Goal: Task Accomplishment & Management: Use online tool/utility

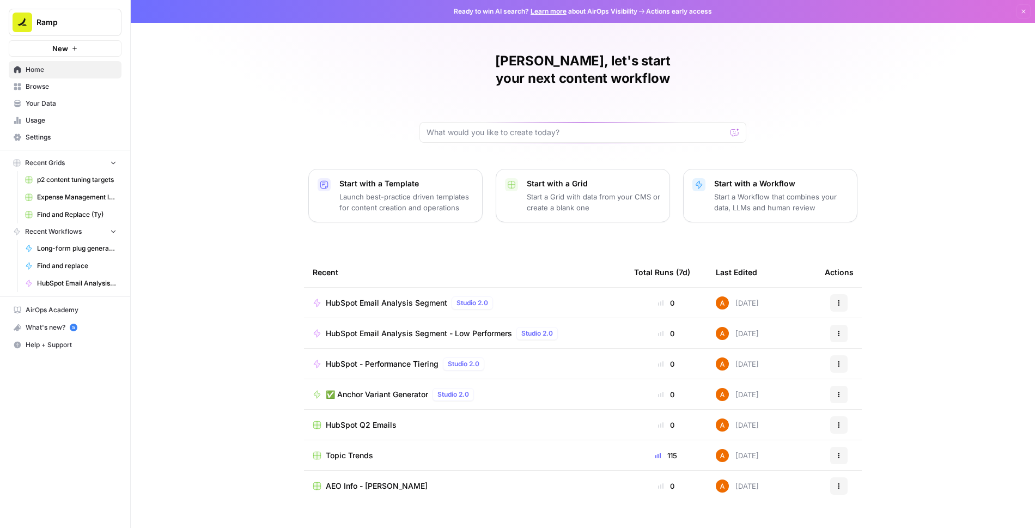
click at [56, 89] on span "Browse" at bounding box center [71, 87] width 91 height 10
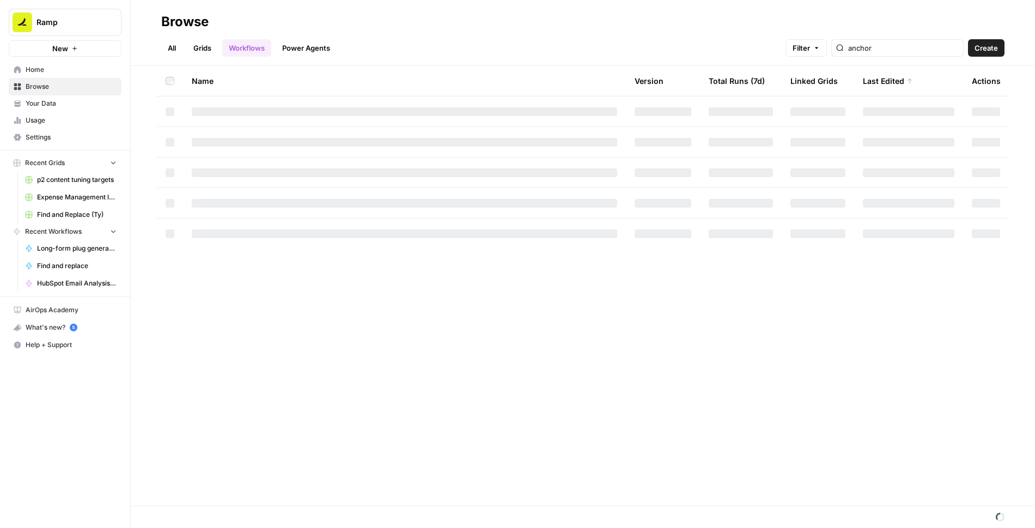
click at [200, 48] on link "Grids" at bounding box center [202, 47] width 31 height 17
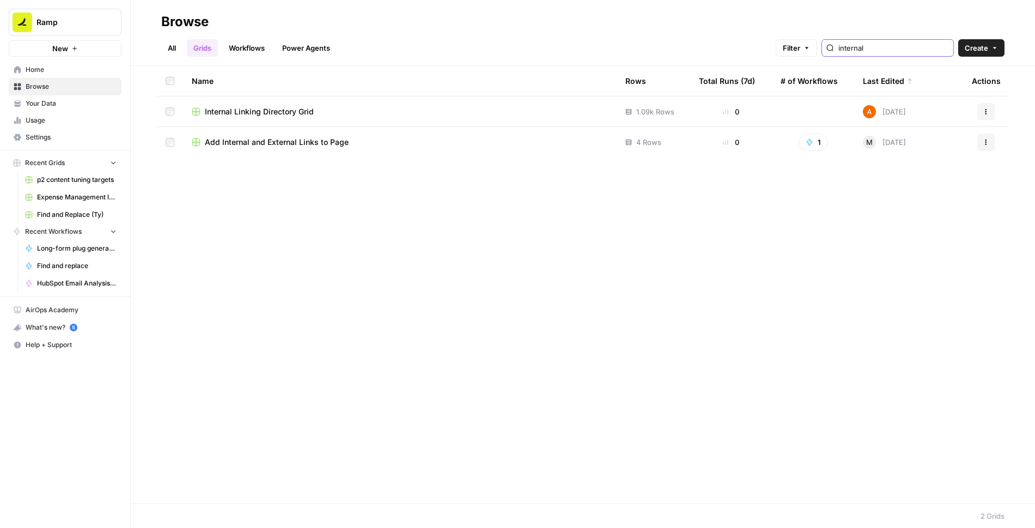
click at [903, 51] on input "internal" at bounding box center [894, 47] width 111 height 11
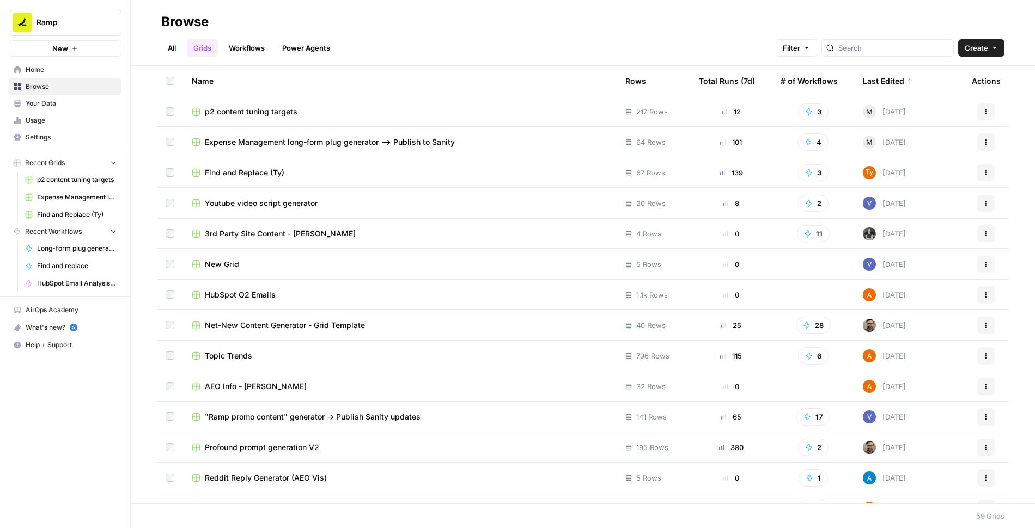
click at [232, 295] on span "HubSpot Q2 Emails" at bounding box center [240, 294] width 71 height 11
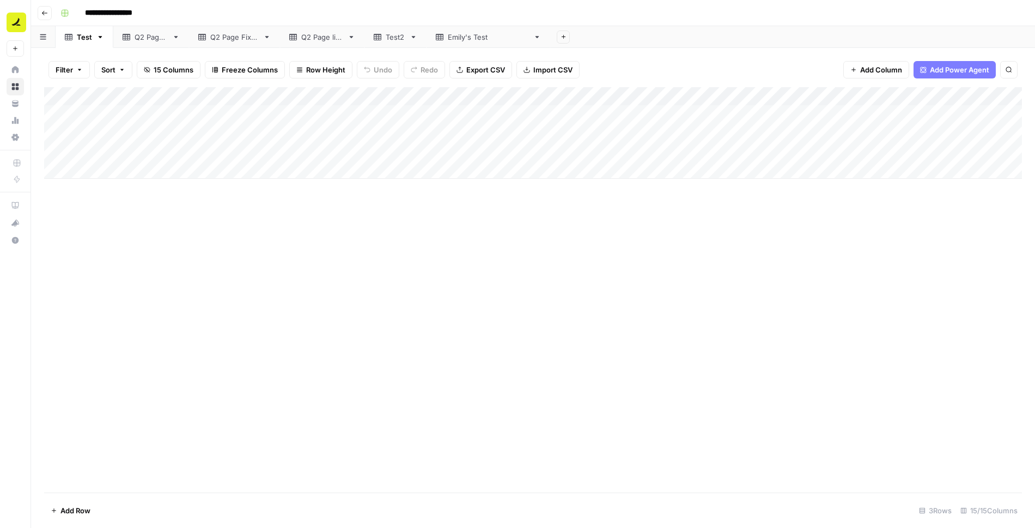
click at [246, 37] on div "Q2 Page Fixed" at bounding box center [234, 37] width 48 height 11
click at [154, 94] on div "Add Column" at bounding box center [533, 289] width 978 height 405
click at [154, 94] on div at bounding box center [229, 98] width 330 height 22
click at [131, 125] on input "File Name (Not Subject Line)" at bounding box center [129, 122] width 111 height 11
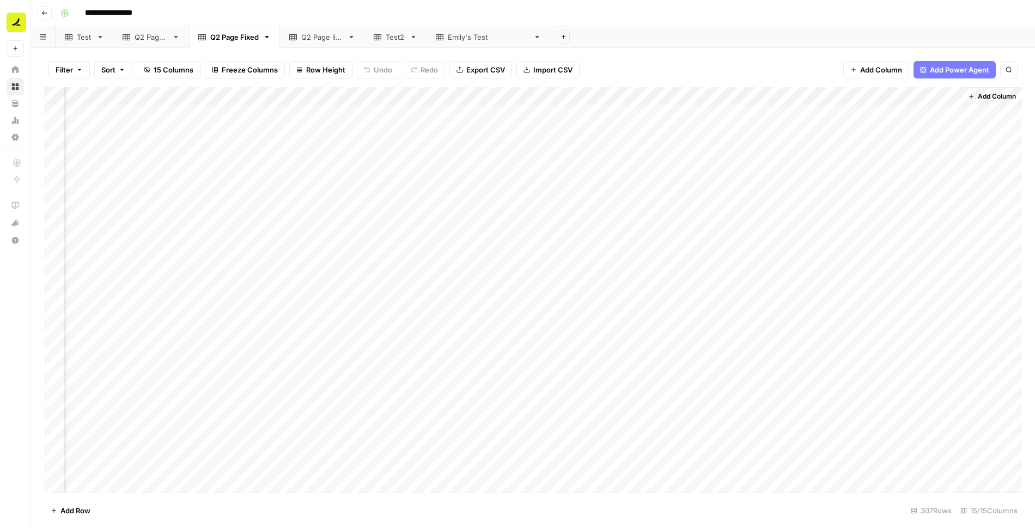
click at [470, 34] on div "[PERSON_NAME]'s Test" at bounding box center [488, 37] width 81 height 11
click at [561, 37] on icon "button" at bounding box center [564, 37] width 6 height 6
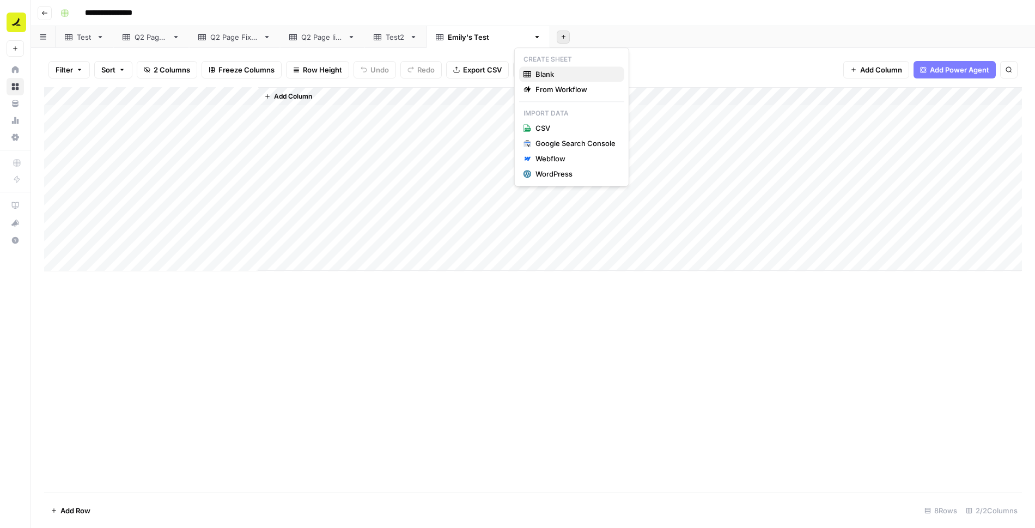
click at [556, 72] on span "Blank" at bounding box center [576, 74] width 80 height 11
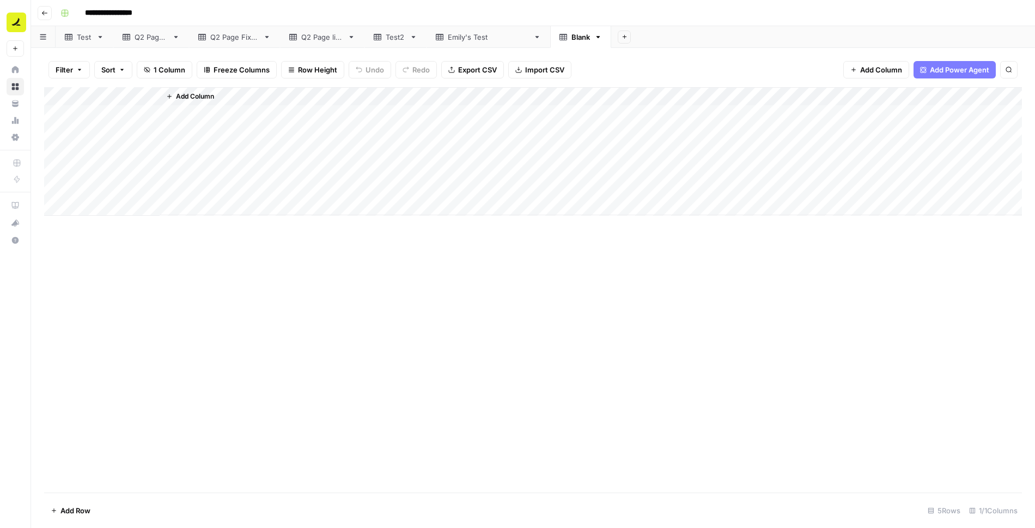
click at [550, 43] on link "Blank" at bounding box center [580, 37] width 61 height 22
type input "**********"
click at [533, 72] on span "Import CSV" at bounding box center [544, 69] width 39 height 11
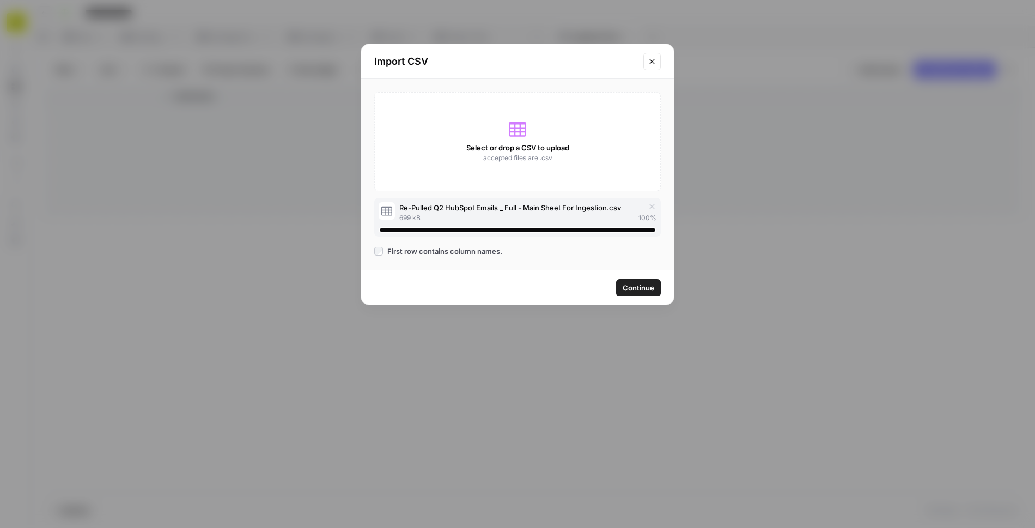
click at [631, 285] on span "Continue" at bounding box center [639, 287] width 32 height 11
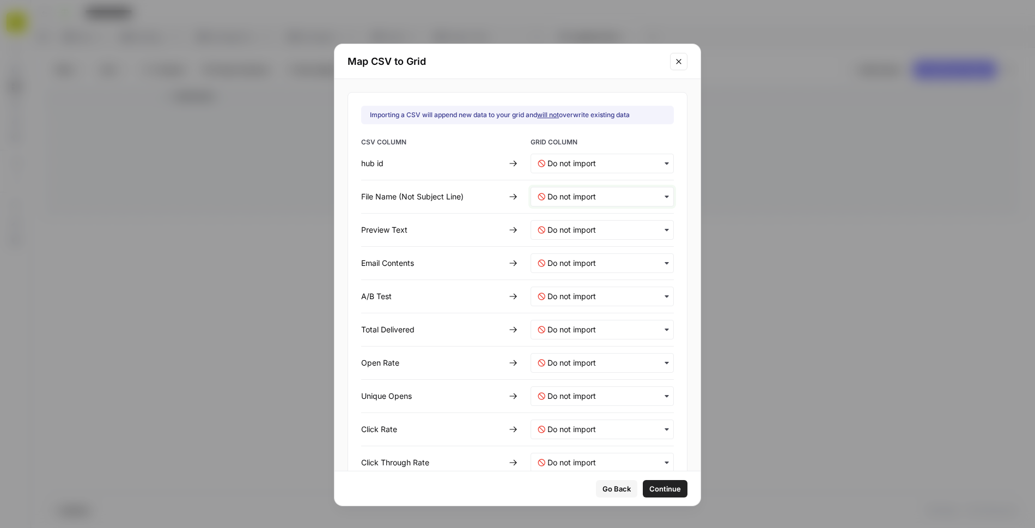
click at [573, 191] on Line\)-mapping "text" at bounding box center [607, 196] width 119 height 11
click at [567, 246] on span "Create new column" at bounding box center [577, 245] width 60 height 10
click at [562, 221] on div "button" at bounding box center [602, 230] width 143 height 20
click at [563, 275] on span "Create new column" at bounding box center [577, 277] width 60 height 10
click at [563, 258] on Contents-mapping "text" at bounding box center [607, 263] width 119 height 11
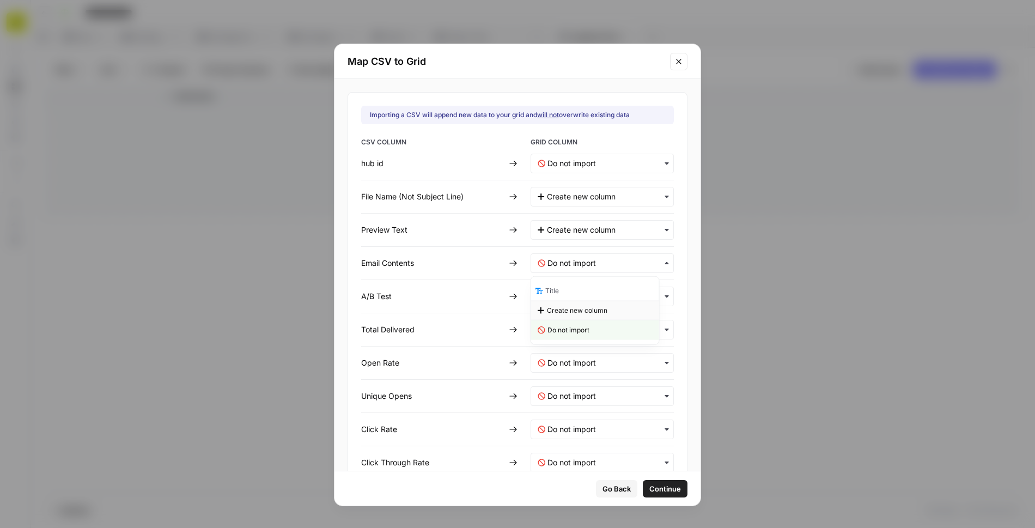
click at [563, 309] on span "Create new column" at bounding box center [577, 311] width 60 height 10
click at [563, 294] on Test-mapping "text" at bounding box center [607, 296] width 119 height 11
click at [568, 339] on span "Create new column" at bounding box center [577, 343] width 60 height 10
click at [566, 326] on Delivered-mapping "text" at bounding box center [607, 329] width 119 height 11
click at [564, 372] on span "Create new column" at bounding box center [577, 377] width 60 height 10
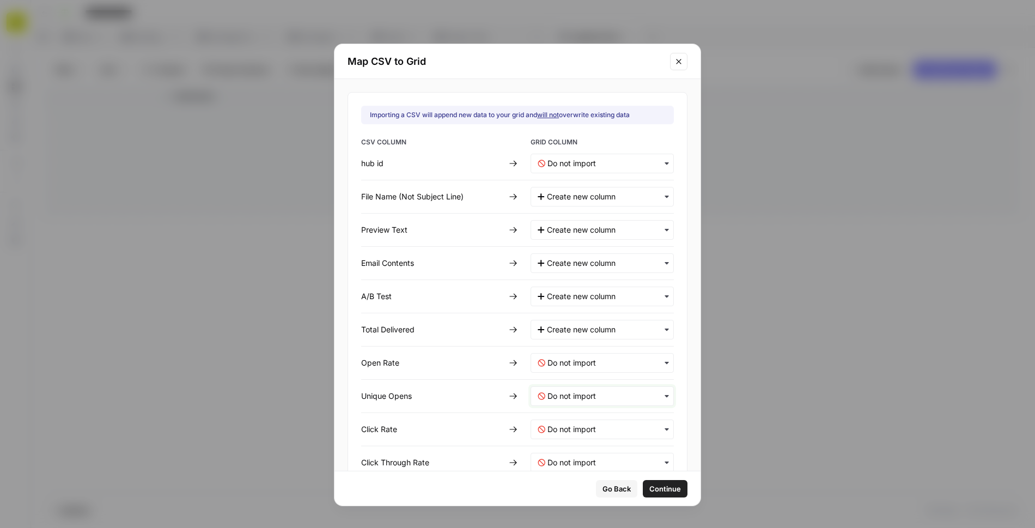
click at [564, 394] on Opens-mapping "text" at bounding box center [607, 396] width 119 height 11
click at [566, 439] on span "Create new column" at bounding box center [577, 443] width 60 height 10
click at [566, 364] on Rate-mapping "text" at bounding box center [607, 362] width 119 height 11
click at [564, 407] on span "Create new column" at bounding box center [577, 409] width 60 height 10
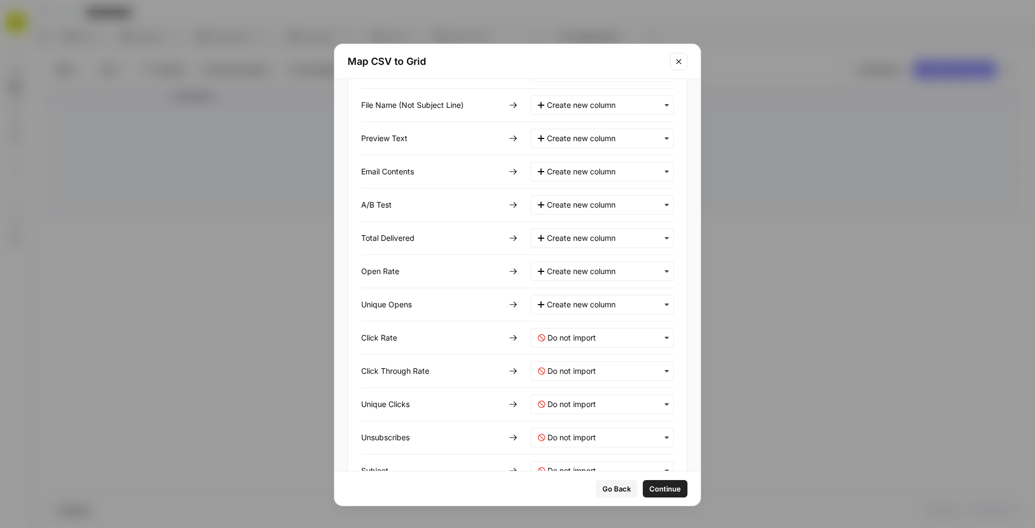
scroll to position [111, 0]
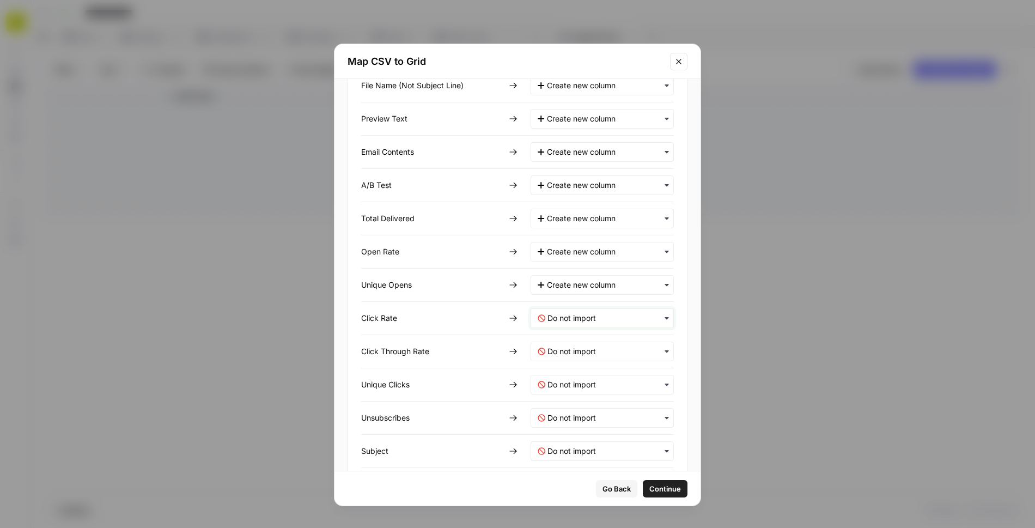
click at [574, 318] on Rate-mapping "text" at bounding box center [607, 318] width 119 height 11
click at [571, 359] on span "Create new column" at bounding box center [577, 364] width 60 height 10
click at [567, 351] on Rate-mapping "text" at bounding box center [607, 351] width 119 height 11
click at [566, 389] on div "Create new column" at bounding box center [595, 397] width 128 height 20
click at [564, 379] on Clicks-mapping "text" at bounding box center [607, 384] width 119 height 11
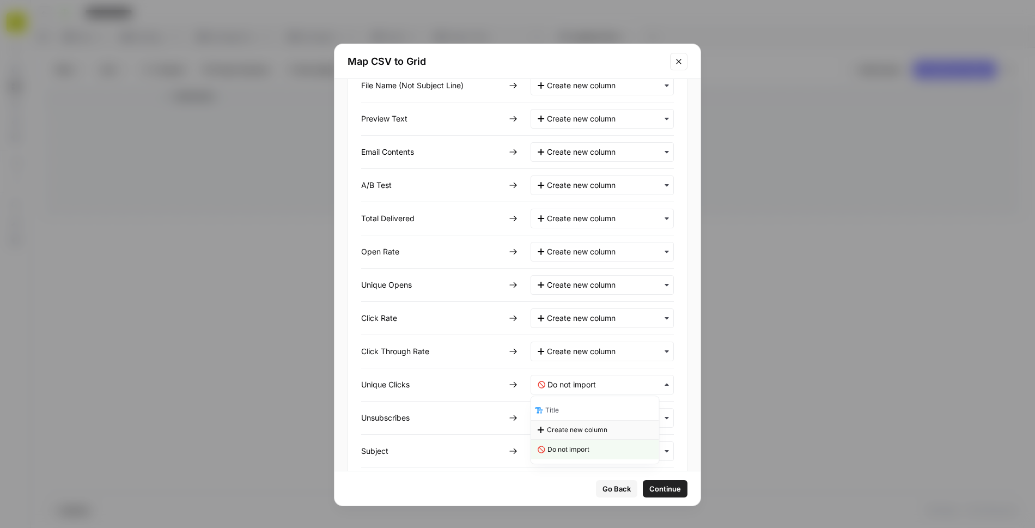
click at [568, 428] on span "Create new column" at bounding box center [577, 430] width 60 height 10
click at [568, 413] on input "text" at bounding box center [607, 417] width 119 height 11
click at [571, 460] on span "Create new column" at bounding box center [577, 463] width 60 height 10
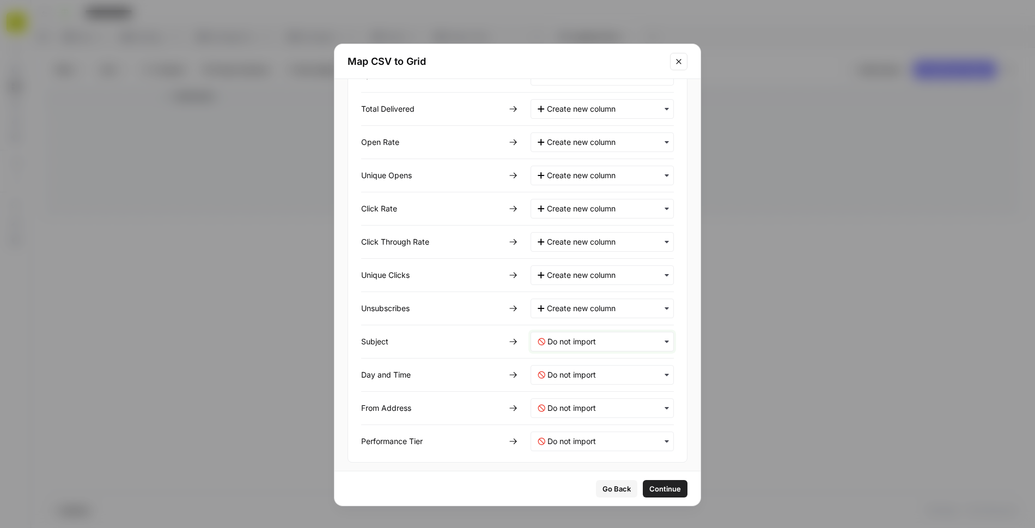
click at [571, 337] on input "text" at bounding box center [607, 341] width 119 height 11
click at [569, 385] on span "Create new column" at bounding box center [577, 387] width 60 height 10
click at [569, 373] on Time-mapping "text" at bounding box center [607, 374] width 119 height 11
click at [567, 417] on span "Create new column" at bounding box center [577, 420] width 60 height 10
click at [567, 406] on Address-mapping "text" at bounding box center [607, 408] width 119 height 11
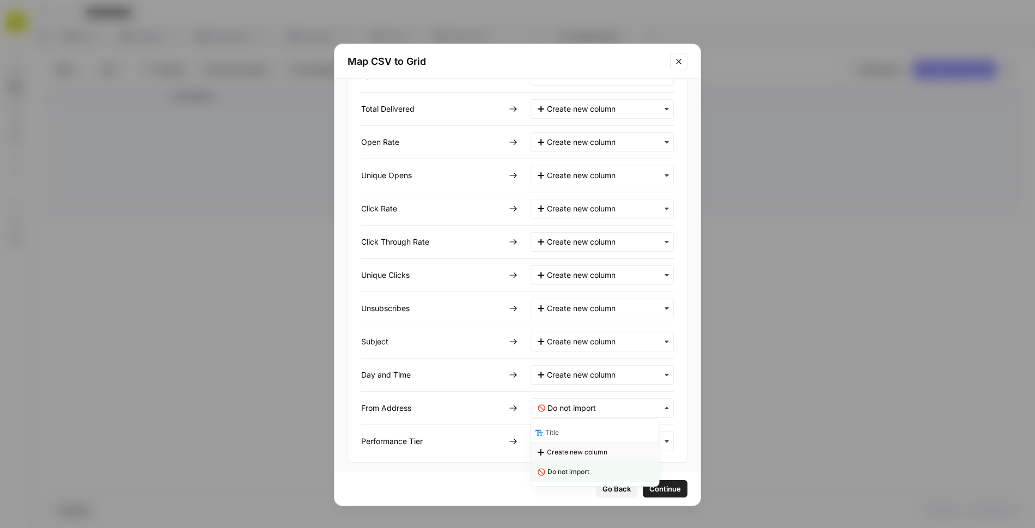
click at [569, 454] on span "Create new column" at bounding box center [577, 452] width 60 height 10
click at [567, 440] on Tier-mapping "text" at bounding box center [607, 441] width 119 height 11
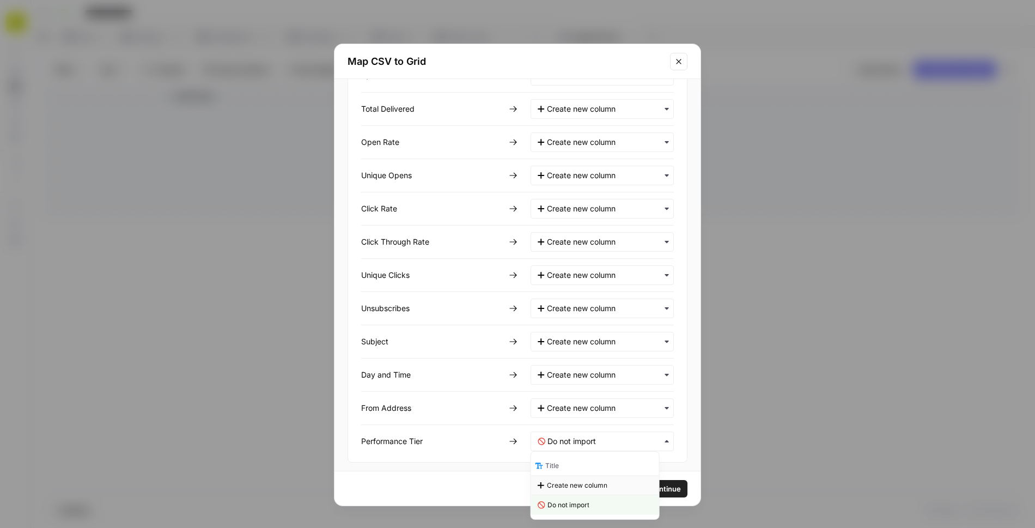
click at [568, 483] on span "Create new column" at bounding box center [577, 486] width 60 height 10
click at [649, 489] on span "Continue" at bounding box center [665, 488] width 32 height 11
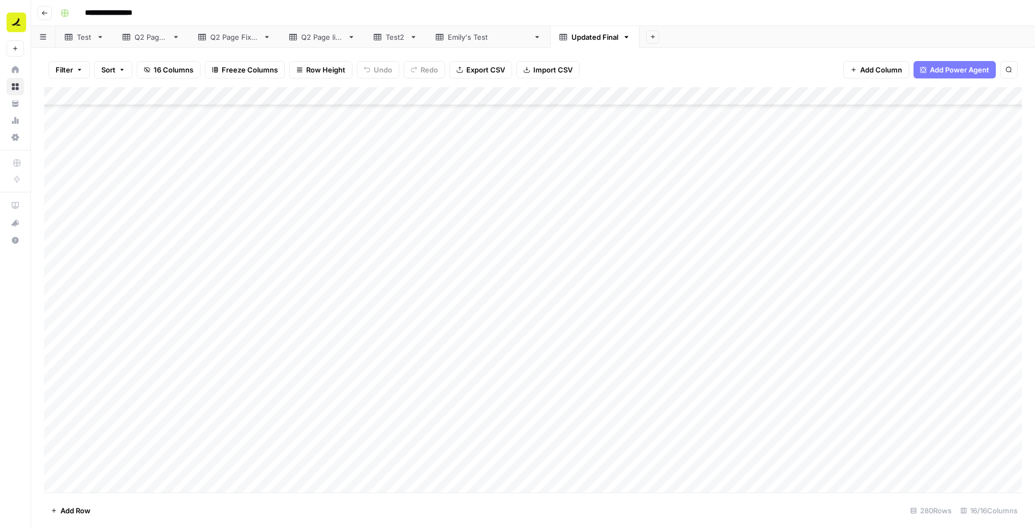
scroll to position [2027, 0]
click at [387, 179] on div "Add Column" at bounding box center [533, 289] width 978 height 405
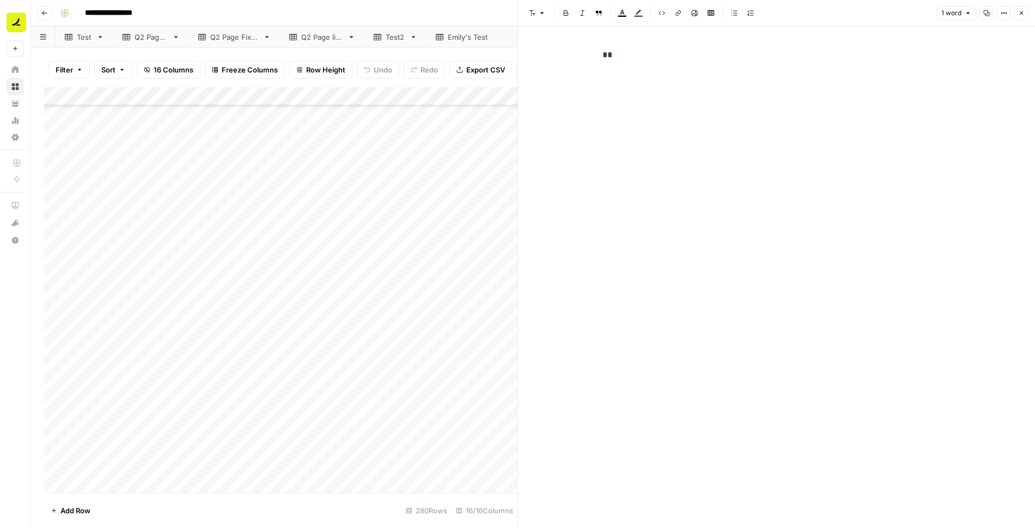
click at [1019, 10] on icon "button" at bounding box center [1021, 13] width 7 height 7
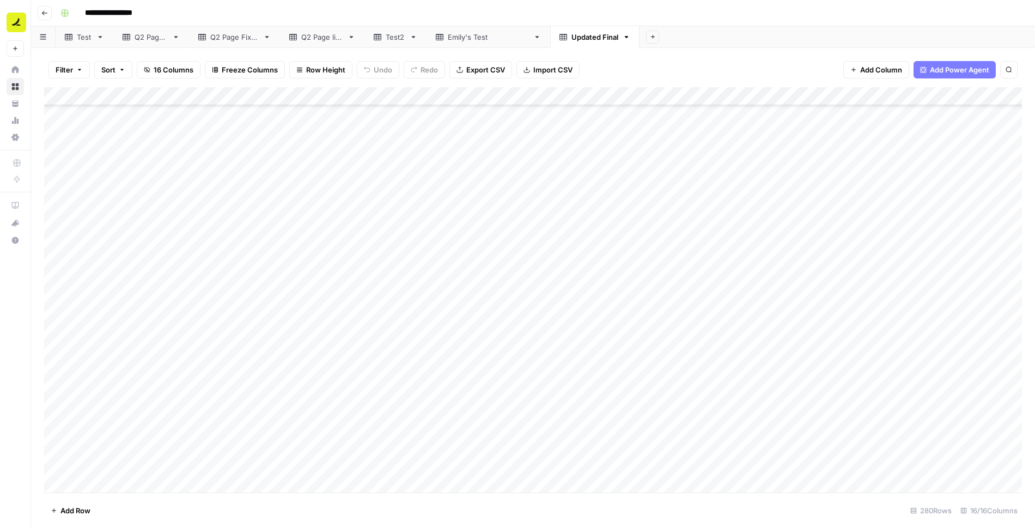
click at [218, 181] on div "Add Column" at bounding box center [533, 289] width 978 height 405
click at [414, 183] on div "Add Column" at bounding box center [533, 289] width 978 height 405
click at [403, 179] on div "Add Column" at bounding box center [533, 289] width 978 height 405
click at [403, 179] on div at bounding box center [407, 181] width 100 height 20
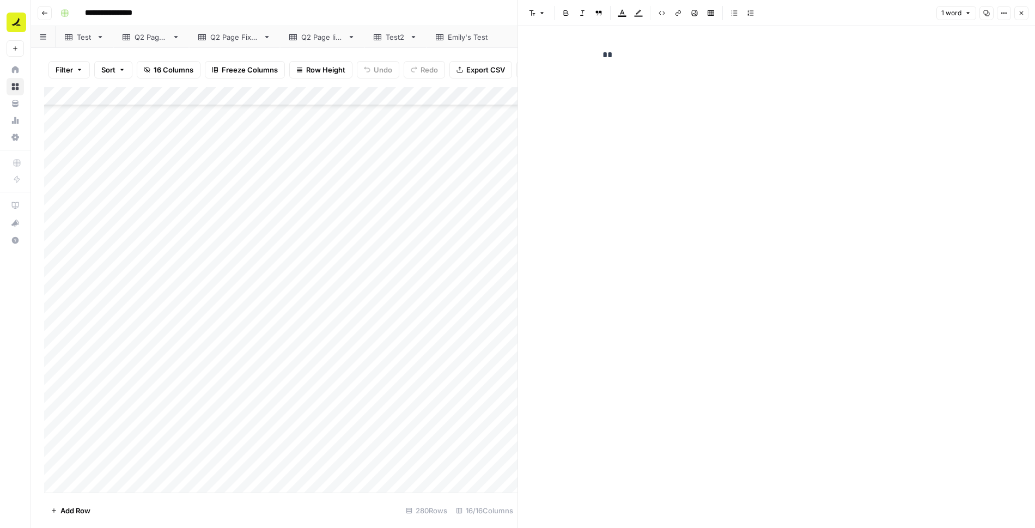
click at [652, 57] on p "**" at bounding box center [777, 55] width 349 height 14
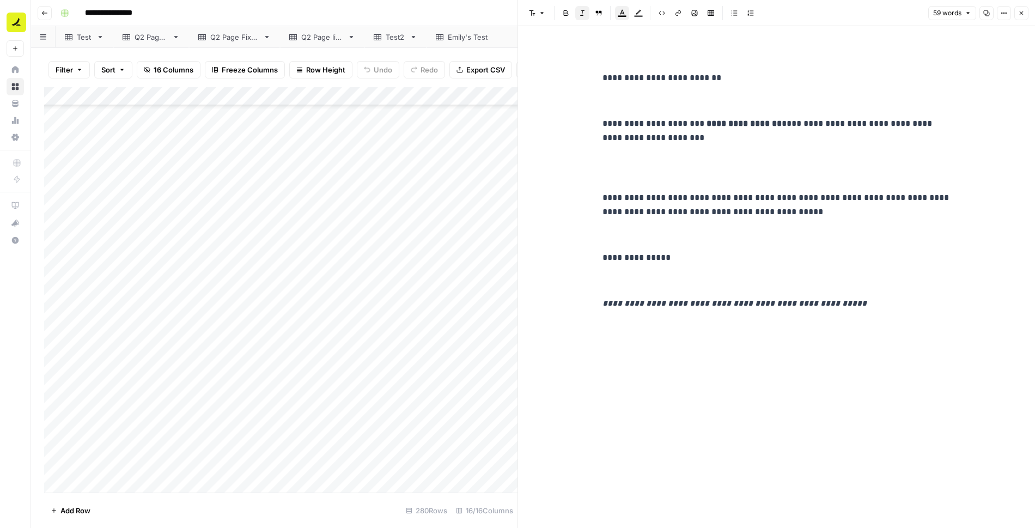
click at [1026, 13] on button "Close" at bounding box center [1021, 13] width 14 height 14
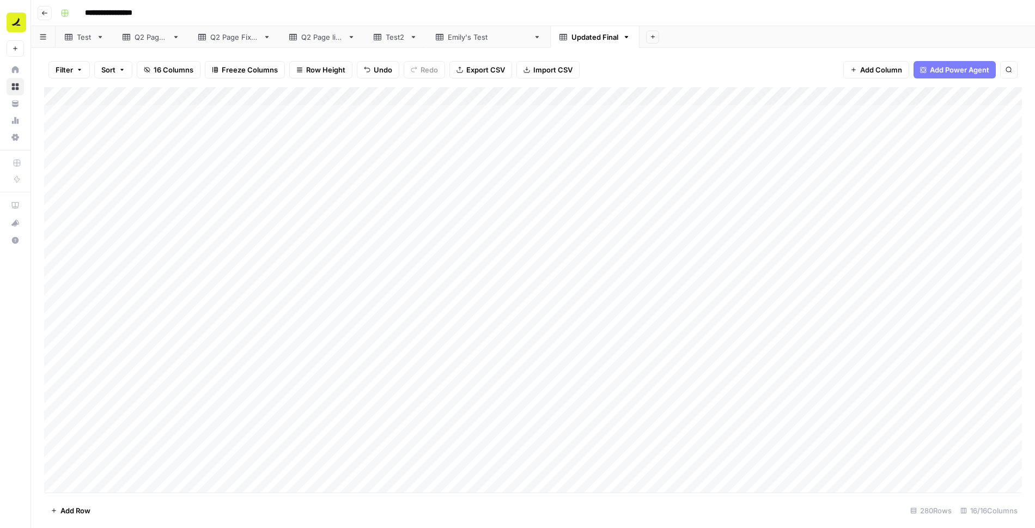
click at [153, 96] on div "Add Column" at bounding box center [533, 289] width 978 height 405
click at [111, 242] on span "Remove Column" at bounding box center [132, 243] width 95 height 11
click at [485, 114] on span "Delete" at bounding box center [478, 112] width 23 height 11
click at [54, 118] on div "Add Column" at bounding box center [533, 289] width 978 height 405
click at [55, 133] on div "Add Column" at bounding box center [533, 289] width 978 height 405
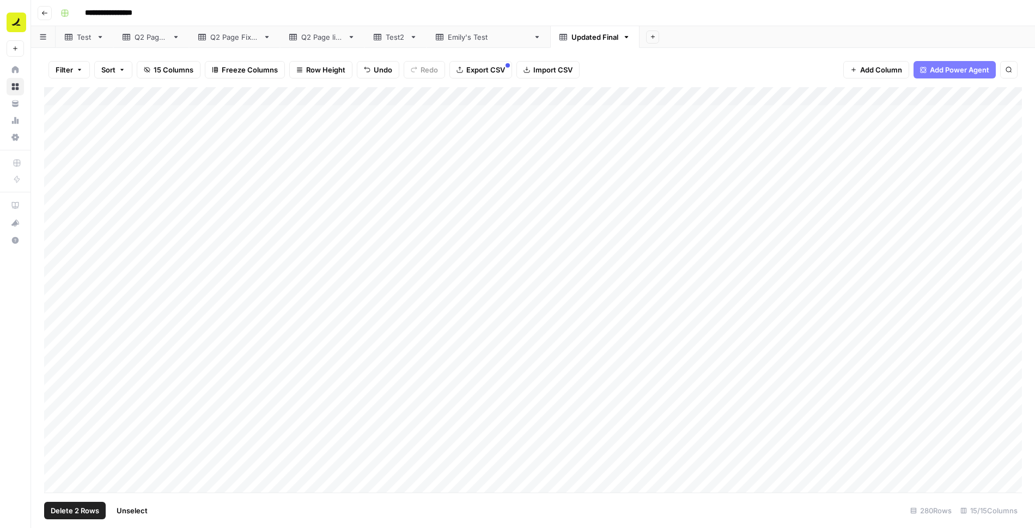
click at [55, 148] on div "Add Column" at bounding box center [533, 289] width 978 height 405
click at [56, 170] on div "Add Column" at bounding box center [533, 289] width 978 height 405
click at [56, 187] on div "Add Column" at bounding box center [533, 289] width 978 height 405
click at [83, 511] on span "Delete 5 Rows" at bounding box center [75, 510] width 48 height 11
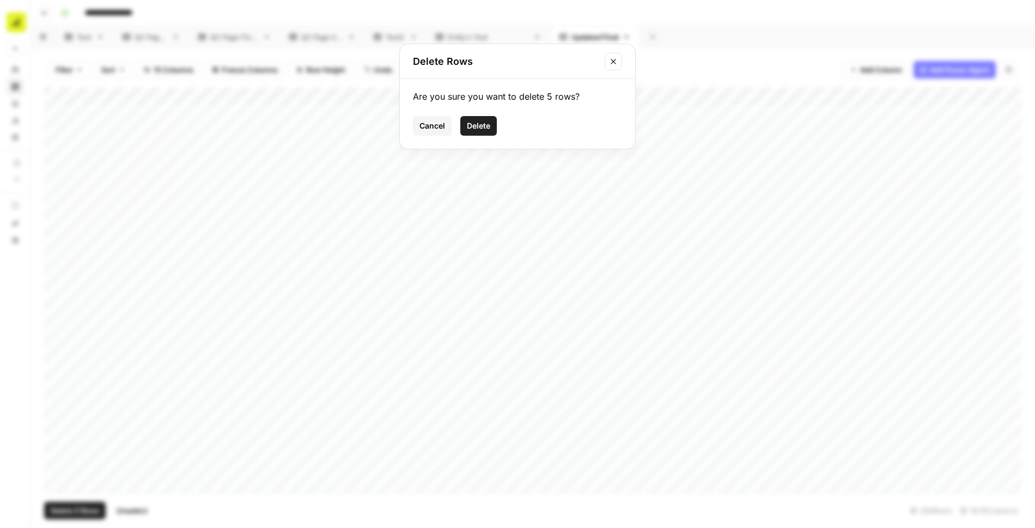
click at [479, 126] on span "Delete" at bounding box center [478, 125] width 23 height 11
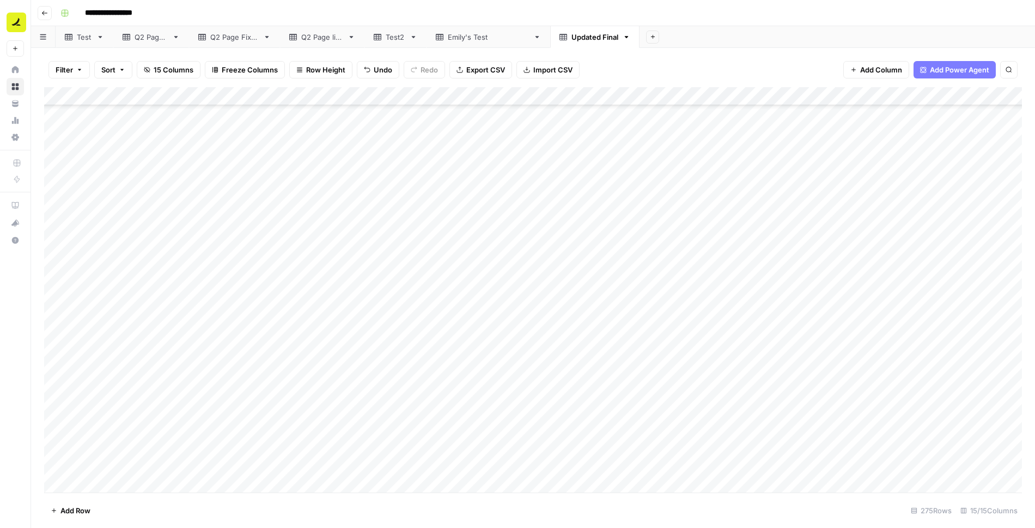
scroll to position [617, 0]
click at [353, 93] on div "Add Column" at bounding box center [533, 289] width 978 height 405
click at [328, 173] on span "Filter" at bounding box center [328, 172] width 95 height 11
type input "Email Contents"
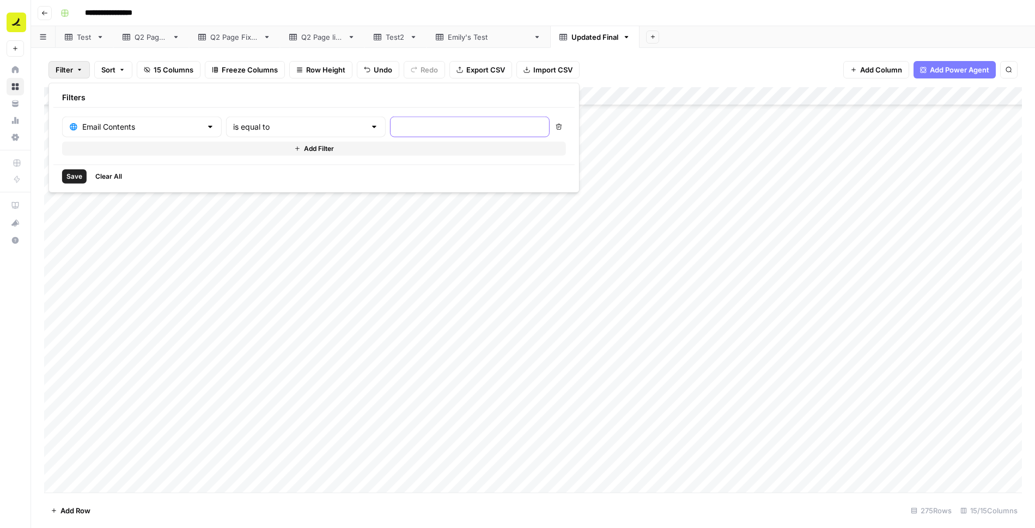
click at [397, 125] on input "text" at bounding box center [469, 126] width 145 height 11
type input "NA"
click at [69, 177] on span "Save" at bounding box center [74, 177] width 16 height 10
click at [125, 110] on div "Add Column" at bounding box center [533, 289] width 978 height 405
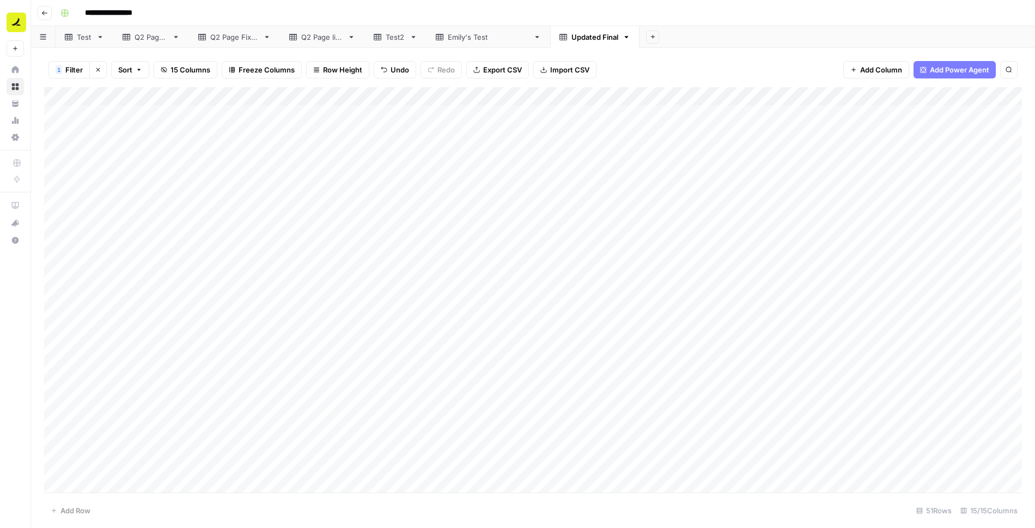
click at [317, 118] on div "Add Column" at bounding box center [533, 289] width 978 height 405
click at [301, 113] on div "Add Column" at bounding box center [533, 289] width 978 height 405
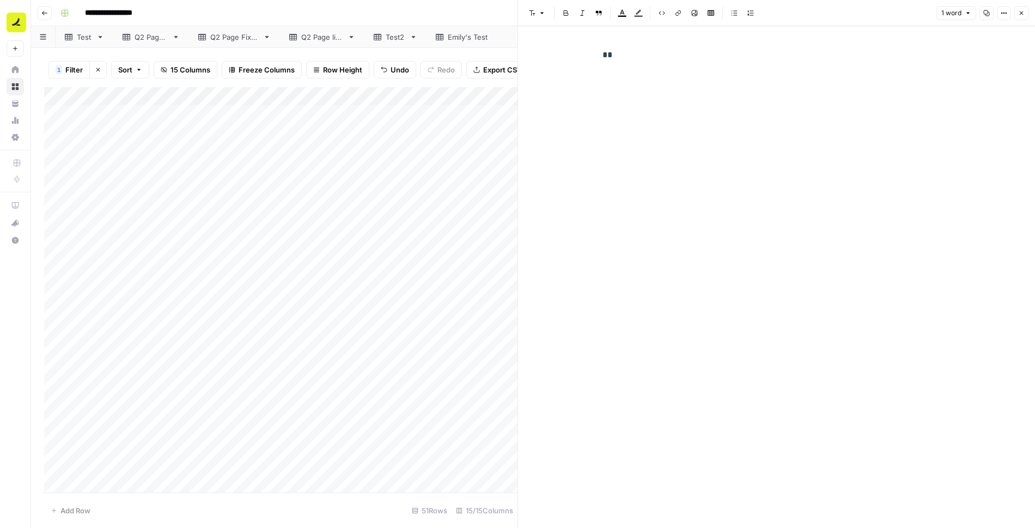
click at [1019, 14] on icon "button" at bounding box center [1021, 13] width 7 height 7
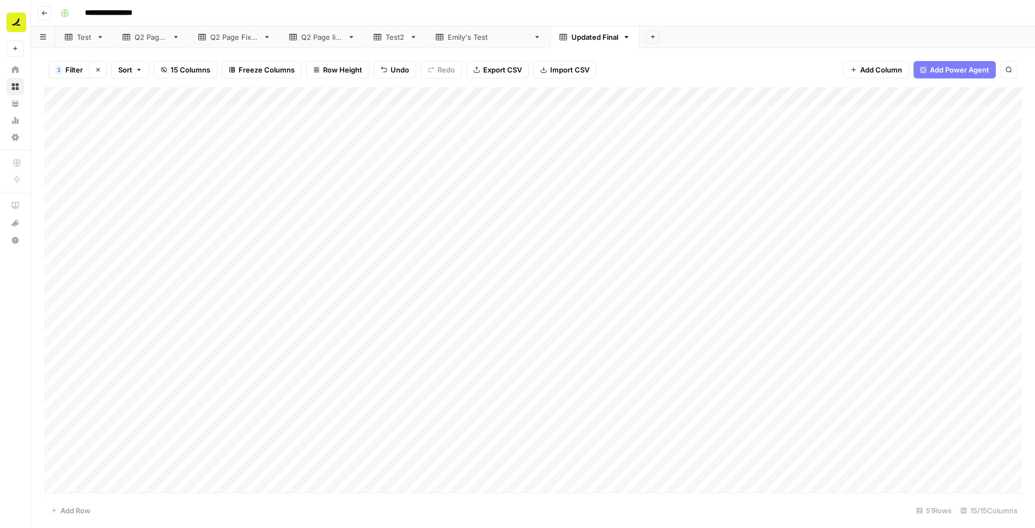
click at [350, 95] on div "Add Column" at bounding box center [533, 289] width 978 height 405
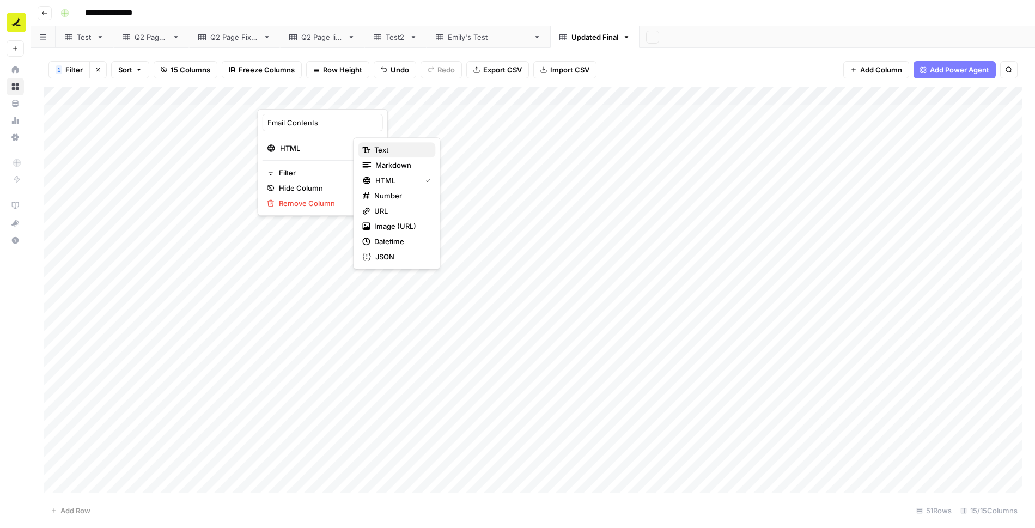
click at [400, 153] on span "Text" at bounding box center [400, 149] width 52 height 11
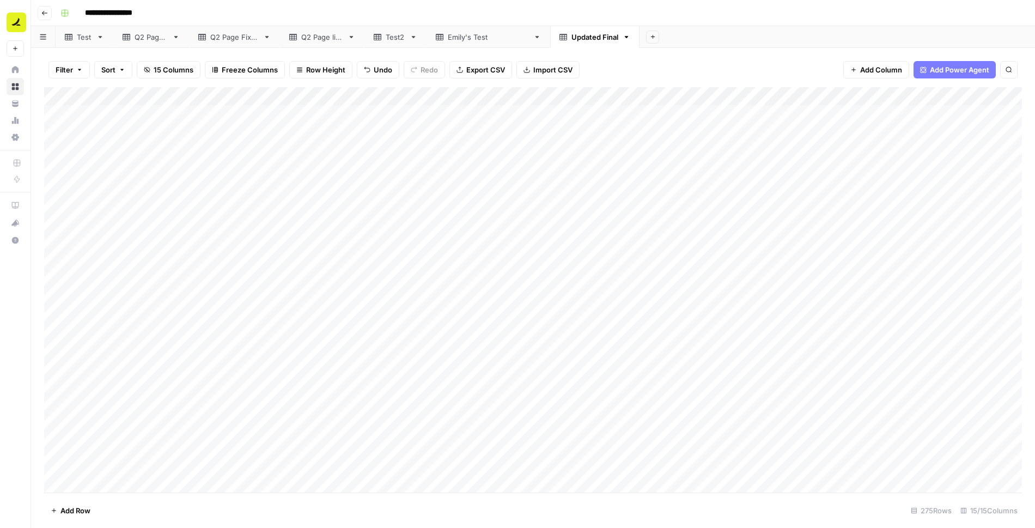
click at [305, 116] on div "Add Column" at bounding box center [533, 289] width 978 height 405
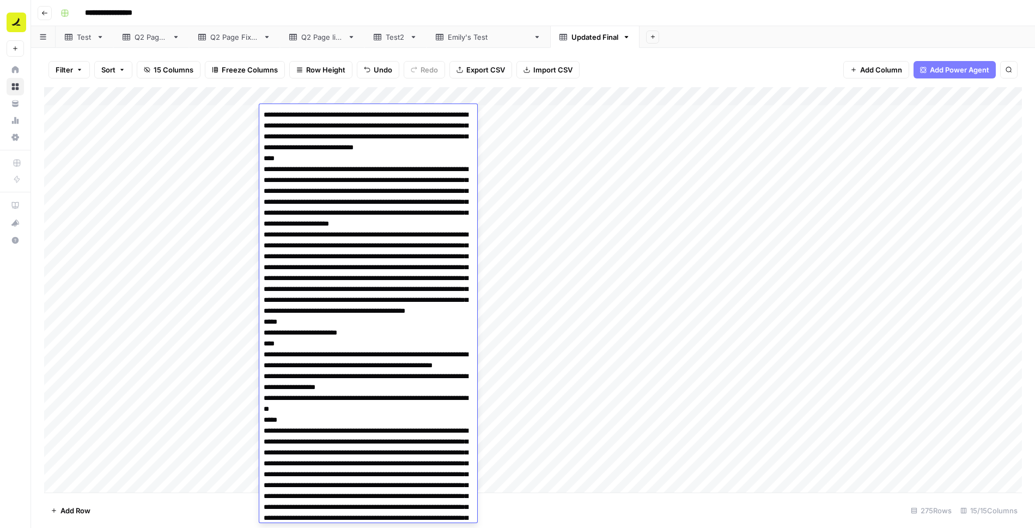
scroll to position [450, 0]
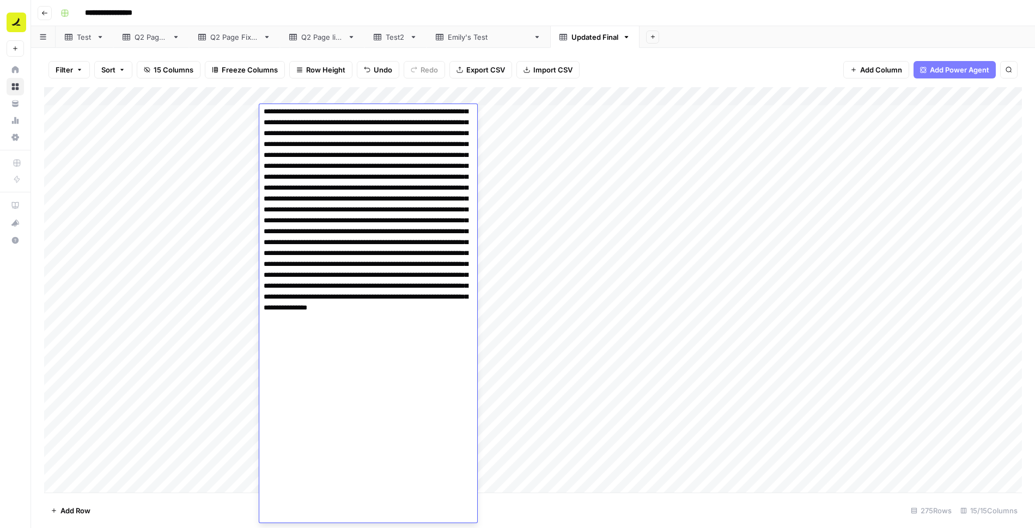
click at [229, 144] on div "Add Column" at bounding box center [533, 289] width 978 height 405
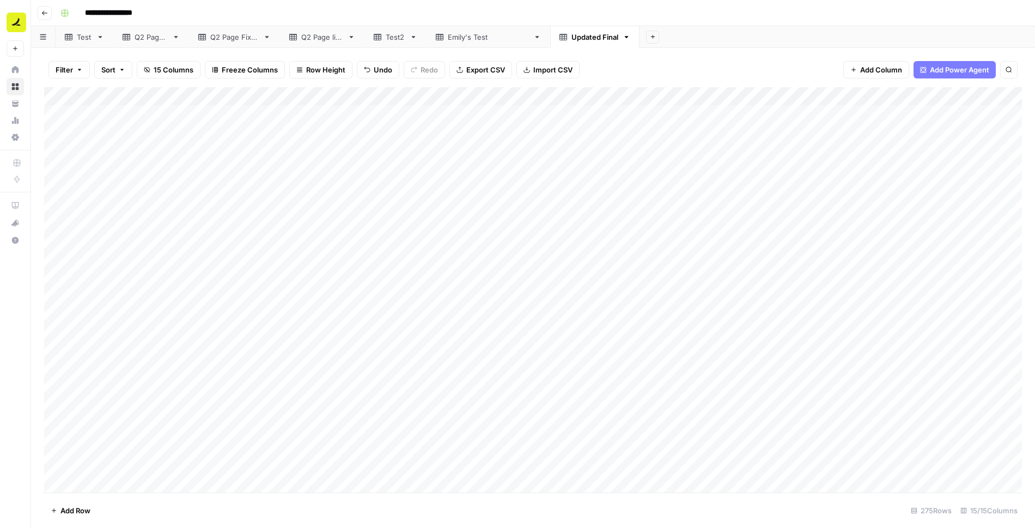
click at [348, 96] on div "Add Column" at bounding box center [533, 289] width 978 height 405
click at [317, 212] on span "Filter" at bounding box center [328, 212] width 95 height 11
click at [395, 124] on input "text" at bounding box center [467, 126] width 144 height 11
type input "NA"
click at [72, 176] on span "Save" at bounding box center [74, 177] width 16 height 10
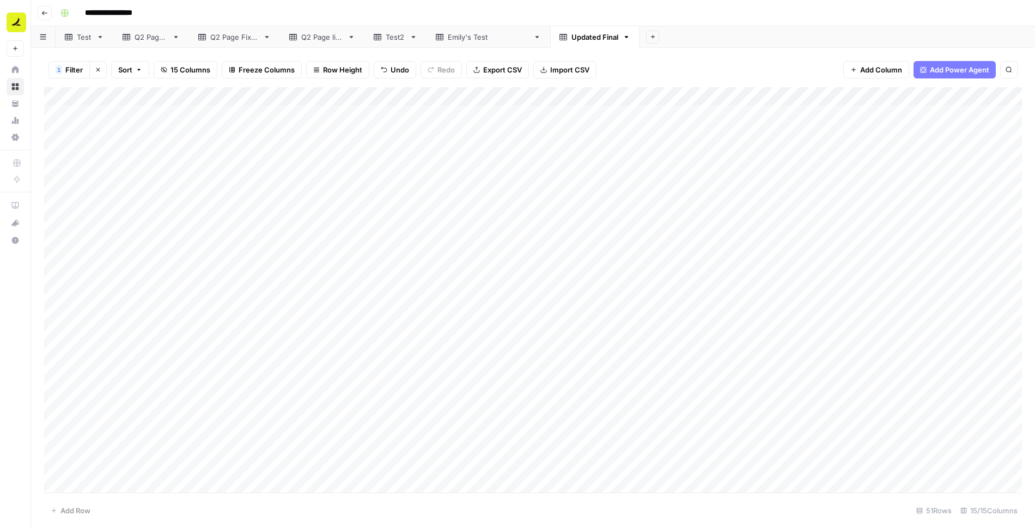
click at [301, 114] on div "Add Column" at bounding box center [533, 289] width 978 height 405
type textarea "**********"
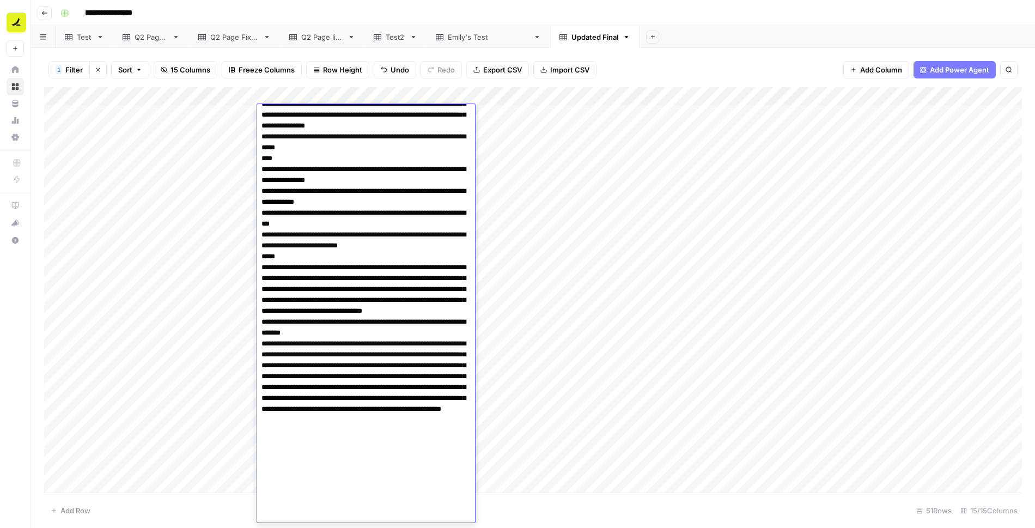
click at [617, 69] on div "1 Filter Clear filters Sort 15 Columns Freeze Columns Row Height Undo Redo Expo…" at bounding box center [533, 69] width 978 height 35
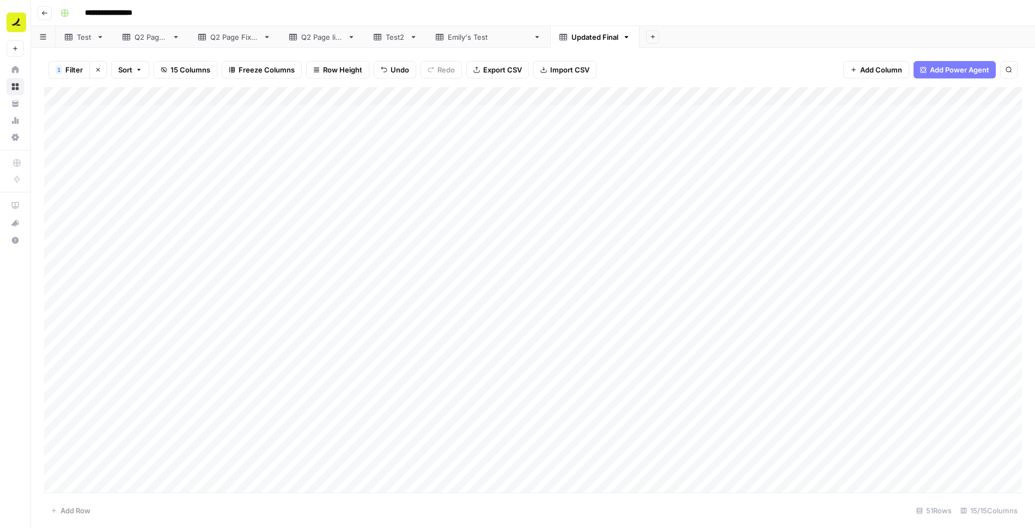
click at [661, 60] on div "1 Filter Clear filters Sort 15 Columns Freeze Columns Row Height Undo Redo Expo…" at bounding box center [533, 69] width 978 height 35
click at [623, 36] on icon "button" at bounding box center [627, 37] width 8 height 8
click at [626, 100] on span "Delete Sheet" at bounding box center [628, 97] width 52 height 11
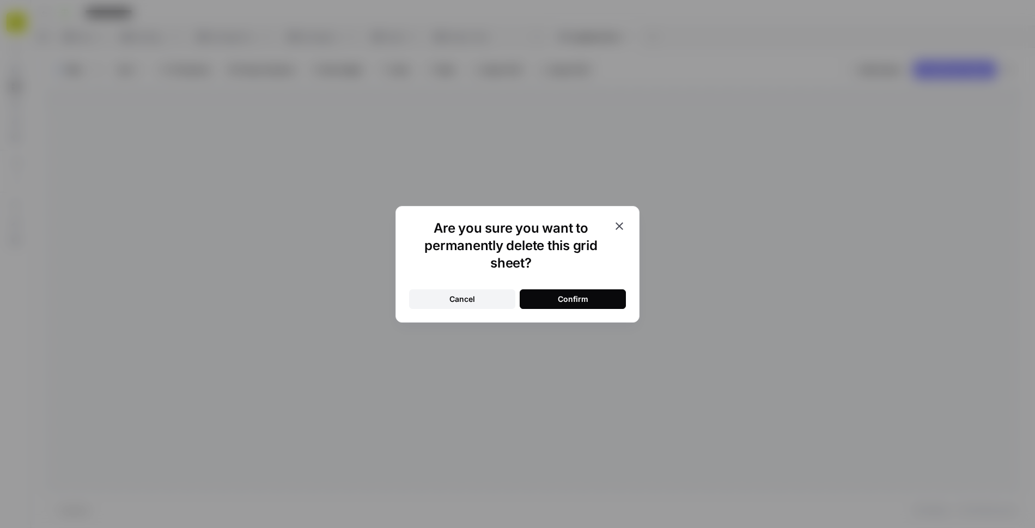
click at [572, 295] on div "Confirm" at bounding box center [573, 299] width 31 height 11
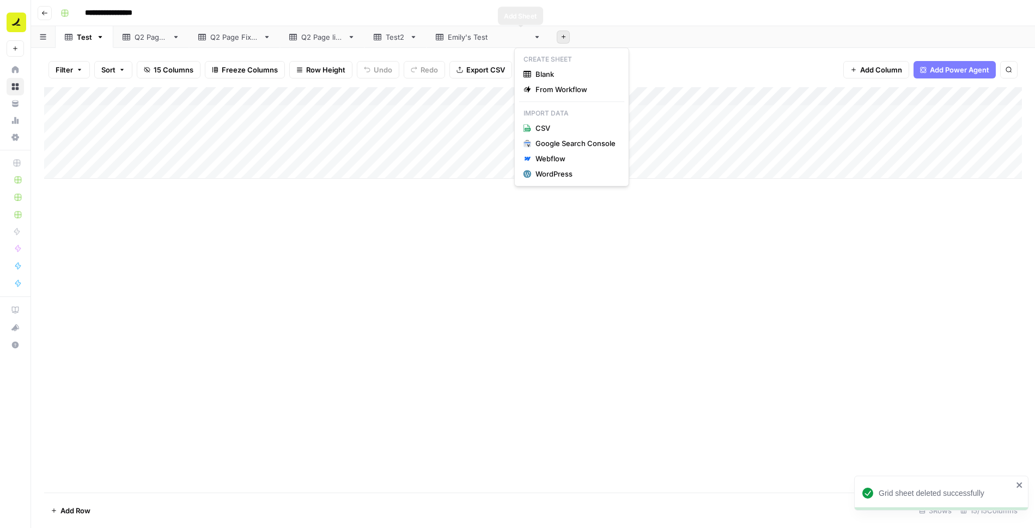
click at [561, 37] on icon "button" at bounding box center [563, 37] width 4 height 4
click at [555, 75] on span "Blank" at bounding box center [576, 74] width 80 height 11
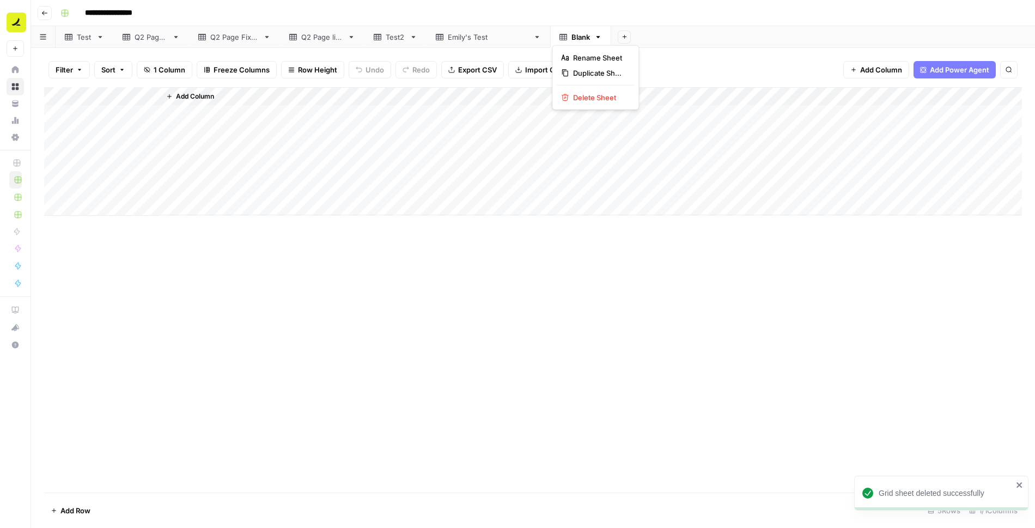
click at [594, 35] on icon "button" at bounding box center [598, 37] width 8 height 8
click at [618, 33] on button "Add Sheet" at bounding box center [624, 37] width 13 height 13
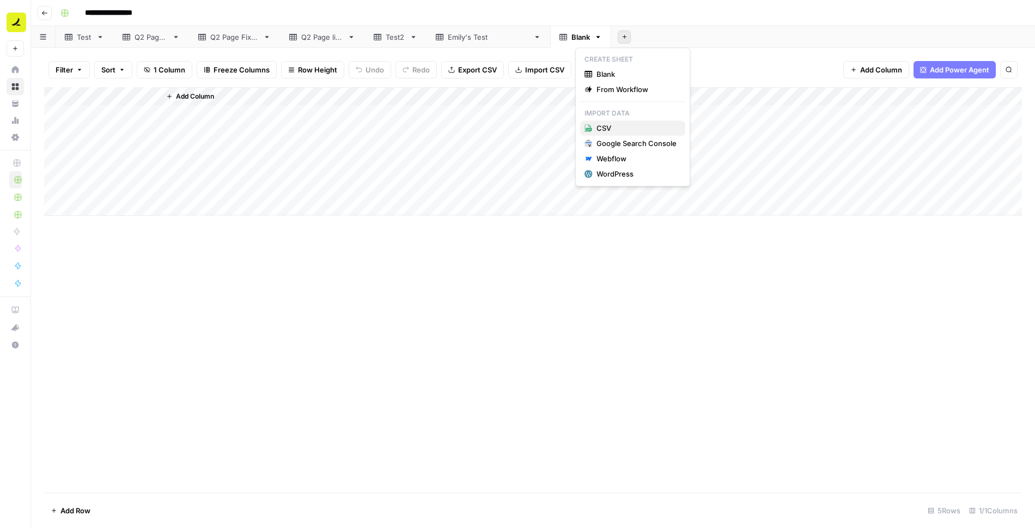
click at [624, 129] on span "CSV" at bounding box center [637, 128] width 80 height 11
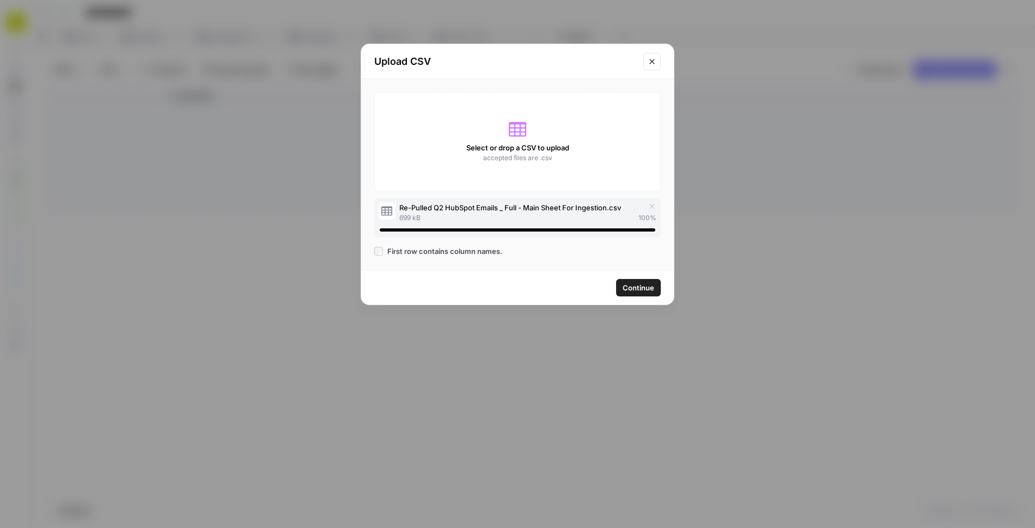
click at [412, 251] on span "First row contains column names." at bounding box center [444, 251] width 115 height 11
click at [638, 283] on span "Continue" at bounding box center [639, 287] width 32 height 11
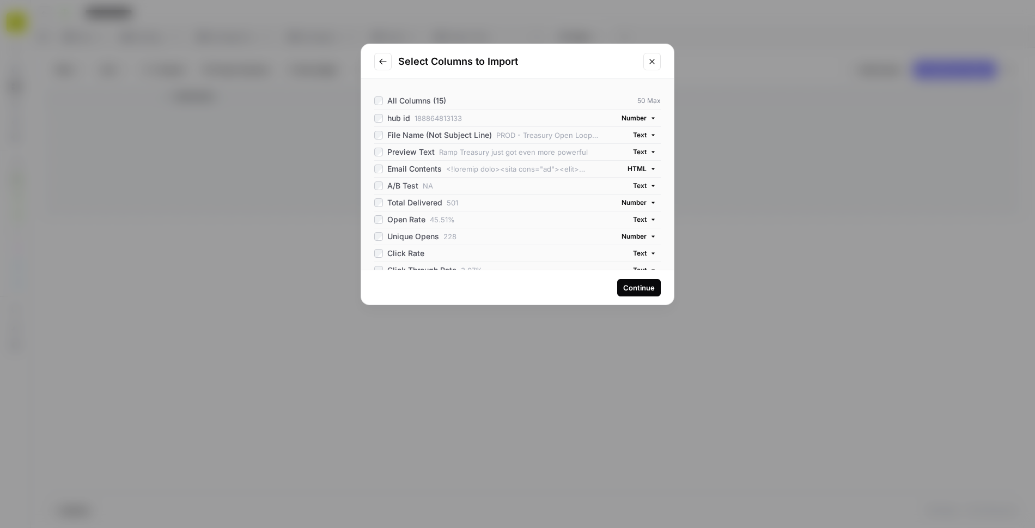
click at [641, 168] on span "HTML" at bounding box center [637, 169] width 19 height 10
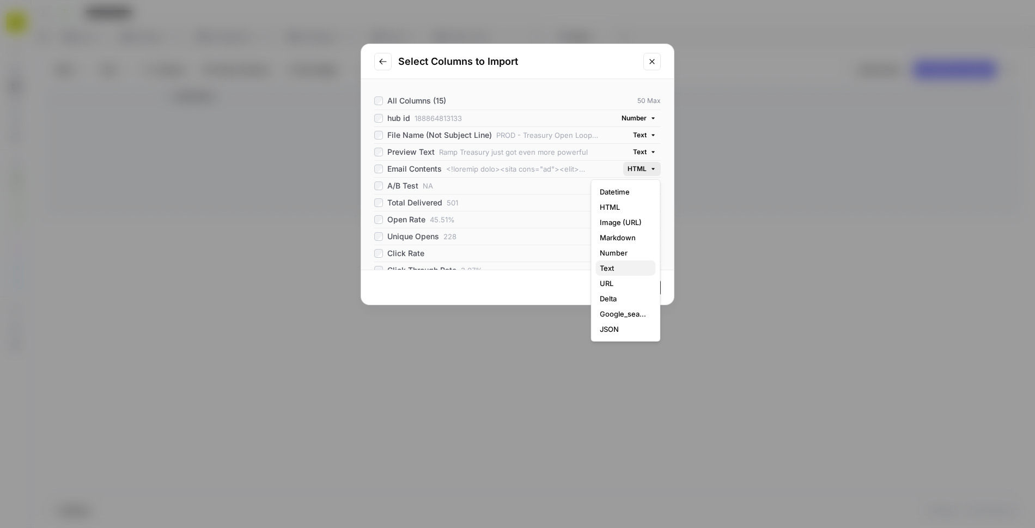
click at [611, 266] on span "Text" at bounding box center [623, 268] width 47 height 11
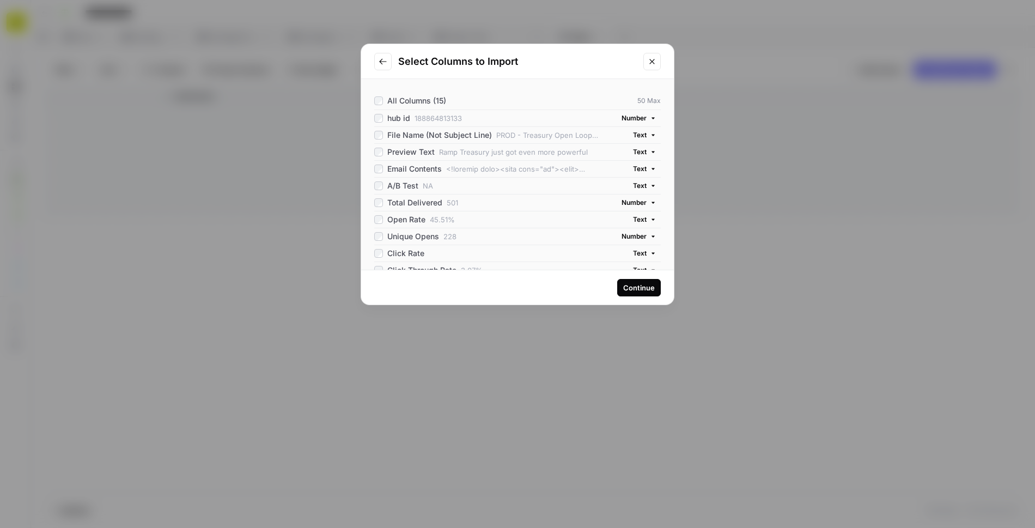
click at [642, 289] on div "Continue" at bounding box center [639, 287] width 32 height 11
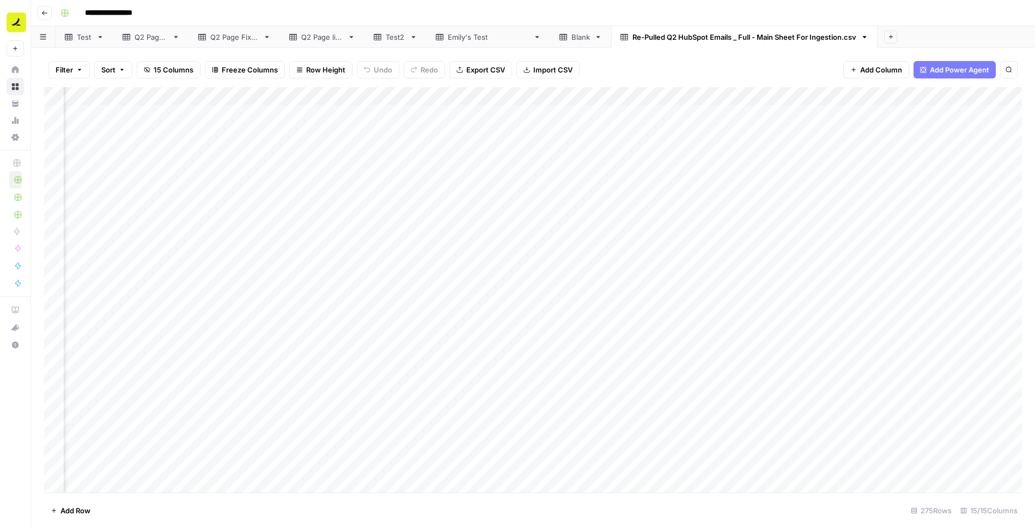
scroll to position [0, 574]
click at [699, 116] on div "Add Column" at bounding box center [533, 289] width 978 height 405
click at [712, 113] on div "Add Column" at bounding box center [533, 289] width 978 height 405
click at [712, 113] on span "Date" at bounding box center [714, 115] width 87 height 10
click at [716, 70] on div "Filter Sort 15 Columns Freeze Columns Row Height Undo Redo Export CSV Import CS…" at bounding box center [533, 69] width 978 height 35
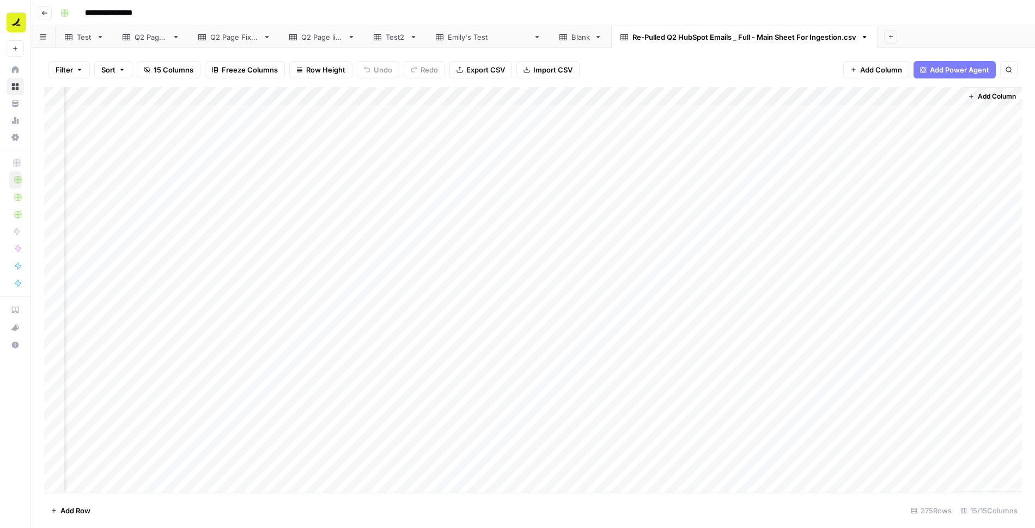
click at [759, 96] on div "Add Column" at bounding box center [533, 289] width 978 height 405
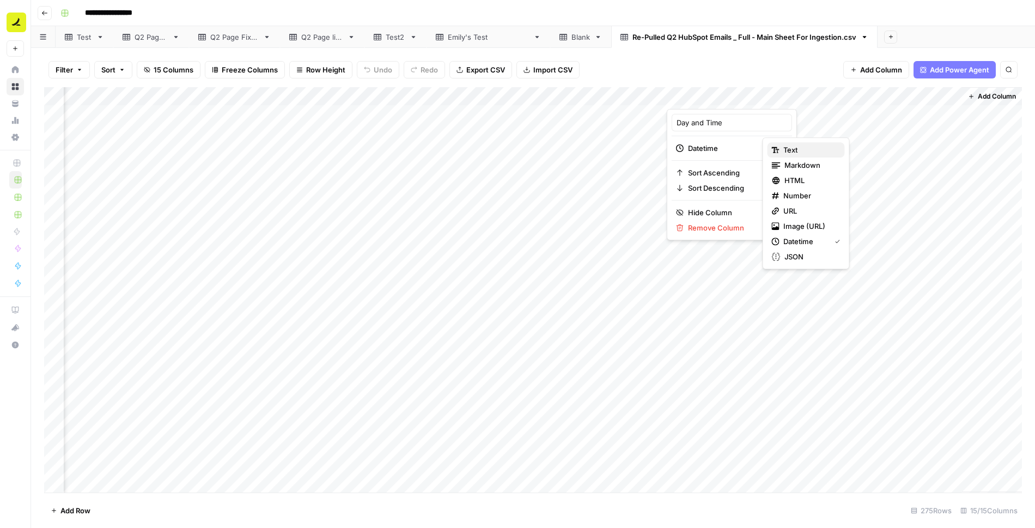
click at [790, 153] on span "Text" at bounding box center [809, 149] width 52 height 11
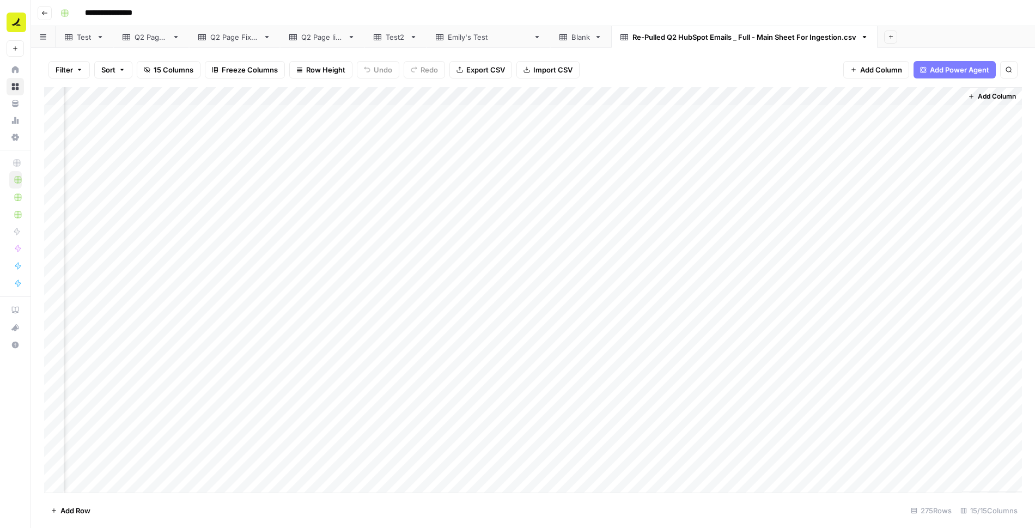
click at [744, 62] on div "Filter Sort 15 Columns Freeze Columns Row Height Undo Redo Export CSV Import CS…" at bounding box center [533, 69] width 978 height 35
click at [731, 290] on div "Add Column" at bounding box center [533, 289] width 978 height 405
click at [861, 35] on icon "button" at bounding box center [865, 37] width 8 height 8
click at [873, 97] on span "Delete Sheet" at bounding box center [867, 97] width 52 height 11
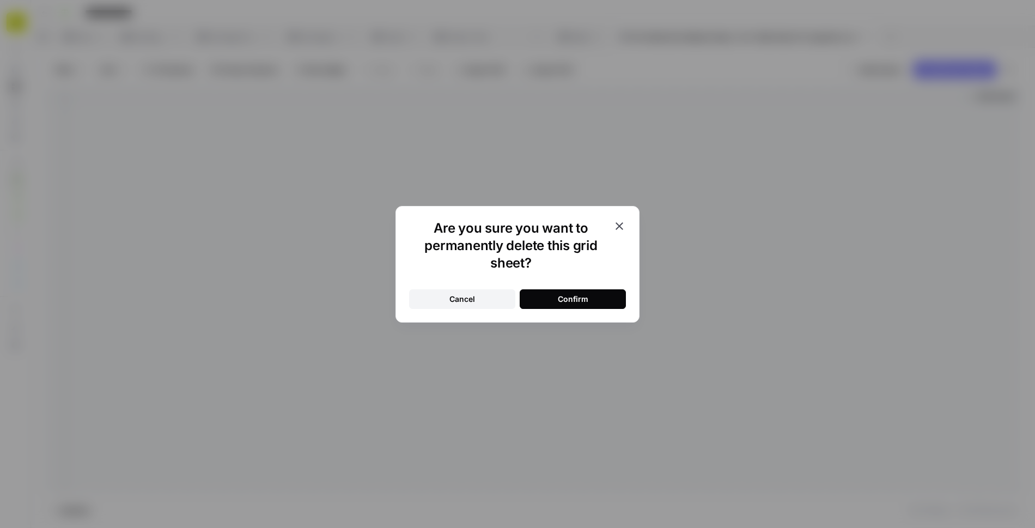
click at [599, 292] on button "Confirm" at bounding box center [573, 299] width 106 height 20
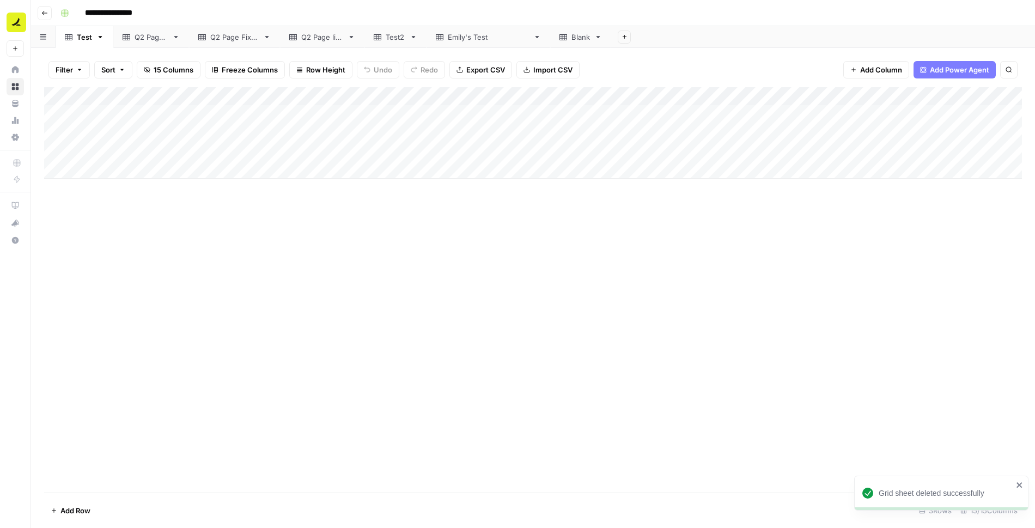
click at [594, 35] on icon at bounding box center [598, 37] width 8 height 8
click at [594, 35] on icon "button" at bounding box center [598, 37] width 8 height 8
click at [598, 99] on span "Delete Sheet" at bounding box center [599, 97] width 52 height 11
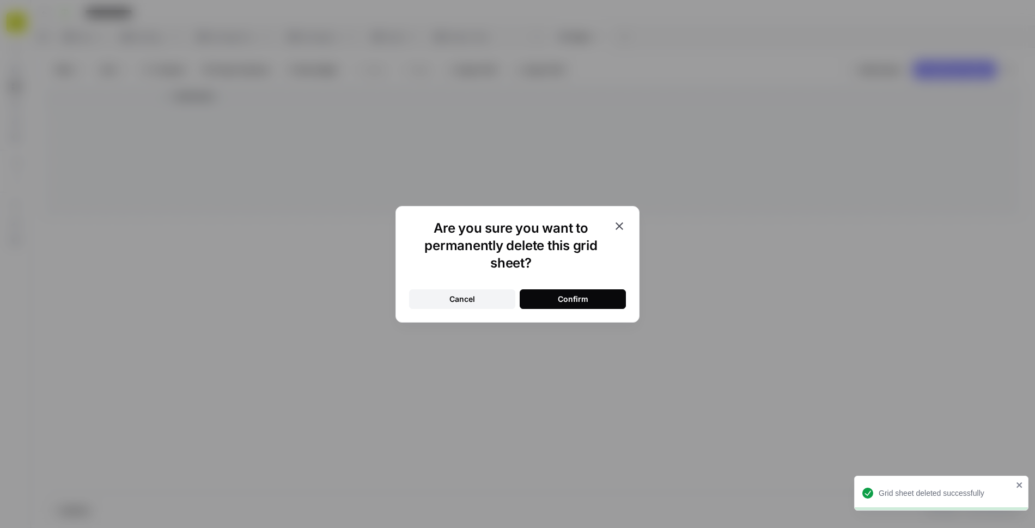
click at [587, 295] on div "Confirm" at bounding box center [573, 299] width 31 height 11
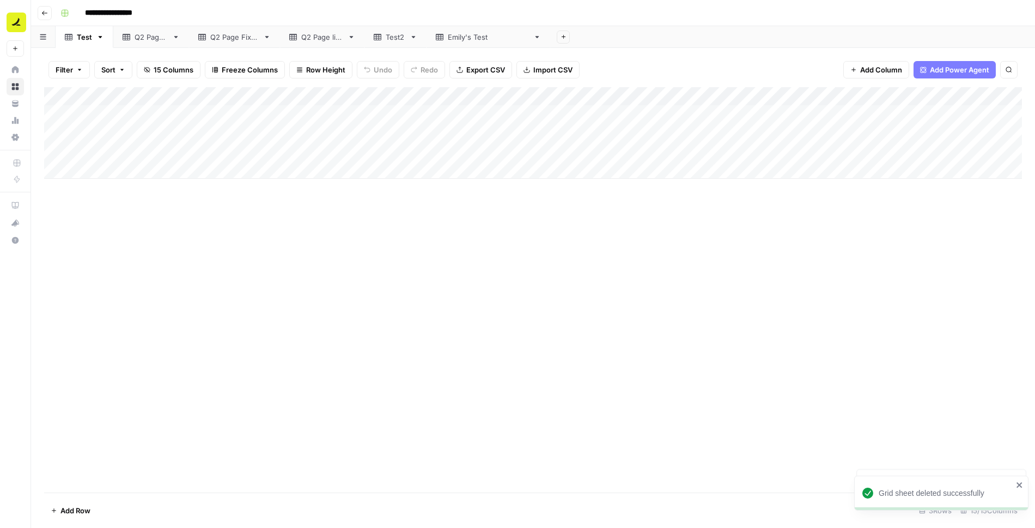
click at [557, 33] on button "Add Sheet" at bounding box center [563, 37] width 13 height 13
click at [566, 125] on span "CSV" at bounding box center [576, 128] width 80 height 11
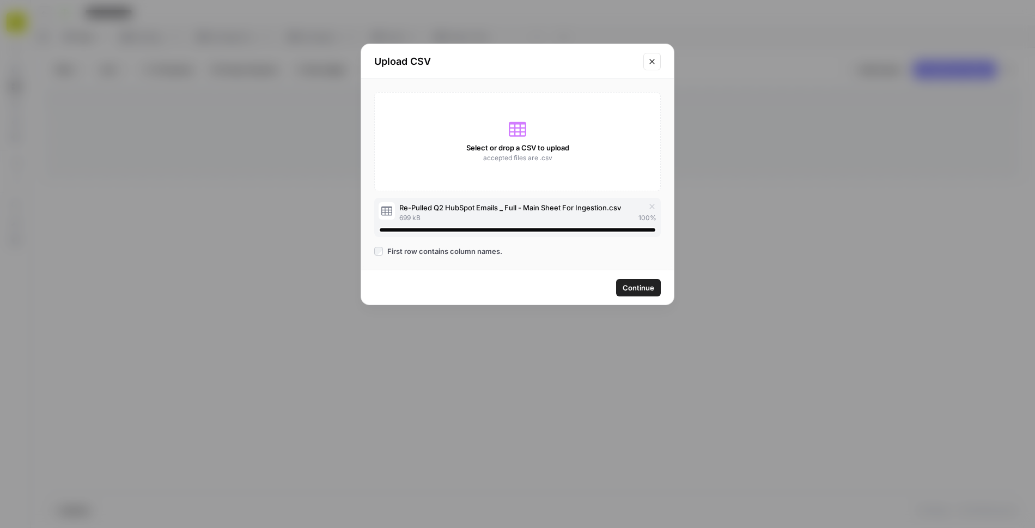
click at [634, 287] on span "Continue" at bounding box center [639, 287] width 32 height 11
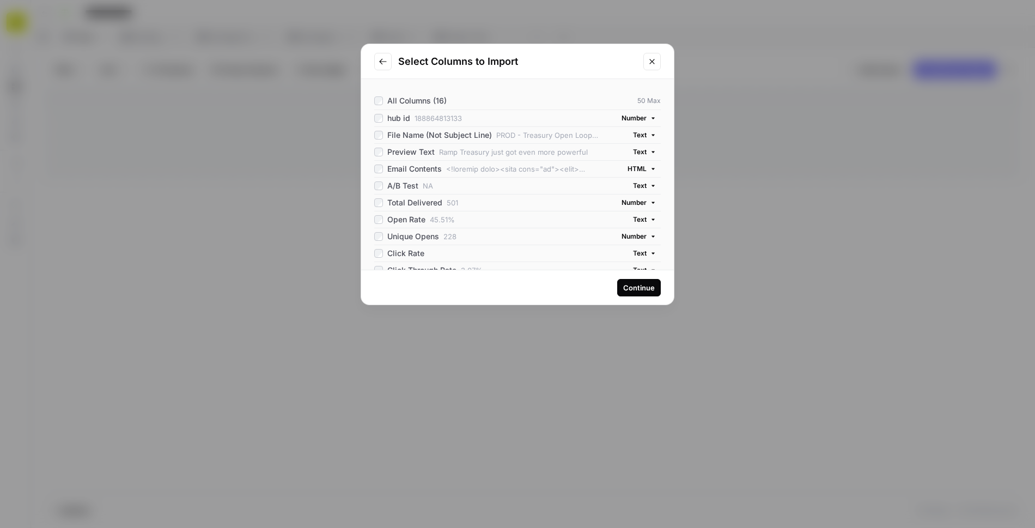
click at [488, 105] on div "All Columns (16) 50 Max" at bounding box center [517, 100] width 287 height 17
click at [493, 117] on div "hub id 188864813133" at bounding box center [487, 118] width 226 height 11
click at [633, 166] on span "HTML" at bounding box center [637, 169] width 19 height 10
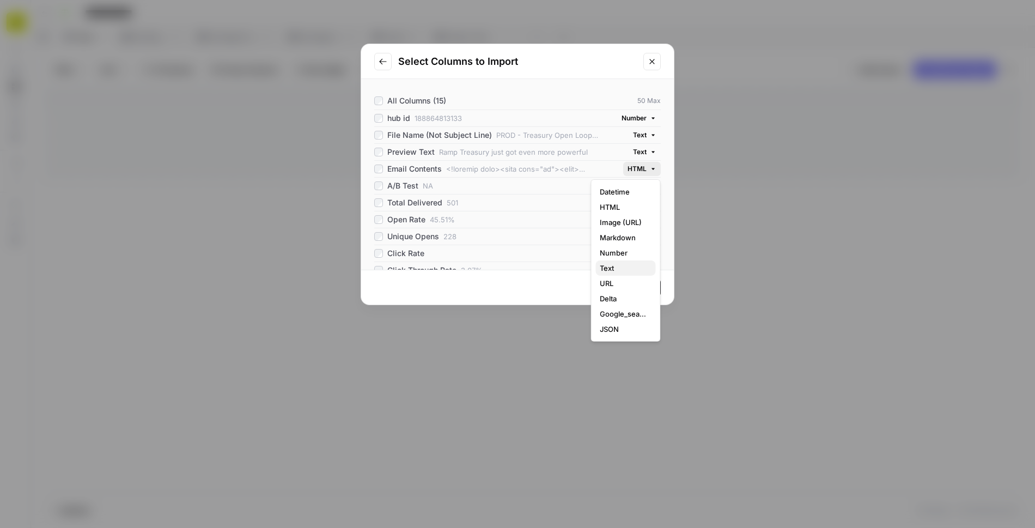
click at [615, 268] on span "Text" at bounding box center [623, 268] width 47 height 11
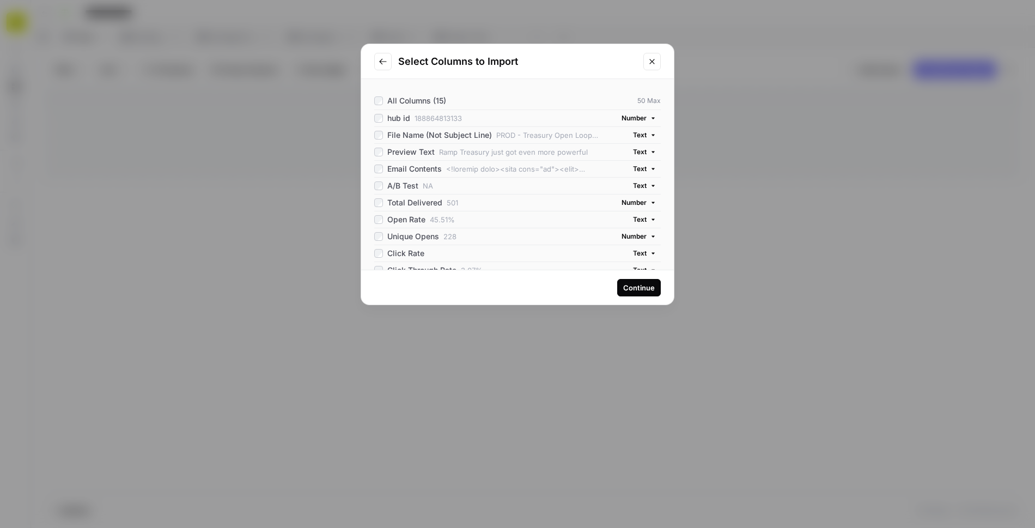
click at [632, 202] on span "Number" at bounding box center [634, 203] width 25 height 10
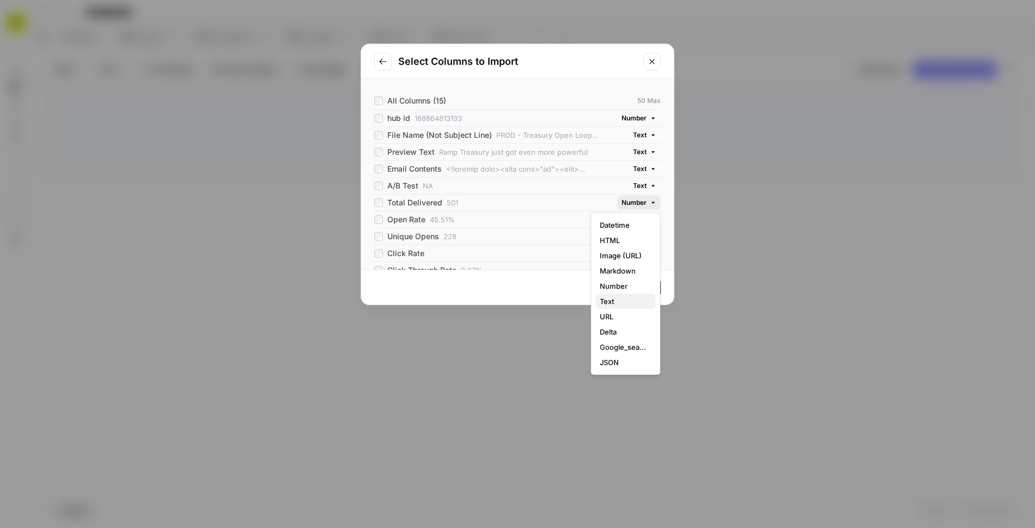
click at [613, 302] on span "Text" at bounding box center [623, 301] width 47 height 11
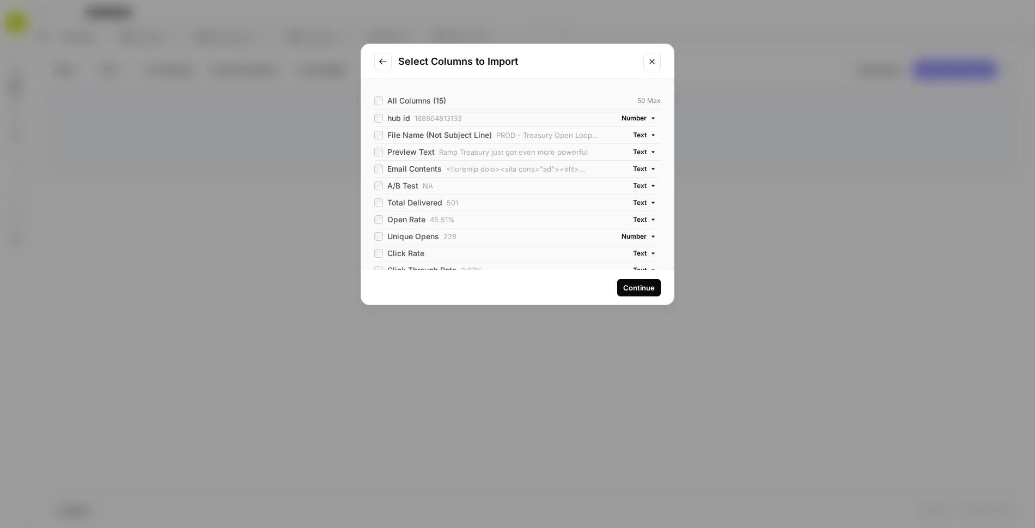
click at [637, 233] on span "Number" at bounding box center [634, 237] width 25 height 10
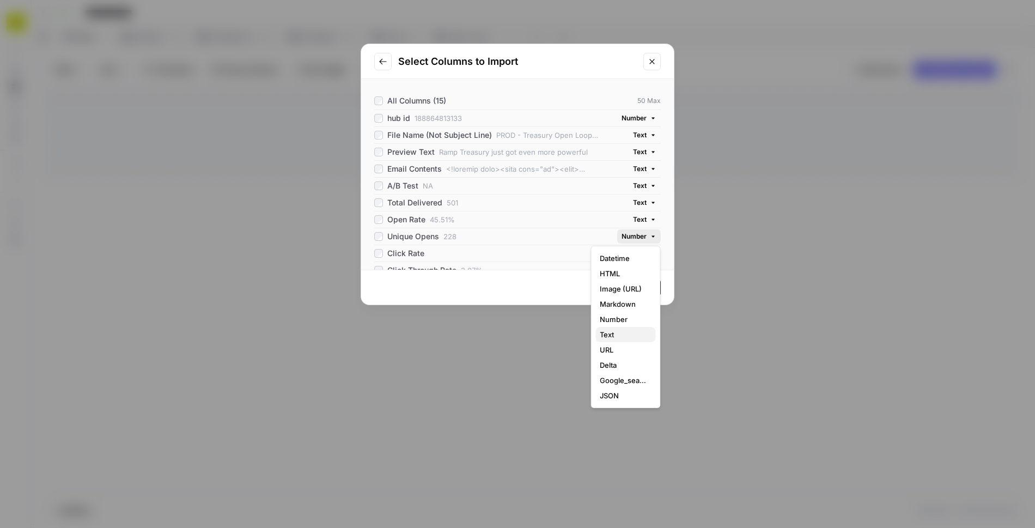
click at [611, 333] on span "Text" at bounding box center [623, 334] width 47 height 11
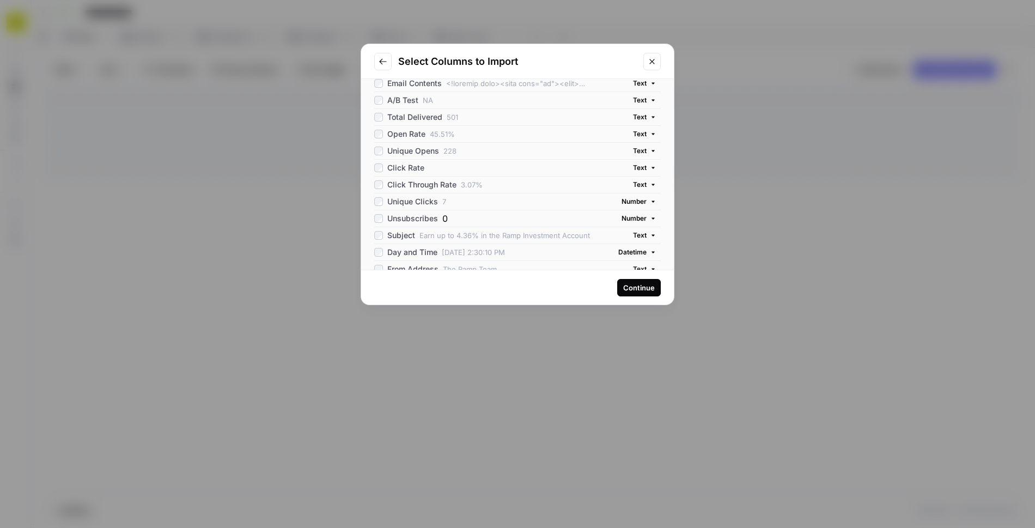
scroll to position [105, 0]
click at [635, 180] on span "Number" at bounding box center [634, 182] width 25 height 10
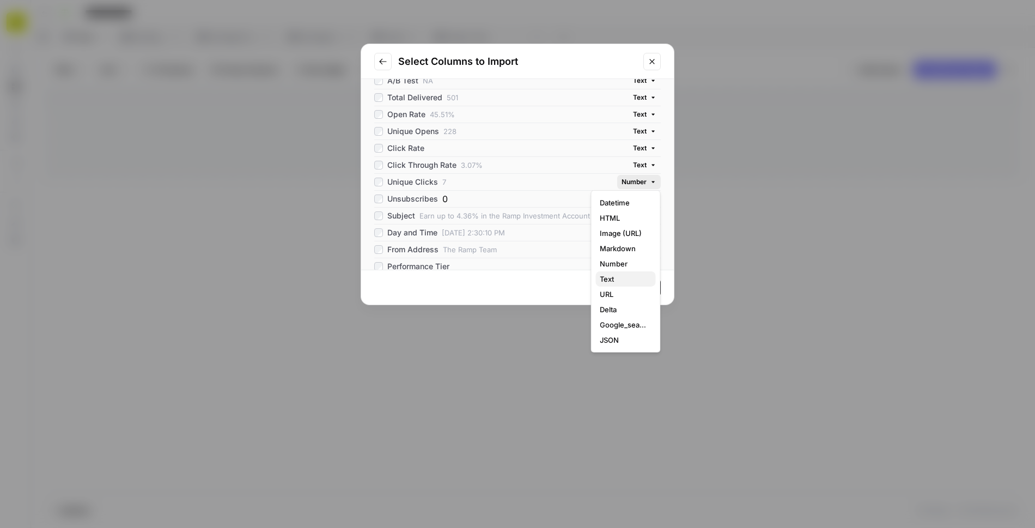
click at [619, 277] on span "Text" at bounding box center [623, 279] width 47 height 11
click at [628, 195] on span "Number" at bounding box center [634, 199] width 25 height 10
click at [616, 296] on span "Text" at bounding box center [623, 295] width 47 height 11
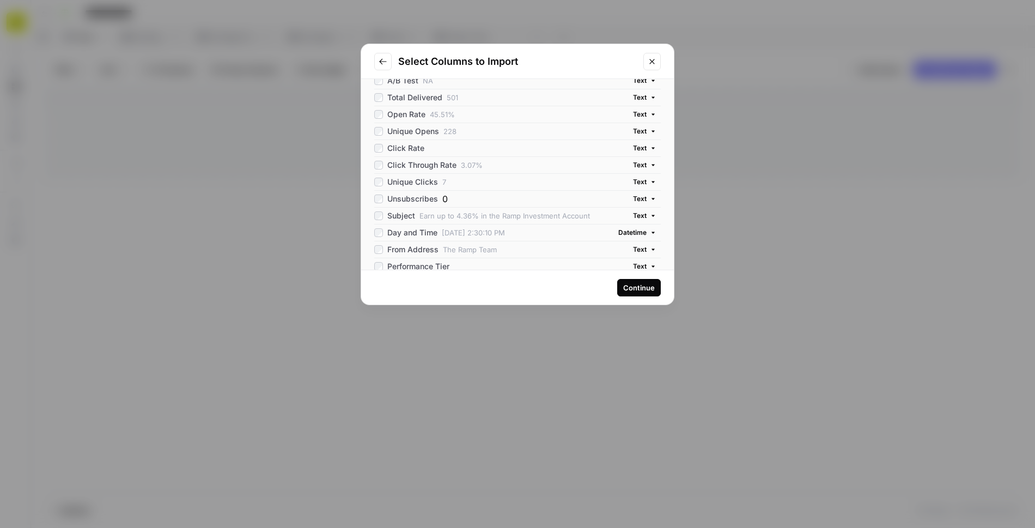
click at [630, 230] on span "Datetime" at bounding box center [632, 233] width 28 height 10
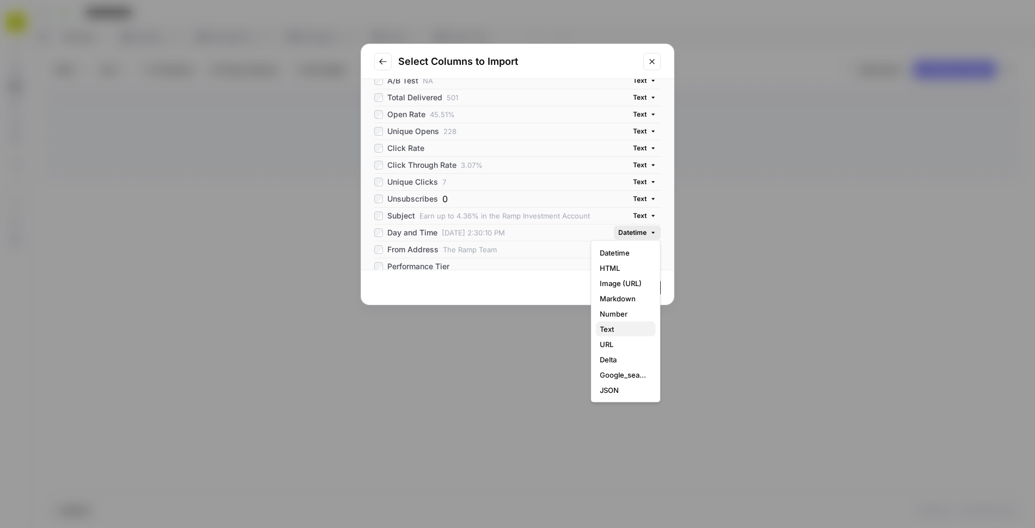
click at [610, 324] on span "Text" at bounding box center [623, 329] width 47 height 11
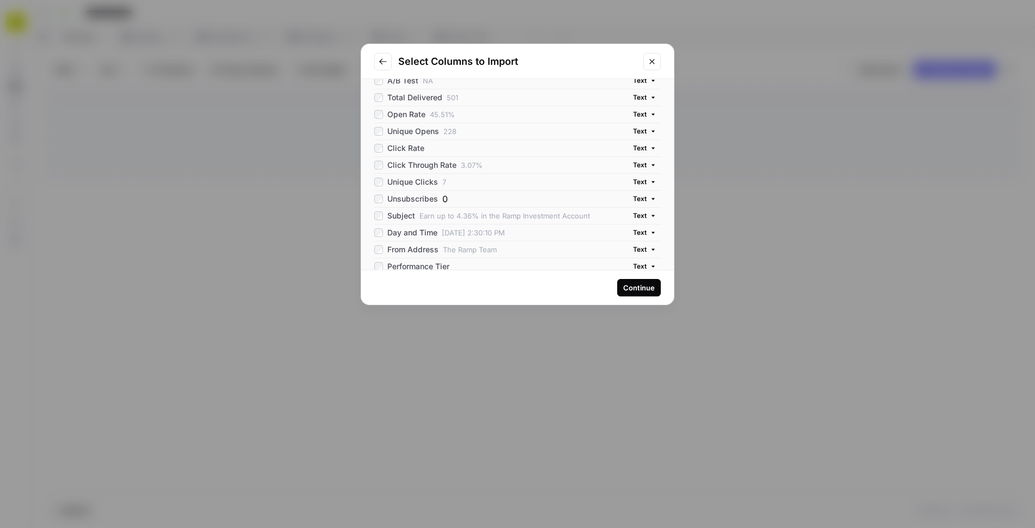
click at [645, 291] on div "Continue" at bounding box center [639, 287] width 32 height 11
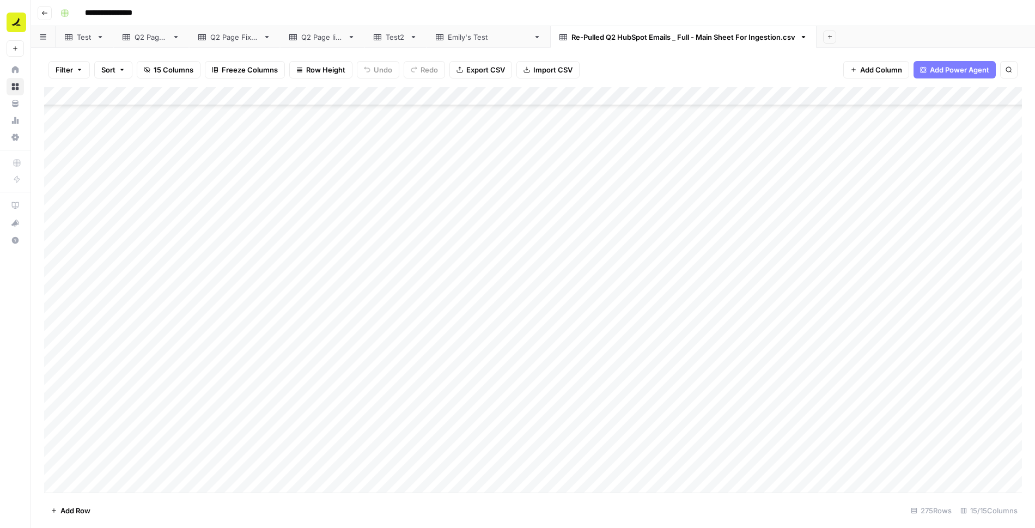
scroll to position [4724, 0]
click at [350, 93] on div "Add Column" at bounding box center [533, 289] width 978 height 405
click at [327, 207] on span "Filter" at bounding box center [328, 212] width 95 height 11
click at [375, 123] on input "text" at bounding box center [437, 126] width 132 height 11
type input "Email Contents"
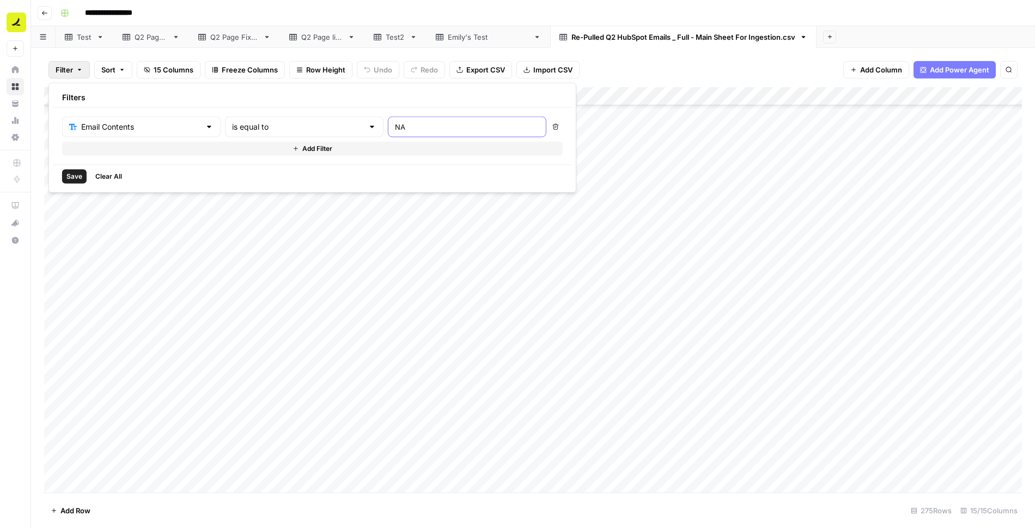
type input "NA"
click at [80, 165] on div "Save Clear All" at bounding box center [312, 176] width 518 height 23
click at [78, 169] on button "Save" at bounding box center [74, 176] width 25 height 14
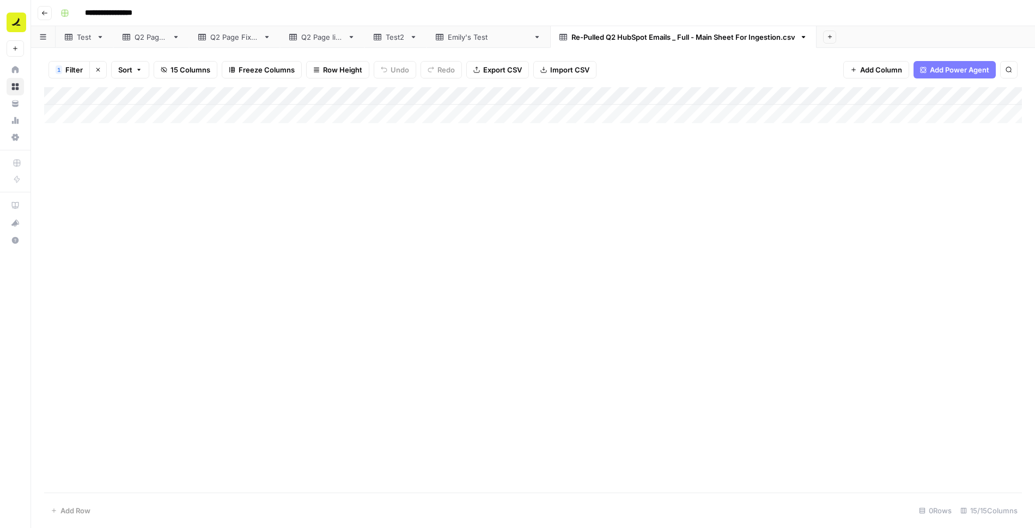
click at [100, 67] on icon "button" at bounding box center [98, 69] width 7 height 7
click at [593, 38] on div "Re-Pulled Q2 HubSpot Emails _ Full - Main Sheet For Ingestion.csv" at bounding box center [684, 37] width 224 height 11
click at [587, 35] on input "**********" at bounding box center [685, 37] width 227 height 14
type input "********"
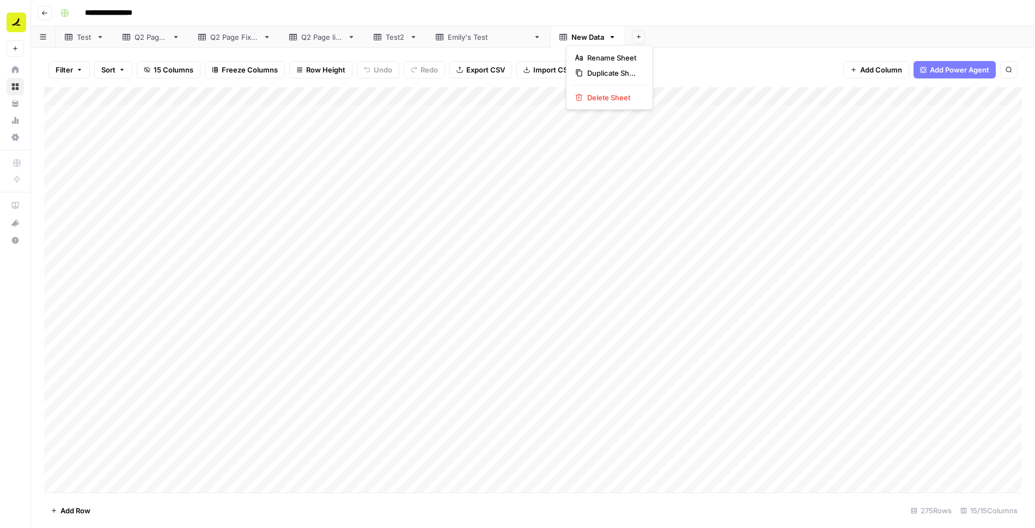
click at [609, 37] on icon "button" at bounding box center [613, 37] width 8 height 8
click at [605, 71] on span "Duplicate Sheet" at bounding box center [613, 73] width 52 height 11
click at [684, 35] on icon "button" at bounding box center [688, 37] width 8 height 8
click at [677, 91] on button "Delete Sheet" at bounding box center [684, 97] width 77 height 15
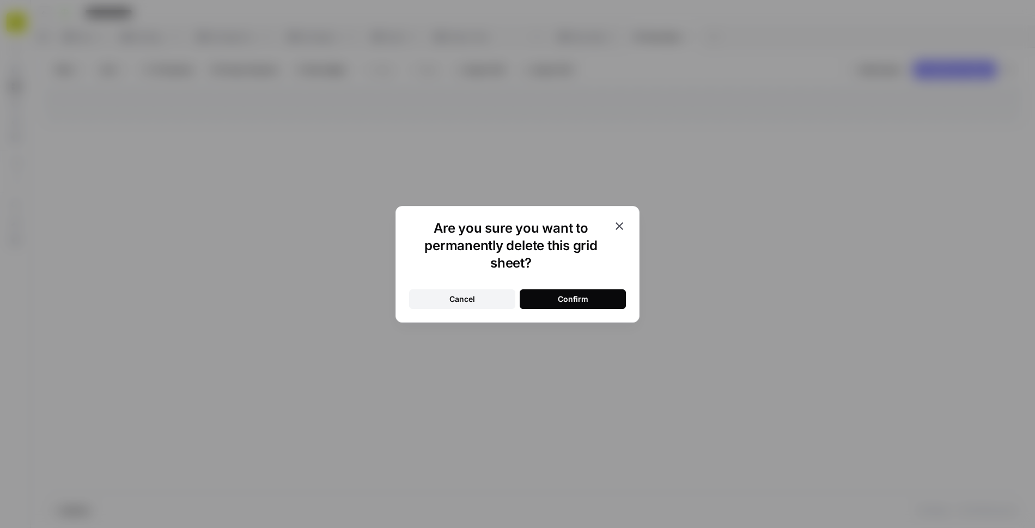
click at [577, 304] on button "Confirm" at bounding box center [573, 299] width 106 height 20
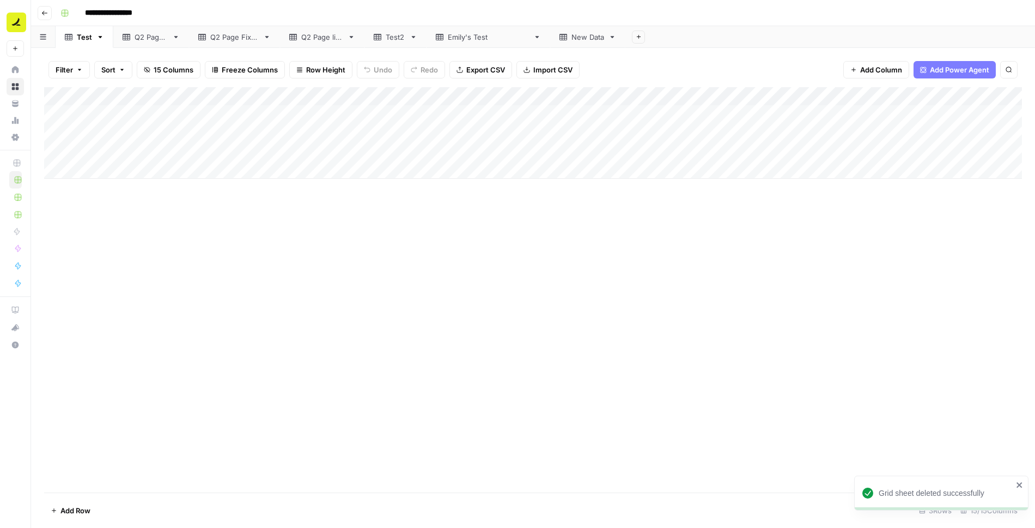
click at [572, 33] on div "New Data" at bounding box center [588, 37] width 33 height 11
click at [572, 40] on div "New Data" at bounding box center [588, 37] width 33 height 11
type input "**********"
click at [572, 34] on div "New Data FInal" at bounding box center [597, 37] width 51 height 11
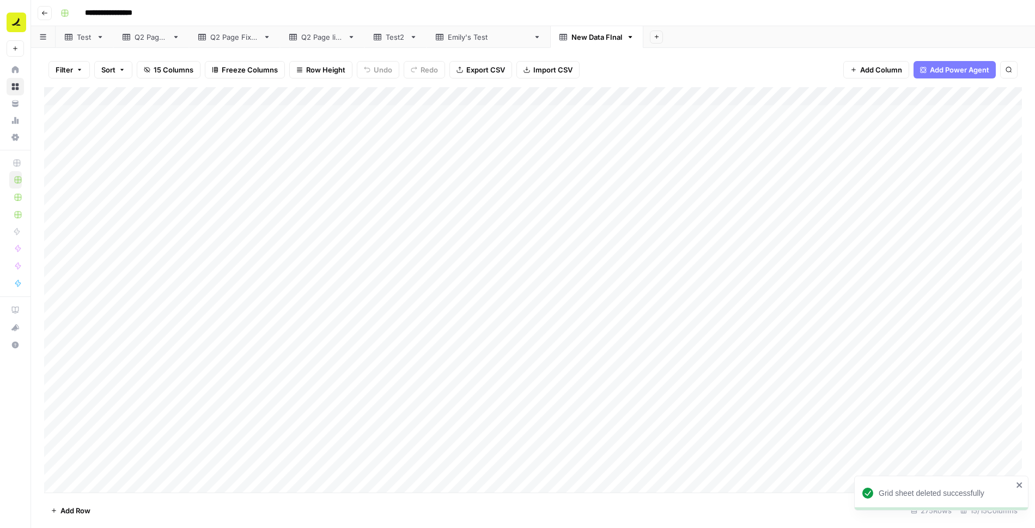
click at [572, 34] on div "New Data FInal" at bounding box center [597, 37] width 51 height 11
type input "**********"
click at [653, 36] on icon "button" at bounding box center [656, 37] width 6 height 6
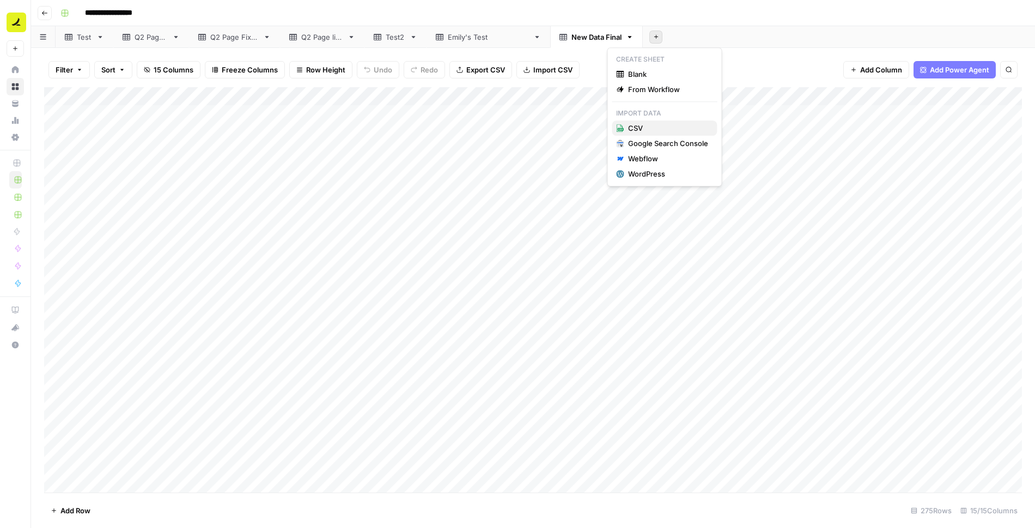
click at [646, 127] on span "CSV" at bounding box center [668, 128] width 80 height 11
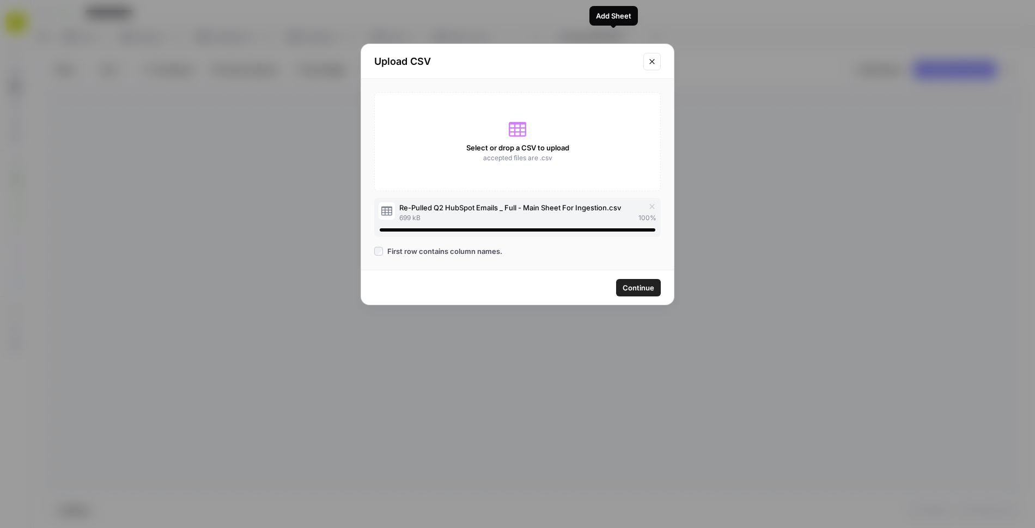
click at [629, 288] on span "Continue" at bounding box center [639, 287] width 32 height 11
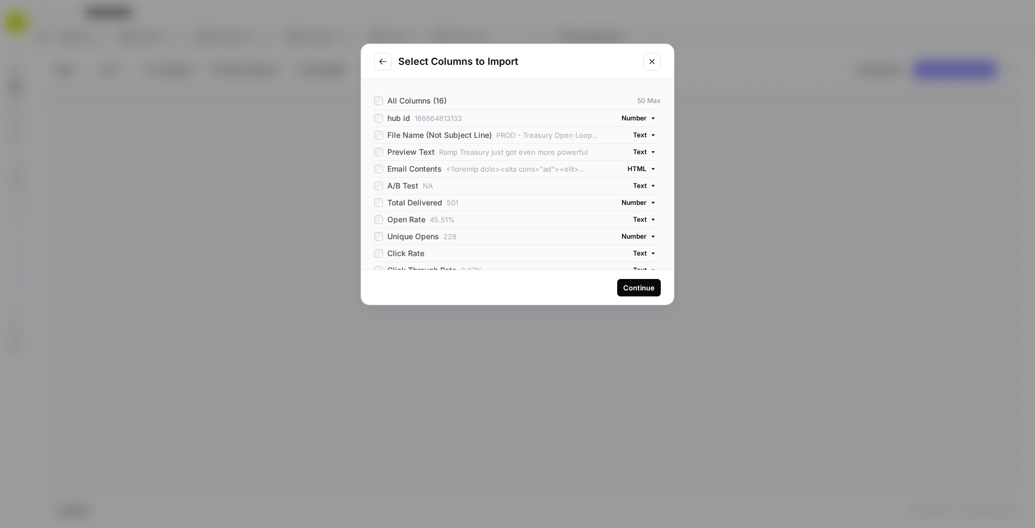
click at [631, 117] on span "Number" at bounding box center [634, 118] width 25 height 10
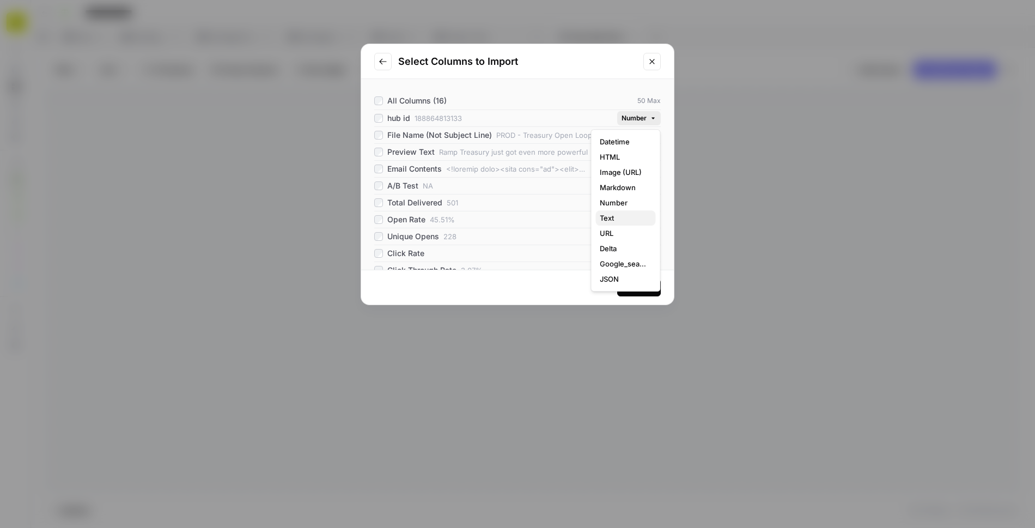
click at [609, 216] on span "Text" at bounding box center [623, 217] width 47 height 11
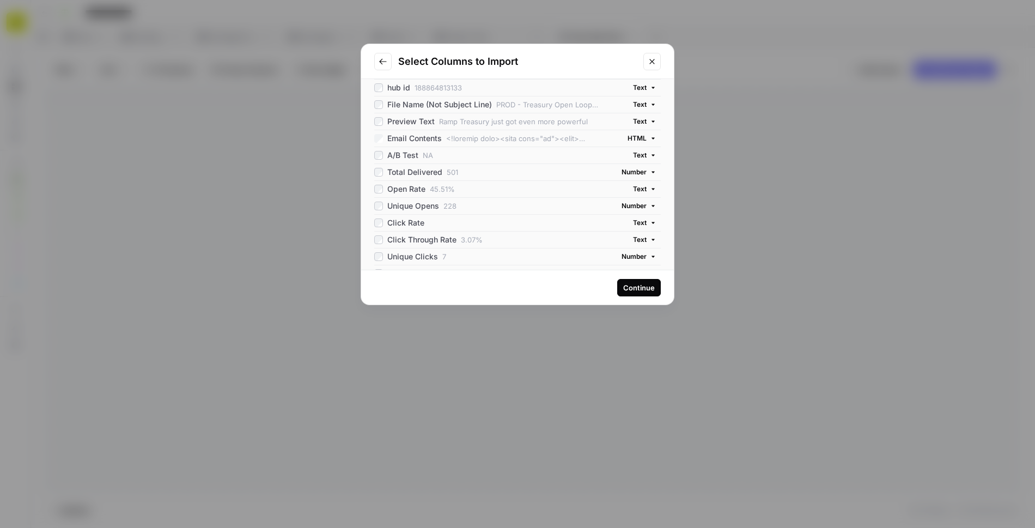
scroll to position [33, 0]
click at [631, 168] on span "Number" at bounding box center [634, 170] width 25 height 10
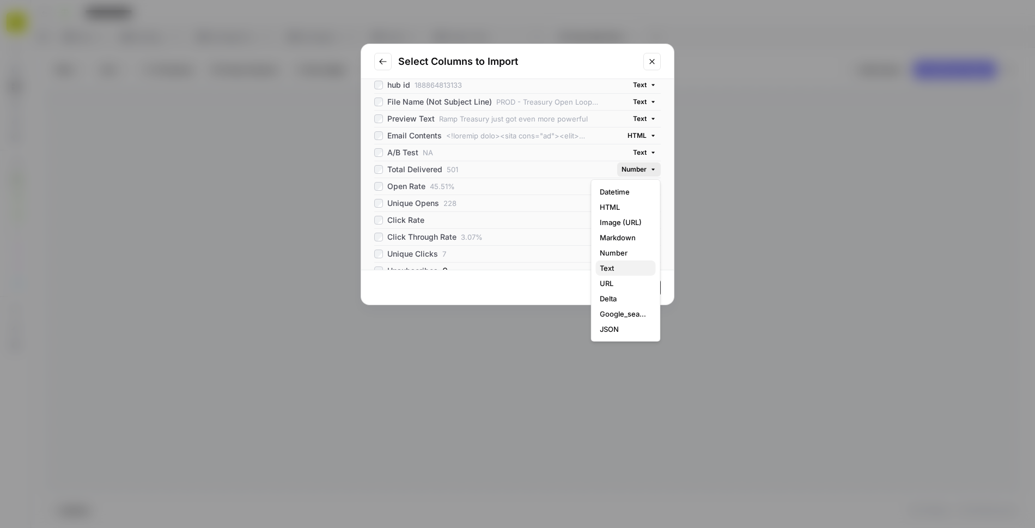
click at [617, 265] on span "Text" at bounding box center [623, 268] width 47 height 11
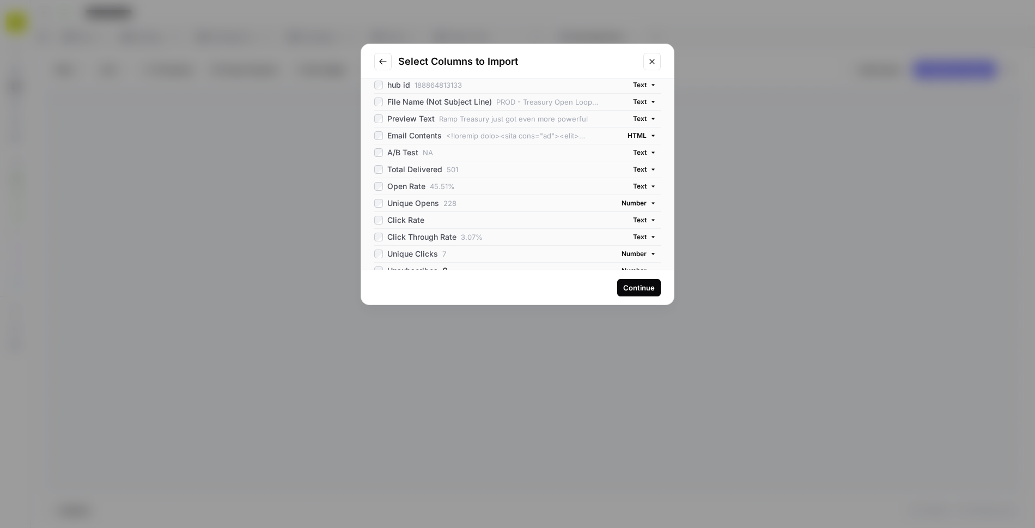
click at [629, 201] on span "Number" at bounding box center [634, 203] width 25 height 10
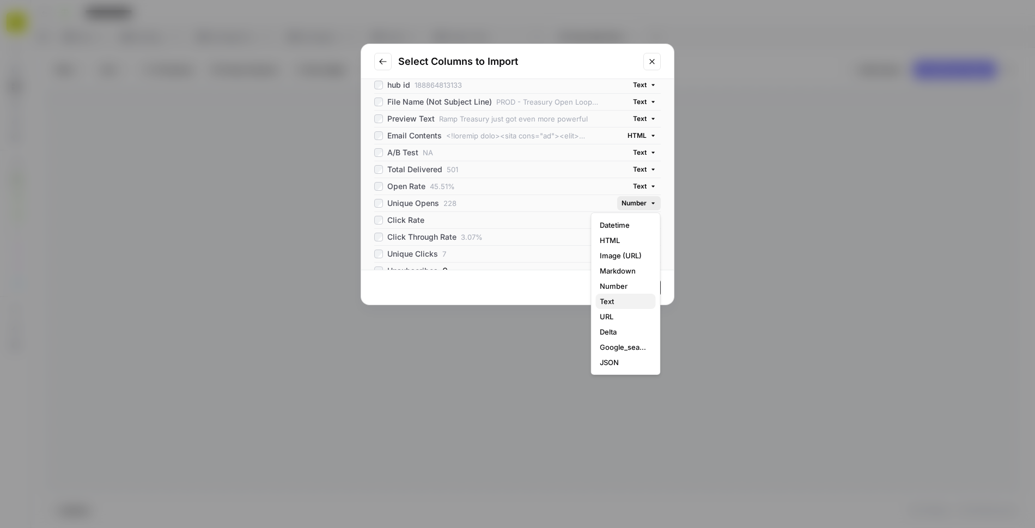
click at [615, 300] on span "Text" at bounding box center [623, 301] width 47 height 11
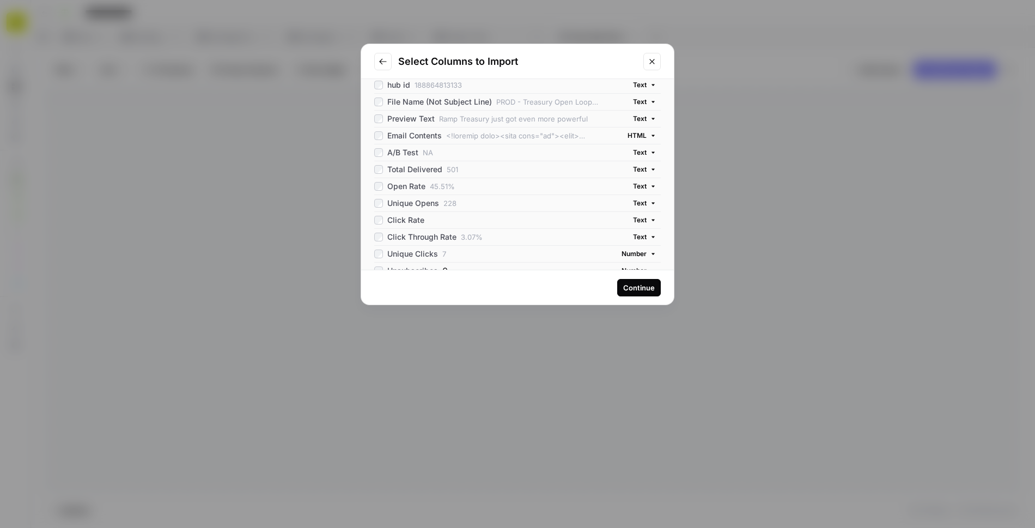
scroll to position [105, 0]
click at [630, 178] on span "Number" at bounding box center [634, 182] width 25 height 10
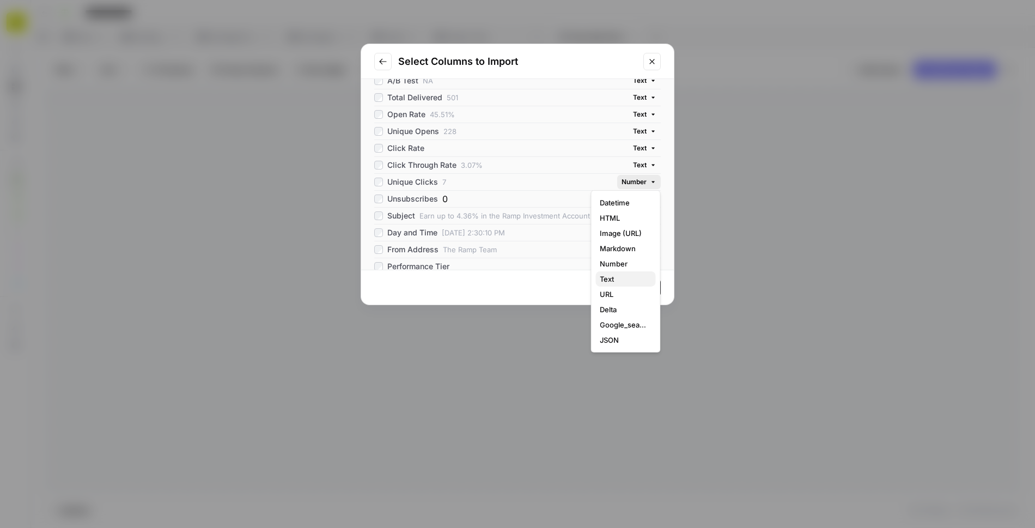
click at [611, 278] on span "Text" at bounding box center [623, 279] width 47 height 11
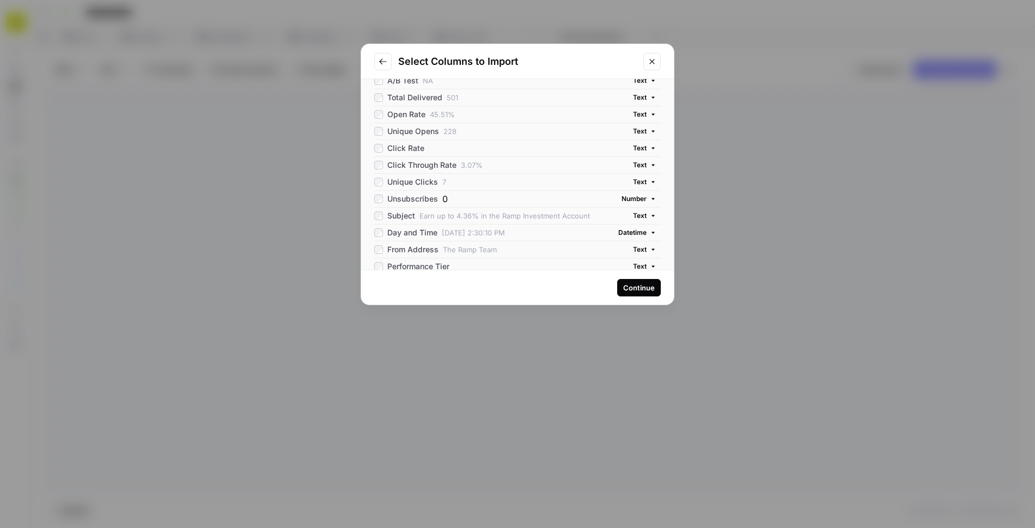
click at [629, 195] on span "Number" at bounding box center [634, 199] width 25 height 10
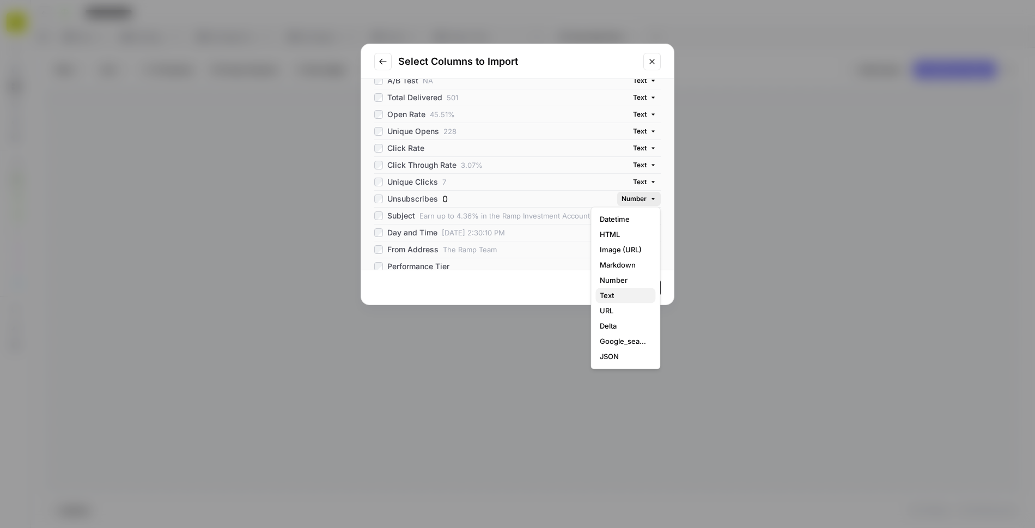
click at [614, 294] on span "Text" at bounding box center [623, 295] width 47 height 11
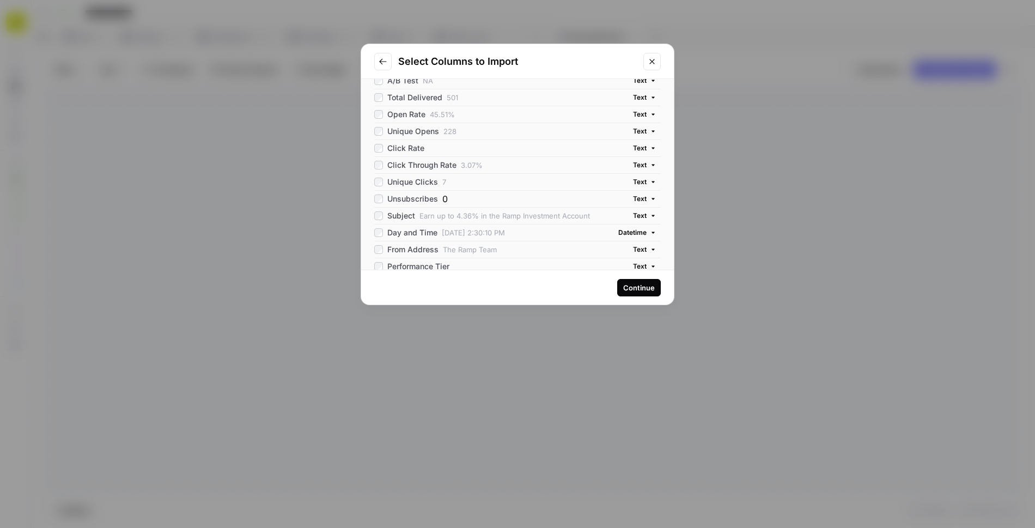
click at [636, 228] on span "Datetime" at bounding box center [632, 233] width 28 height 10
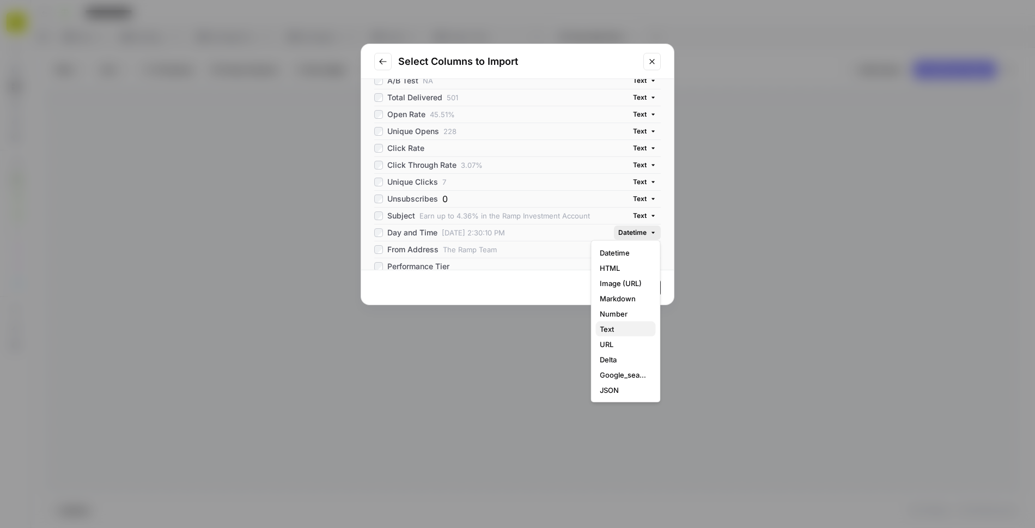
click at [612, 327] on span "Text" at bounding box center [623, 329] width 47 height 11
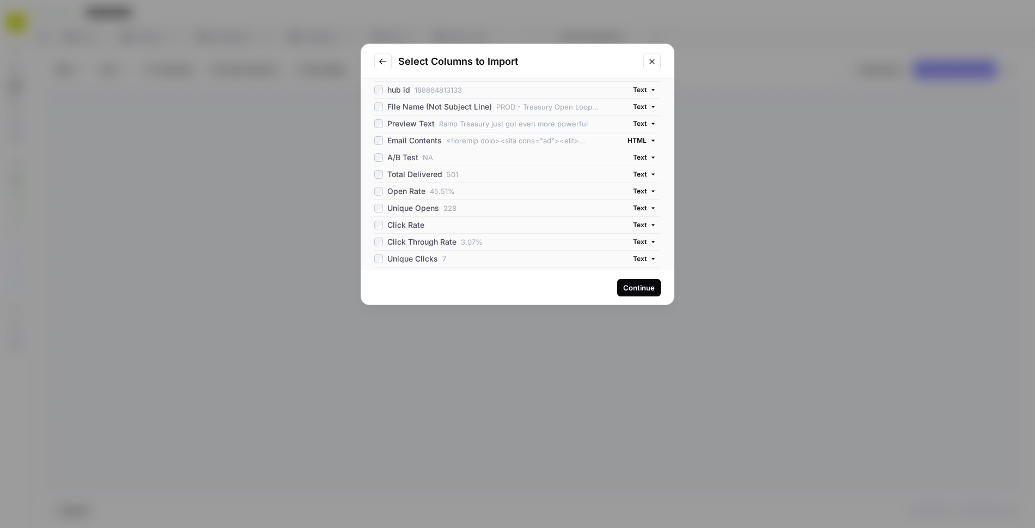
scroll to position [0, 0]
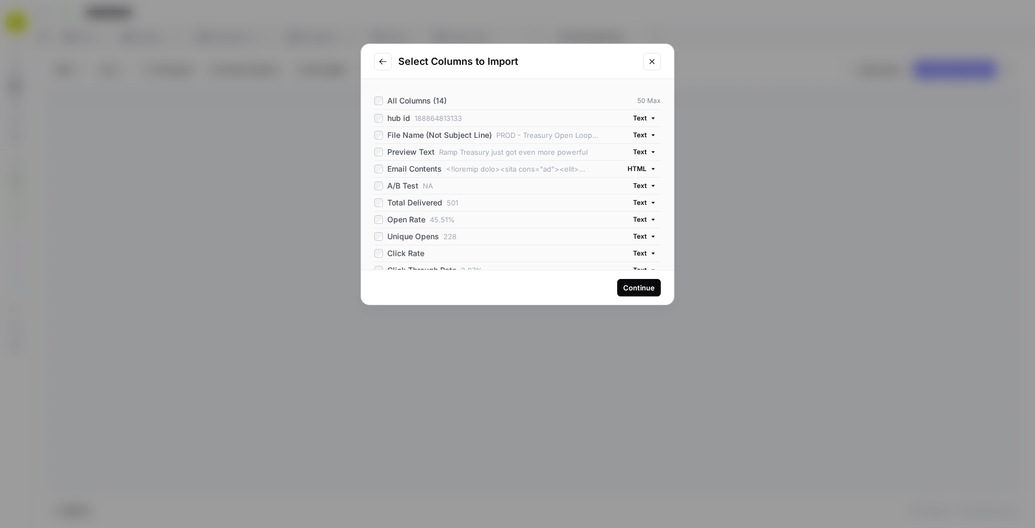
click at [643, 288] on div "Continue" at bounding box center [639, 287] width 32 height 11
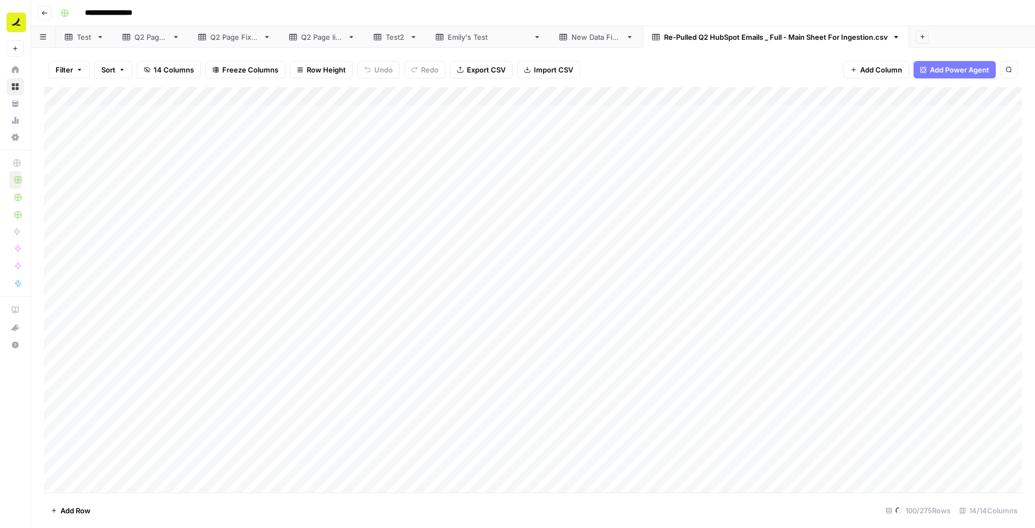
click at [664, 39] on div "Re-Pulled Q2 HubSpot Emails _ Full - Main Sheet For Ingestion.csv" at bounding box center [776, 37] width 224 height 11
click at [664, 37] on input "**********" at bounding box center [777, 37] width 227 height 14
type input "**********"
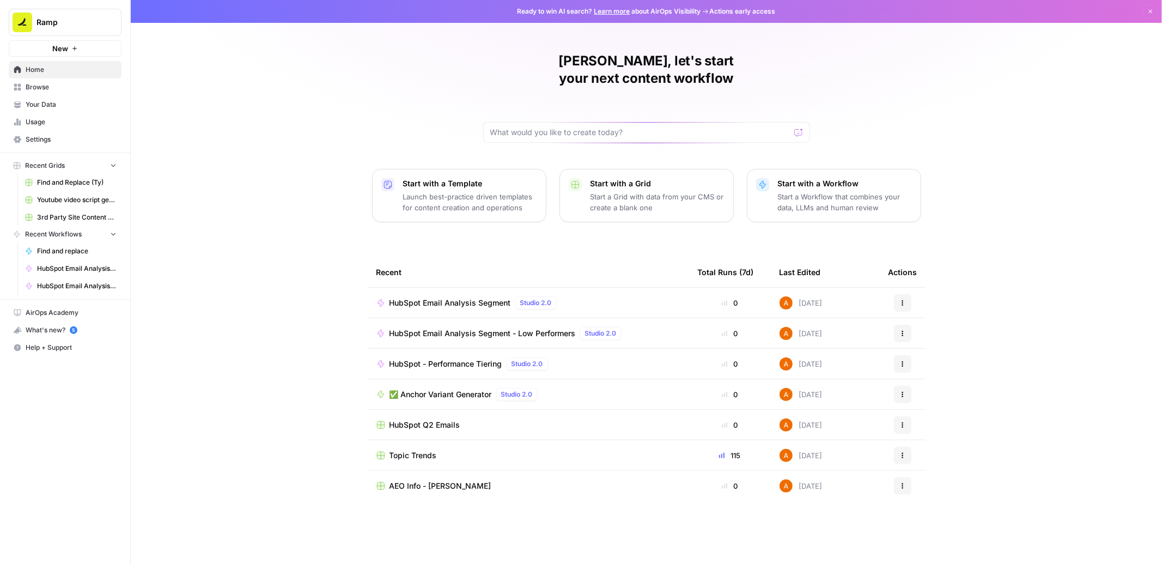
click at [436, 297] on span "HubSpot Email Analysis Segment" at bounding box center [450, 302] width 121 height 11
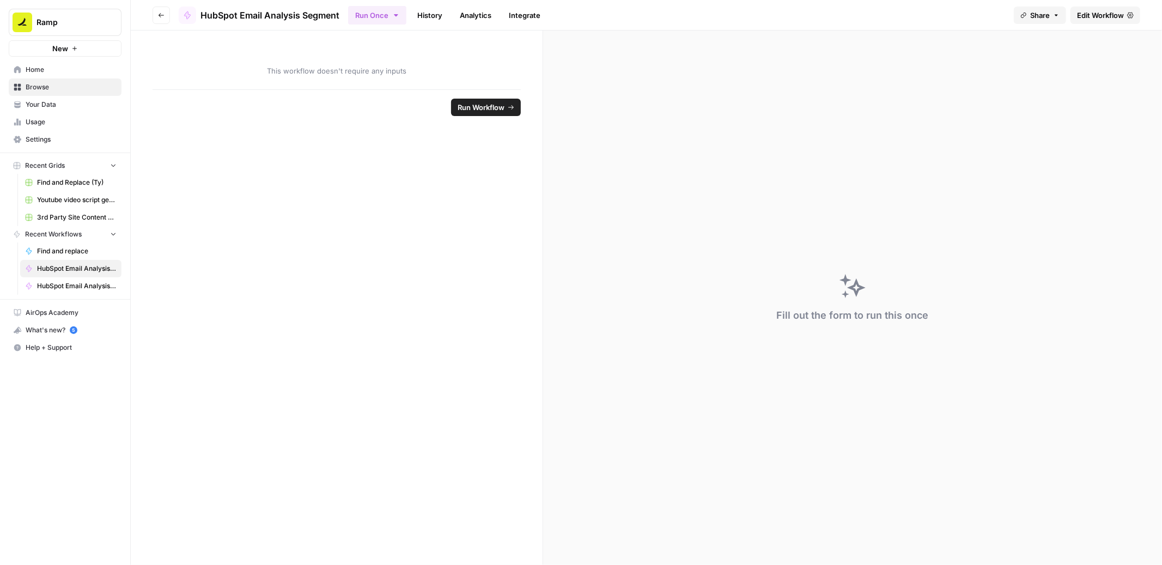
click at [1110, 13] on span "Edit Workflow" at bounding box center [1100, 15] width 47 height 11
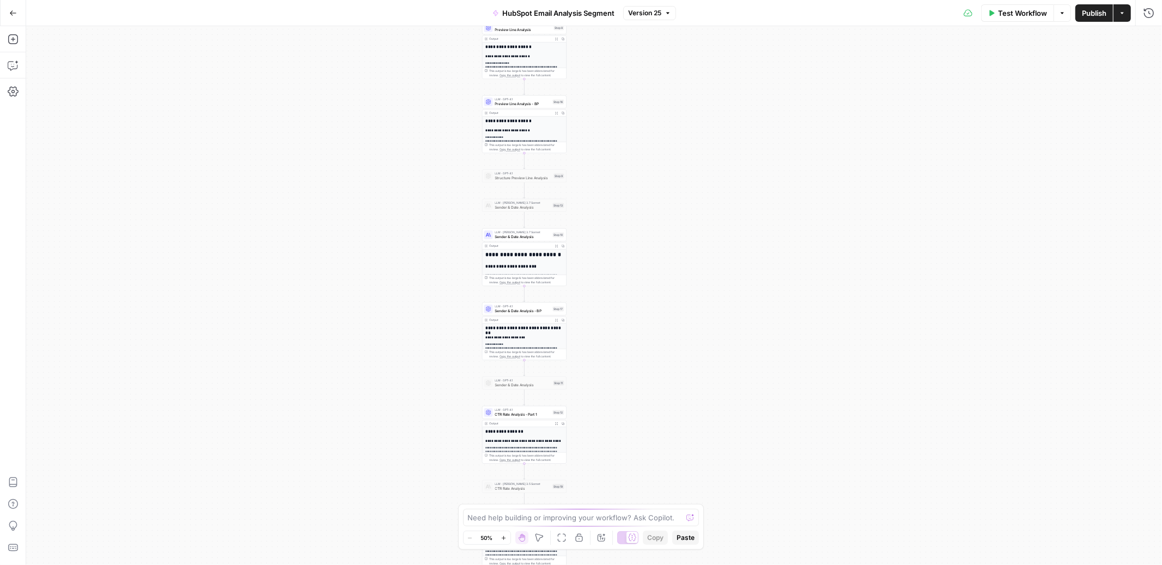
drag, startPoint x: 685, startPoint y: 130, endPoint x: 615, endPoint y: 254, distance: 142.5
click at [615, 254] on div "Workflow Set Inputs Inputs Read from Grid Read Email Data Step 2 Output Expand …" at bounding box center [594, 295] width 1136 height 539
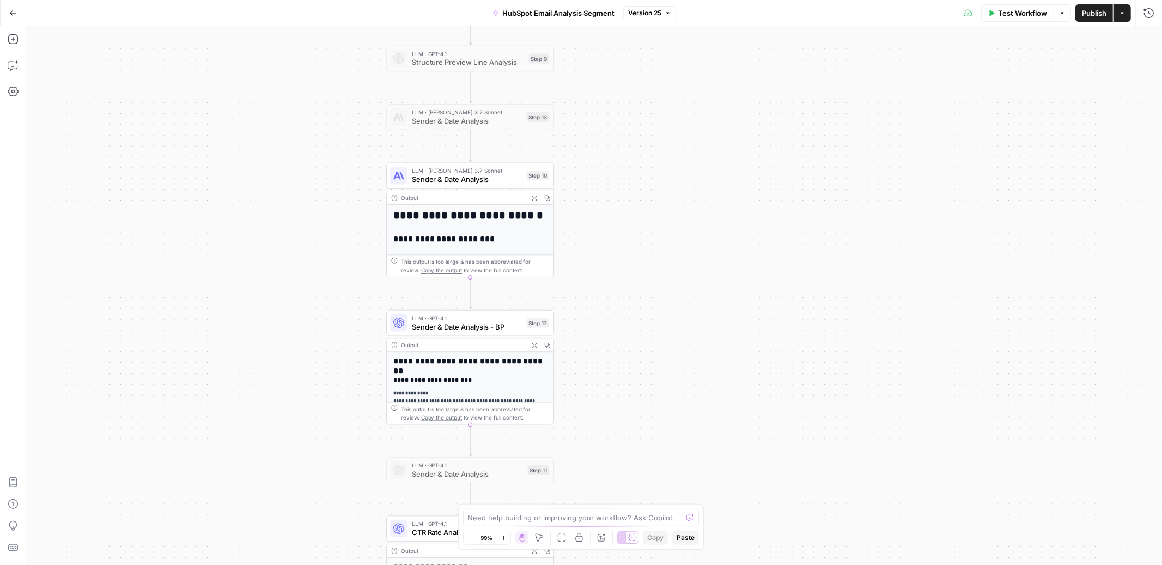
click at [484, 182] on span "Sender & Date Analysis" at bounding box center [467, 179] width 111 height 11
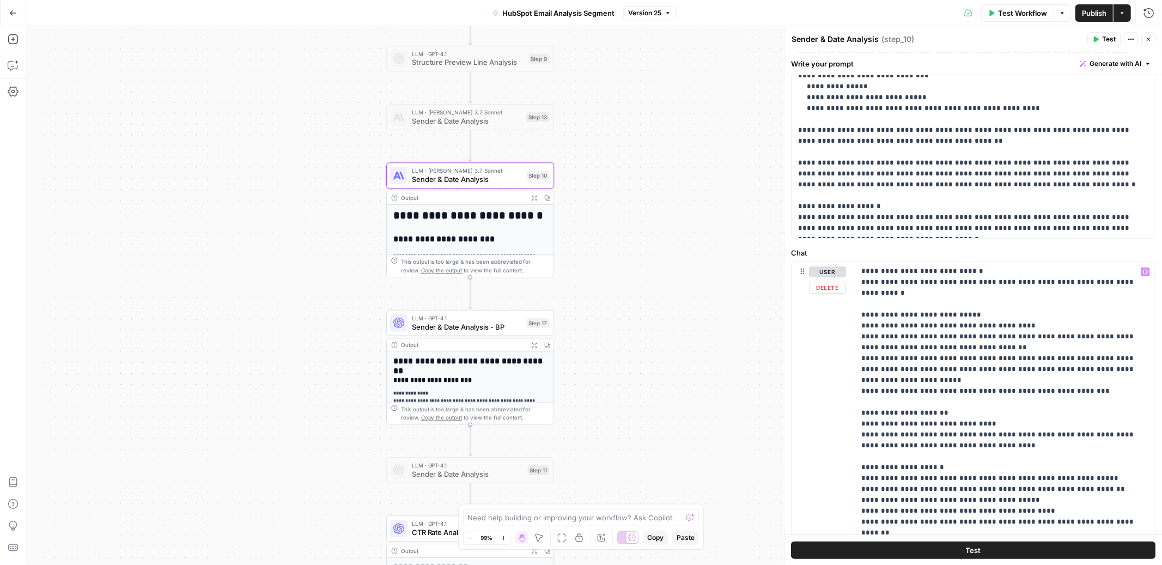
scroll to position [127, 0]
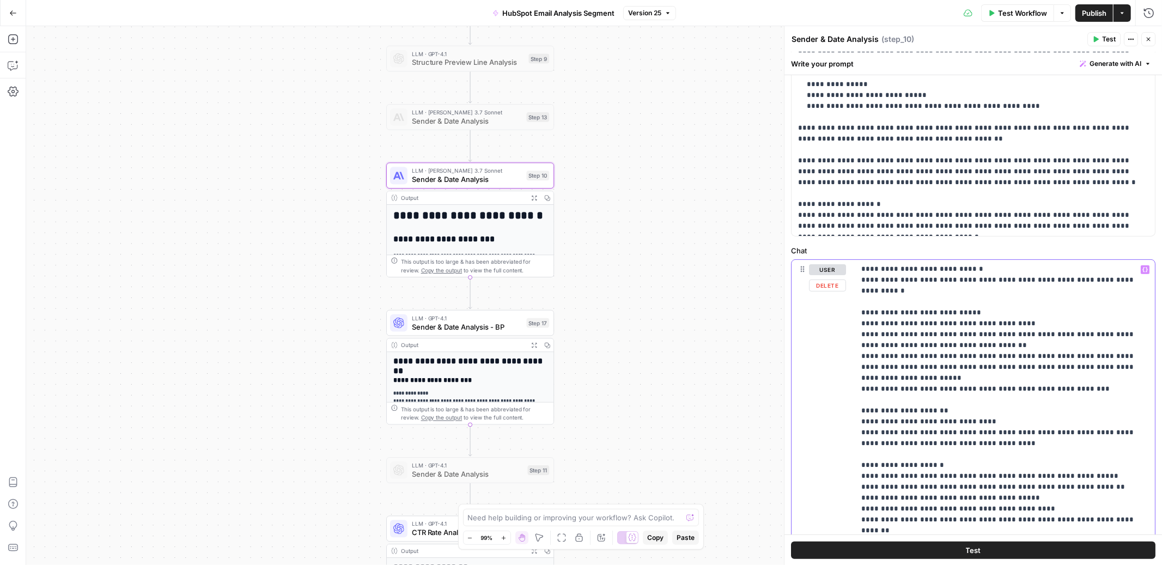
click at [926, 357] on p "**********" at bounding box center [1004, 433] width 287 height 534
click at [1090, 354] on p "**********" at bounding box center [1004, 433] width 287 height 534
drag, startPoint x: 1140, startPoint y: 357, endPoint x: 859, endPoint y: 348, distance: 281.8
click at [859, 348] on div "**********" at bounding box center [1005, 482] width 300 height 444
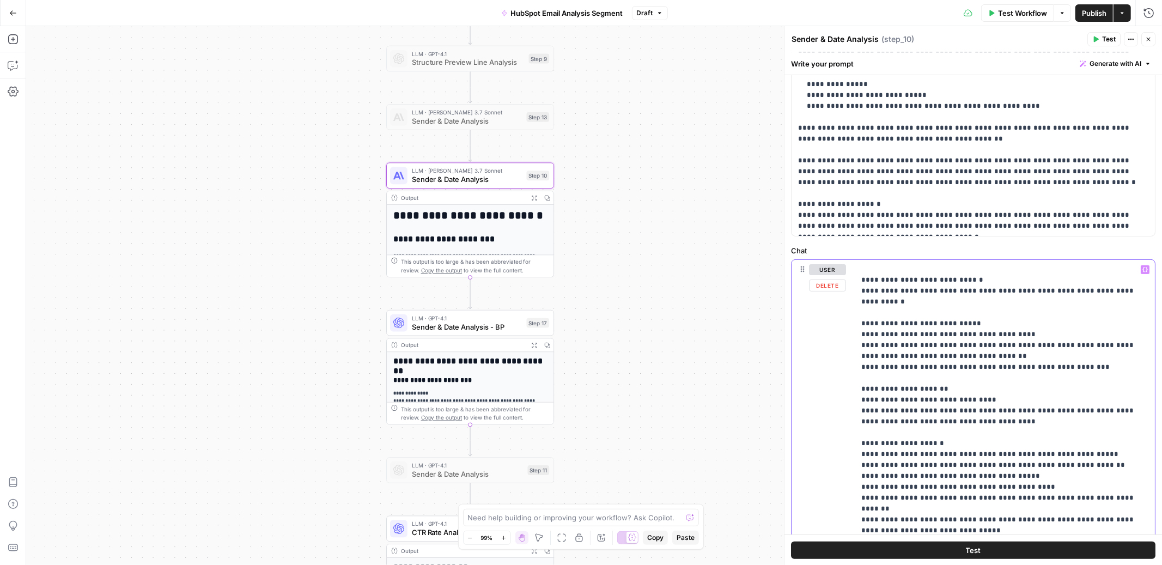
scroll to position [77, 0]
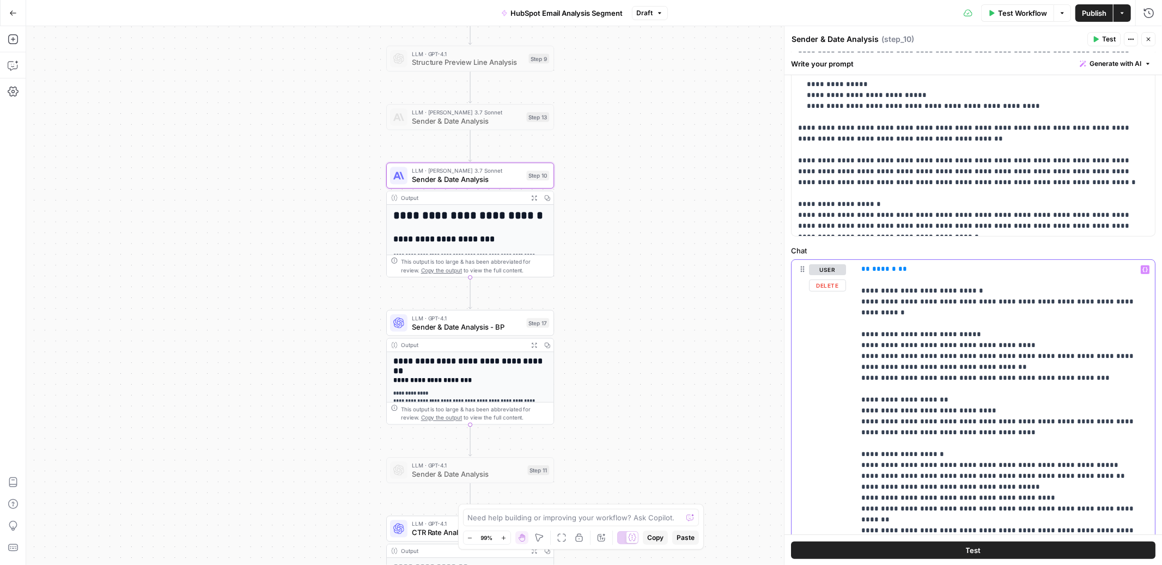
drag, startPoint x: 924, startPoint y: 354, endPoint x: 885, endPoint y: 354, distance: 39.2
click at [885, 354] on p "**********" at bounding box center [1004, 443] width 287 height 512
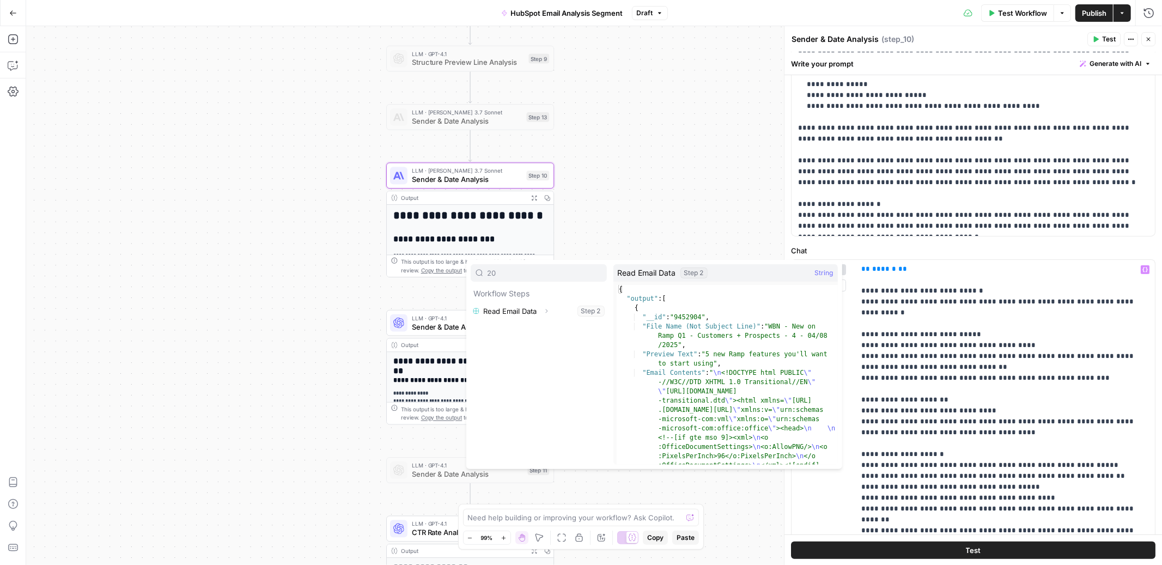
type input "2"
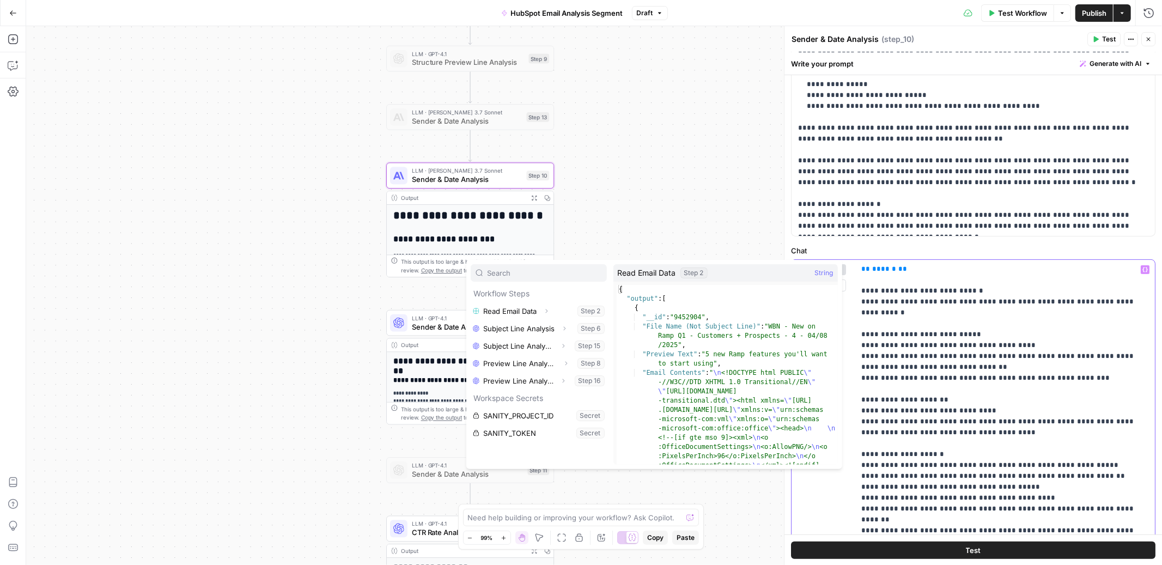
click at [932, 356] on p "**********" at bounding box center [1004, 443] width 287 height 512
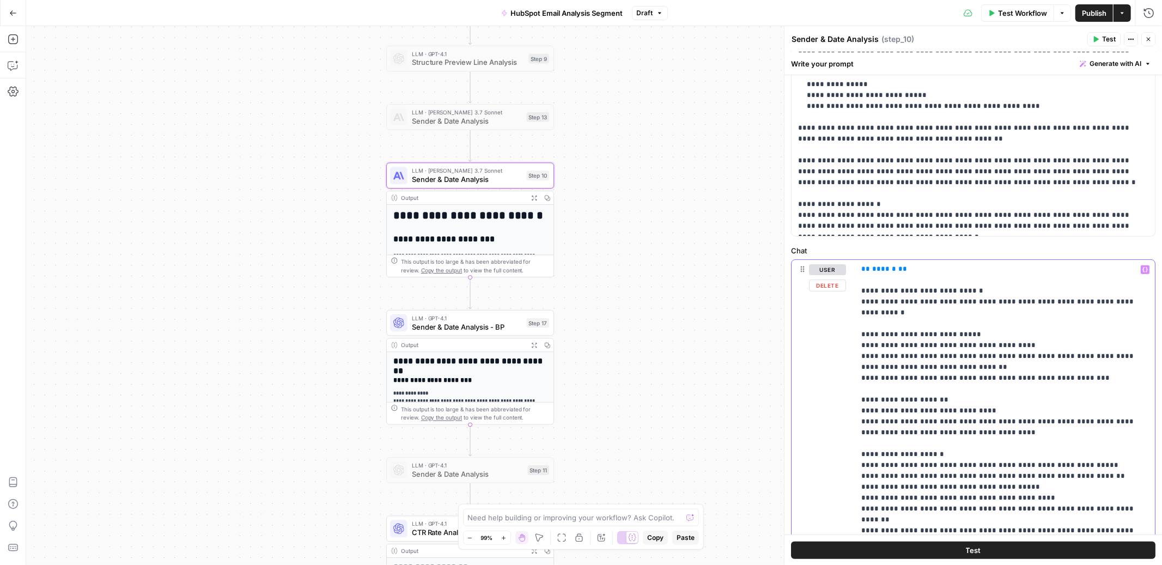
click at [900, 356] on p "**********" at bounding box center [1004, 443] width 287 height 512
click at [915, 373] on p "**********" at bounding box center [1004, 443] width 287 height 512
click at [914, 367] on p "**********" at bounding box center [1004, 443] width 287 height 512
click at [935, 359] on p "**********" at bounding box center [1004, 443] width 287 height 512
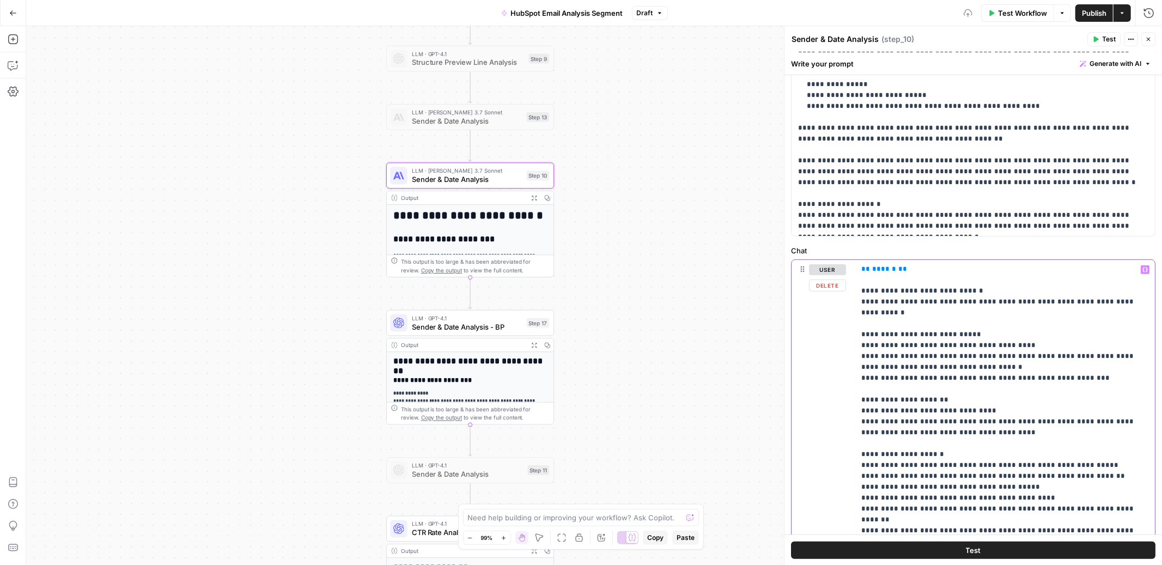
click at [981, 361] on p "**********" at bounding box center [1004, 443] width 287 height 512
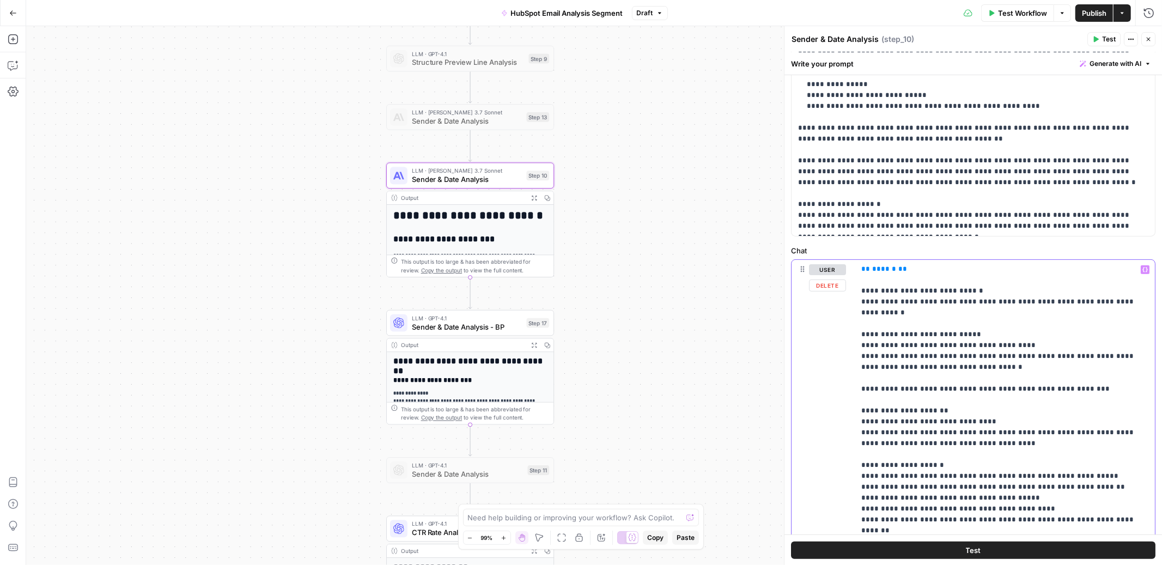
scroll to position [88, 0]
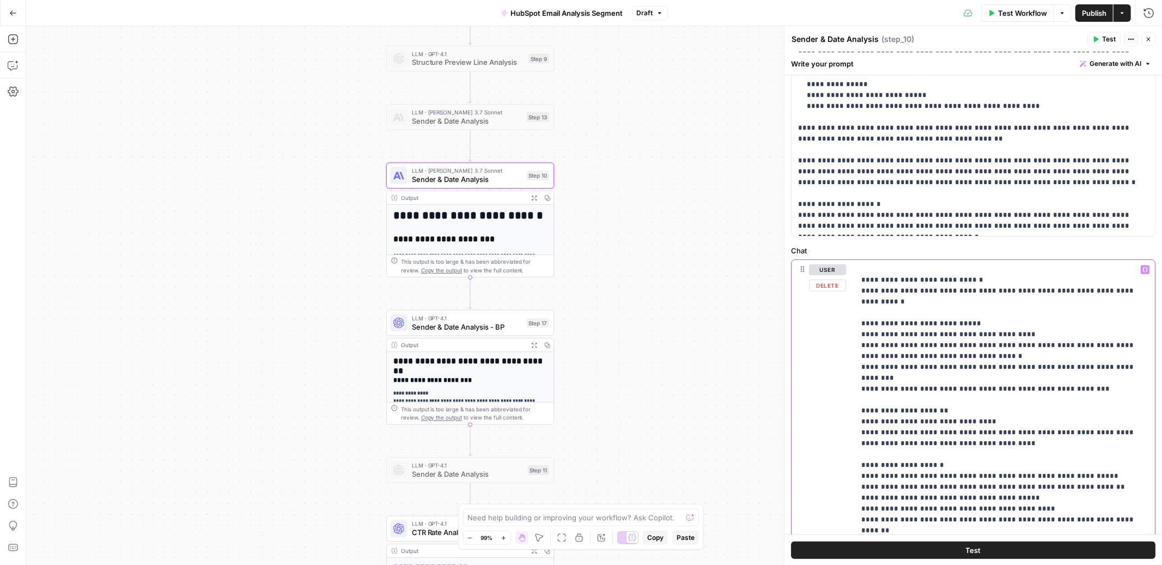
click at [940, 366] on p "**********" at bounding box center [1004, 438] width 287 height 523
click at [917, 352] on p "**********" at bounding box center [1004, 438] width 287 height 523
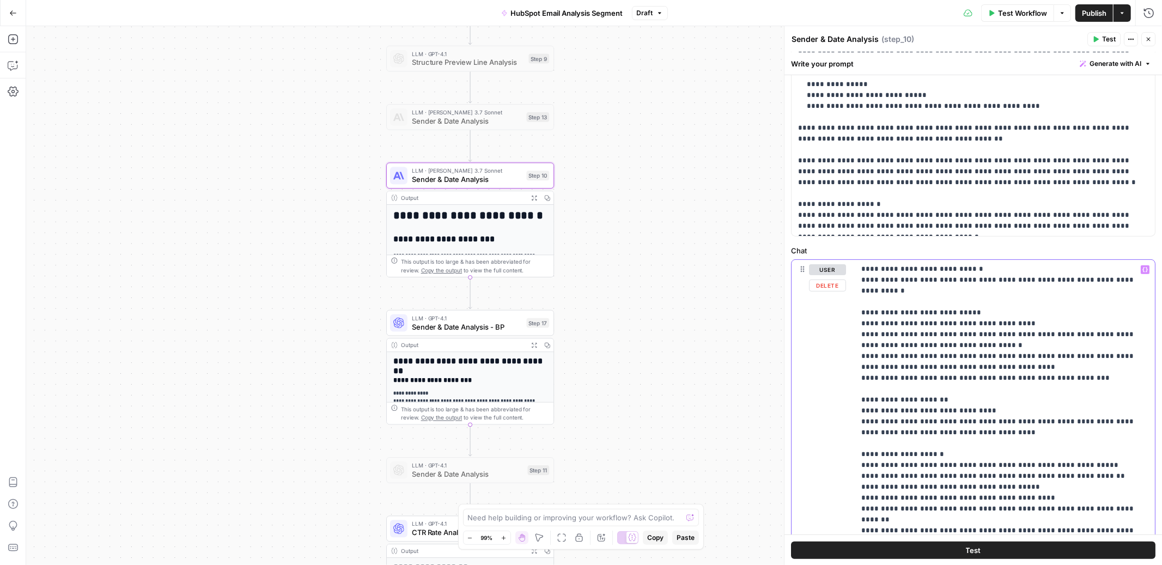
click at [960, 374] on p "**********" at bounding box center [1004, 433] width 287 height 534
click at [955, 364] on p "**********" at bounding box center [1004, 433] width 287 height 534
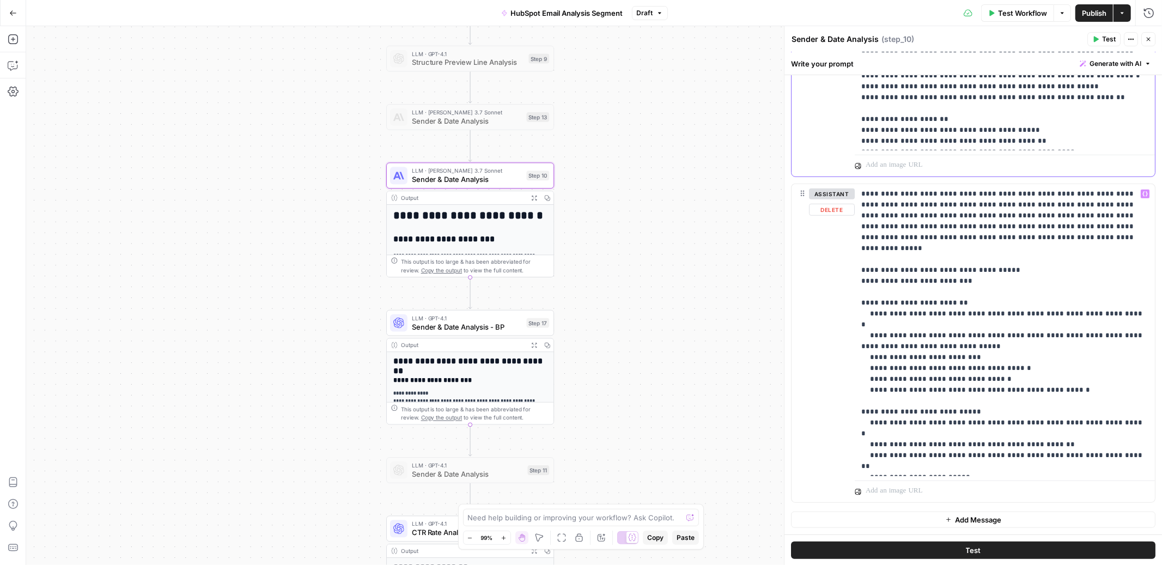
scroll to position [0, 0]
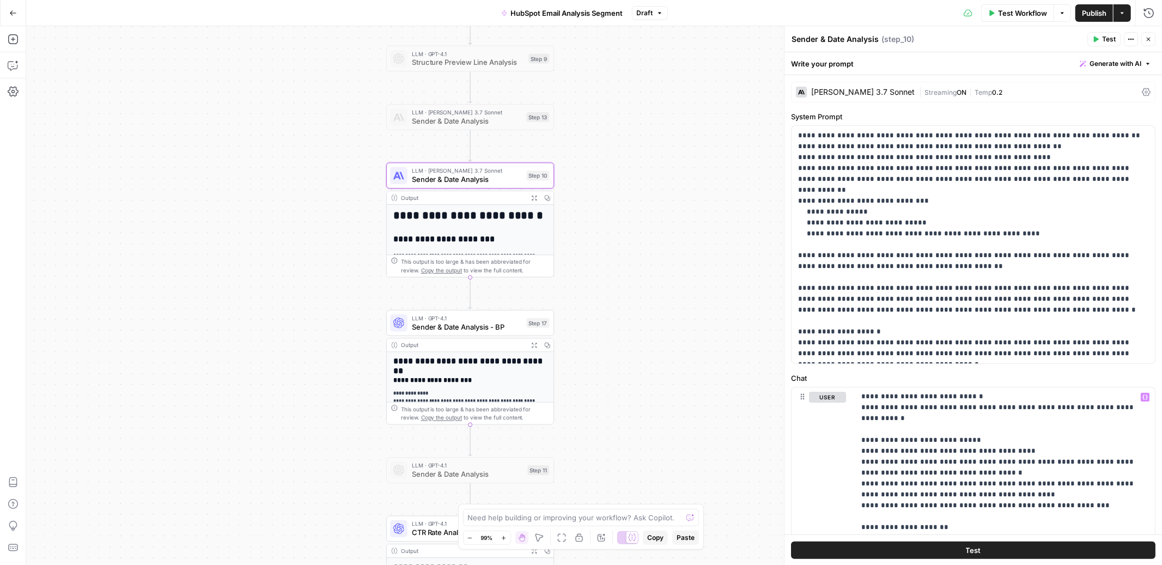
click at [1152, 46] on button "Close" at bounding box center [1148, 39] width 14 height 14
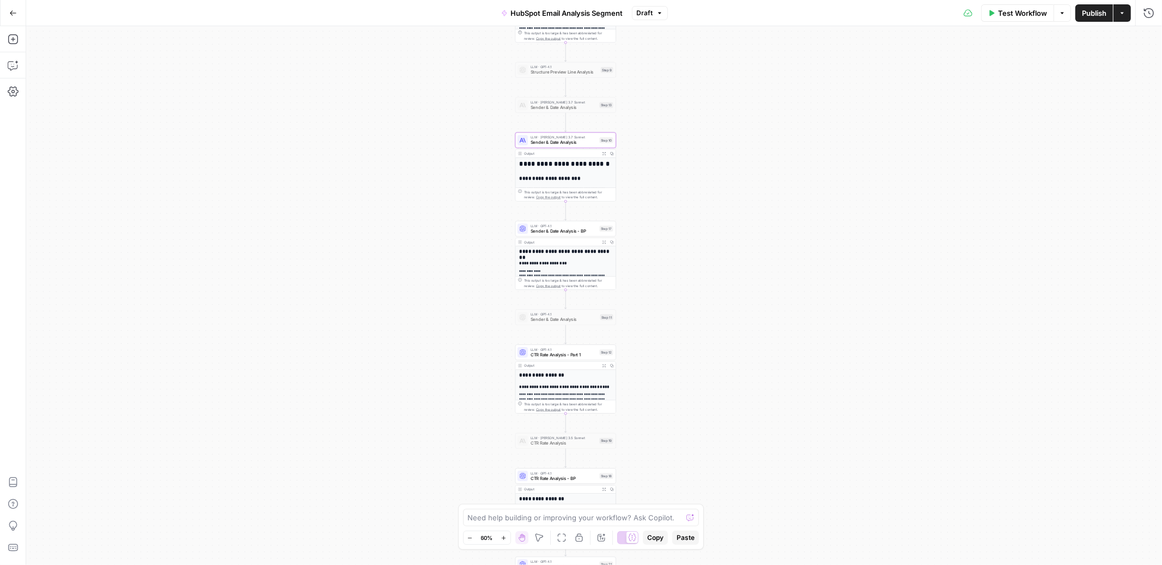
drag, startPoint x: 709, startPoint y: 89, endPoint x: 674, endPoint y: 352, distance: 265.0
click at [674, 352] on div "Workflow Set Inputs Inputs Read from Grid Read Email Data Step 2 Output Expand …" at bounding box center [594, 295] width 1136 height 539
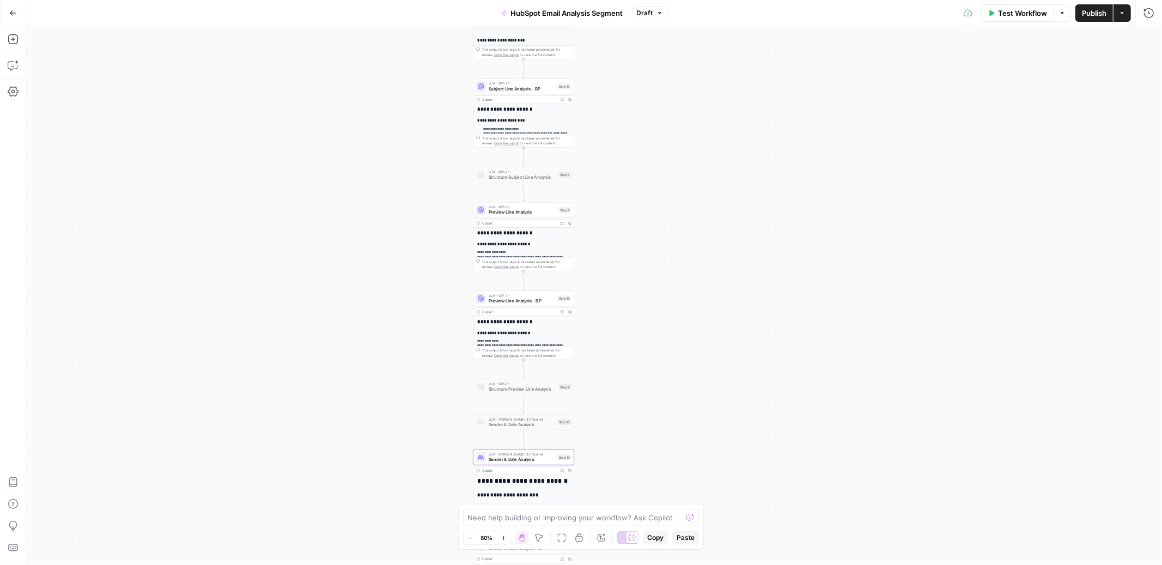
drag, startPoint x: 685, startPoint y: 94, endPoint x: 657, endPoint y: 391, distance: 298.8
click at [657, 391] on div "Workflow Set Inputs Inputs Read from Grid Read Email Data Step 2 Output Expand …" at bounding box center [594, 295] width 1136 height 539
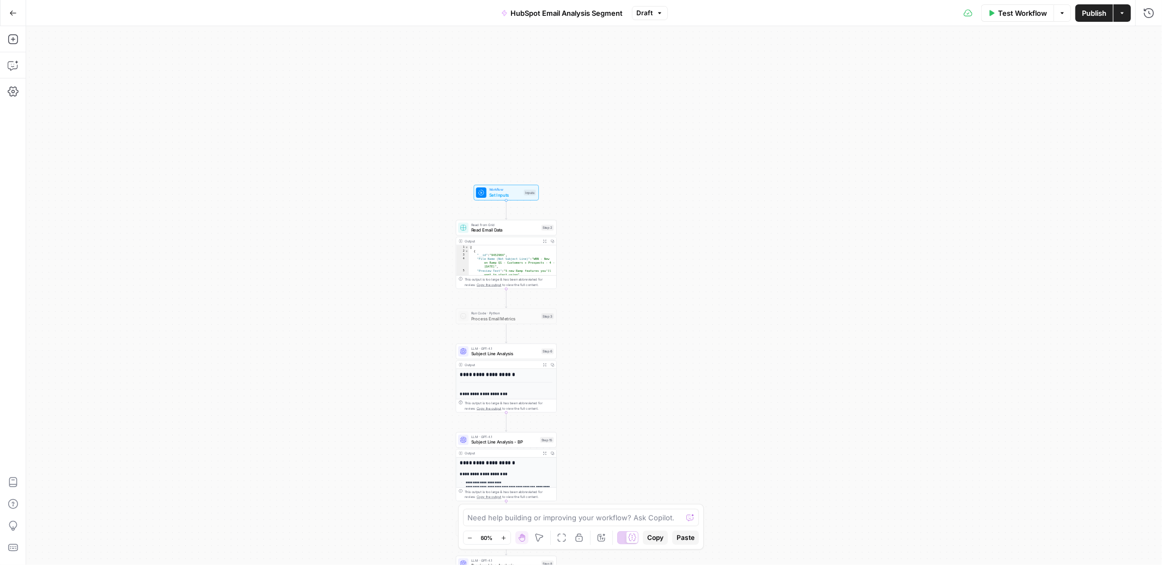
drag, startPoint x: 642, startPoint y: 153, endPoint x: 646, endPoint y: 274, distance: 121.6
click at [646, 274] on div "Workflow Set Inputs Inputs Read from Grid Read Email Data Step 2 Output Expand …" at bounding box center [594, 295] width 1136 height 539
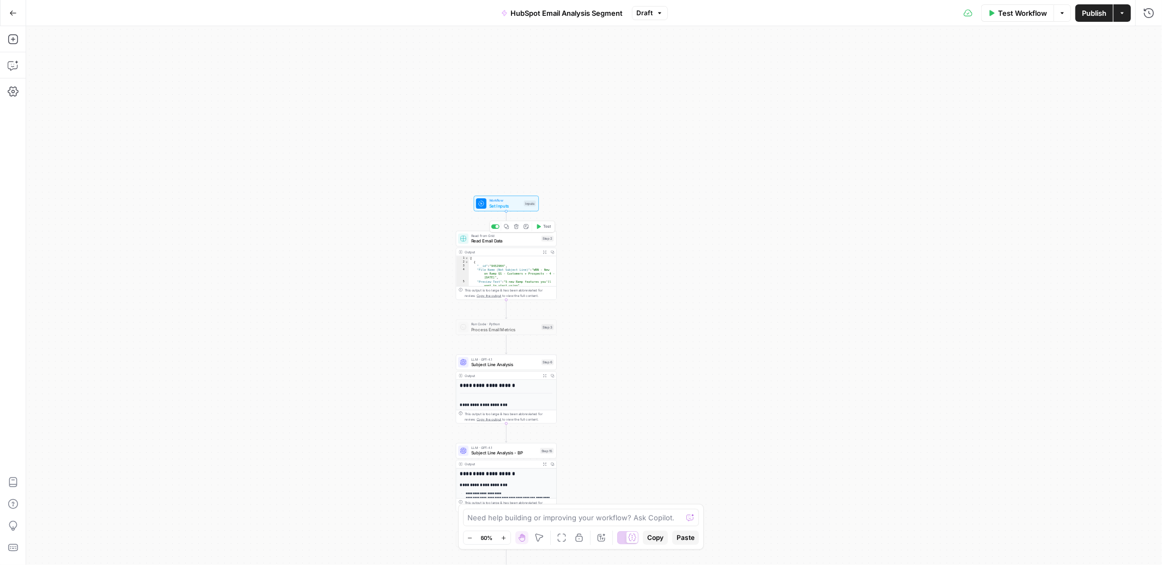
click at [518, 239] on span "Read Email Data" at bounding box center [505, 241] width 68 height 7
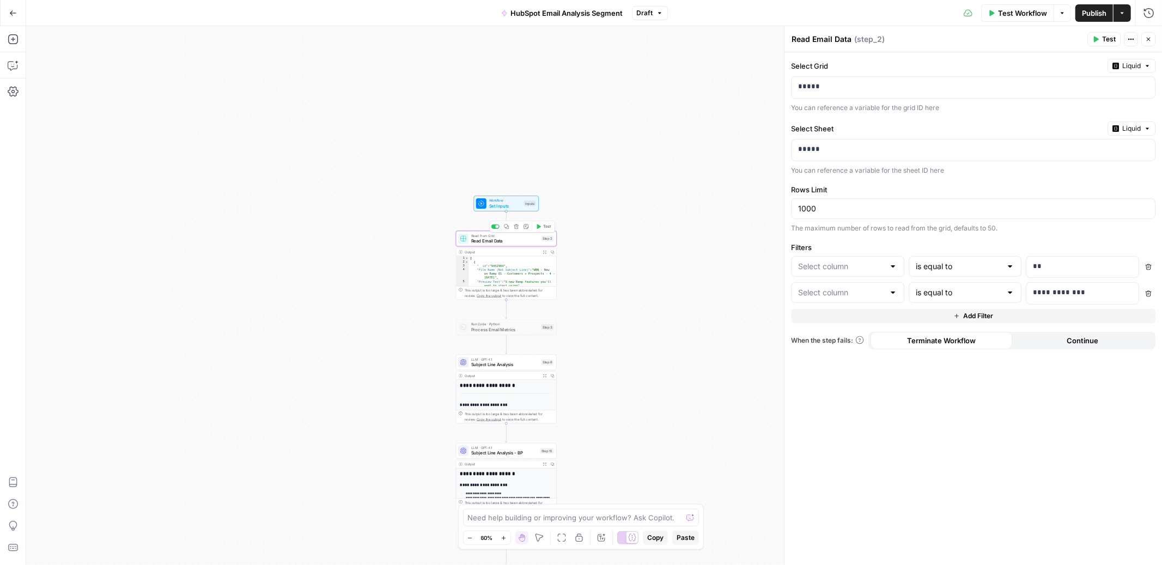
type input "A/B Test"
type input "Performance Tier"
click at [872, 151] on p "*****" at bounding box center [973, 149] width 350 height 11
click at [872, 151] on p "*****" at bounding box center [964, 149] width 333 height 11
click at [1149, 266] on icon "button" at bounding box center [1148, 266] width 7 height 7
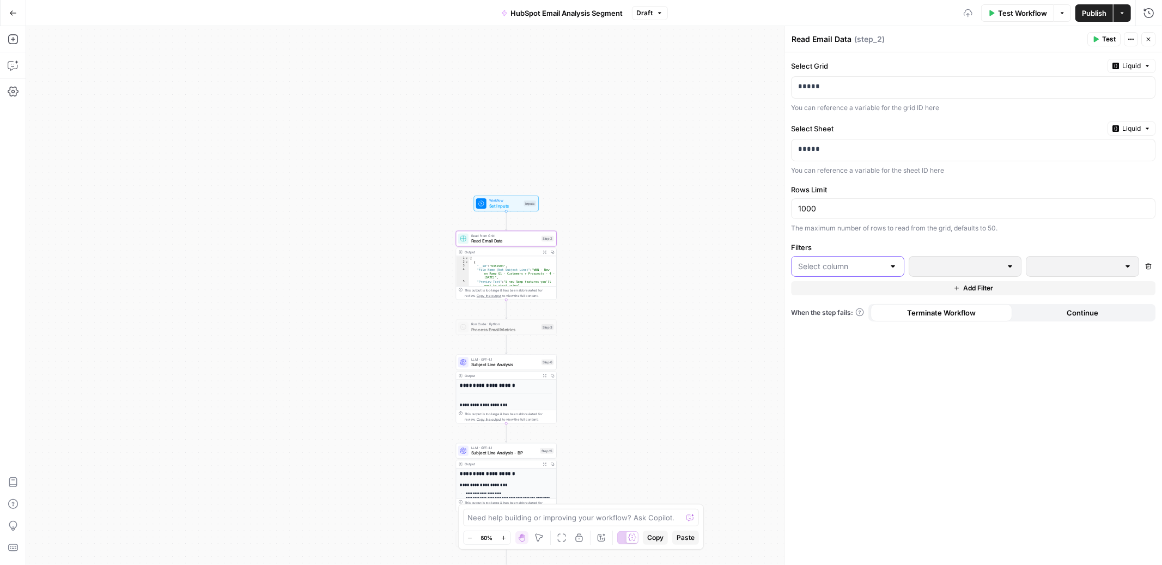
click at [876, 262] on input "text" at bounding box center [841, 266] width 86 height 11
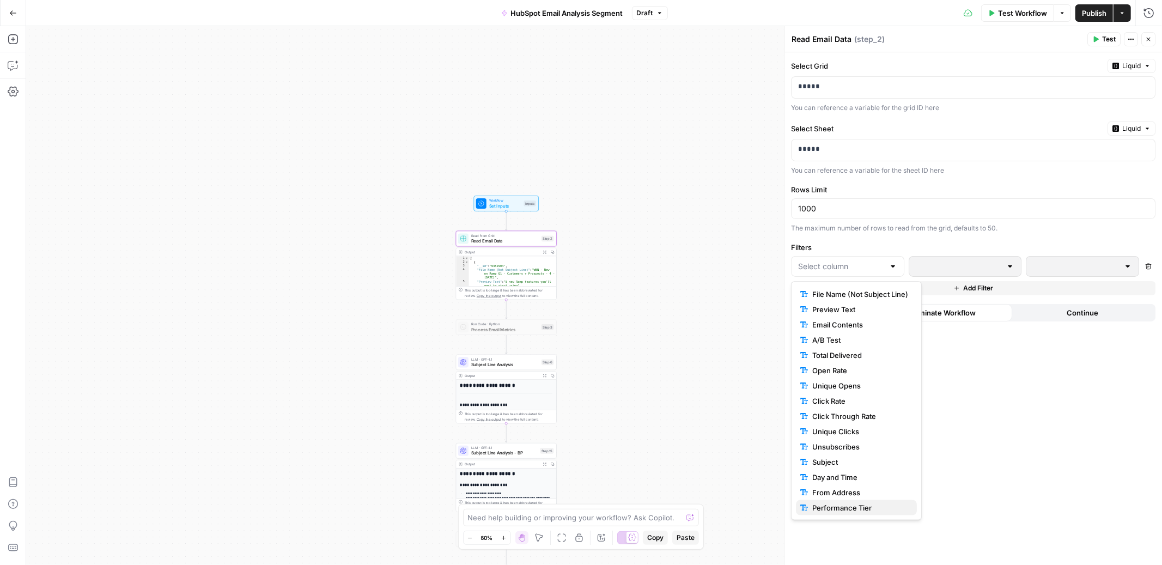
click at [833, 507] on span "Performance Tier" at bounding box center [860, 507] width 96 height 11
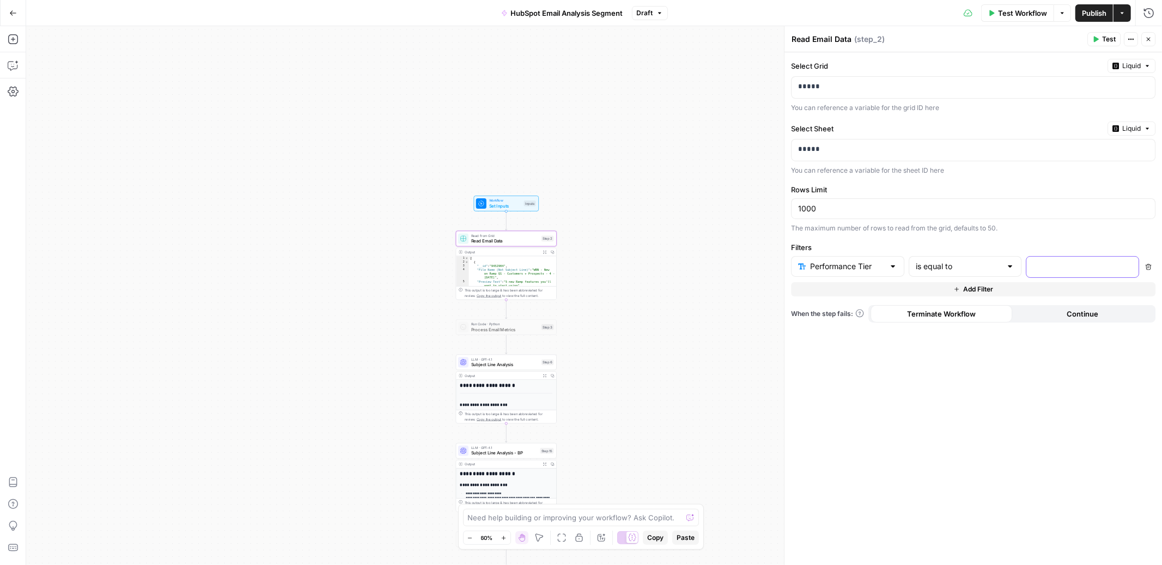
click at [1049, 268] on p at bounding box center [1075, 266] width 82 height 11
click at [1087, 263] on p at bounding box center [1075, 266] width 82 height 11
click at [1077, 229] on div "The maximum number of rows to read from the grid, defaults to 50." at bounding box center [973, 228] width 364 height 10
click at [1024, 14] on span "Test Workflow" at bounding box center [1022, 13] width 49 height 11
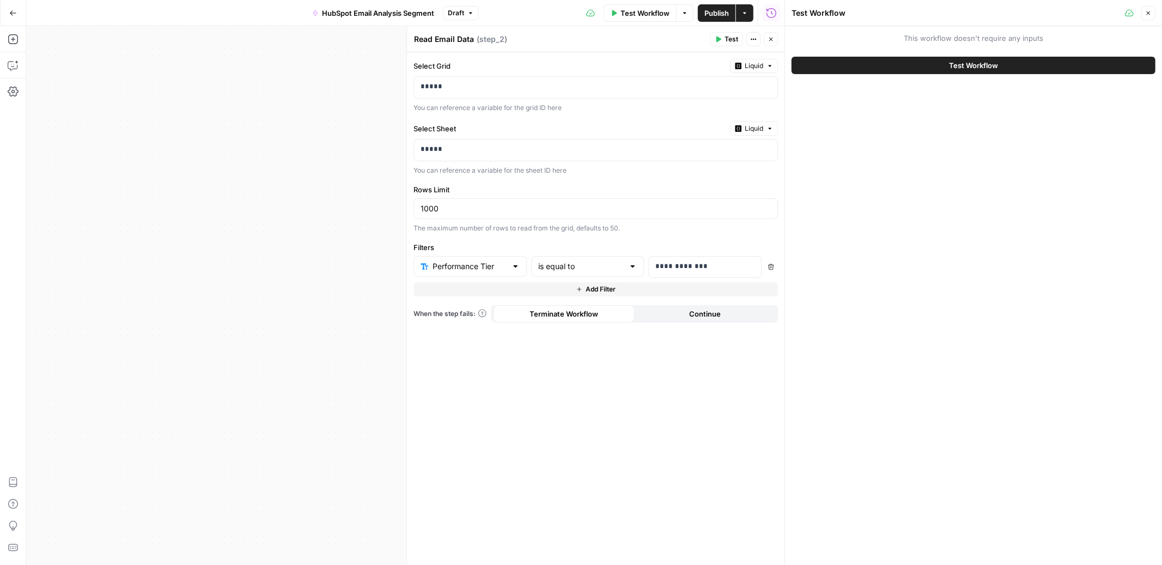
click at [990, 65] on span "Test Workflow" at bounding box center [973, 65] width 49 height 11
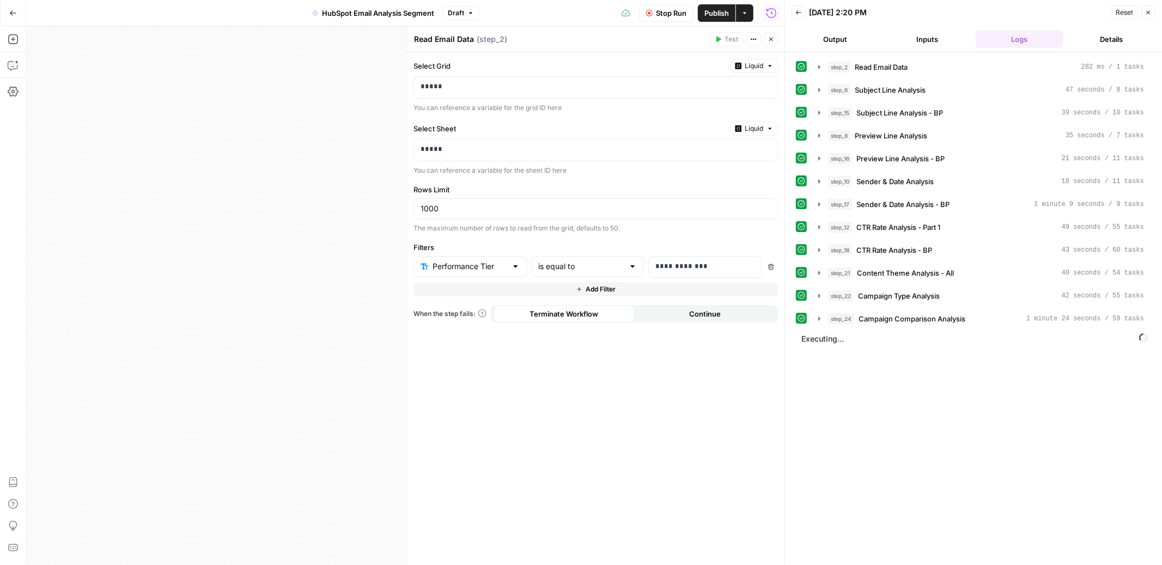
click at [774, 42] on button "Close" at bounding box center [771, 39] width 14 height 14
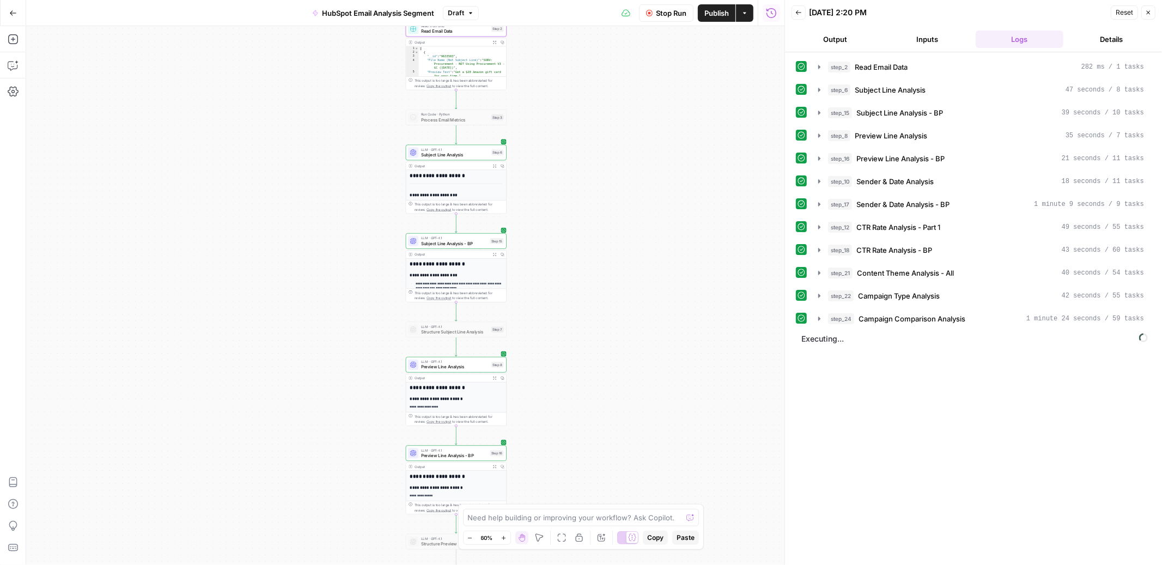
drag, startPoint x: 620, startPoint y: 419, endPoint x: 570, endPoint y: 209, distance: 215.7
click at [570, 209] on div "Workflow Set Inputs Inputs Read from Grid Read Email Data Step 2 Output Expand …" at bounding box center [405, 295] width 758 height 539
drag, startPoint x: 551, startPoint y: 447, endPoint x: 574, endPoint y: 196, distance: 252.8
click at [574, 196] on div "Workflow Set Inputs Inputs Read from Grid Read Email Data Step 2 Output Expand …" at bounding box center [405, 295] width 758 height 539
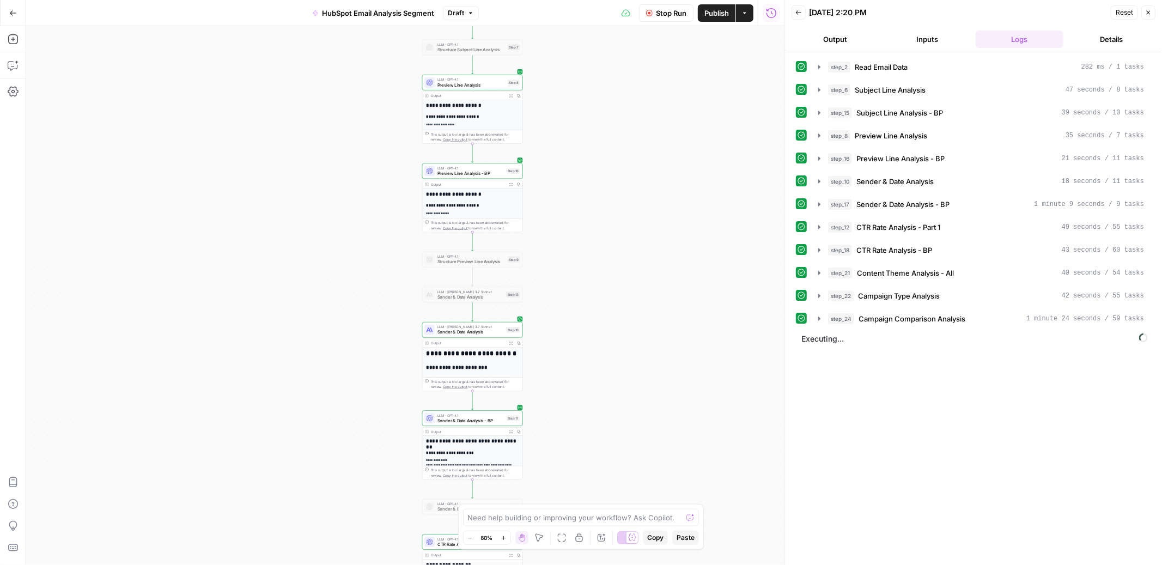
drag, startPoint x: 558, startPoint y: 388, endPoint x: 525, endPoint y: 156, distance: 234.4
click at [525, 156] on div "Workflow Set Inputs Inputs Read from Grid Read Email Data Step 2 Output Expand …" at bounding box center [405, 295] width 758 height 539
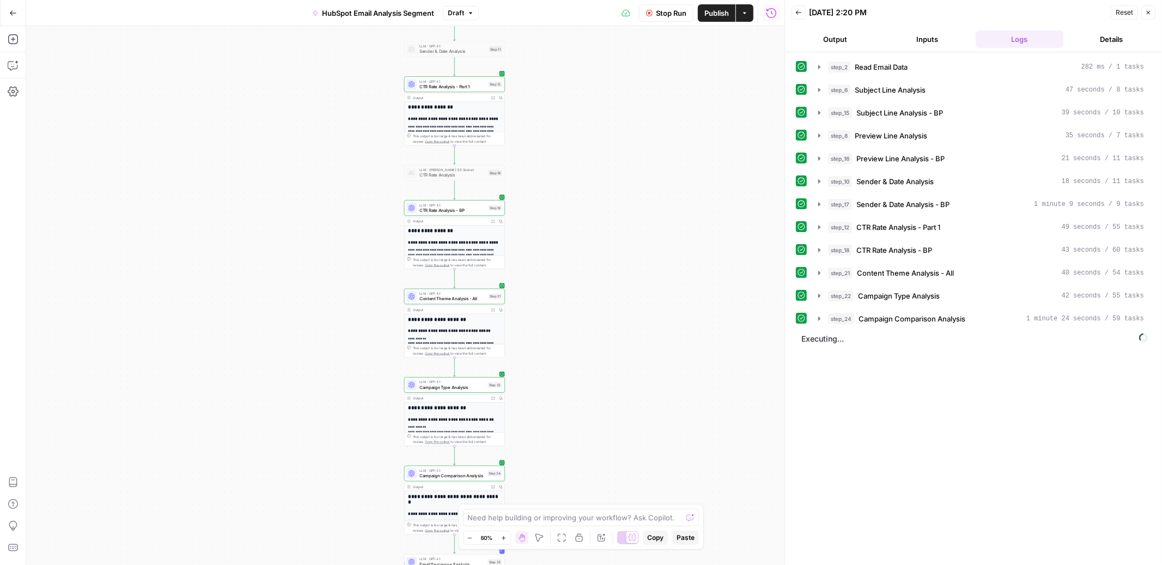
drag, startPoint x: 534, startPoint y: 422, endPoint x: 545, endPoint y: 151, distance: 270.5
click at [545, 151] on div "Workflow Set Inputs Inputs Read from Grid Read Email Data Step 2 Output Expand …" at bounding box center [405, 295] width 758 height 539
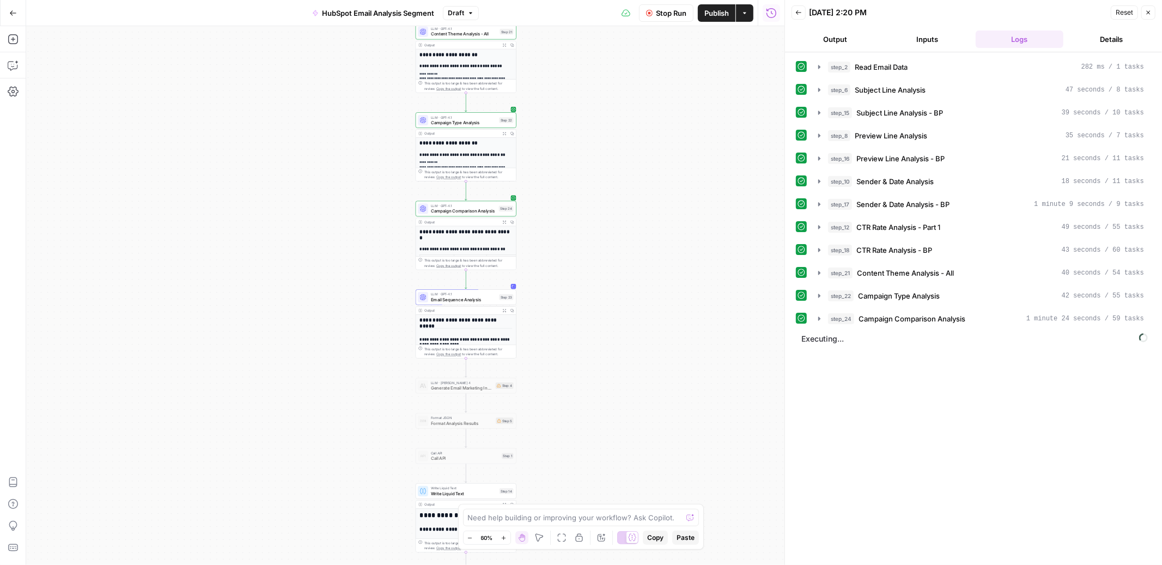
drag, startPoint x: 548, startPoint y: 444, endPoint x: 557, endPoint y: 194, distance: 249.7
click at [557, 194] on div "Workflow Set Inputs Inputs Read from Grid Read Email Data Step 2 Output Expand …" at bounding box center [405, 295] width 758 height 539
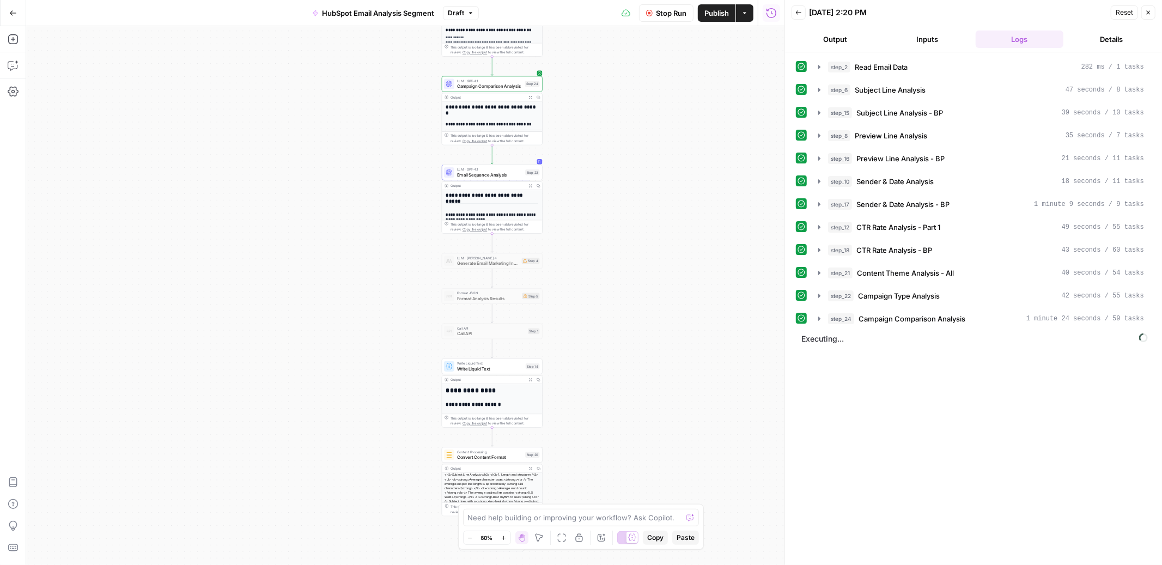
drag, startPoint x: 551, startPoint y: 351, endPoint x: 578, endPoint y: 227, distance: 127.6
click at [578, 227] on div "Workflow Set Inputs Inputs Read from Grid Read Email Data Step 2 Output Expand …" at bounding box center [405, 295] width 758 height 539
click at [845, 39] on button "Output" at bounding box center [836, 39] width 88 height 17
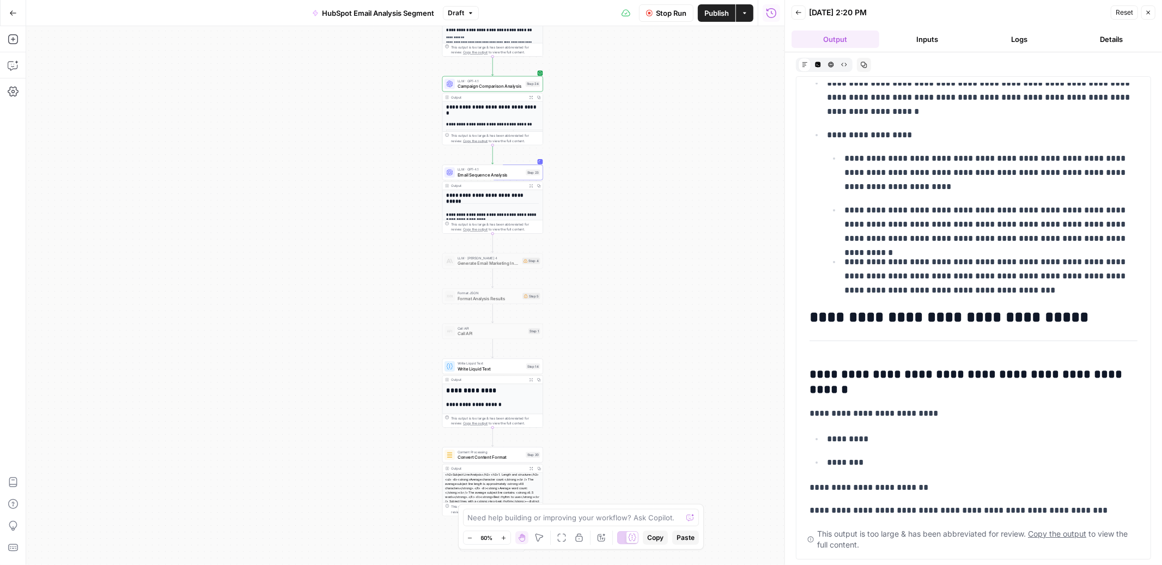
scroll to position [31043, 0]
click at [1021, 39] on button "Logs" at bounding box center [1020, 39] width 88 height 17
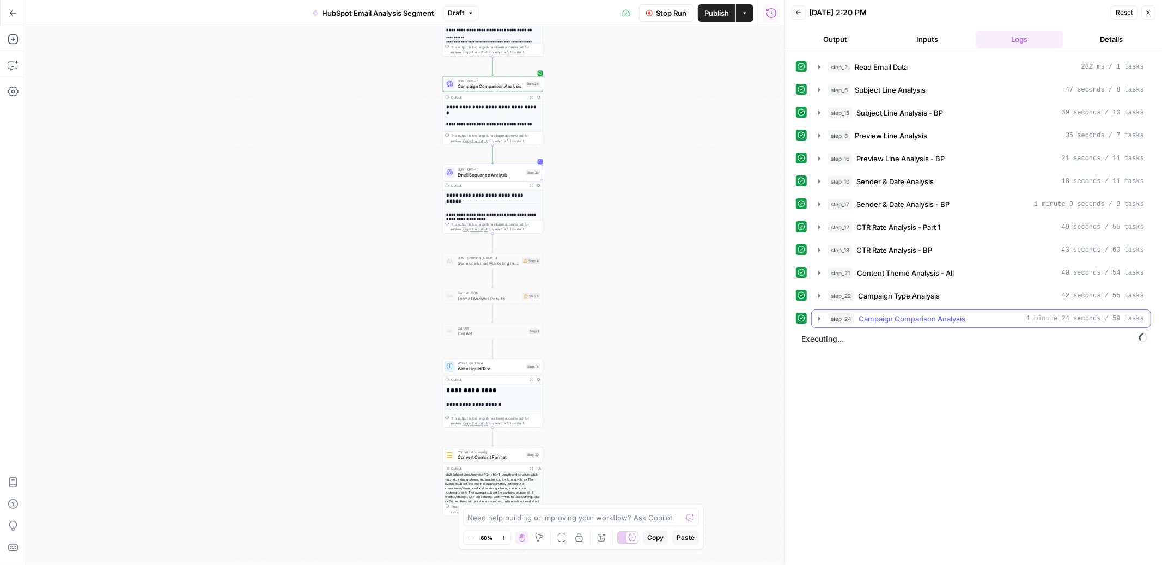
click at [819, 320] on icon "button" at bounding box center [819, 319] width 2 height 4
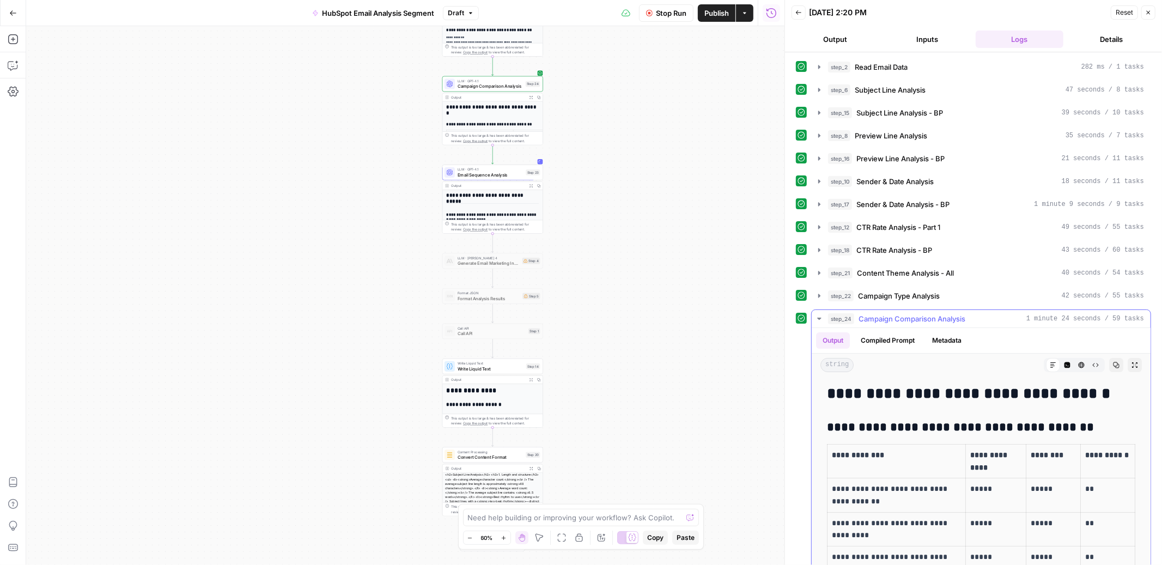
click at [819, 321] on icon "button" at bounding box center [819, 318] width 9 height 9
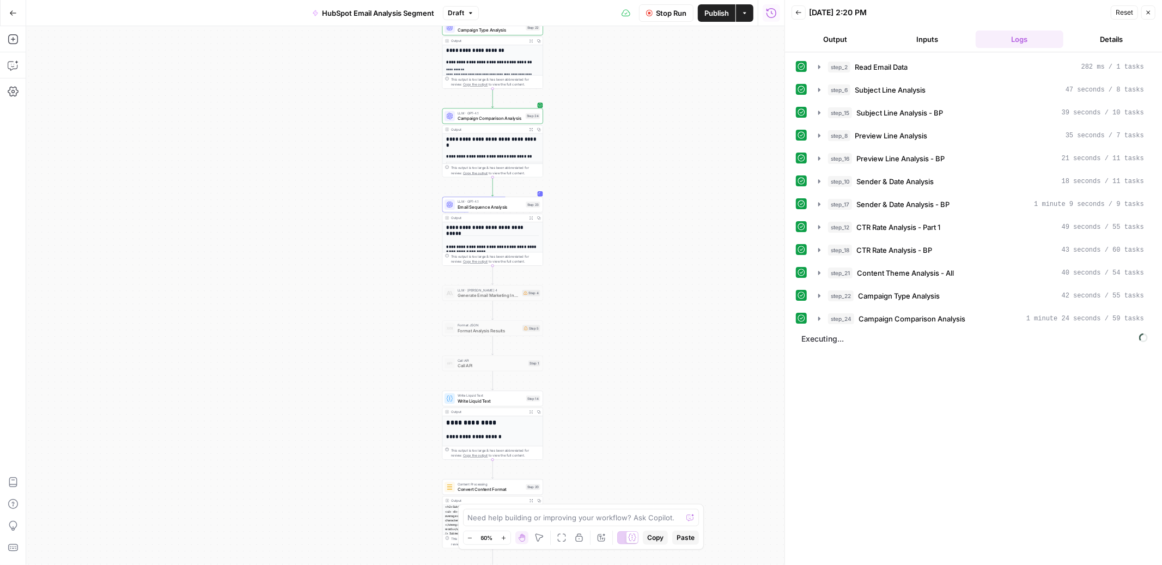
drag, startPoint x: 617, startPoint y: 102, endPoint x: 615, endPoint y: 467, distance: 365.0
click at [615, 467] on div "Workflow Set Inputs Inputs Read from Grid Read Email Data Step 2 Output Expand …" at bounding box center [405, 295] width 758 height 539
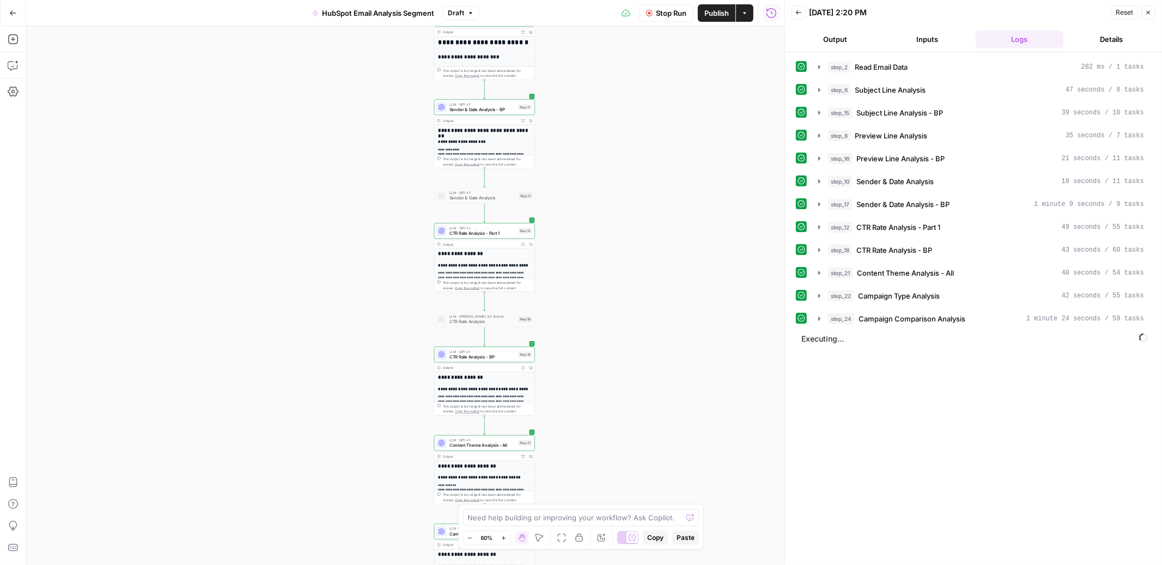
drag, startPoint x: 647, startPoint y: 122, endPoint x: 627, endPoint y: 460, distance: 338.9
click at [627, 460] on div "Workflow Set Inputs Inputs Read from Grid Read Email Data Step 2 Output Expand …" at bounding box center [405, 295] width 758 height 539
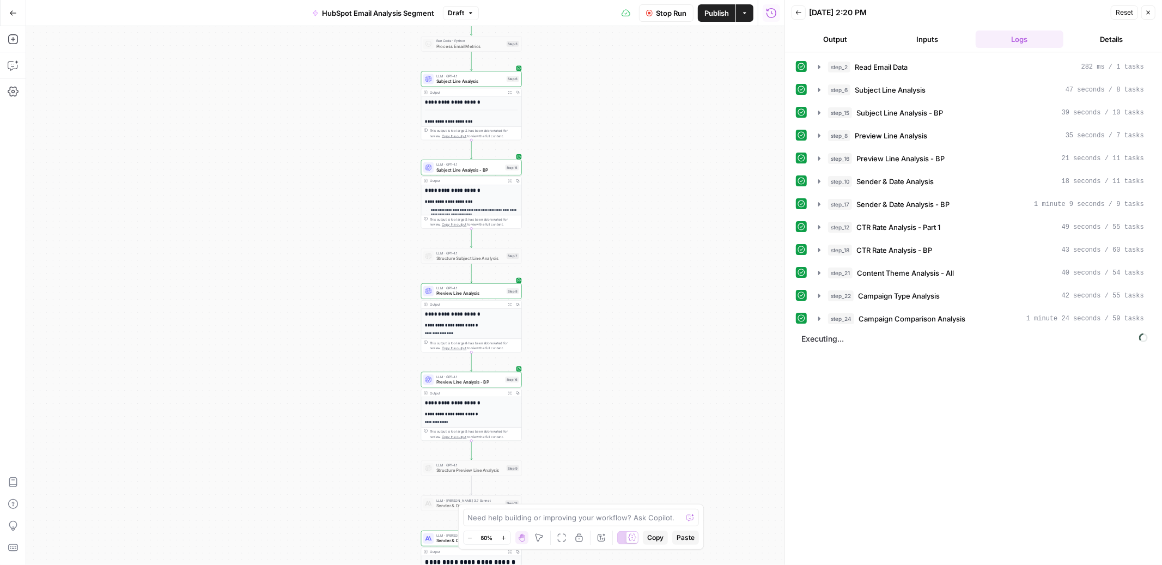
drag, startPoint x: 623, startPoint y: 104, endPoint x: 623, endPoint y: 456, distance: 352.5
click at [623, 456] on div "Workflow Set Inputs Inputs Read from Grid Read Email Data Step 2 Output Expand …" at bounding box center [405, 295] width 758 height 539
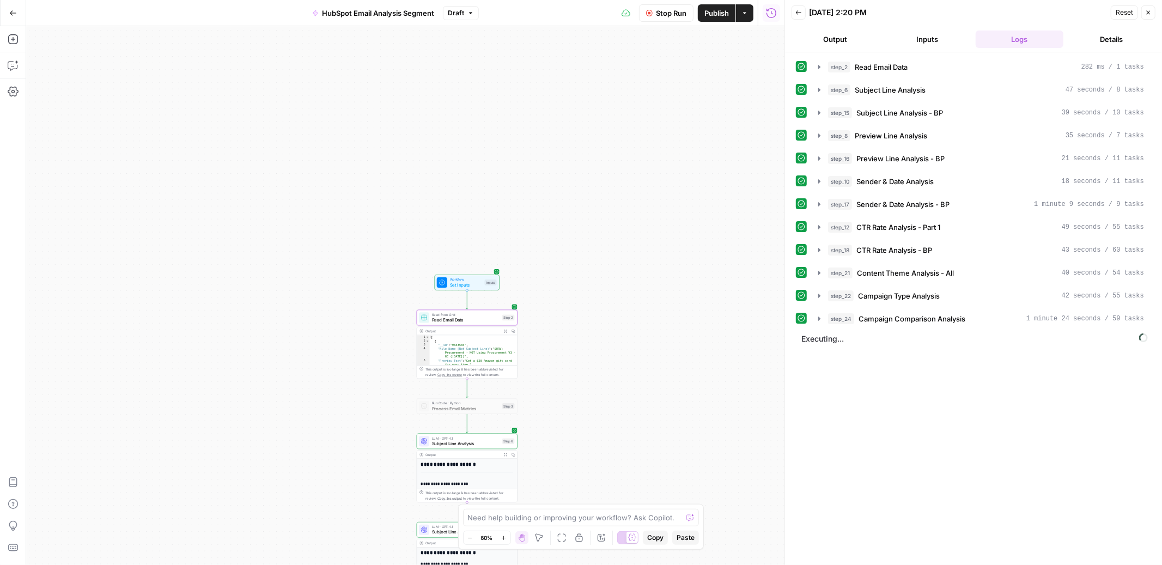
drag, startPoint x: 606, startPoint y: 69, endPoint x: 602, endPoint y: 432, distance: 362.3
click at [602, 432] on div "Workflow Set Inputs Inputs Read from Grid Read Email Data Step 2 Output Expand …" at bounding box center [405, 295] width 758 height 539
click at [489, 319] on span "Read Email Data" at bounding box center [466, 320] width 68 height 7
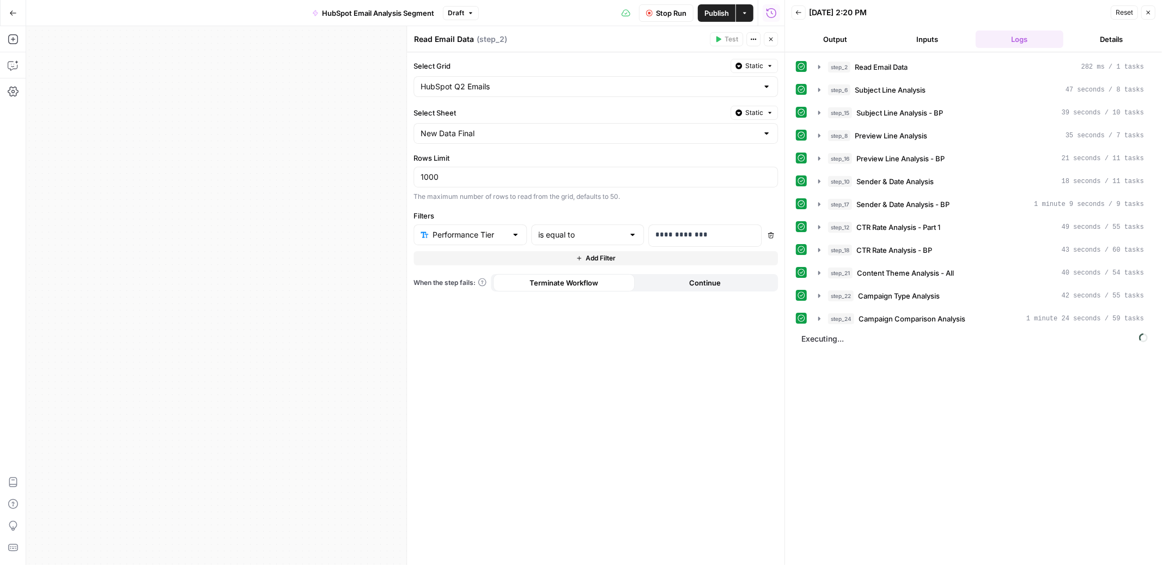
click at [776, 40] on button "Close" at bounding box center [771, 39] width 14 height 14
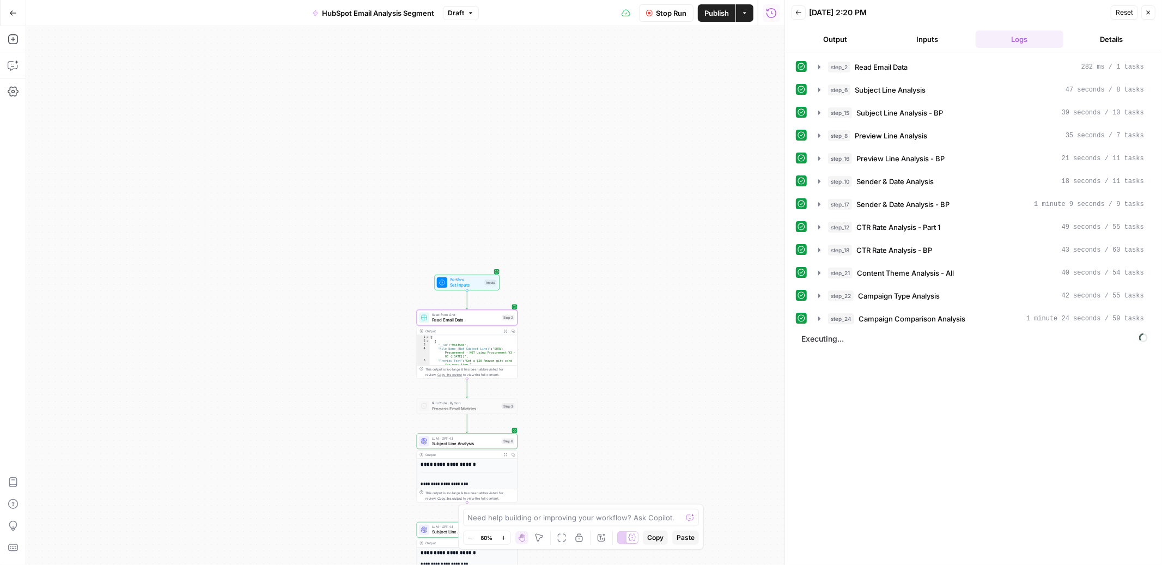
drag, startPoint x: 603, startPoint y: 475, endPoint x: 608, endPoint y: 116, distance: 359.1
click at [608, 116] on div "Workflow Set Inputs Inputs Read from Grid Read Email Data Step 2 Output Expand …" at bounding box center [405, 295] width 758 height 539
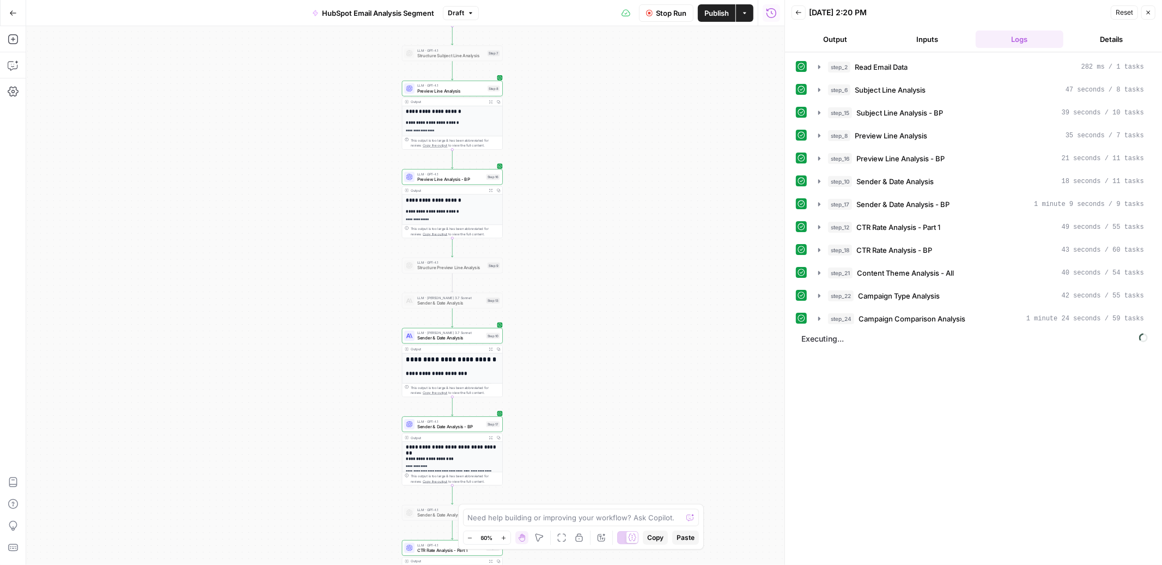
drag, startPoint x: 605, startPoint y: 414, endPoint x: 585, endPoint y: 38, distance: 375.9
click at [585, 38] on div "Workflow Set Inputs Inputs Read from Grid Read Email Data Step 2 Output Expand …" at bounding box center [405, 295] width 758 height 539
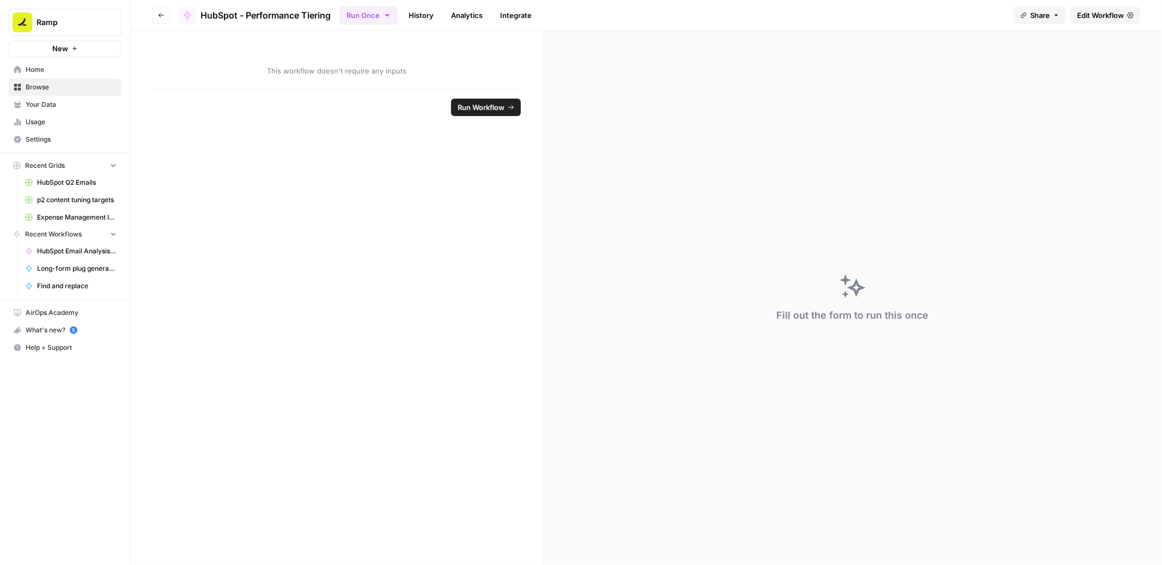
click at [1104, 12] on span "Edit Workflow" at bounding box center [1100, 15] width 47 height 11
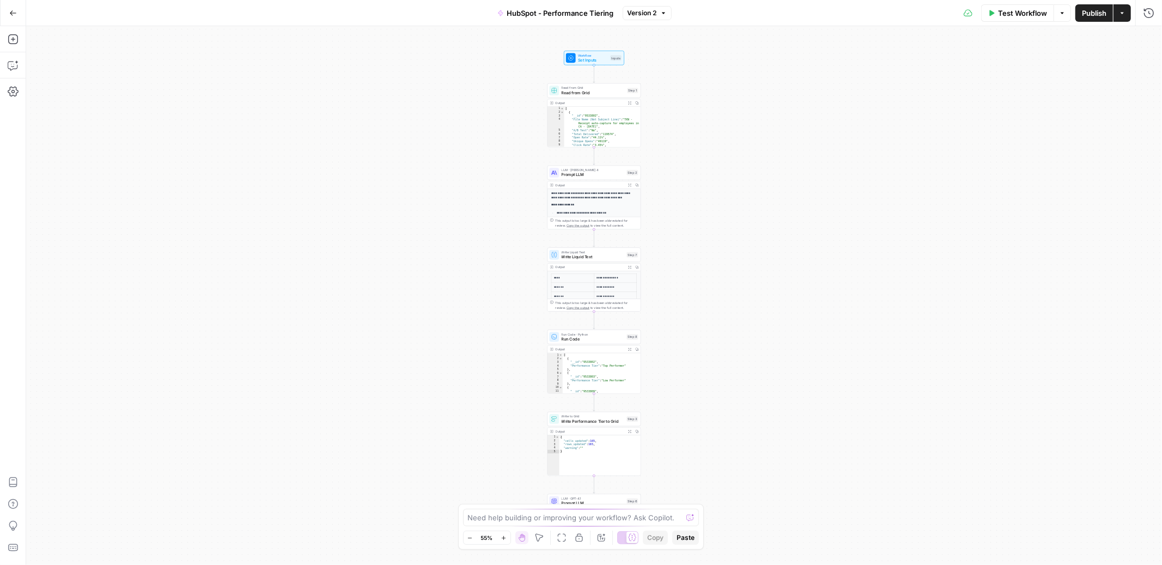
click at [606, 89] on span "Read from Grid" at bounding box center [593, 88] width 63 height 5
type input "A/B Test"
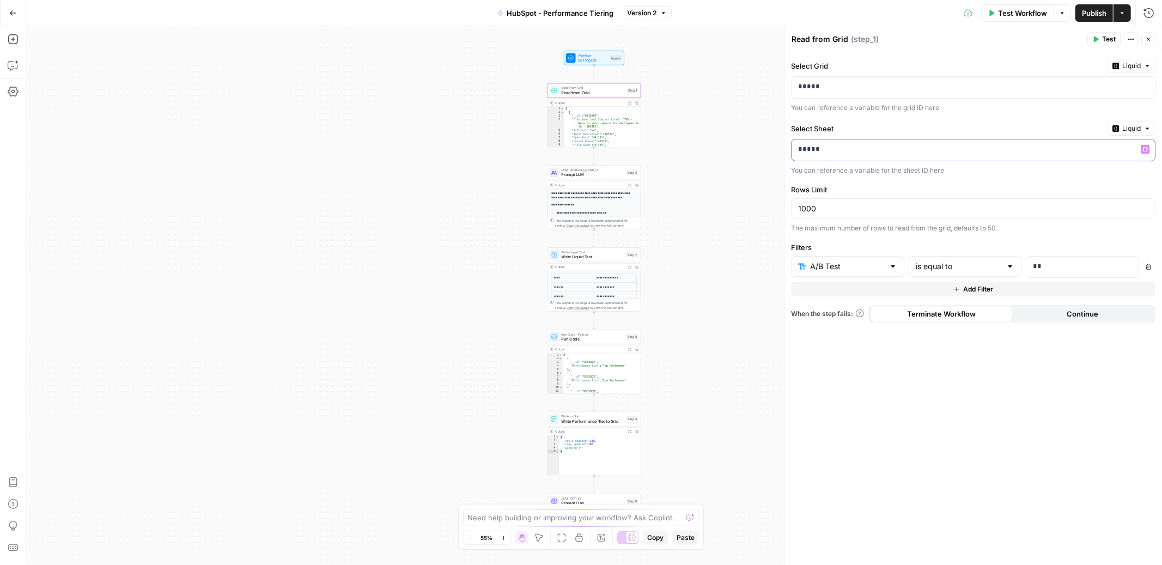
click at [822, 149] on p "*****" at bounding box center [973, 149] width 350 height 11
click at [856, 266] on input "text" at bounding box center [841, 266] width 86 height 11
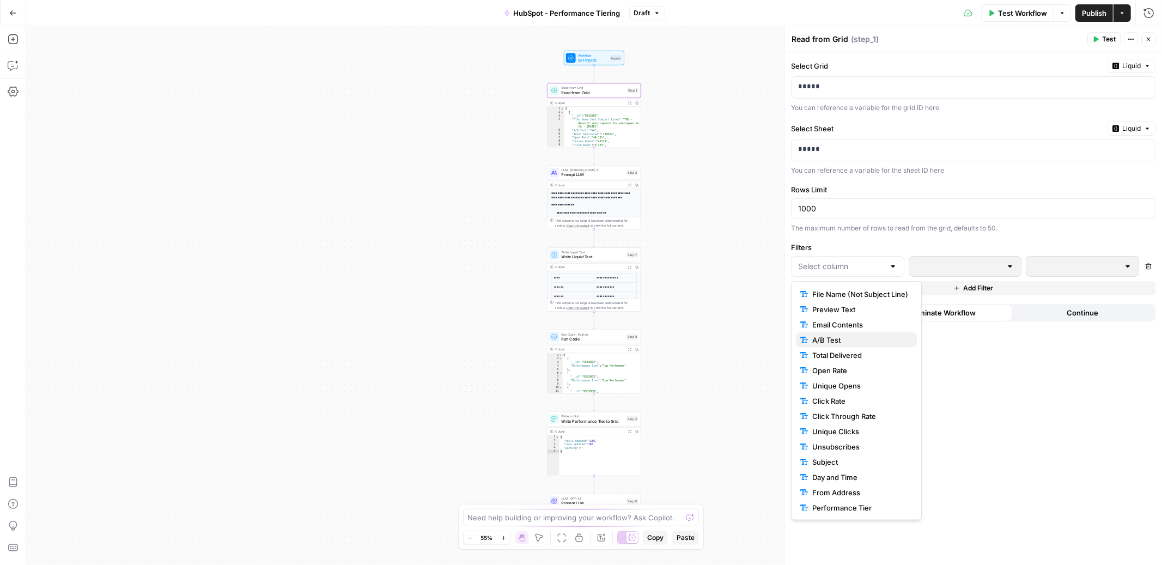
click at [845, 339] on span "A/B Test" at bounding box center [860, 340] width 96 height 11
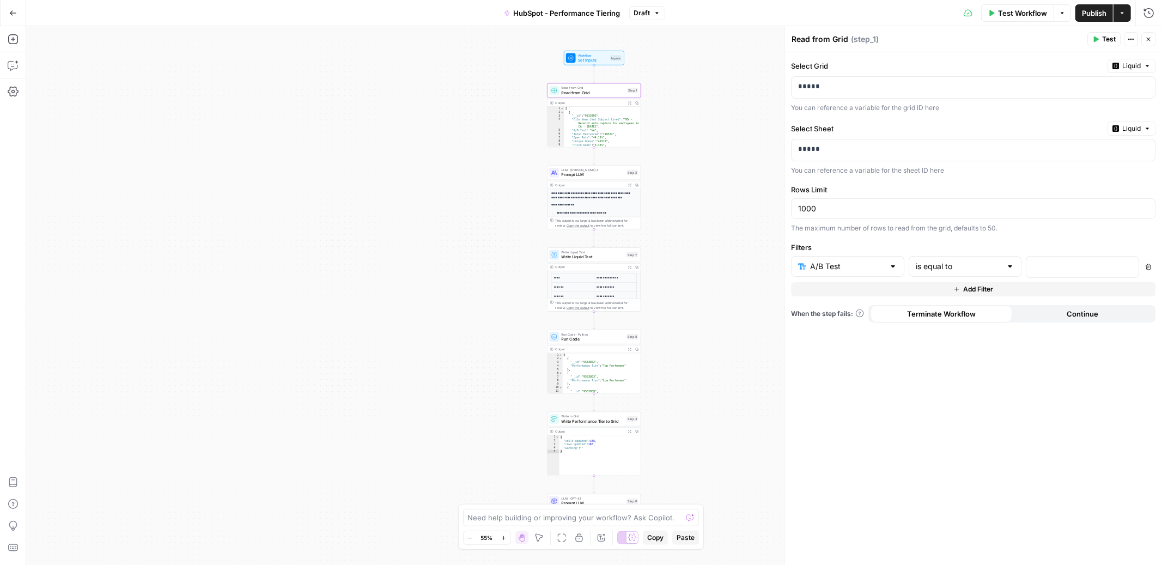
click at [1148, 267] on icon "button" at bounding box center [1149, 267] width 6 height 6
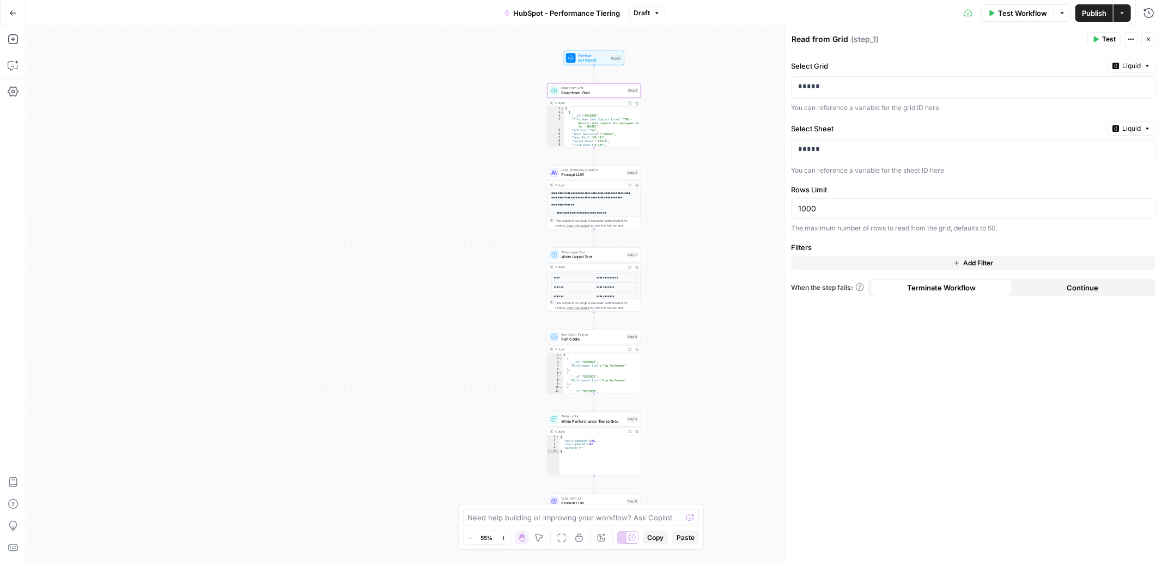
click at [938, 265] on button "Add Filter" at bounding box center [973, 263] width 364 height 14
click at [855, 266] on input "text" at bounding box center [841, 266] width 86 height 11
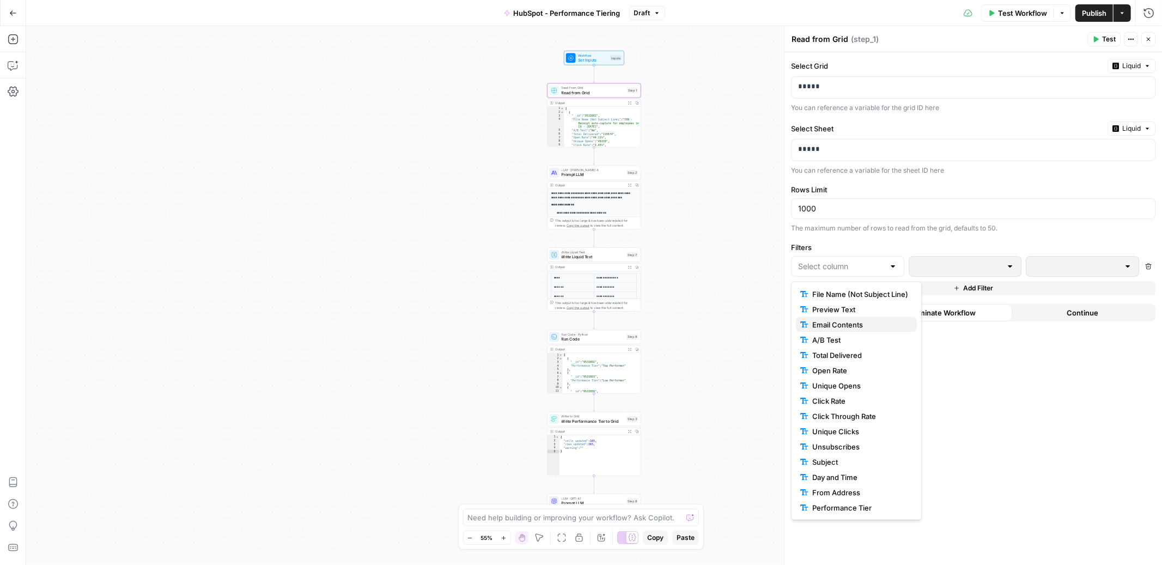
click at [836, 324] on span "Email Contents" at bounding box center [860, 324] width 96 height 11
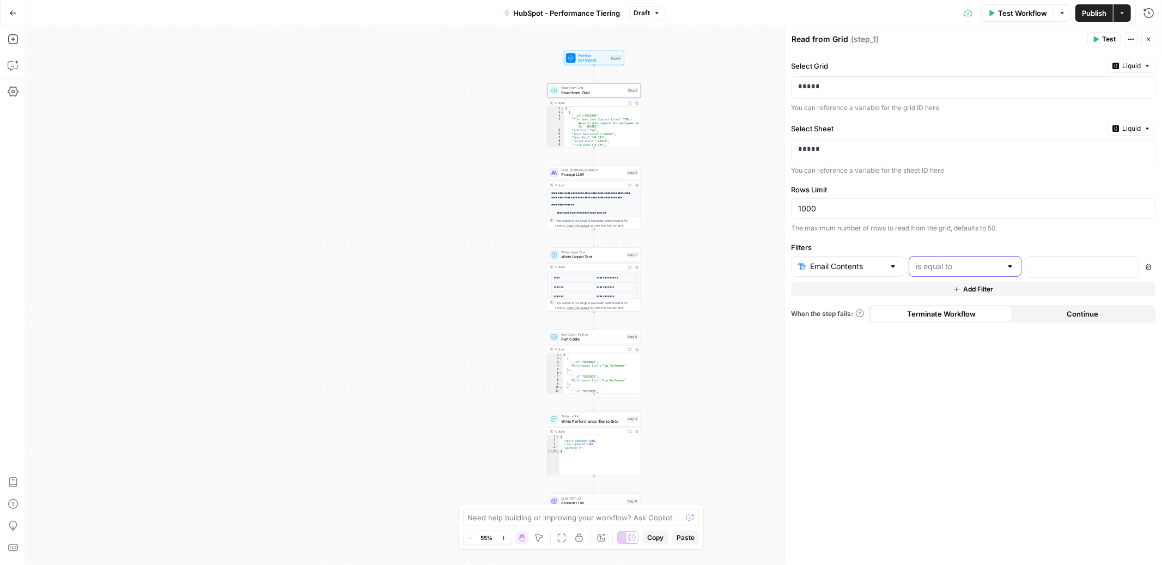
click at [983, 262] on input "text" at bounding box center [959, 266] width 86 height 11
type input "is equal to"
click at [1004, 235] on div "Select Grid Liquid ***** You can reference a variable for the grid ID here Sele…" at bounding box center [974, 308] width 378 height 513
click at [905, 147] on p "*****" at bounding box center [964, 149] width 333 height 11
click at [1152, 42] on button "Close" at bounding box center [1148, 39] width 14 height 14
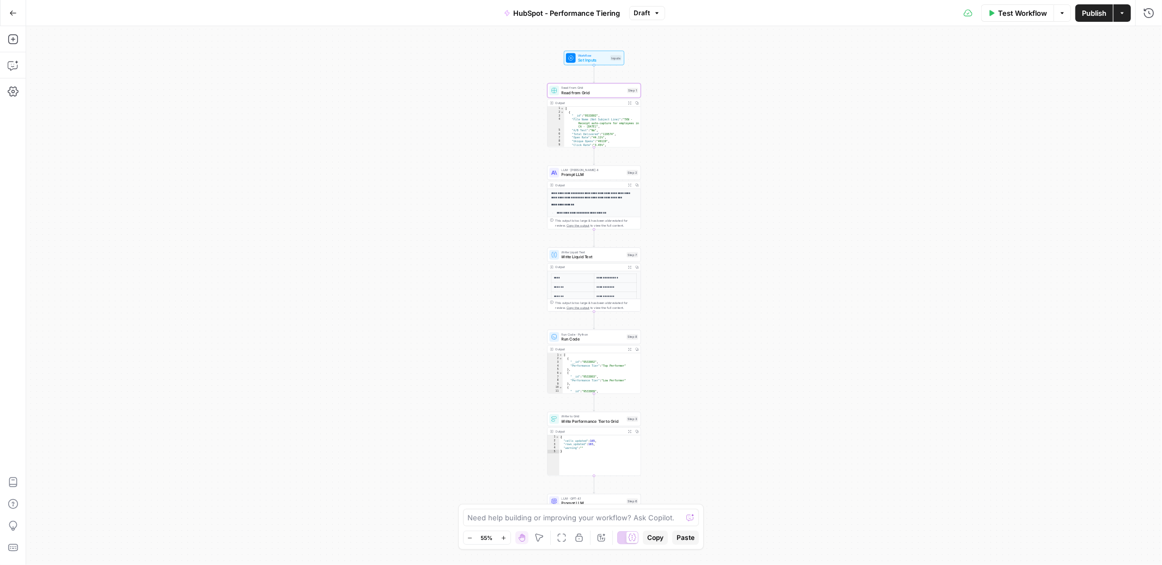
click at [595, 173] on span "Prompt LLM" at bounding box center [593, 175] width 63 height 6
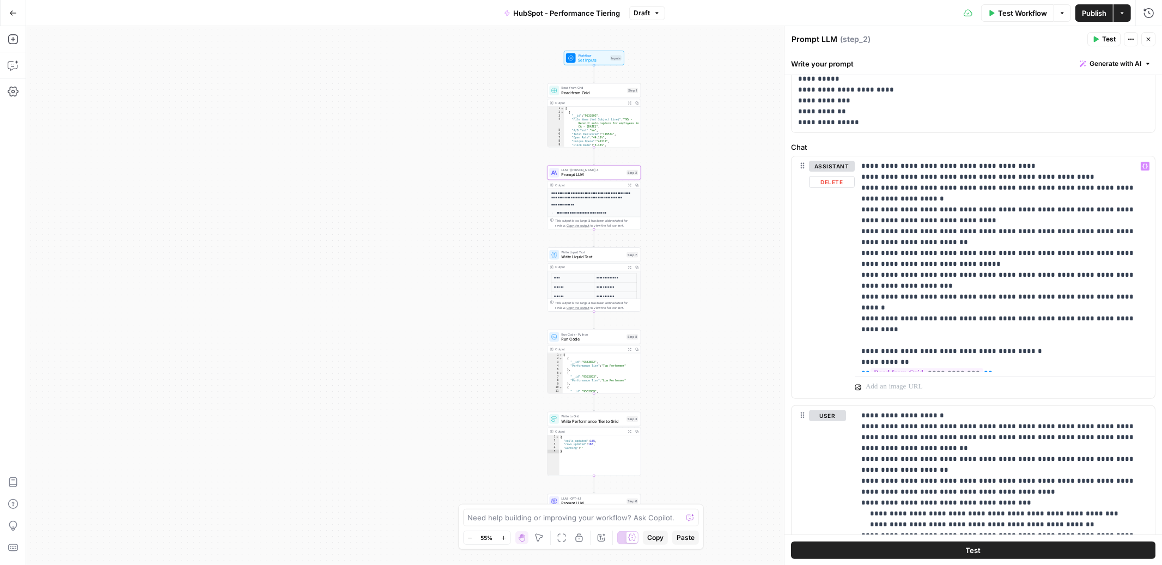
scroll to position [172, 0]
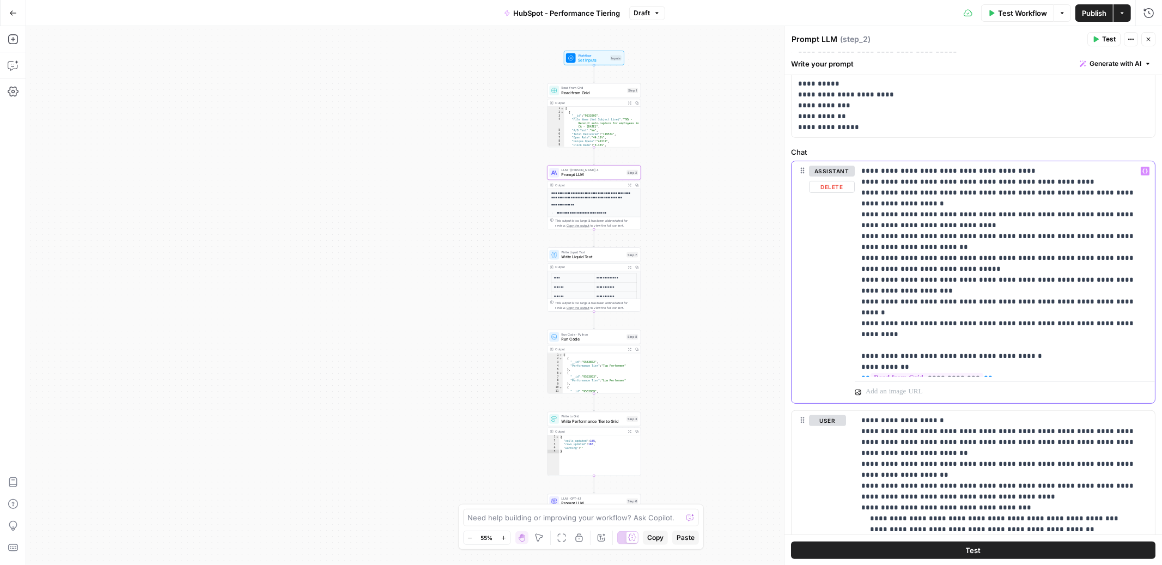
drag, startPoint x: 913, startPoint y: 247, endPoint x: 858, endPoint y: 235, distance: 56.3
click at [858, 235] on div "**********" at bounding box center [1005, 269] width 300 height 216
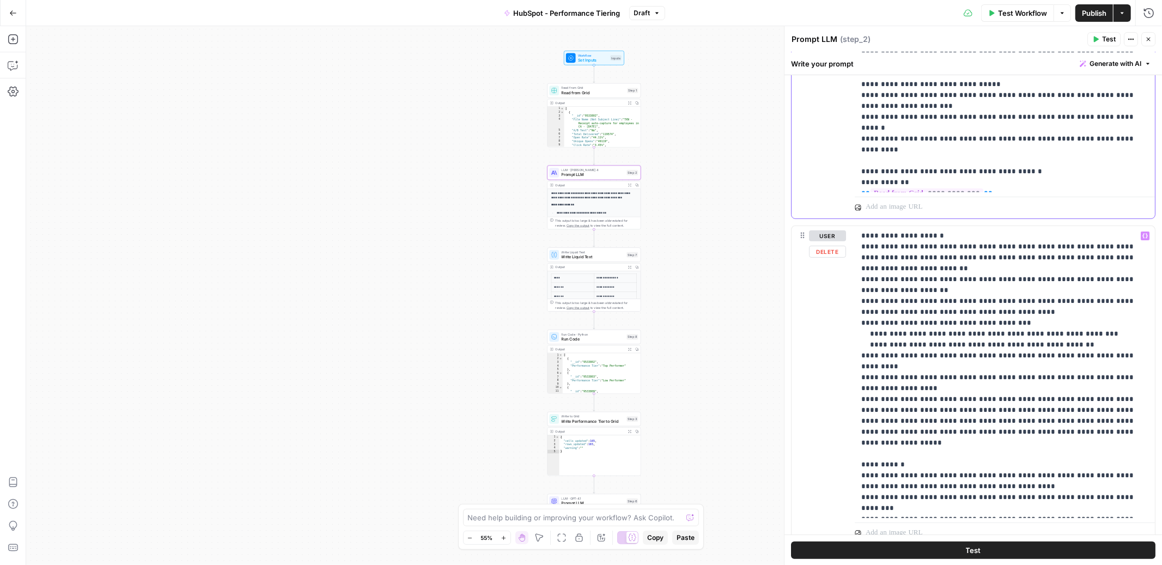
scroll to position [351, 0]
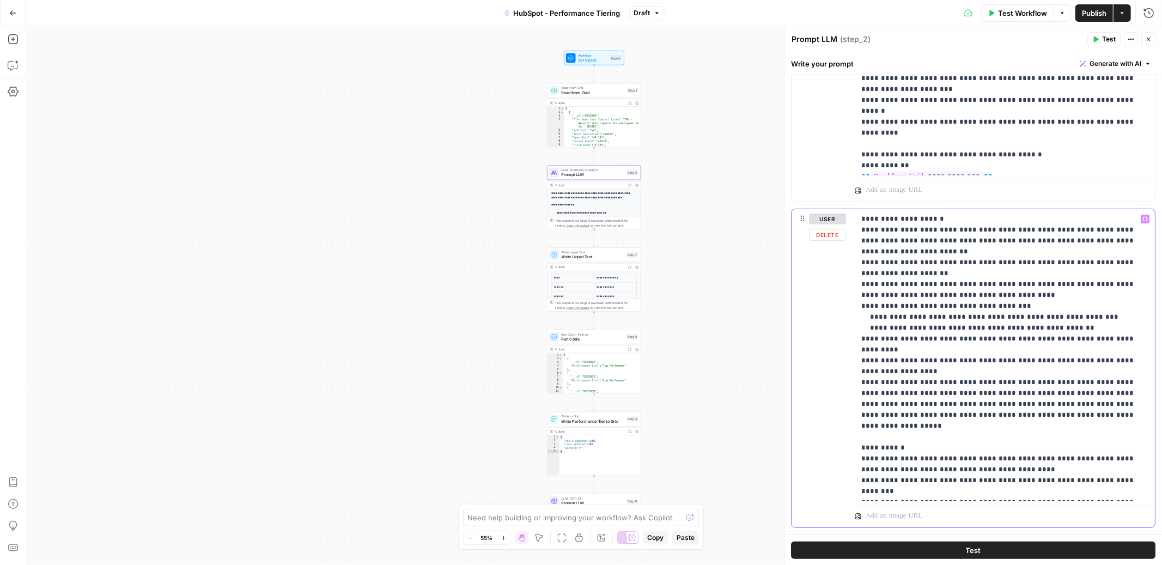
click at [940, 333] on p "**********" at bounding box center [1004, 355] width 287 height 283
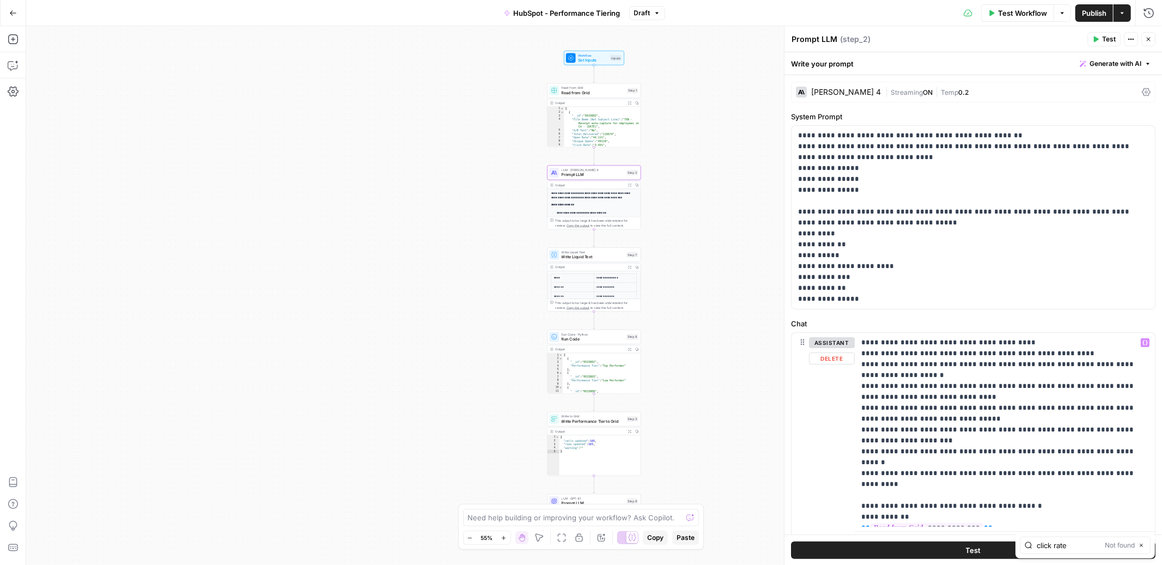
type input "click rate"
click at [1107, 544] on icon "button" at bounding box center [1108, 545] width 5 height 5
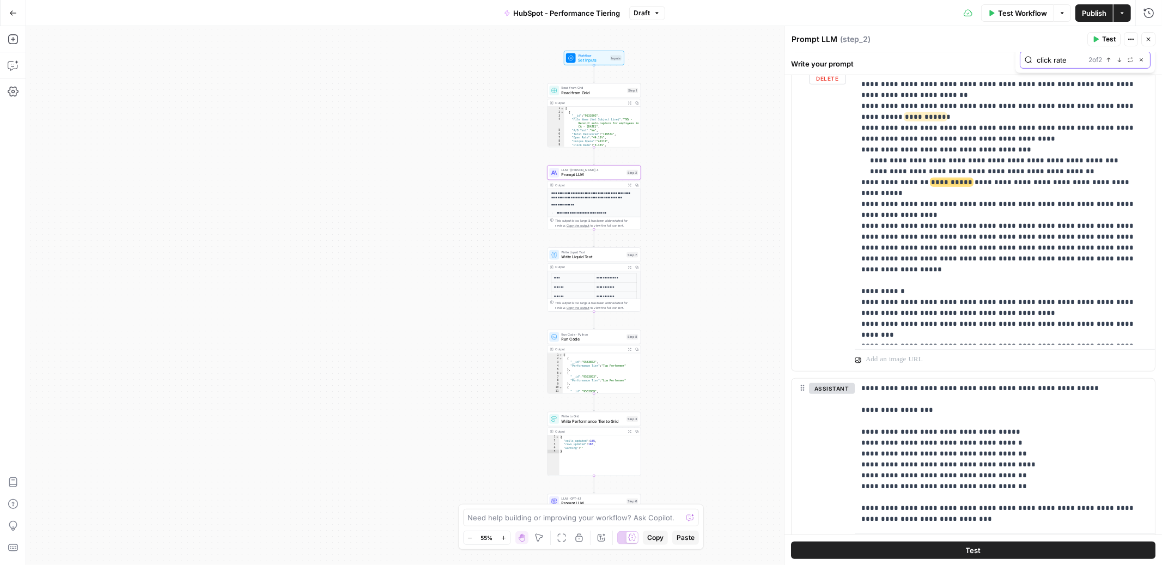
scroll to position [471, 0]
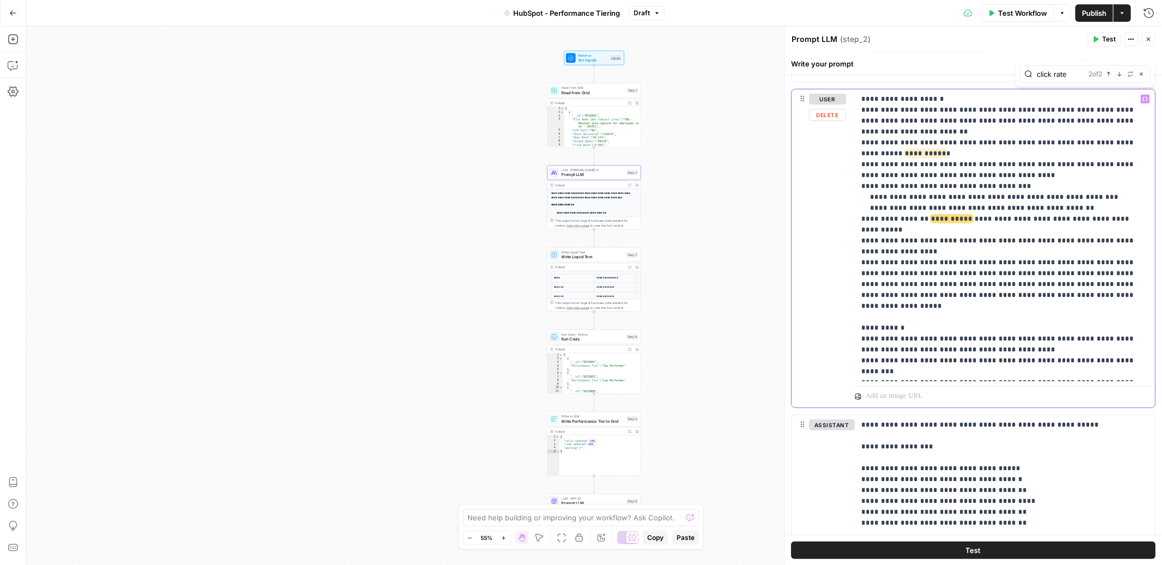
click at [956, 216] on p "**********" at bounding box center [1004, 235] width 287 height 283
drag, startPoint x: 956, startPoint y: 220, endPoint x: 912, endPoint y: 220, distance: 43.6
click at [912, 220] on p "**********" at bounding box center [1004, 235] width 287 height 283
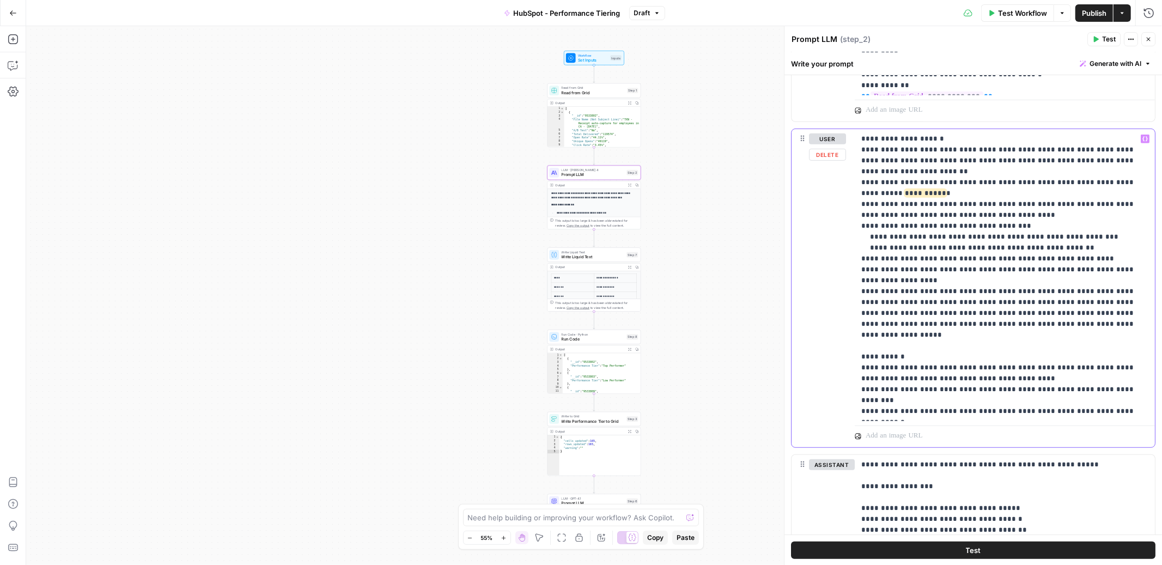
scroll to position [421, 0]
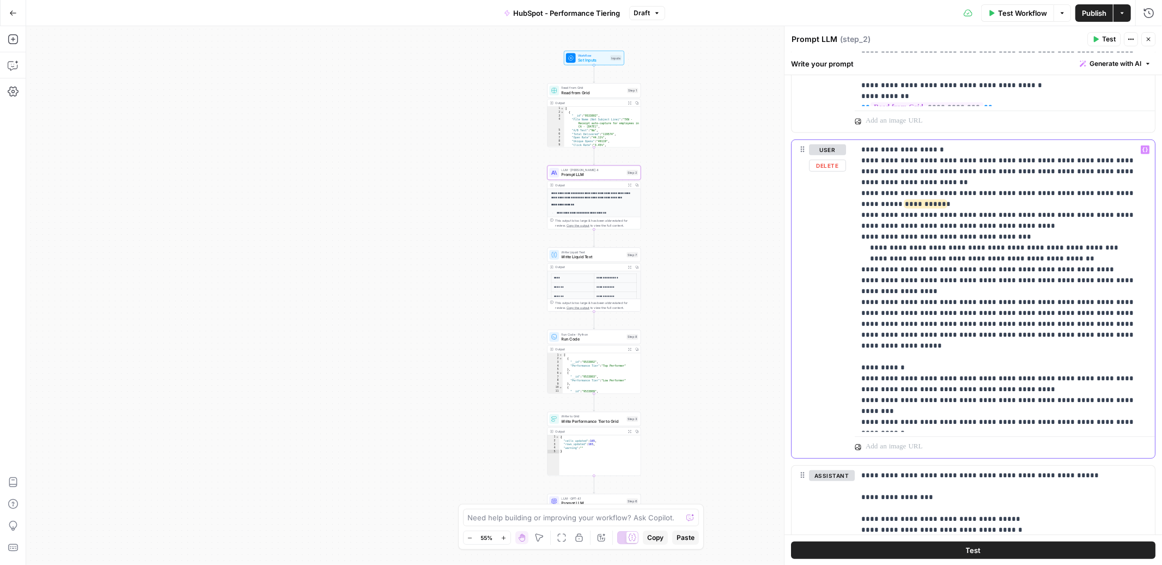
drag, startPoint x: 874, startPoint y: 202, endPoint x: 1119, endPoint y: 193, distance: 244.2
click at [1119, 193] on p "**********" at bounding box center [1004, 285] width 287 height 283
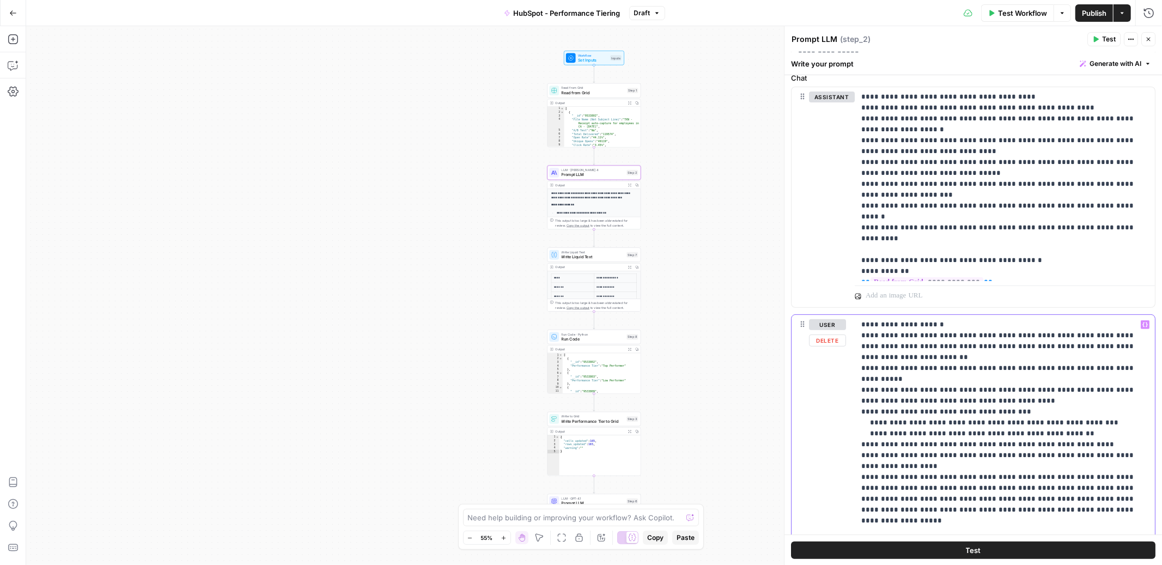
scroll to position [29, 0]
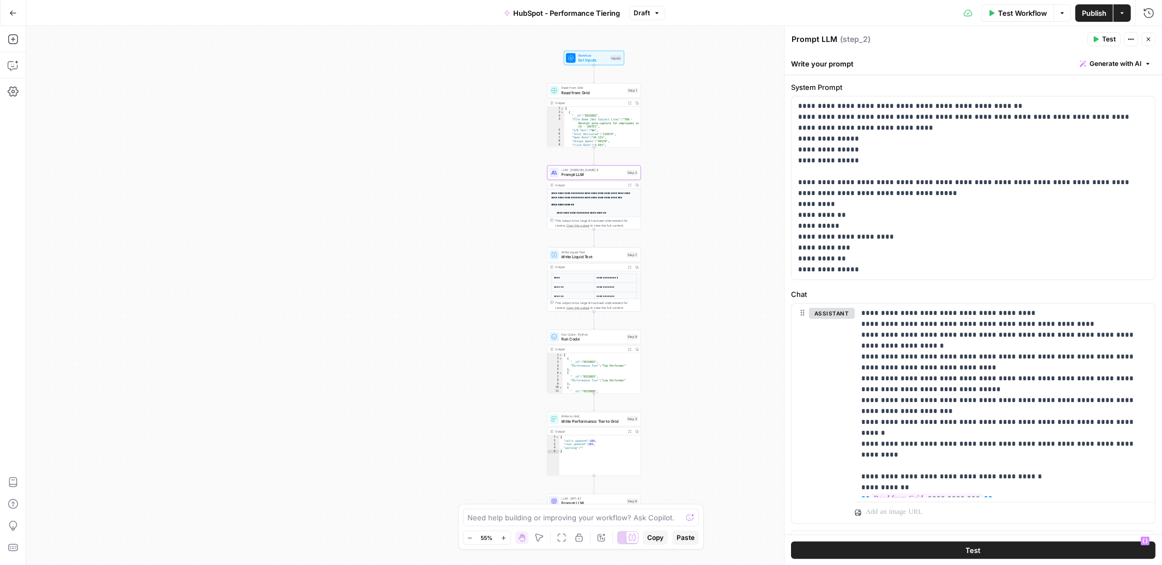
click at [1028, 37] on div "Prompt LLM Prompt LLM ( step_2 )" at bounding box center [937, 39] width 293 height 12
click at [1033, 13] on span "Test Workflow" at bounding box center [1022, 13] width 49 height 11
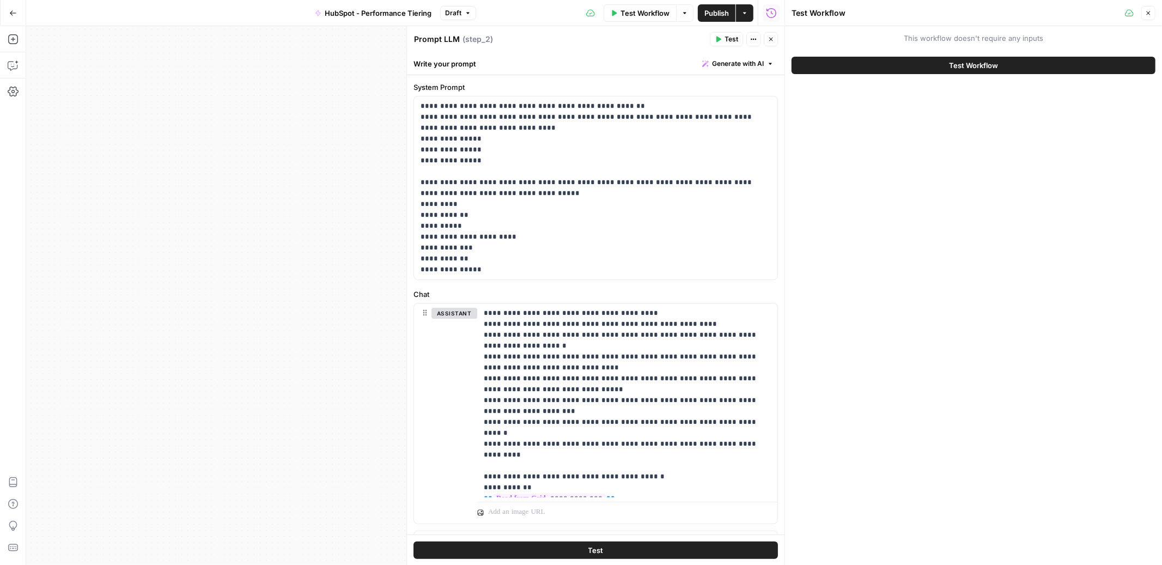
click at [1013, 64] on button "Test Workflow" at bounding box center [974, 65] width 364 height 17
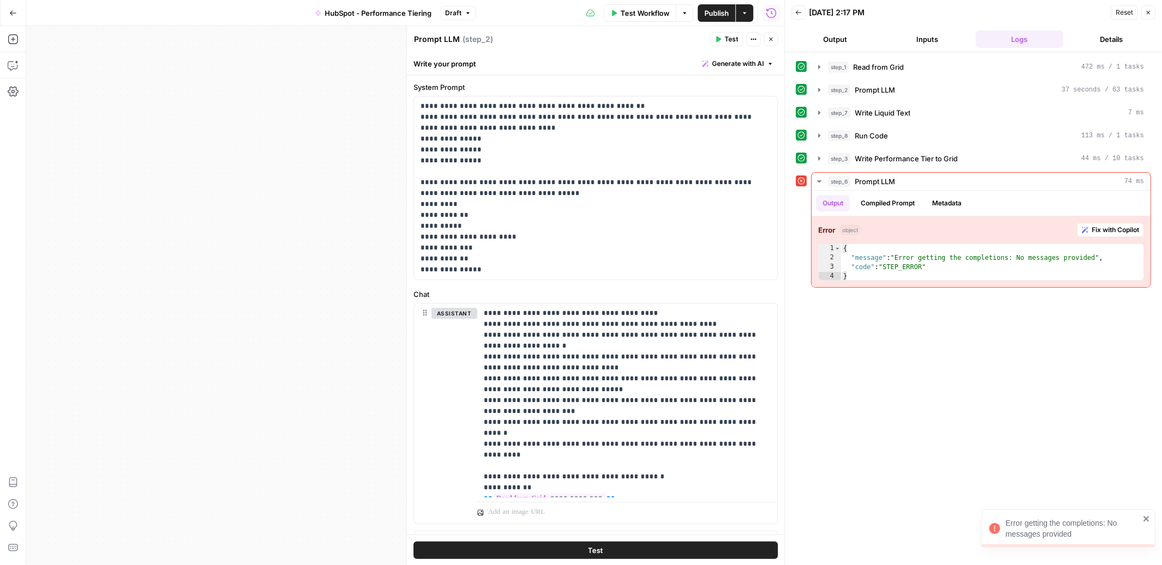
click at [770, 44] on button "Close" at bounding box center [771, 39] width 14 height 14
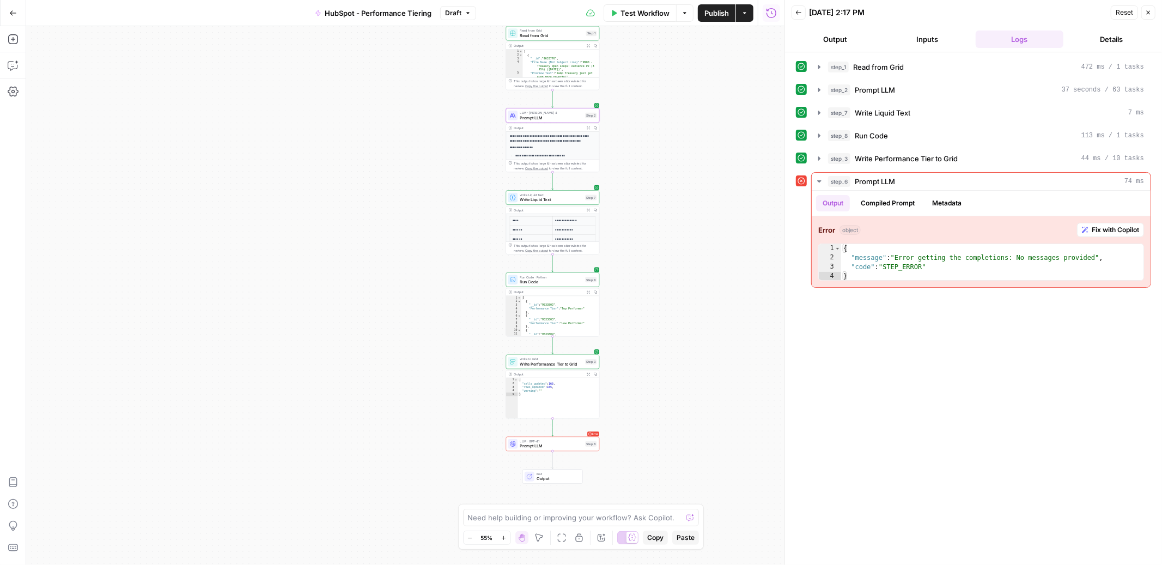
drag, startPoint x: 681, startPoint y: 384, endPoint x: 639, endPoint y: 326, distance: 70.9
click at [639, 326] on div "Workflow Set Inputs Inputs Read from Grid Read from Grid Step 1 Output Expand O…" at bounding box center [405, 295] width 758 height 539
click at [569, 362] on span "Write Performance Tier to Grid" at bounding box center [551, 364] width 63 height 6
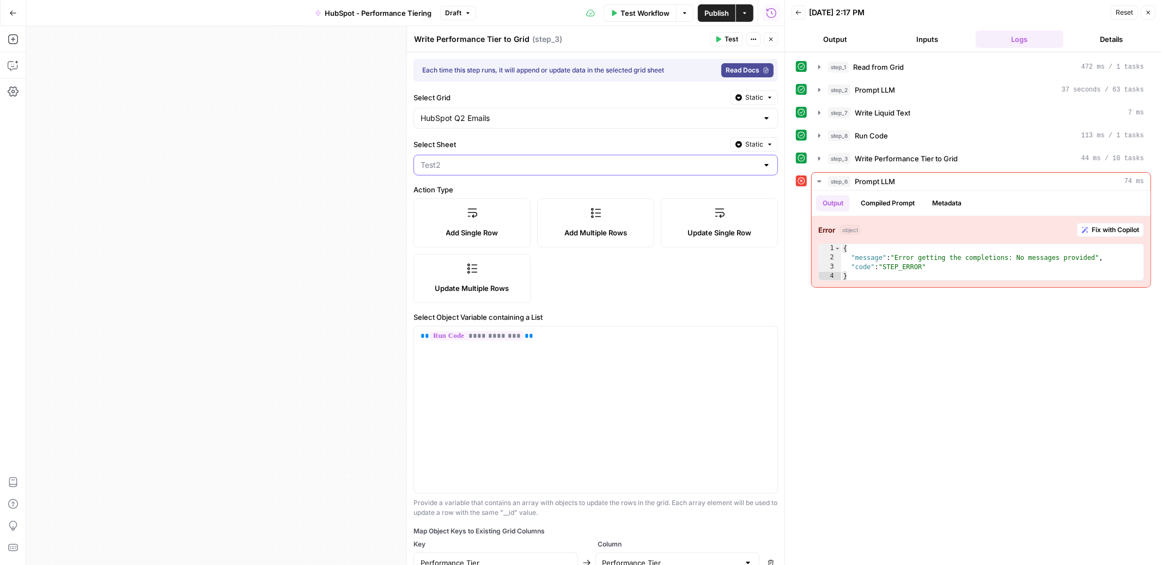
click at [540, 167] on input "Select Sheet" at bounding box center [589, 165] width 337 height 11
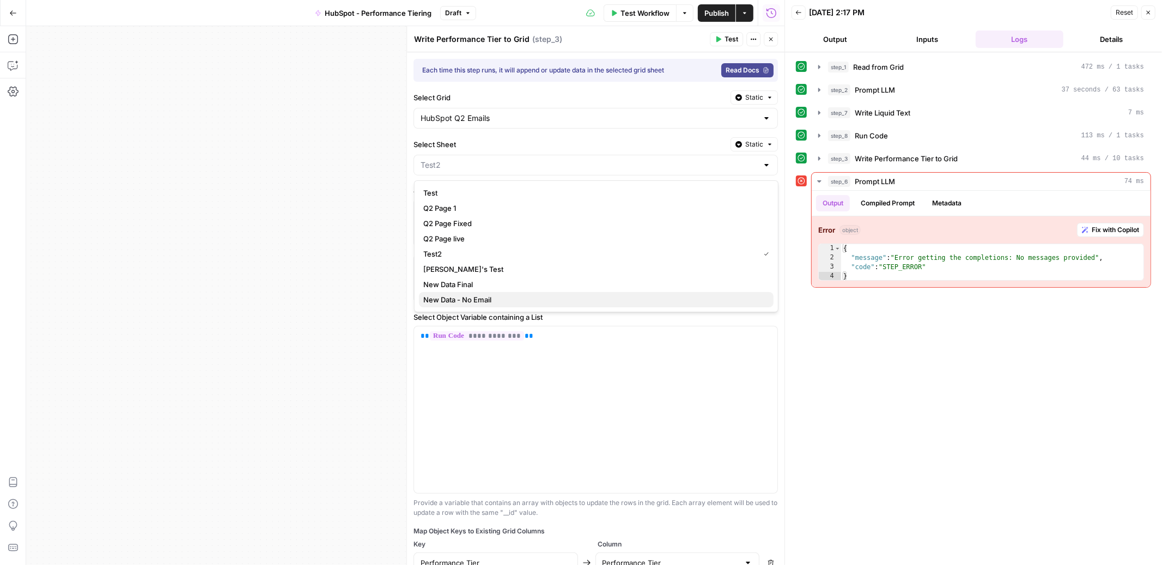
click at [467, 300] on span "New Data - No Email" at bounding box center [594, 299] width 342 height 11
type input "New Data - No Email"
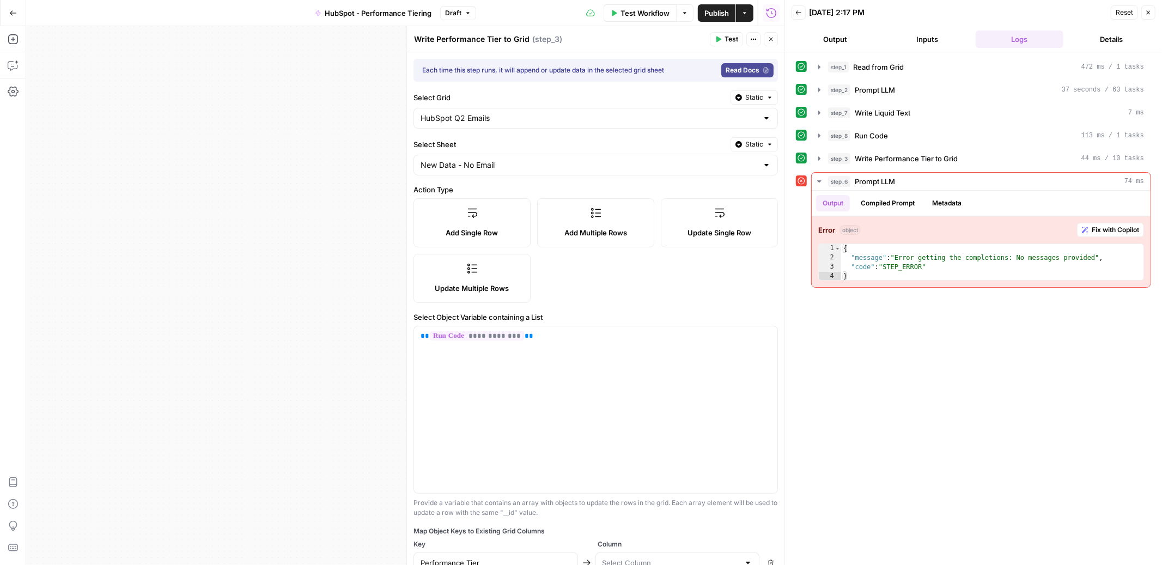
click at [670, 299] on div "Add Single Row Add Multiple Rows Update Single Row Update Multiple Rows" at bounding box center [596, 250] width 364 height 105
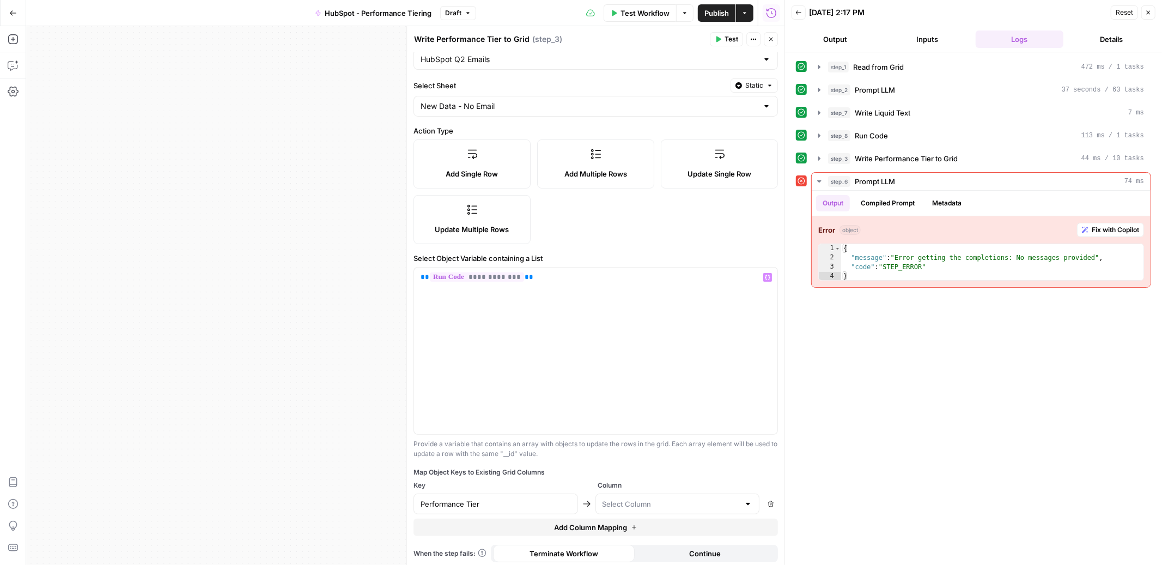
scroll to position [63, 0]
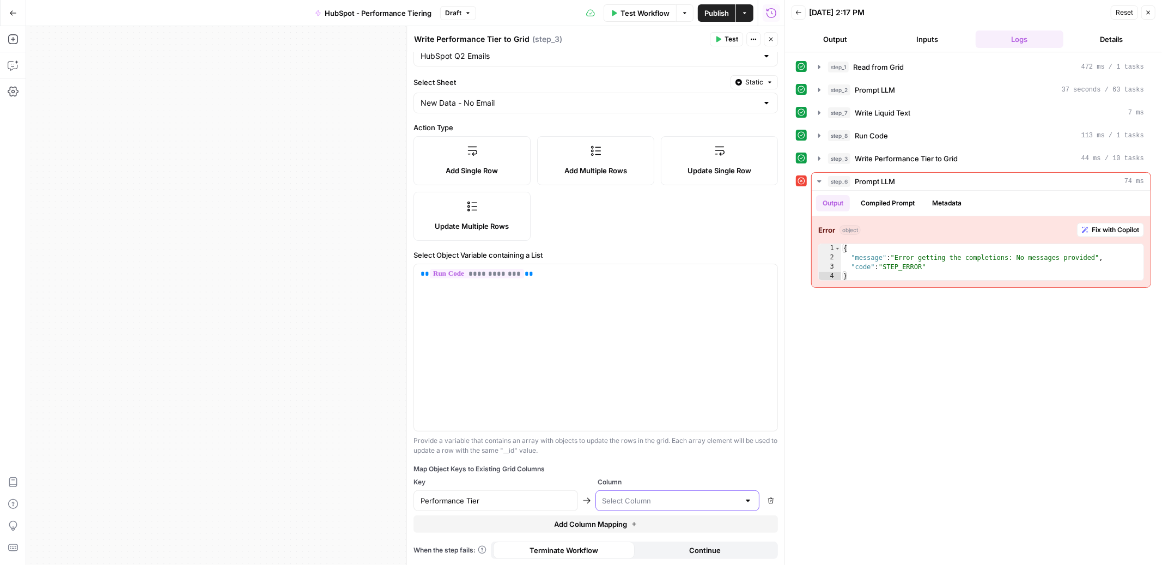
click at [643, 502] on input "text" at bounding box center [671, 500] width 137 height 11
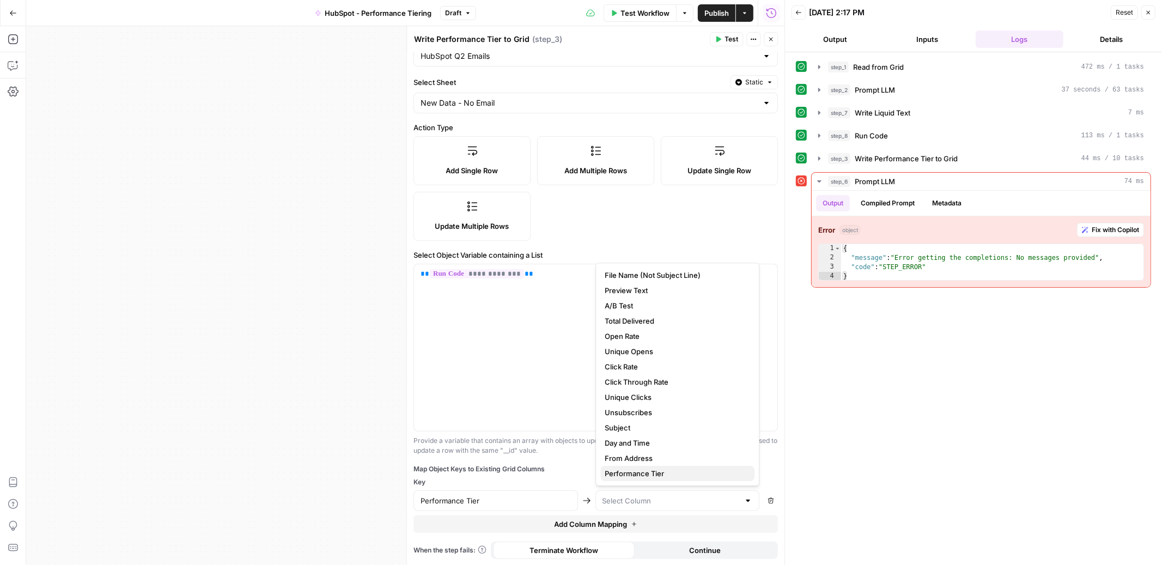
click at [635, 475] on span "Performance Tier" at bounding box center [675, 473] width 141 height 11
type input "Performance Tier"
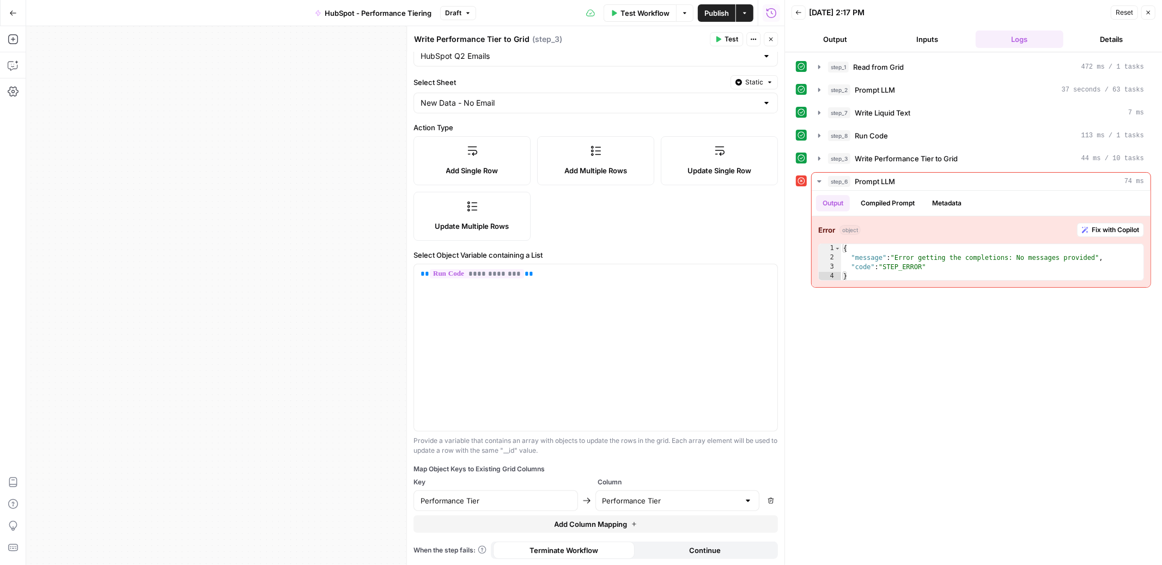
click at [724, 38] on button "Test" at bounding box center [726, 39] width 33 height 14
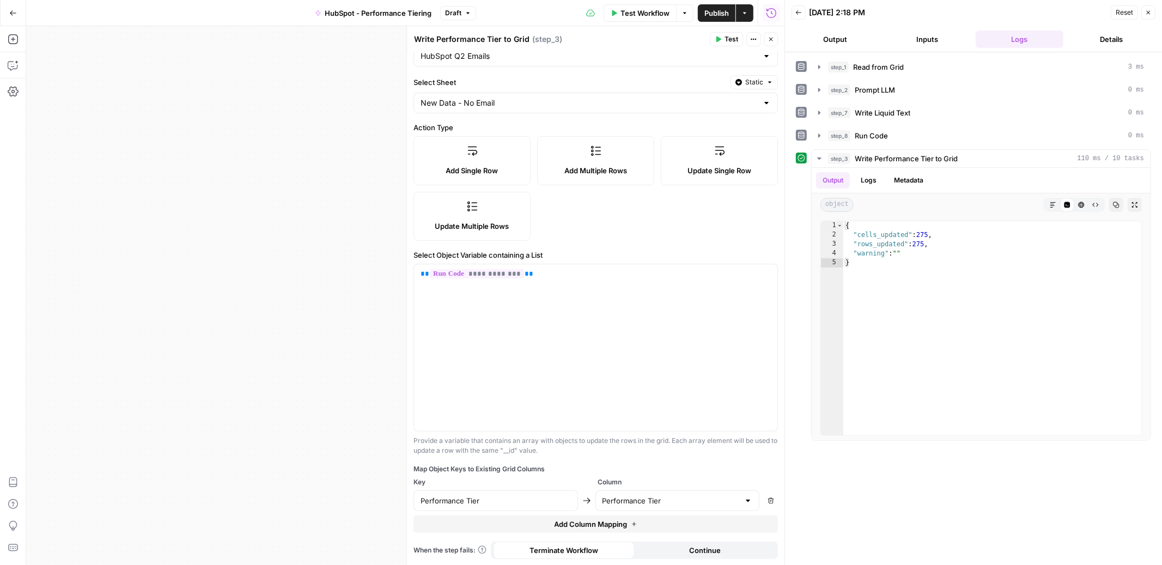
click at [715, 20] on button "Publish" at bounding box center [717, 12] width 38 height 17
click at [772, 38] on icon "button" at bounding box center [771, 39] width 7 height 7
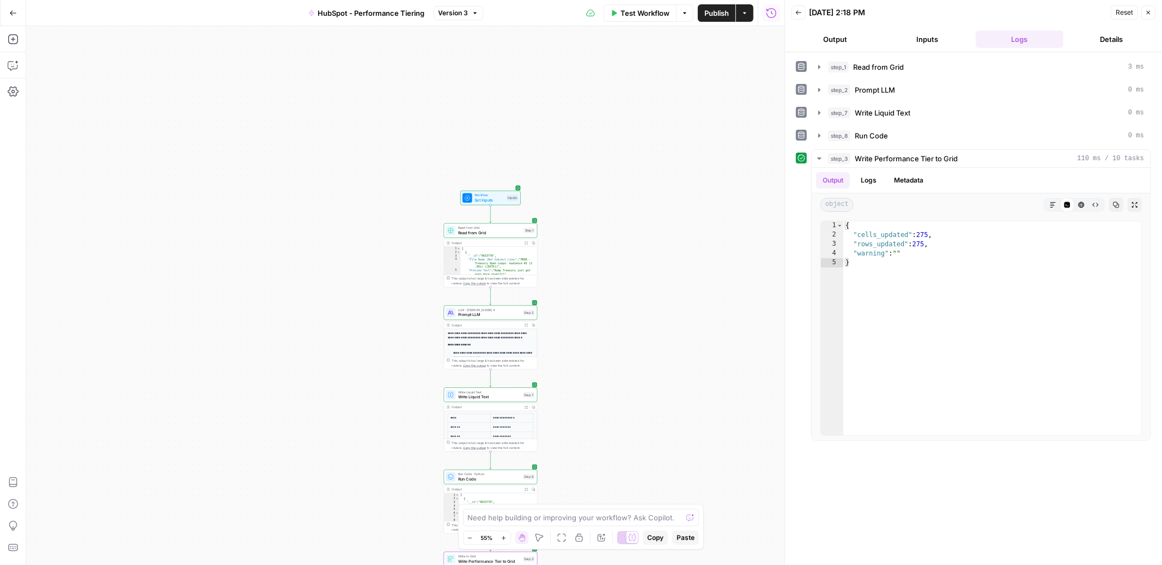
drag, startPoint x: 635, startPoint y: 125, endPoint x: 574, endPoint y: 323, distance: 207.1
click at [574, 323] on div "Workflow Set Inputs Inputs Read from Grid Read from Grid Step 1 Output Expand O…" at bounding box center [405, 295] width 758 height 539
click at [515, 313] on span "Prompt LLM" at bounding box center [489, 315] width 63 height 6
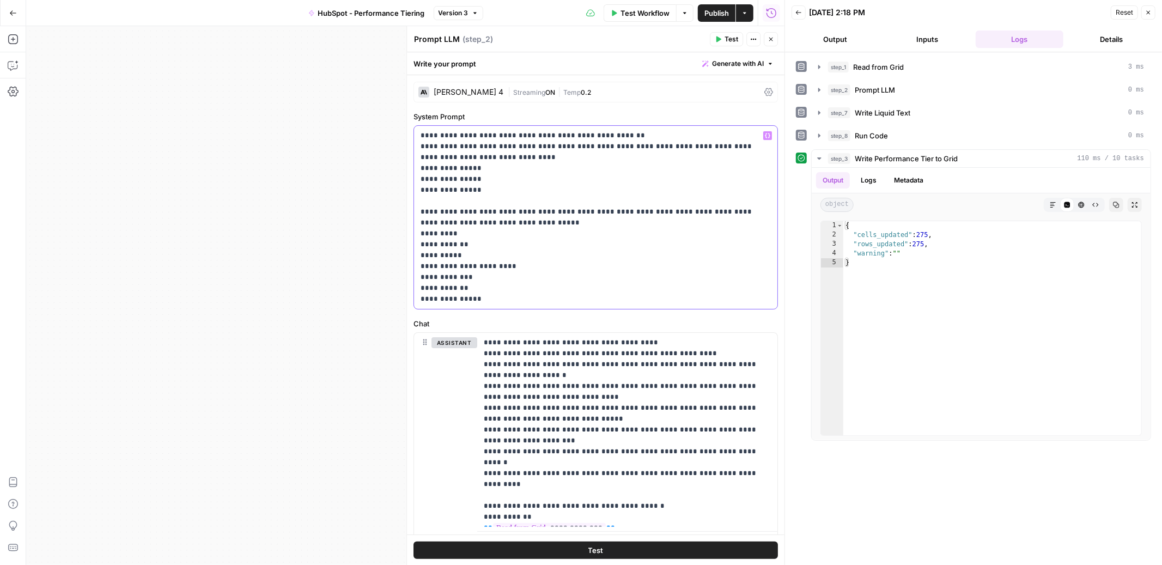
drag, startPoint x: 461, startPoint y: 256, endPoint x: 417, endPoint y: 256, distance: 44.1
click at [417, 256] on div "**********" at bounding box center [595, 217] width 363 height 183
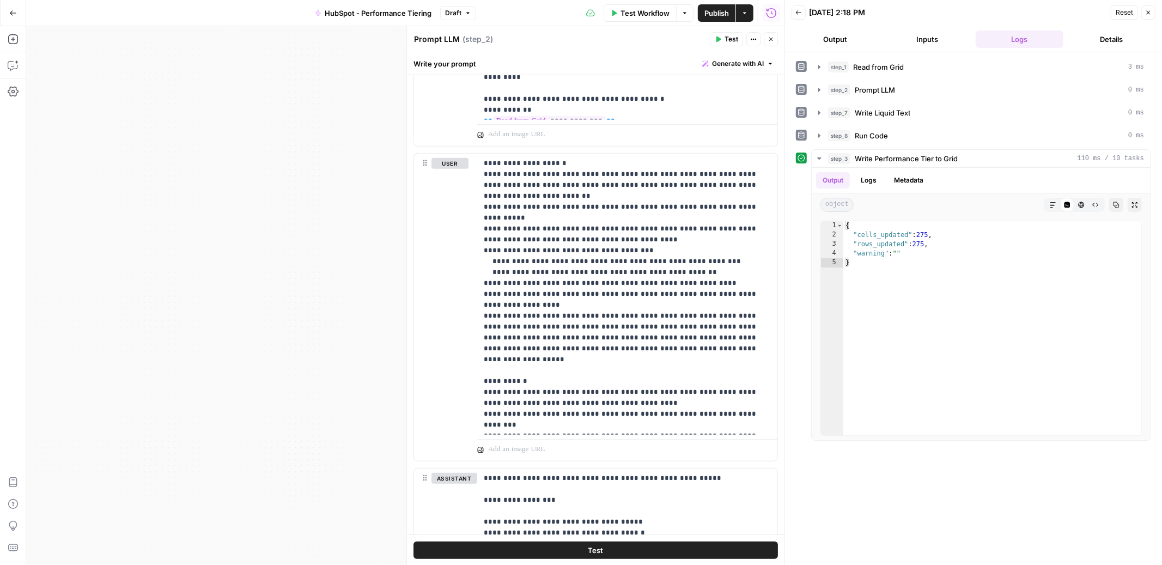
scroll to position [444, 0]
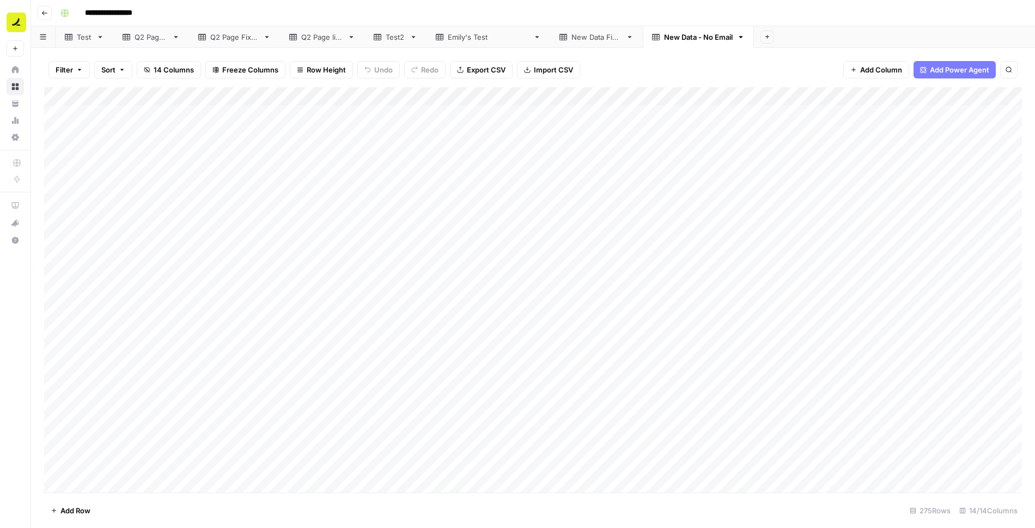
click at [572, 39] on div "New Data Final" at bounding box center [597, 37] width 50 height 11
click at [664, 33] on div "New Data - No Email" at bounding box center [698, 37] width 69 height 11
click at [894, 111] on div "Add Column" at bounding box center [533, 289] width 978 height 405
click at [923, 95] on div "Add Column" at bounding box center [533, 289] width 978 height 405
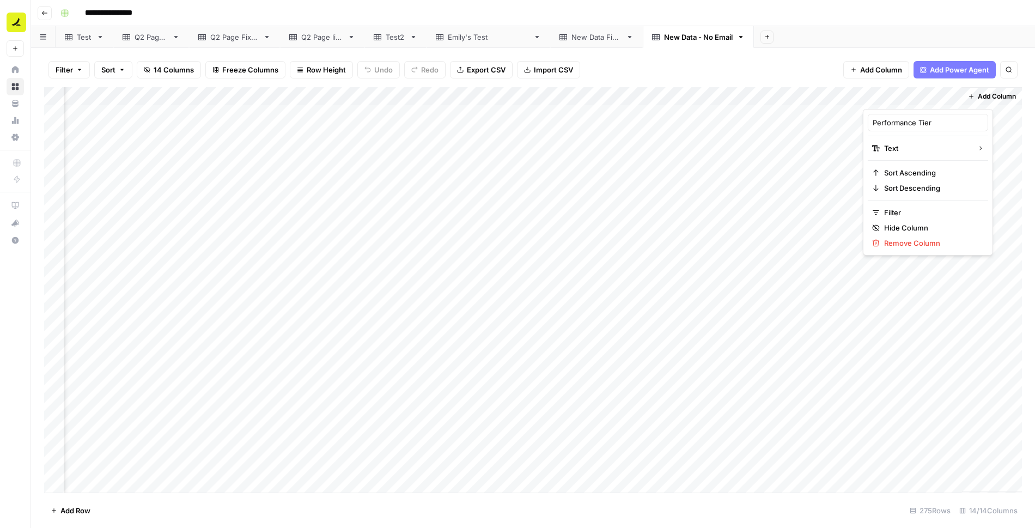
click at [1001, 118] on div "Add Column" at bounding box center [992, 289] width 60 height 405
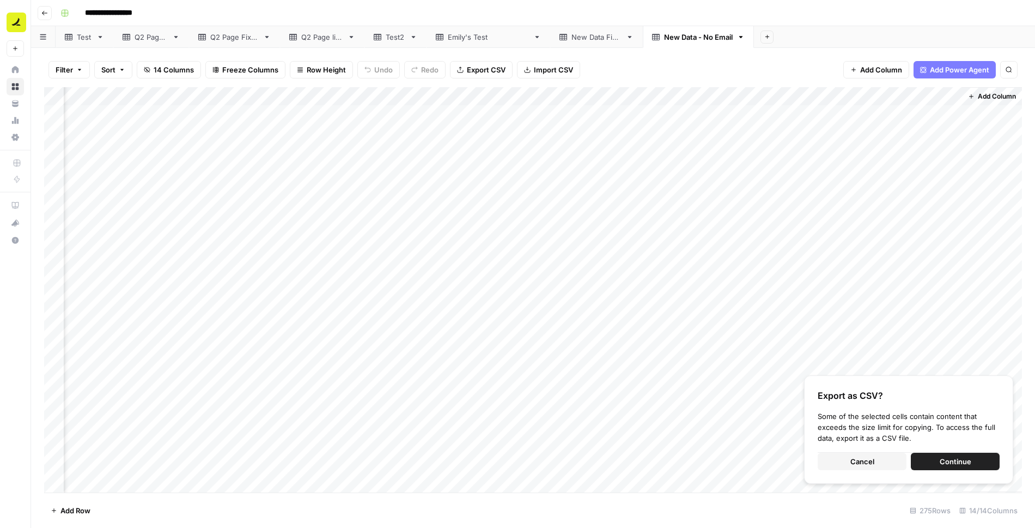
click at [873, 462] on span "Cancel" at bounding box center [862, 461] width 24 height 11
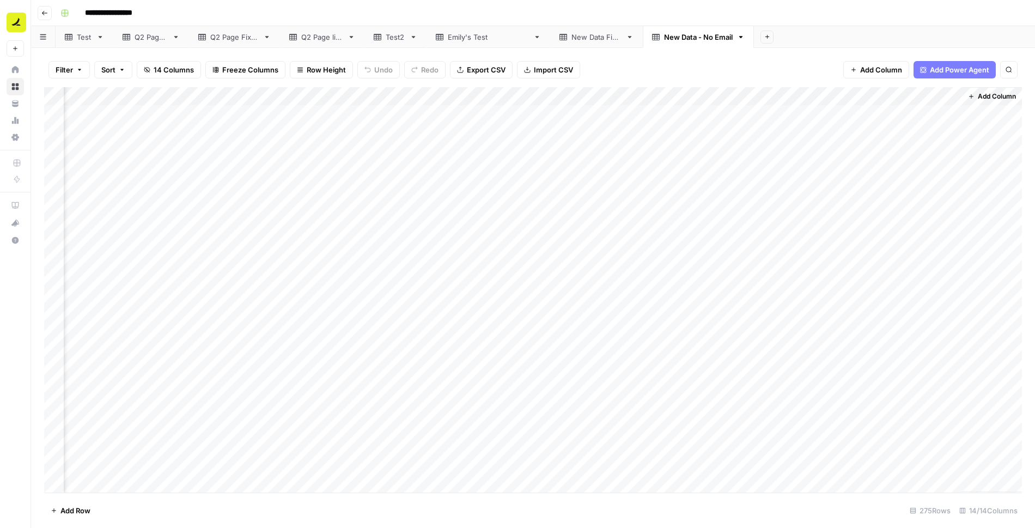
click at [919, 113] on div "Add Column" at bounding box center [533, 289] width 978 height 405
click at [895, 459] on div "Add Column" at bounding box center [533, 289] width 978 height 405
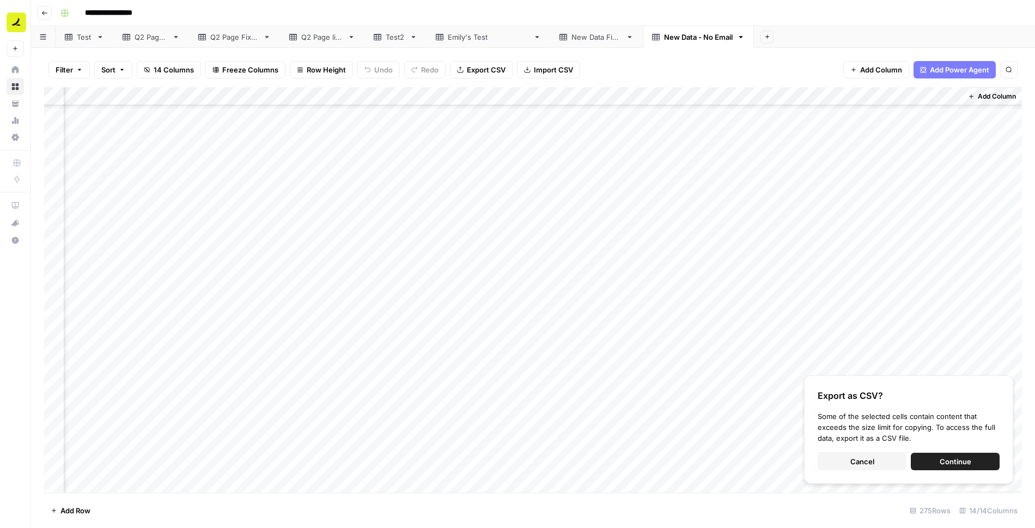
click at [882, 461] on button "Cancel" at bounding box center [862, 461] width 89 height 17
click at [937, 463] on button "Continue" at bounding box center [955, 461] width 89 height 17
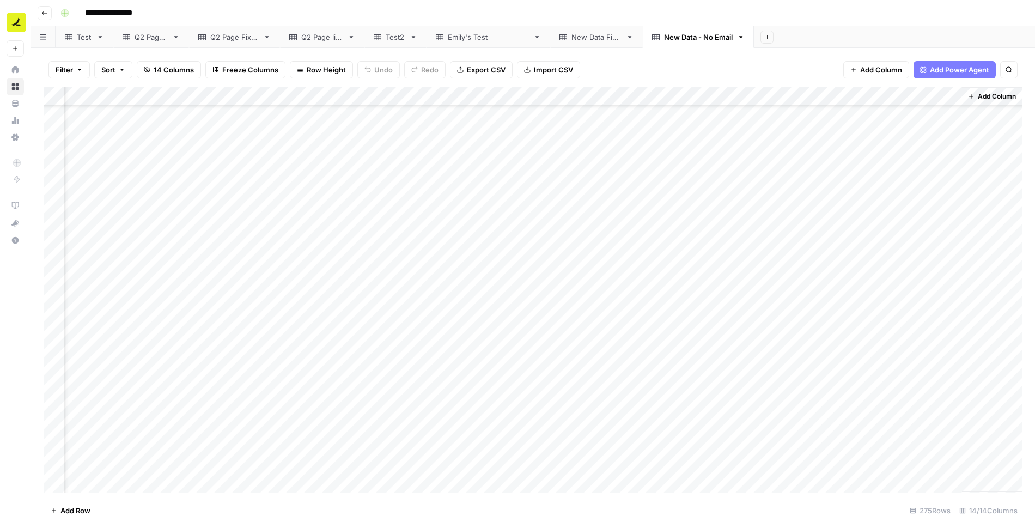
click at [572, 37] on div "New Data Final" at bounding box center [597, 37] width 50 height 11
click at [890, 114] on div "Add Column" at bounding box center [533, 289] width 978 height 405
click at [909, 172] on div "Add Column" at bounding box center [533, 289] width 978 height 405
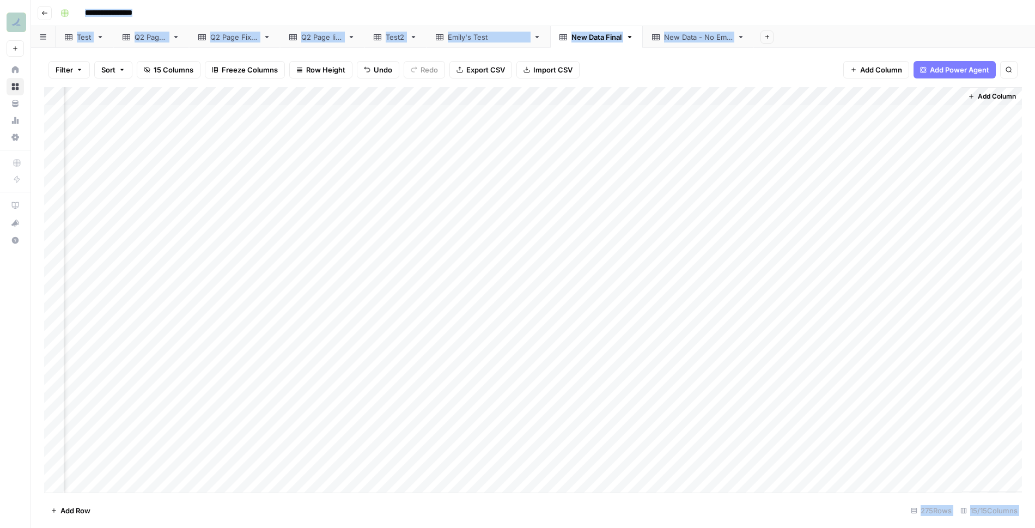
click at [905, 169] on div "Add Column" at bounding box center [533, 289] width 978 height 405
click at [905, 169] on body "**********" at bounding box center [517, 264] width 1035 height 528
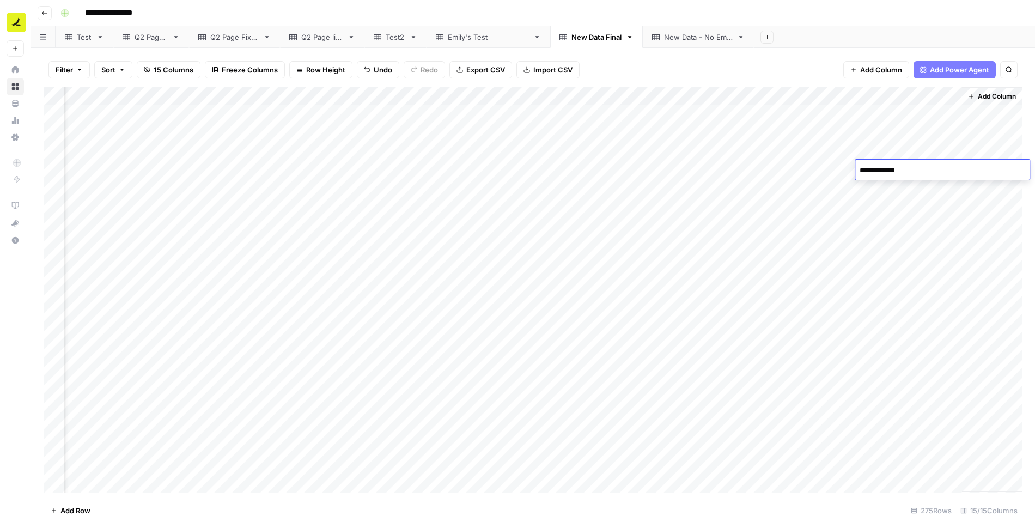
click at [915, 170] on textarea "**********" at bounding box center [942, 170] width 174 height 15
click at [820, 60] on div "Filter Sort 15 Columns Freeze Columns Row Height Undo Redo Export CSV Import CS…" at bounding box center [533, 69] width 978 height 35
click at [122, 278] on div "Add Column" at bounding box center [533, 289] width 978 height 405
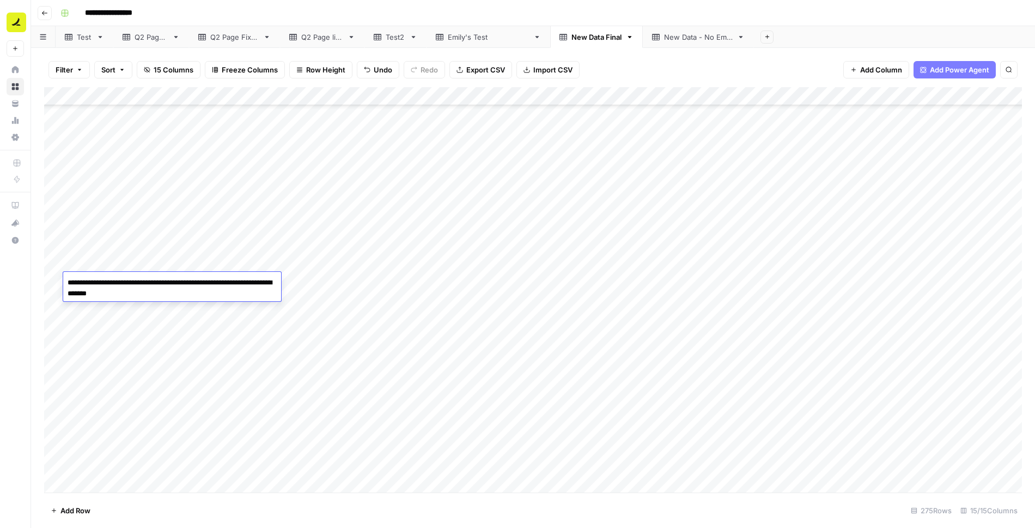
click at [433, 277] on div "Add Column" at bounding box center [533, 289] width 978 height 405
click at [154, 95] on div "Add Column" at bounding box center [533, 289] width 978 height 405
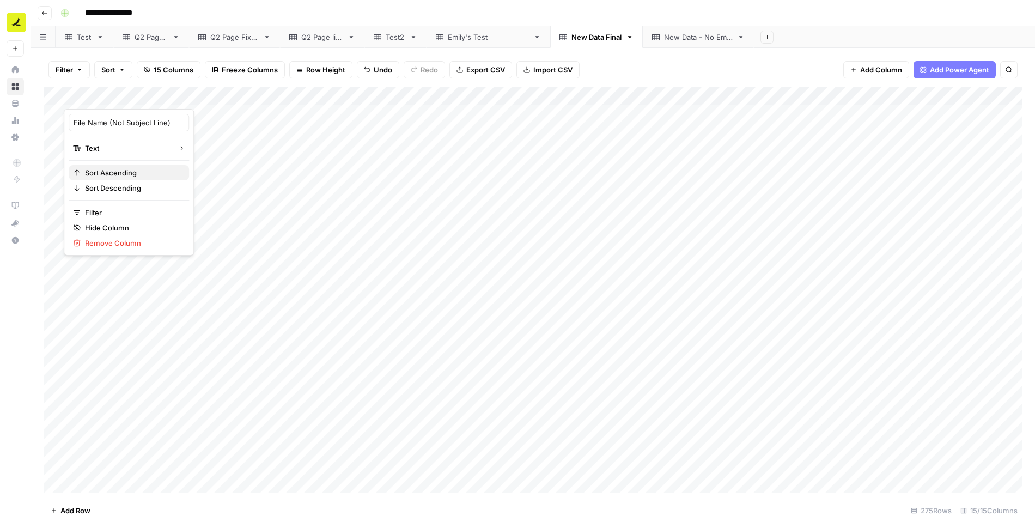
click at [131, 169] on span "Sort Ascending" at bounding box center [132, 172] width 95 height 11
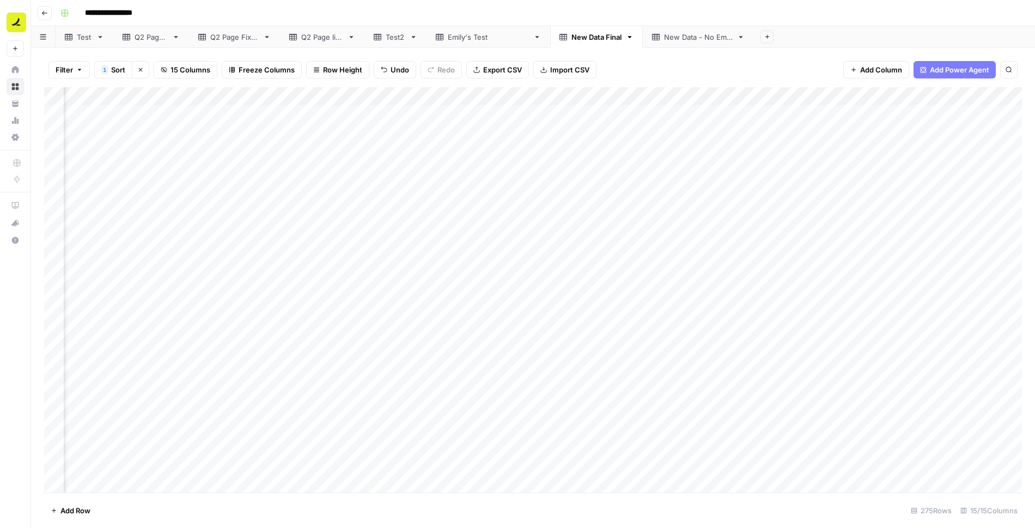
scroll to position [0, 266]
click at [506, 68] on span "Export CSV" at bounding box center [502, 69] width 39 height 11
click at [664, 36] on div "New Data - No Email" at bounding box center [698, 37] width 69 height 11
click at [572, 33] on div "New Data Final" at bounding box center [597, 37] width 50 height 11
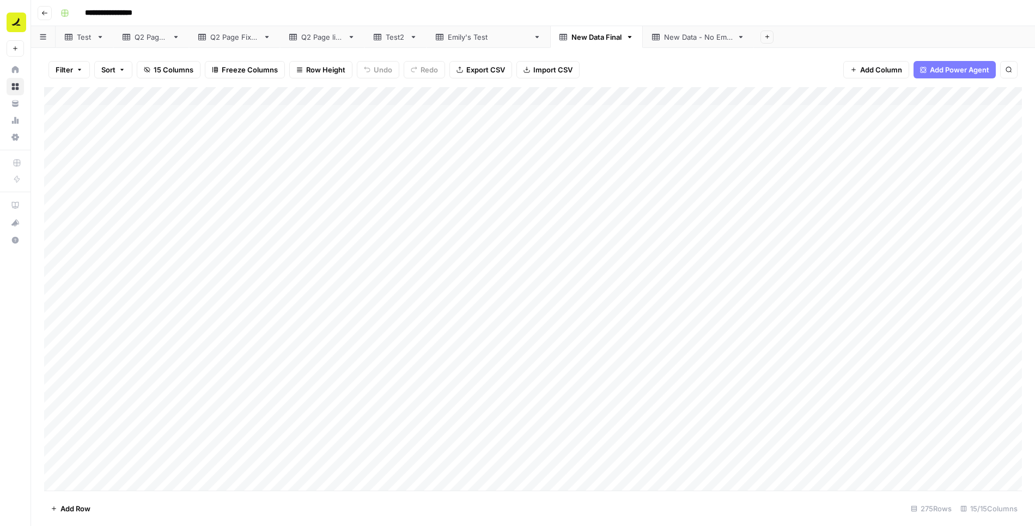
click at [154, 97] on div "Add Column" at bounding box center [533, 289] width 978 height 404
click at [134, 168] on span "Sort Ascending" at bounding box center [132, 172] width 95 height 11
click at [885, 114] on div "Add Column" at bounding box center [533, 289] width 978 height 404
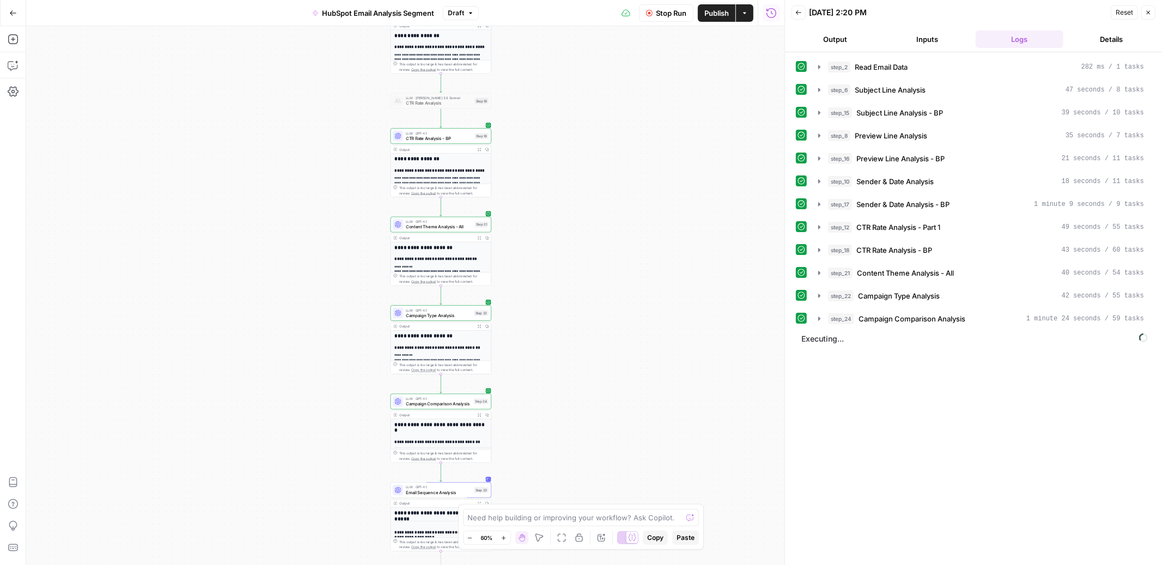
drag, startPoint x: 541, startPoint y: 386, endPoint x: 595, endPoint y: 62, distance: 328.1
click at [595, 62] on div "Workflow Set Inputs Inputs Read from Grid Read Email Data Step 2 Output Expand …" at bounding box center [405, 295] width 758 height 539
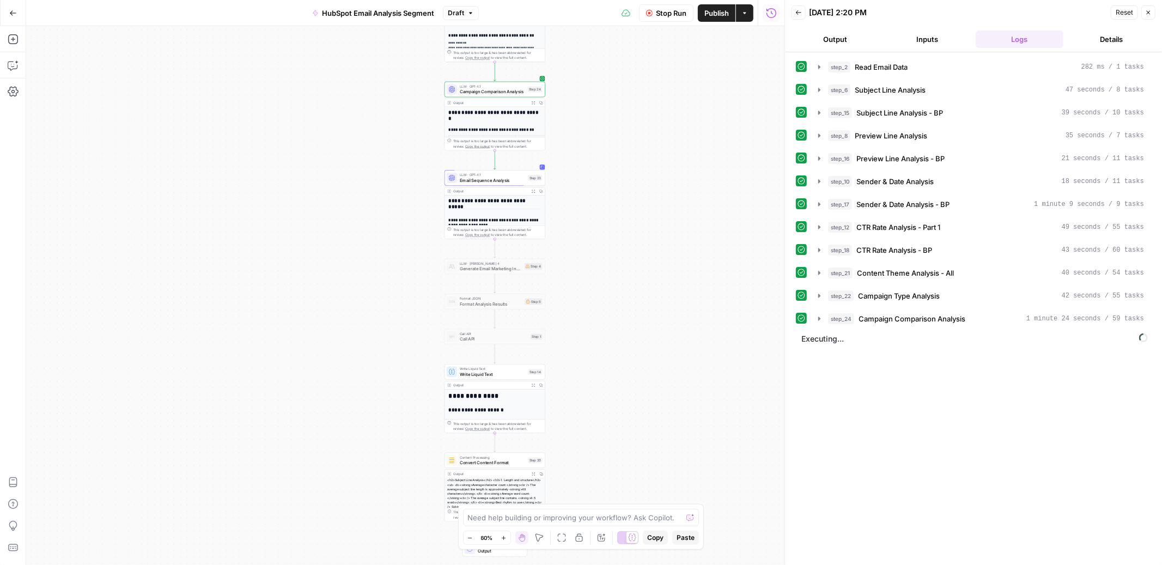
click at [665, 14] on span "Stop Run" at bounding box center [671, 13] width 31 height 11
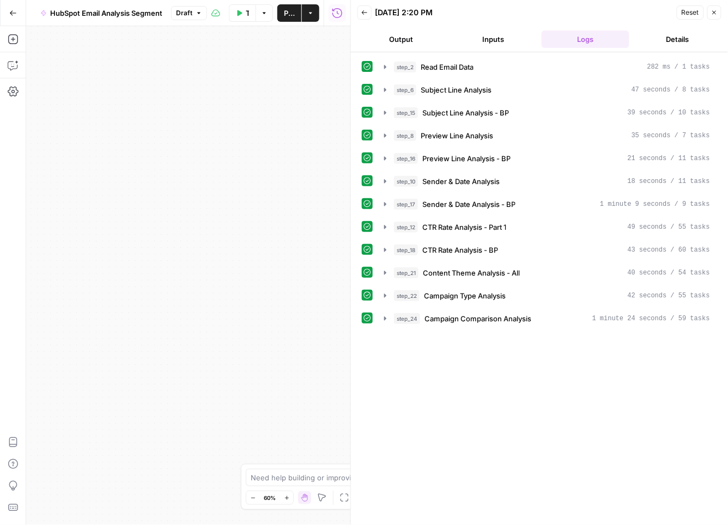
drag, startPoint x: 90, startPoint y: 184, endPoint x: 351, endPoint y: 148, distance: 262.9
click at [351, 148] on body "Ramp New Home Browse Your Data Usage Settings Recent Grids Youtube video script…" at bounding box center [364, 262] width 728 height 525
drag, startPoint x: 133, startPoint y: 199, endPoint x: 279, endPoint y: 199, distance: 145.5
click at [279, 199] on div "Workflow Set Inputs Inputs Read from Grid Read Email Data Step 2 Output Expand …" at bounding box center [188, 275] width 324 height 499
drag, startPoint x: 278, startPoint y: 201, endPoint x: 64, endPoint y: 202, distance: 214.1
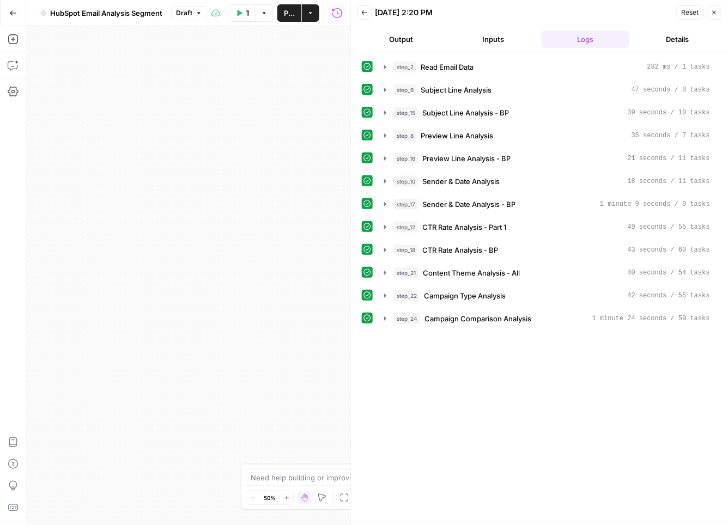
click at [64, 202] on div "Workflow Set Inputs Inputs Read from Grid Read Email Data Step 2 Output Expand …" at bounding box center [188, 275] width 324 height 499
drag, startPoint x: 266, startPoint y: 202, endPoint x: 80, endPoint y: 254, distance: 193.0
click at [80, 254] on div "Workflow Set Inputs Inputs Read from Grid Read Email Data Step 2 Output Expand …" at bounding box center [188, 275] width 324 height 499
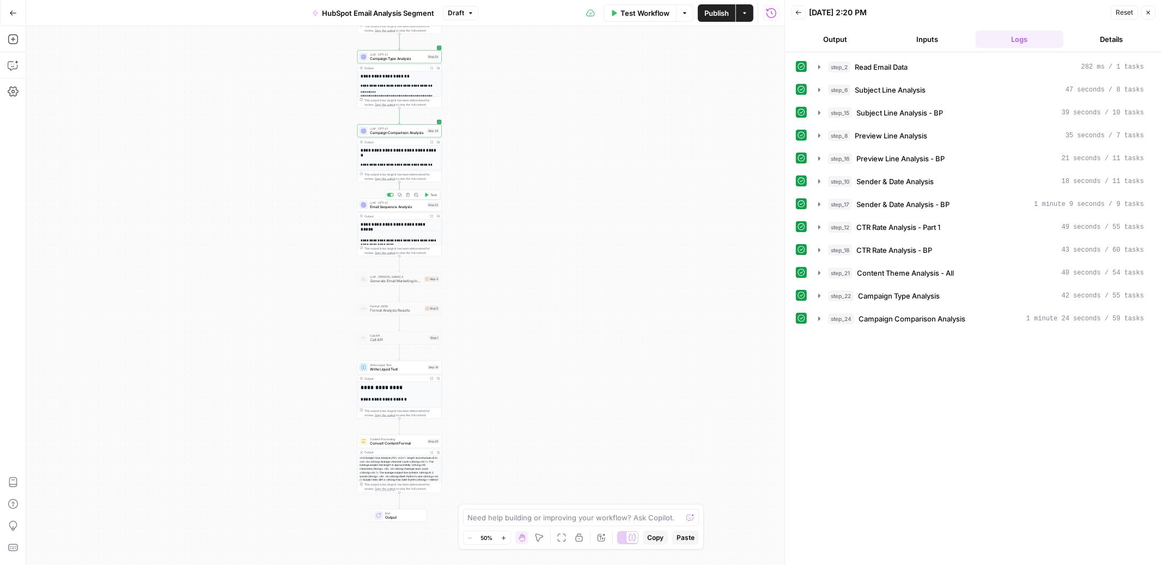
click at [510, 239] on div "Workflow Set Inputs Inputs Read from Grid Read Email Data Step 2 Output Expand …" at bounding box center [405, 295] width 758 height 539
click at [427, 194] on icon "button" at bounding box center [427, 195] width 3 height 4
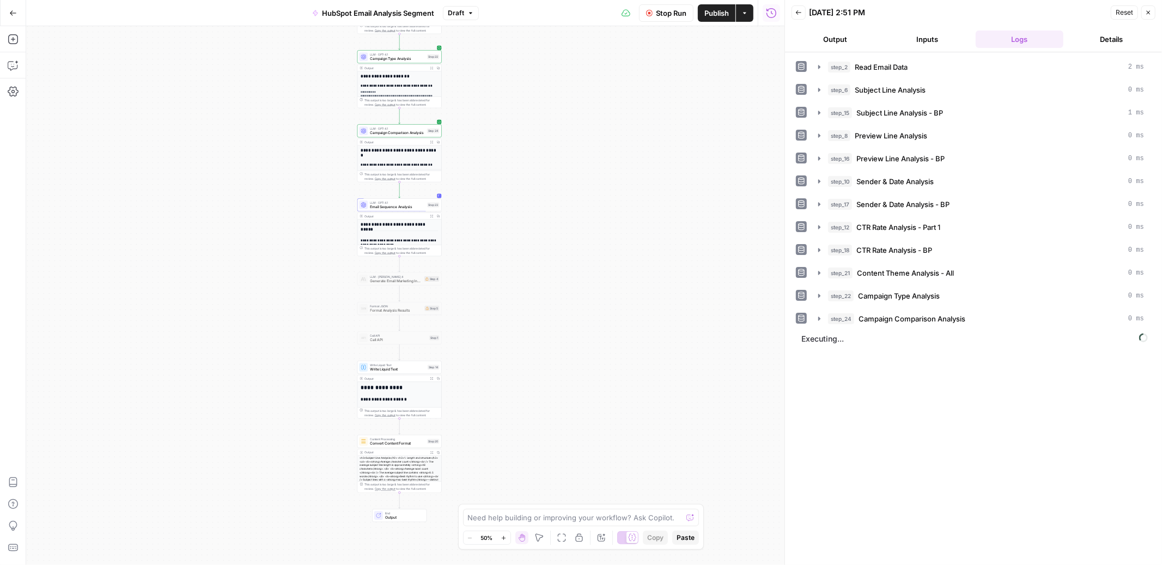
click at [416, 205] on span "Email Sequence Analysis" at bounding box center [397, 206] width 55 height 5
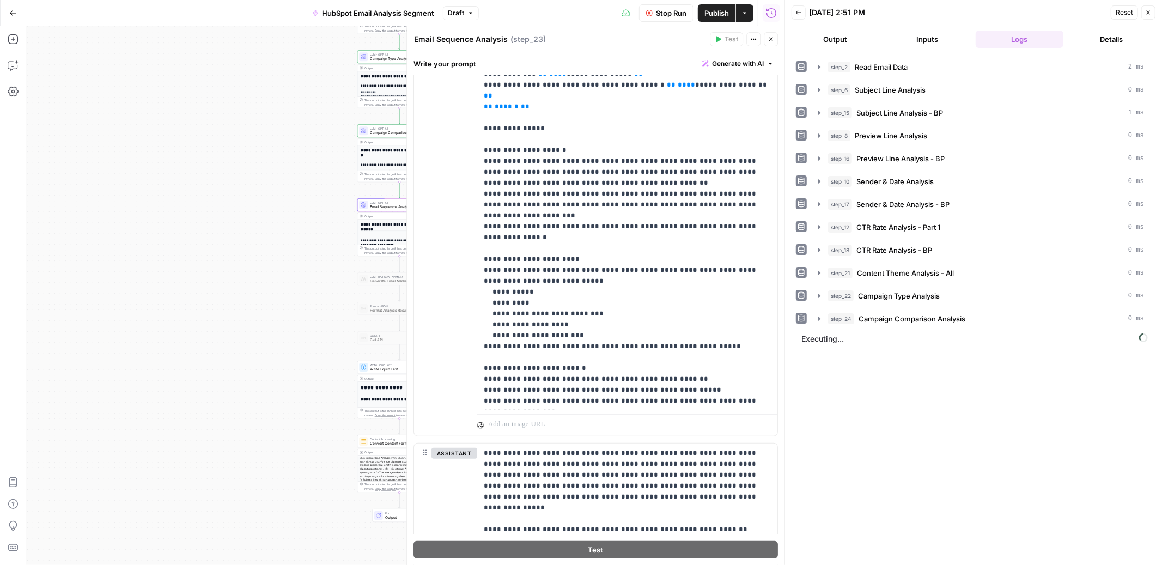
click at [767, 44] on button "Close" at bounding box center [771, 39] width 14 height 14
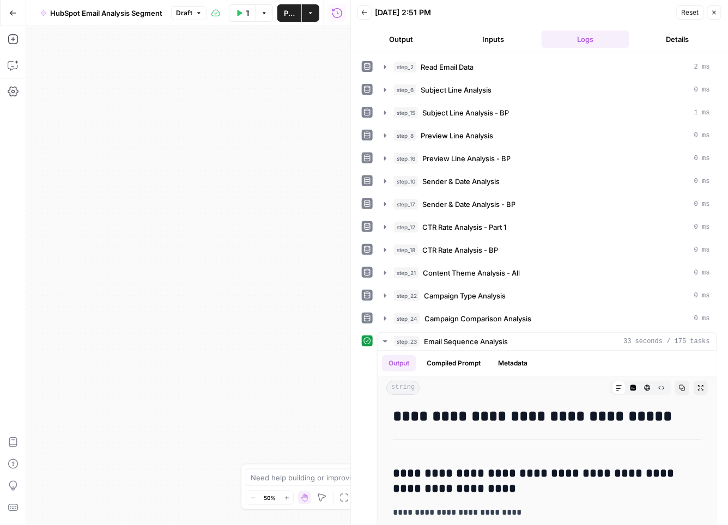
drag, startPoint x: 69, startPoint y: 329, endPoint x: 247, endPoint y: 325, distance: 178.2
click at [247, 325] on div "Workflow Set Inputs Inputs Read from Grid Read Email Data Step 2 Output Expand …" at bounding box center [188, 275] width 324 height 499
drag, startPoint x: 61, startPoint y: 336, endPoint x: 246, endPoint y: 326, distance: 185.5
click at [246, 326] on div "Workflow Set Inputs Inputs Read from Grid Read Email Data Step 2 Output Expand …" at bounding box center [188, 275] width 324 height 499
drag, startPoint x: 287, startPoint y: 319, endPoint x: 114, endPoint y: 335, distance: 173.5
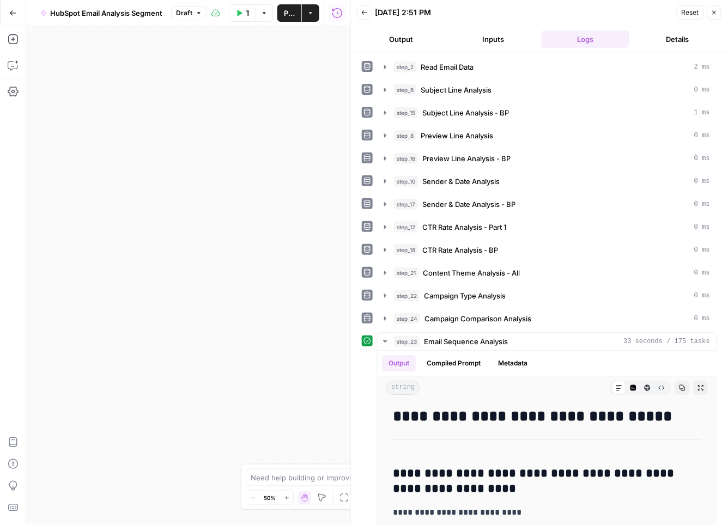
click at [114, 335] on div "Workflow Set Inputs Inputs Read from Grid Read Email Data Step 2 Output Expand …" at bounding box center [188, 275] width 324 height 499
drag, startPoint x: 283, startPoint y: 309, endPoint x: 161, endPoint y: 348, distance: 128.0
click at [161, 348] on div "Workflow Set Inputs Inputs Read from Grid Read Email Data Step 2 Output Expand …" at bounding box center [188, 275] width 324 height 499
drag, startPoint x: 292, startPoint y: 291, endPoint x: 174, endPoint y: 299, distance: 117.9
click at [174, 299] on div "Workflow Set Inputs Inputs Read from Grid Read Email Data Step 2 Output Expand …" at bounding box center [188, 275] width 324 height 499
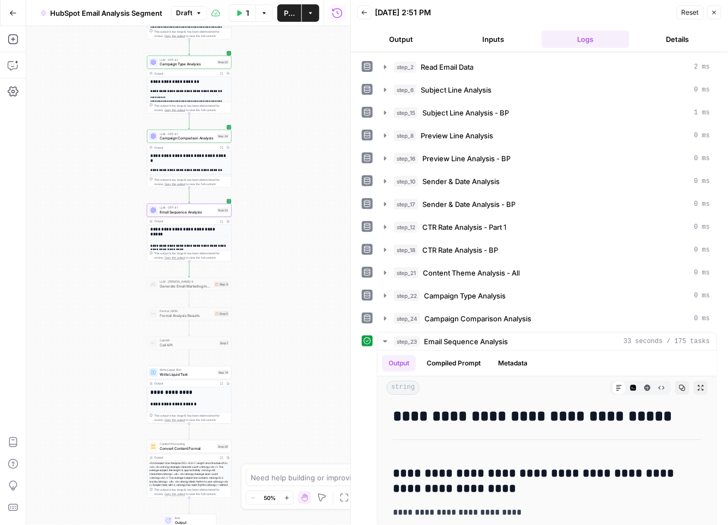
drag, startPoint x: 229, startPoint y: 333, endPoint x: 26, endPoint y: 271, distance: 211.8
click at [26, 271] on div "Workflow Set Inputs Inputs Read from Grid Read Email Data Step 2 Output Expand …" at bounding box center [188, 275] width 324 height 499
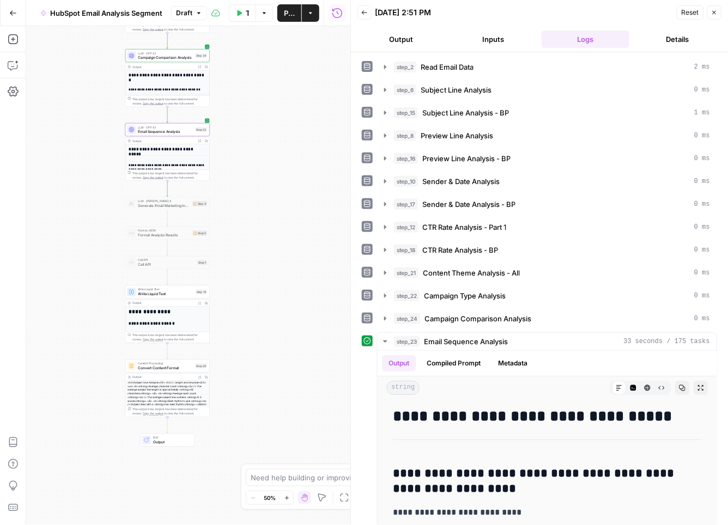
drag, startPoint x: 247, startPoint y: 361, endPoint x: 266, endPoint y: 297, distance: 66.7
click at [266, 297] on div "Workflow Set Inputs Inputs Read from Grid Read Email Data Step 2 Output Expand …" at bounding box center [188, 275] width 324 height 499
click at [201, 280] on span "Test" at bounding box center [201, 282] width 7 height 5
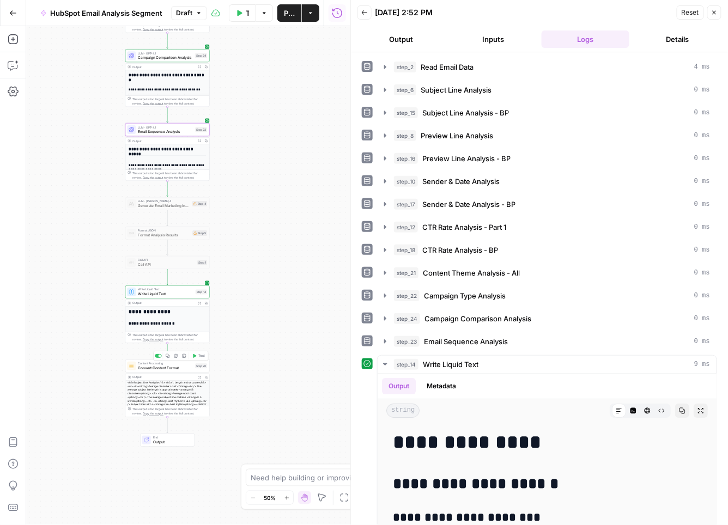
click at [198, 357] on span "Test" at bounding box center [201, 356] width 7 height 5
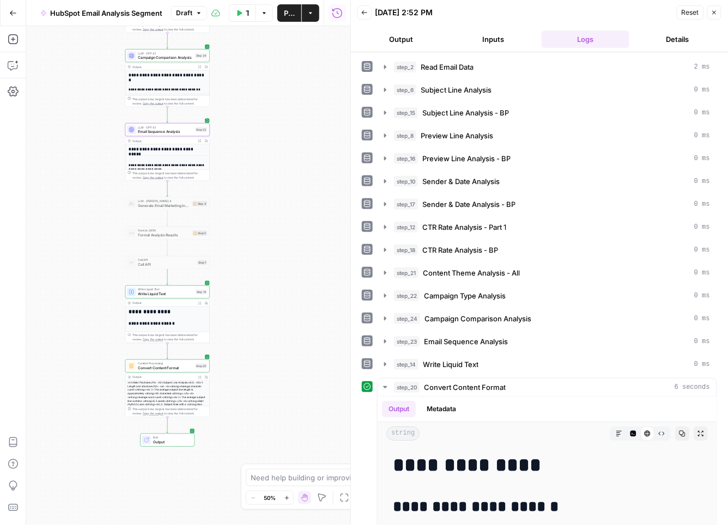
click at [661, 435] on icon "button" at bounding box center [661, 433] width 7 height 7
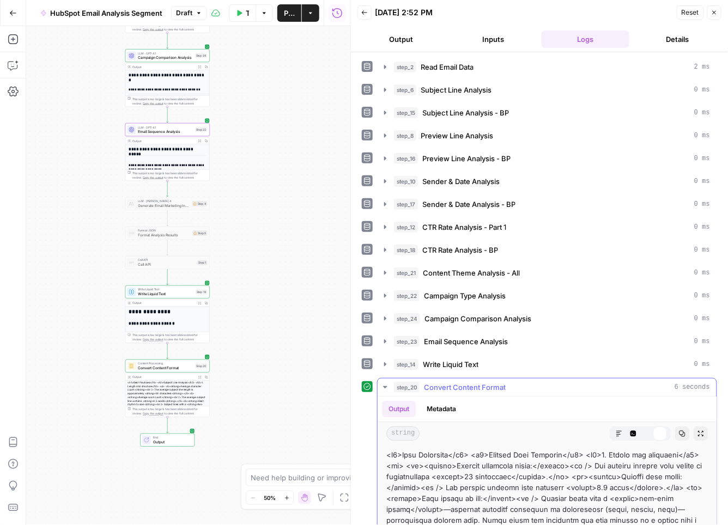
click at [685, 434] on span "Copy" at bounding box center [685, 434] width 1 height 1
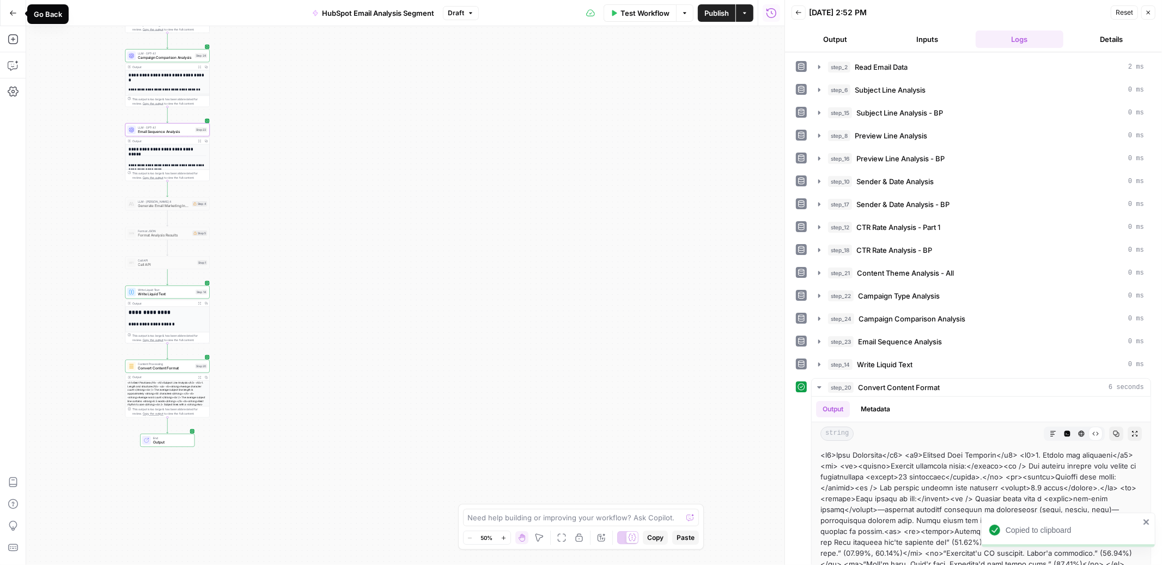
click at [13, 12] on icon "button" at bounding box center [13, 13] width 8 height 8
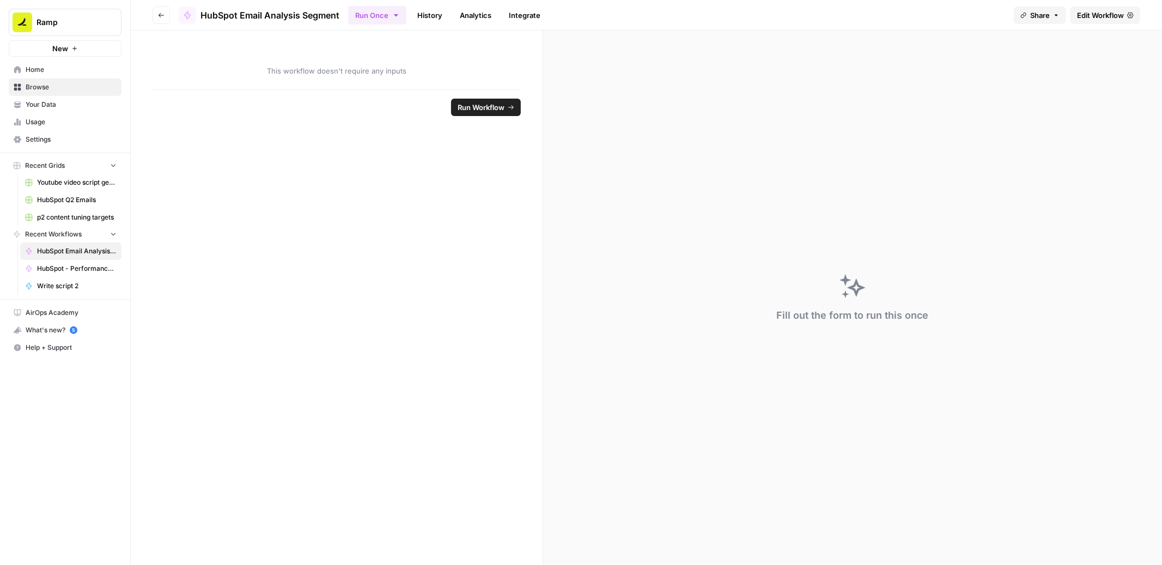
click at [1102, 14] on span "Edit Workflow" at bounding box center [1100, 15] width 47 height 11
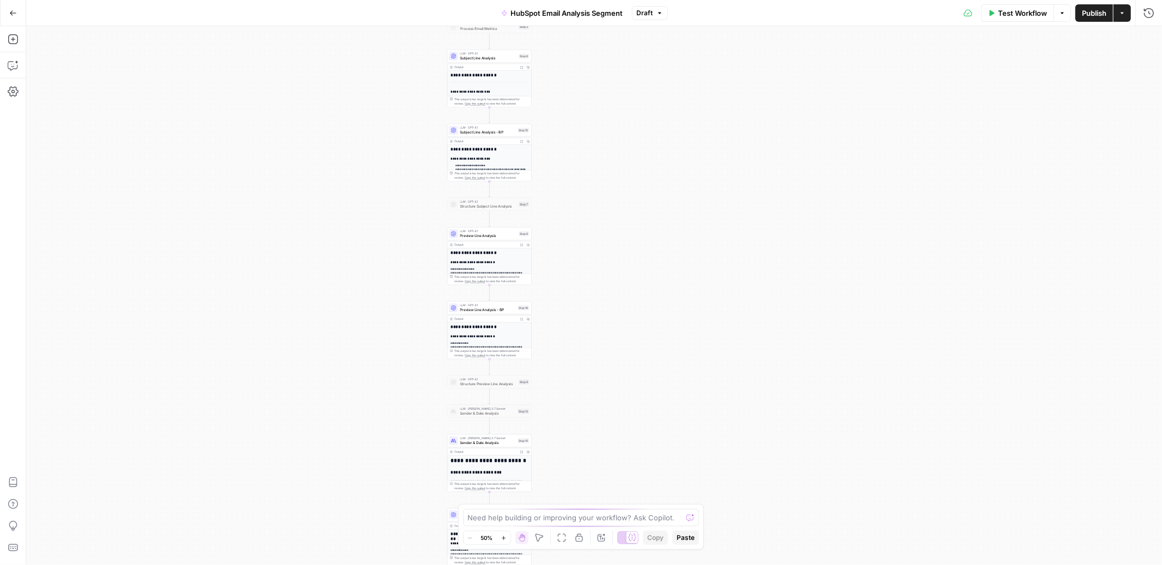
drag, startPoint x: 736, startPoint y: 82, endPoint x: 631, endPoint y: 412, distance: 346.4
click at [631, 412] on div "Workflow Set Inputs Inputs Read from Grid Read Email Data Step 2 Output Expand …" at bounding box center [594, 295] width 1136 height 539
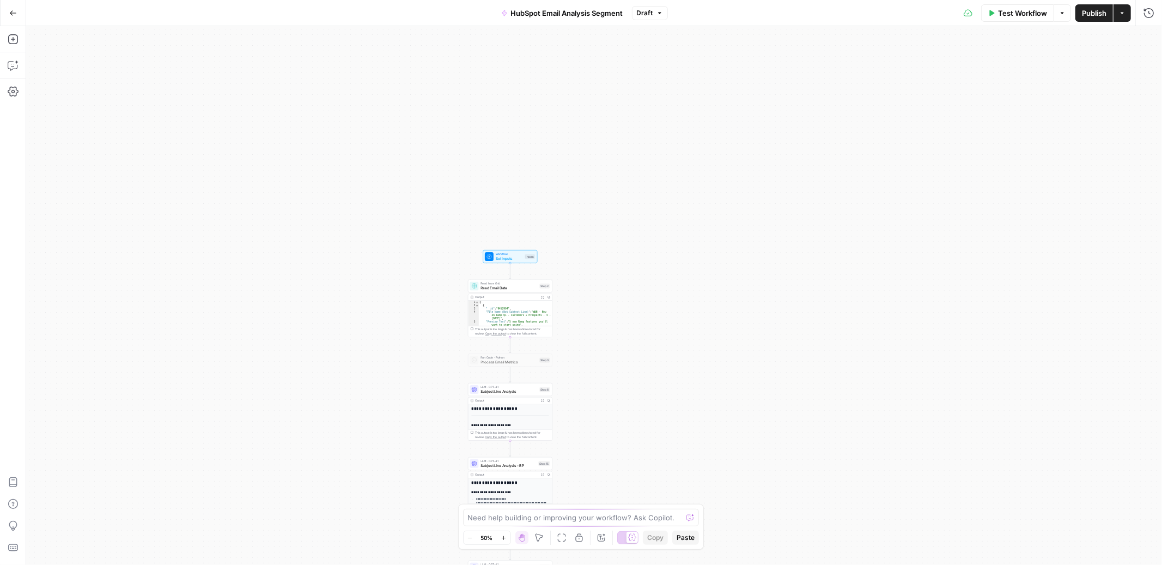
drag, startPoint x: 633, startPoint y: 118, endPoint x: 653, endPoint y: 452, distance: 334.1
click at [653, 452] on div "Workflow Set Inputs Inputs Read from Grid Read Email Data Step 2 Output Expand …" at bounding box center [594, 295] width 1136 height 539
click at [525, 286] on span "Read Email Data" at bounding box center [509, 287] width 57 height 5
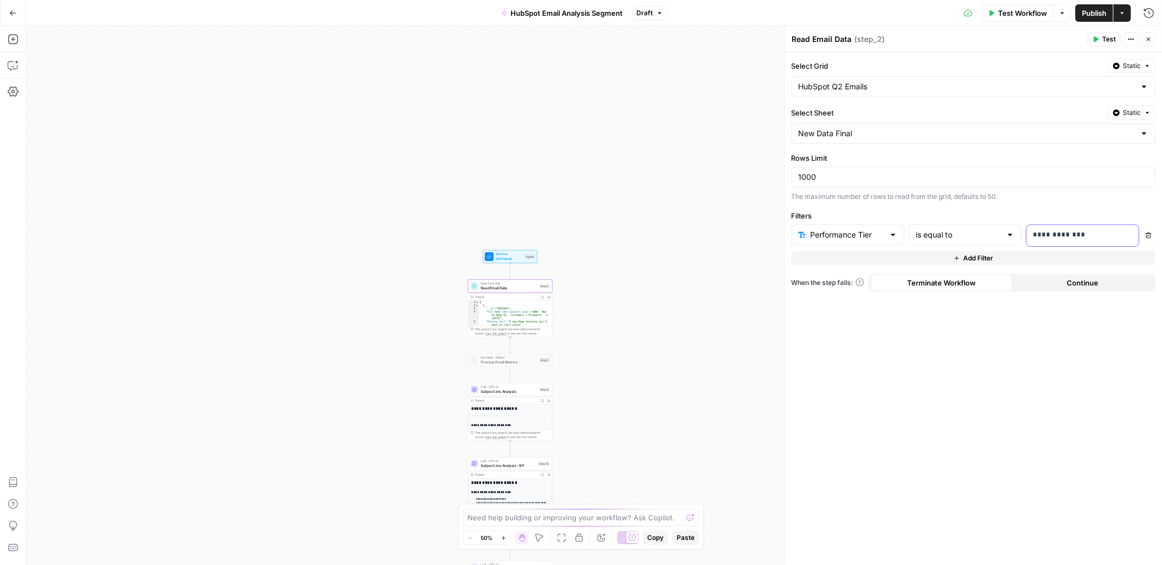
click at [1083, 235] on p "**********" at bounding box center [1083, 234] width 99 height 11
click at [1076, 206] on div "Select Grid Static HubSpot Q2 Emails Select Sheet Static New Data Final Rows Li…" at bounding box center [974, 308] width 378 height 513
click at [1012, 15] on span "Test Workflow" at bounding box center [1022, 13] width 49 height 11
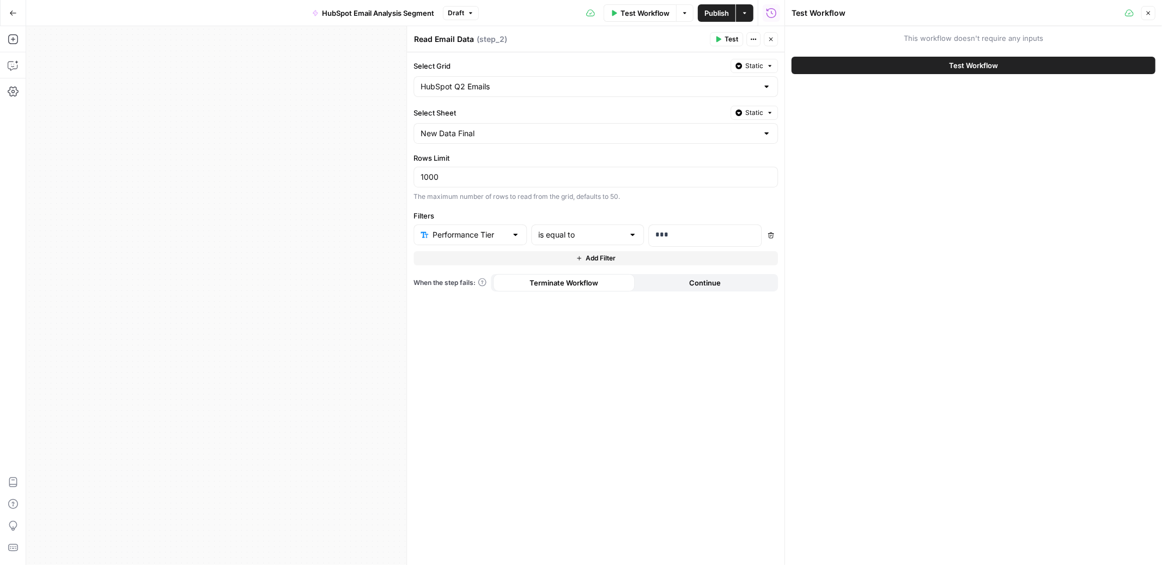
click at [992, 68] on span "Test Workflow" at bounding box center [973, 65] width 49 height 11
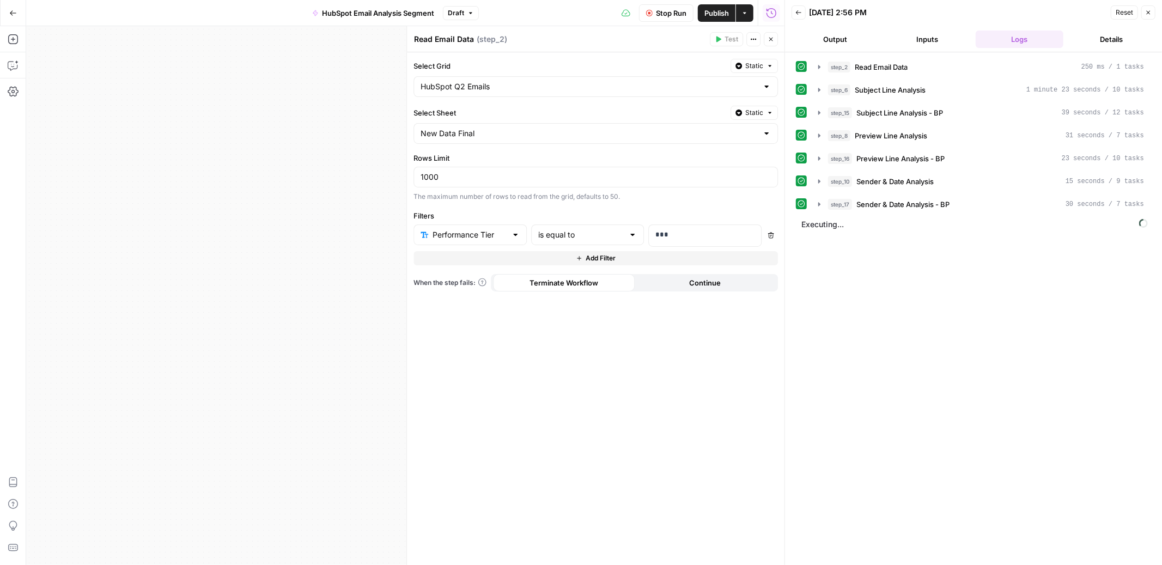
click at [848, 38] on button "Output" at bounding box center [836, 39] width 88 height 17
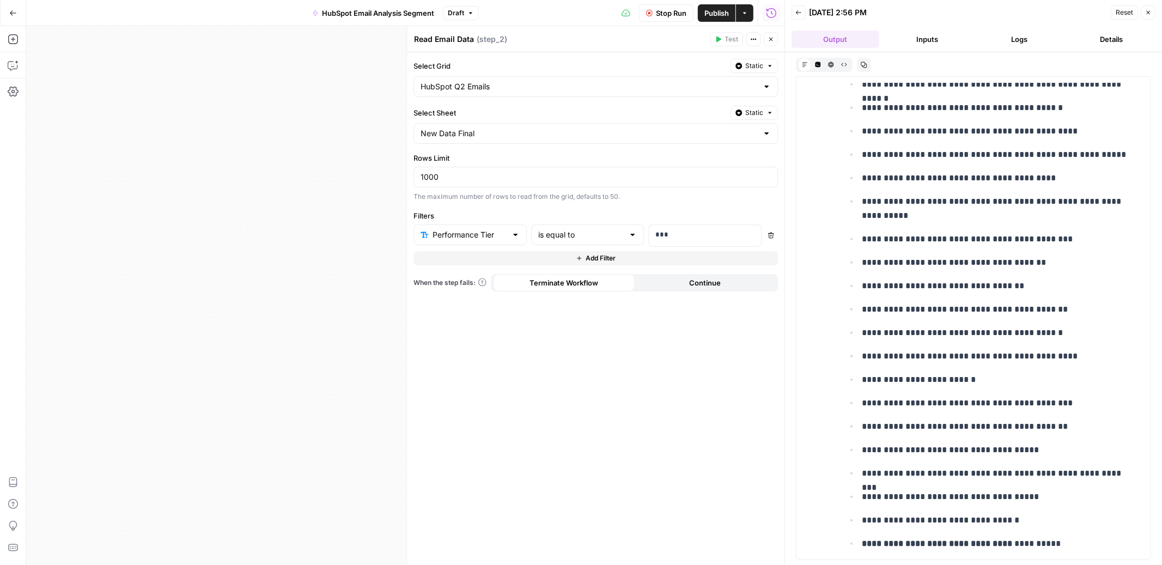
scroll to position [1163, 0]
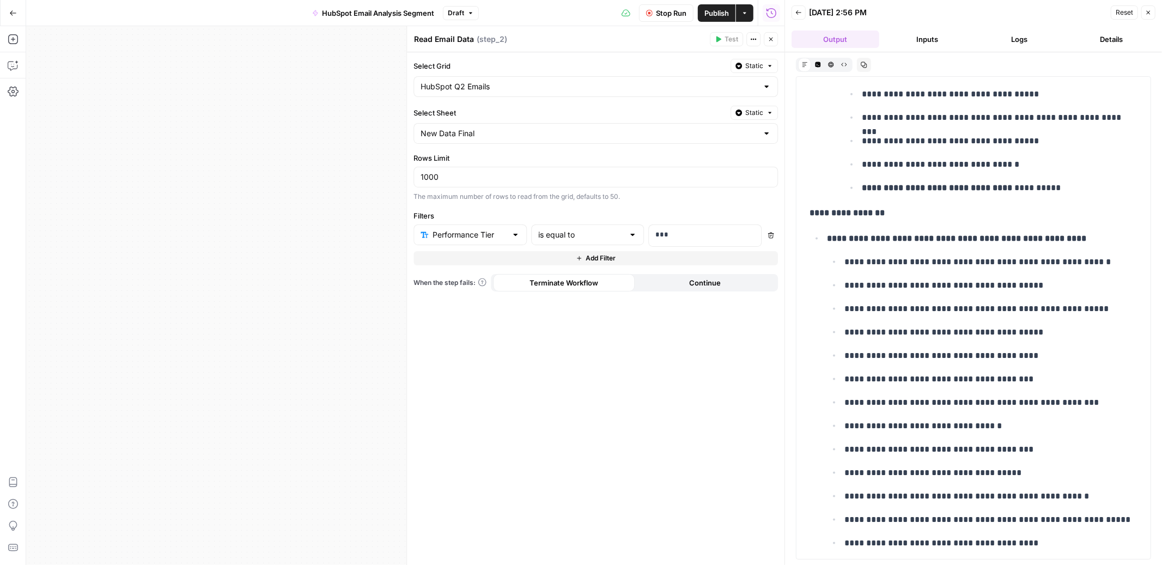
click at [1014, 34] on button "Logs" at bounding box center [1020, 39] width 88 height 17
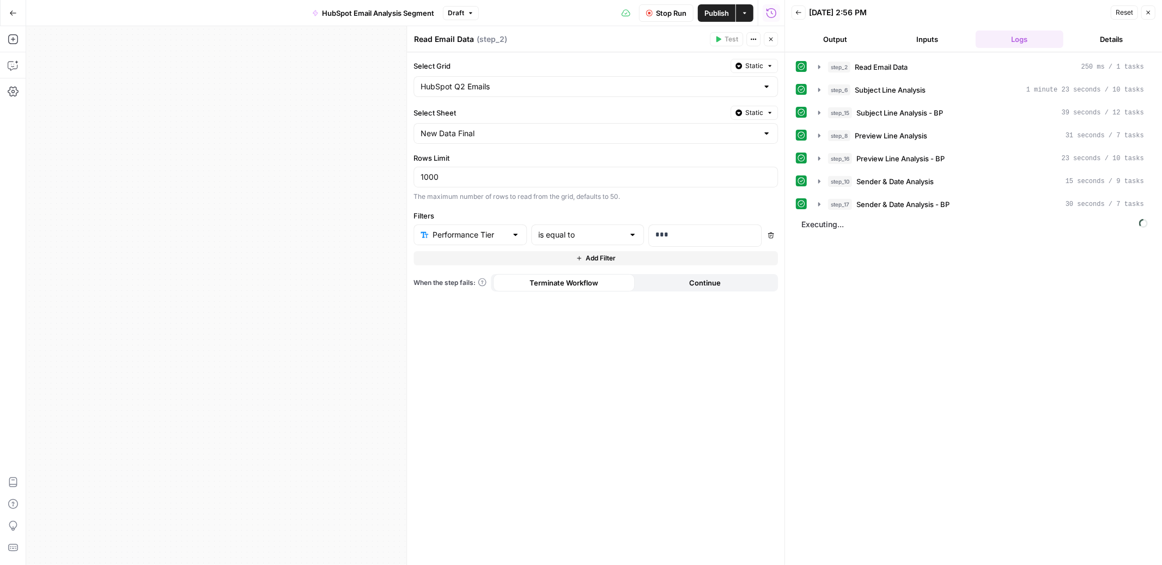
click at [777, 40] on button "Close" at bounding box center [771, 39] width 14 height 14
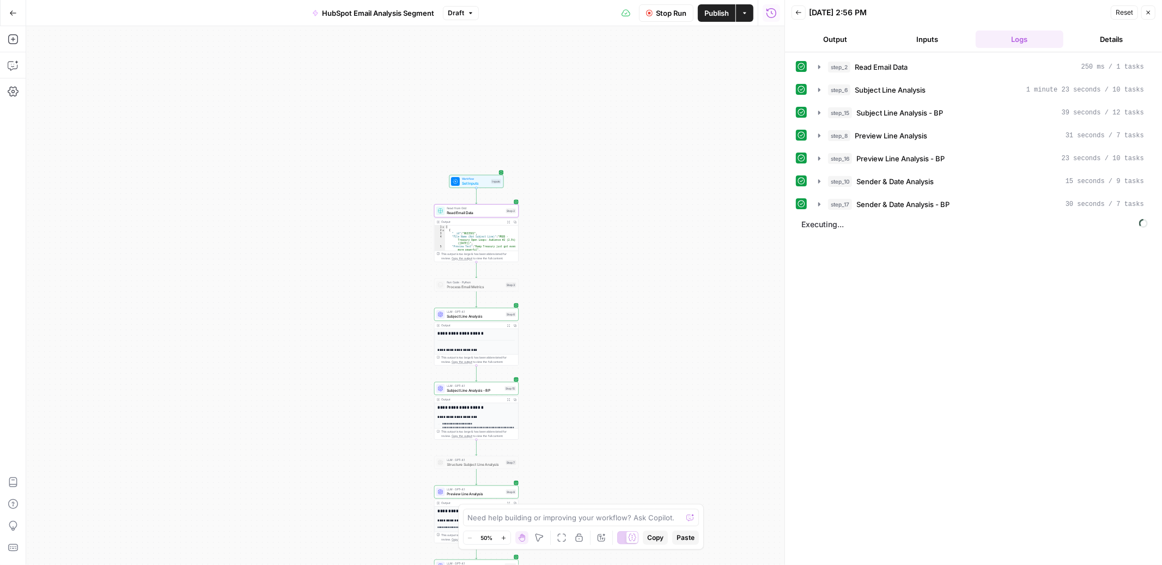
drag, startPoint x: 628, startPoint y: 439, endPoint x: 560, endPoint y: 157, distance: 289.3
click at [560, 157] on div "Workflow Set Inputs Inputs Read from Grid Read Email Data Step 2 Output Expand …" at bounding box center [405, 295] width 758 height 539
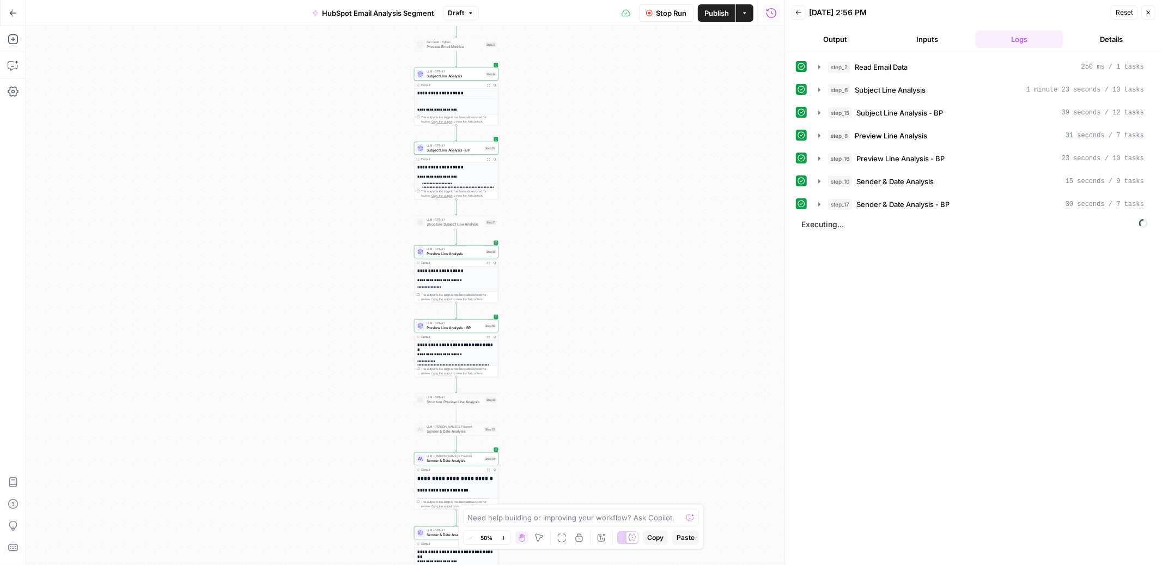
drag, startPoint x: 555, startPoint y: 439, endPoint x: 593, endPoint y: 363, distance: 84.6
click at [593, 363] on div "Workflow Set Inputs Inputs Read from Grid Read Email Data Step 2 Output Expand …" at bounding box center [405, 295] width 758 height 539
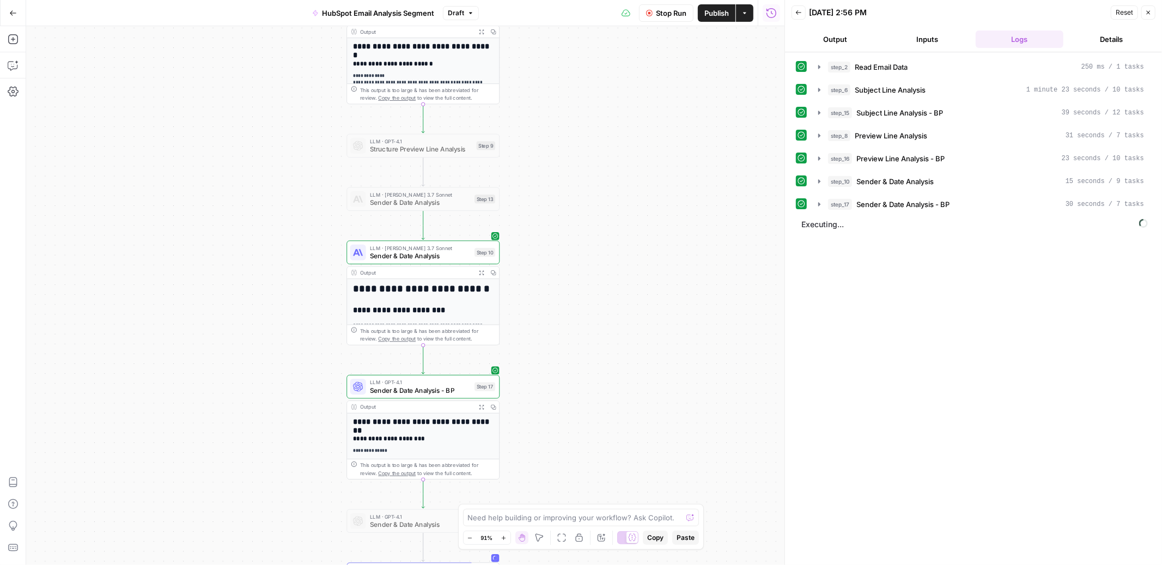
drag, startPoint x: 593, startPoint y: 363, endPoint x: 628, endPoint y: 154, distance: 212.2
click at [628, 154] on div "Workflow Set Inputs Inputs Read from Grid Read Email Data Step 2 Output Expand …" at bounding box center [405, 295] width 758 height 539
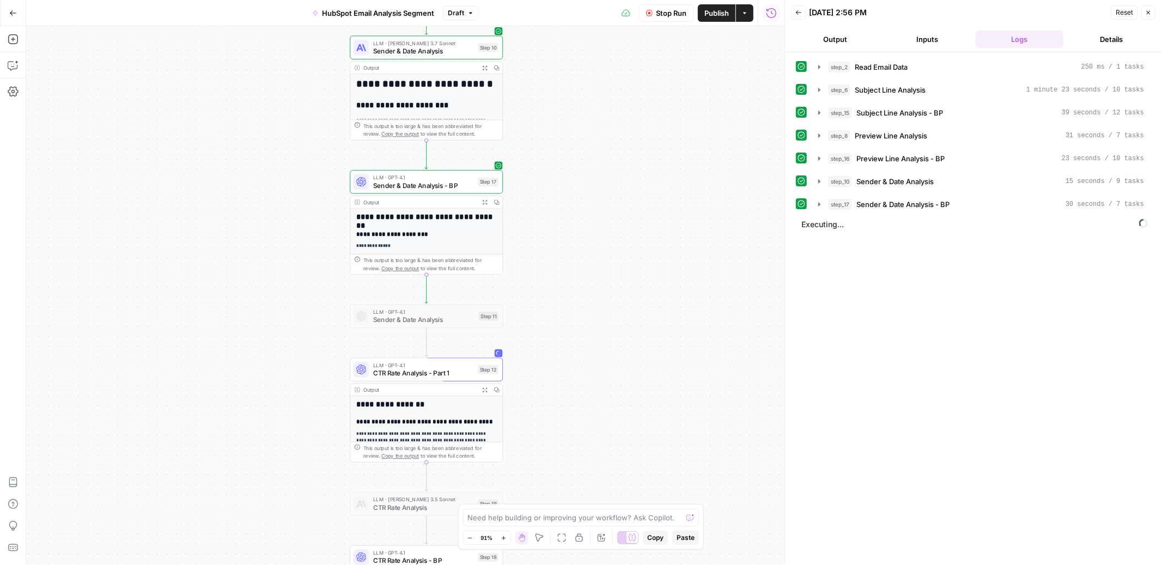
drag, startPoint x: 567, startPoint y: 397, endPoint x: 564, endPoint y: 175, distance: 222.3
click at [564, 175] on div "Workflow Set Inputs Inputs Read from Grid Read Email Data Step 2 Output Expand …" at bounding box center [405, 295] width 758 height 539
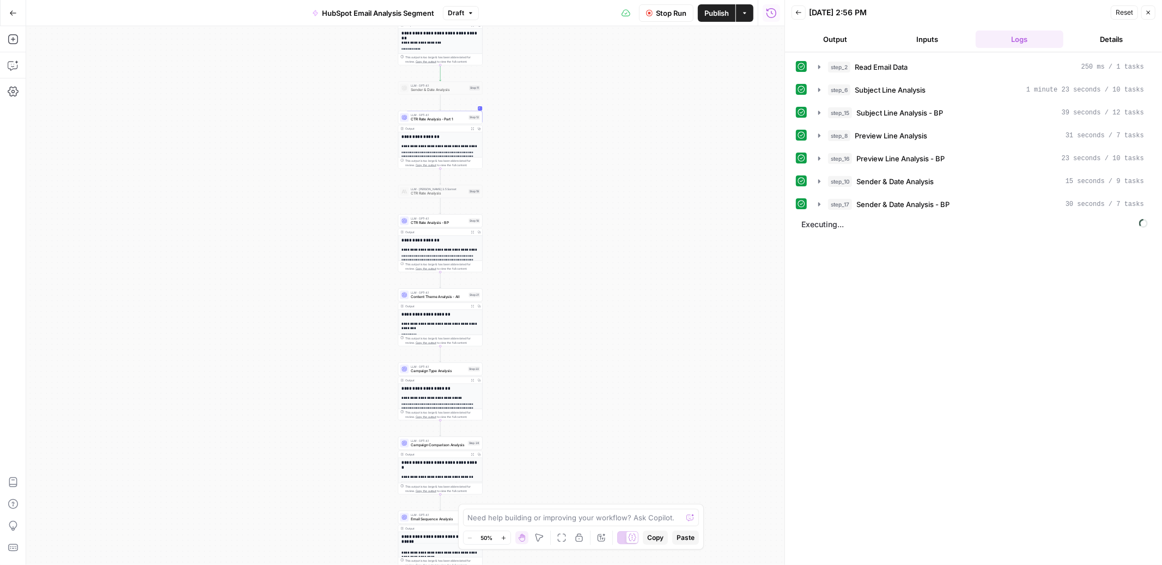
drag, startPoint x: 605, startPoint y: 351, endPoint x: 561, endPoint y: 186, distance: 170.7
click at [561, 186] on div "Workflow Set Inputs Inputs Read from Grid Read Email Data Step 2 Output Expand …" at bounding box center [405, 295] width 758 height 539
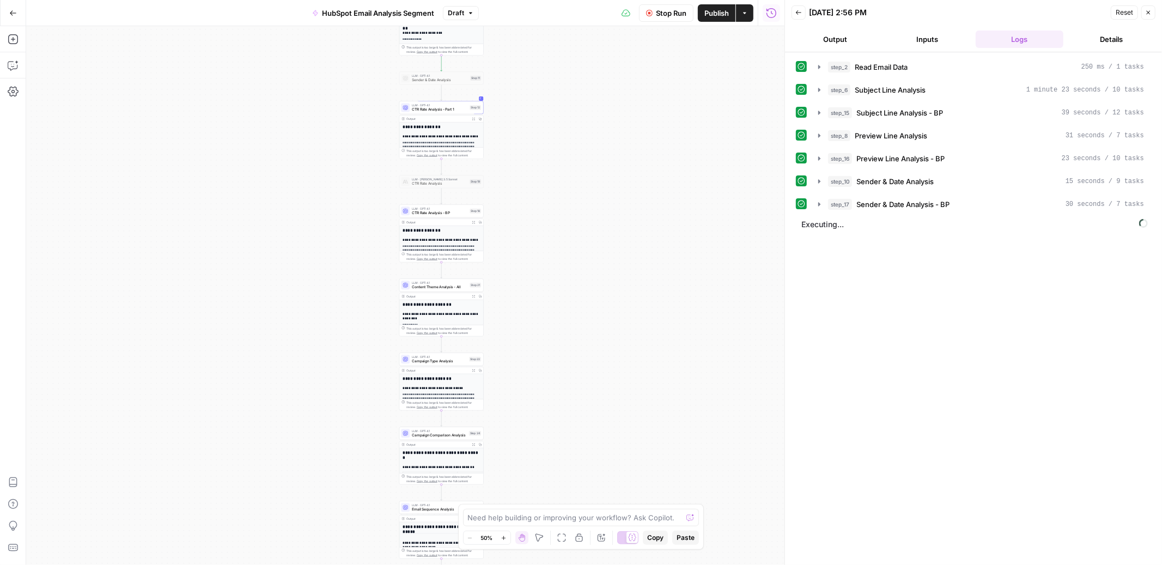
click at [851, 40] on button "Output" at bounding box center [836, 39] width 88 height 17
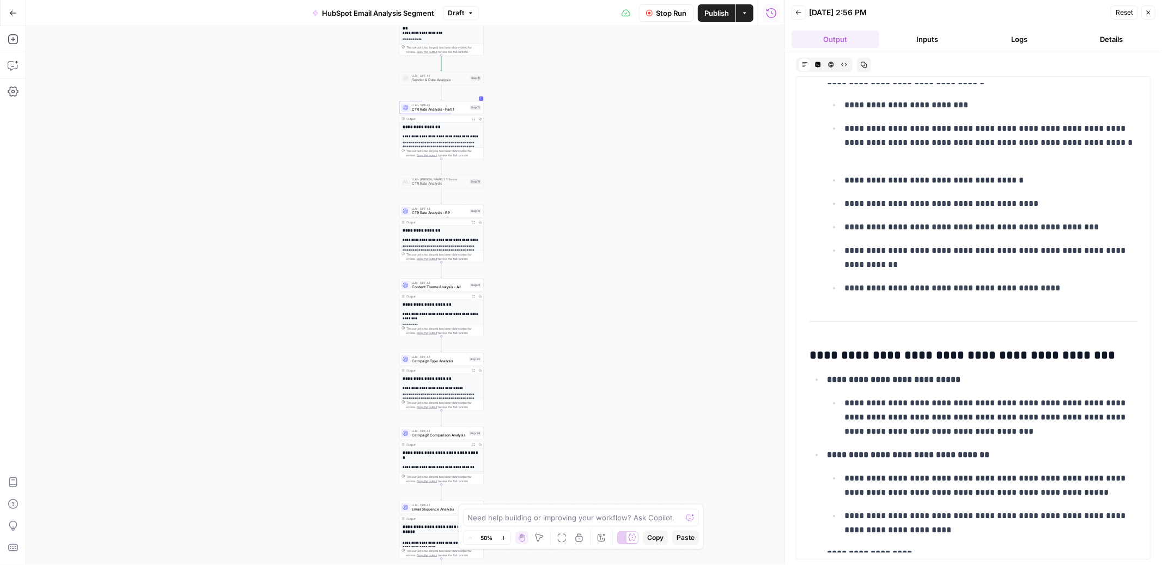
scroll to position [3621, 0]
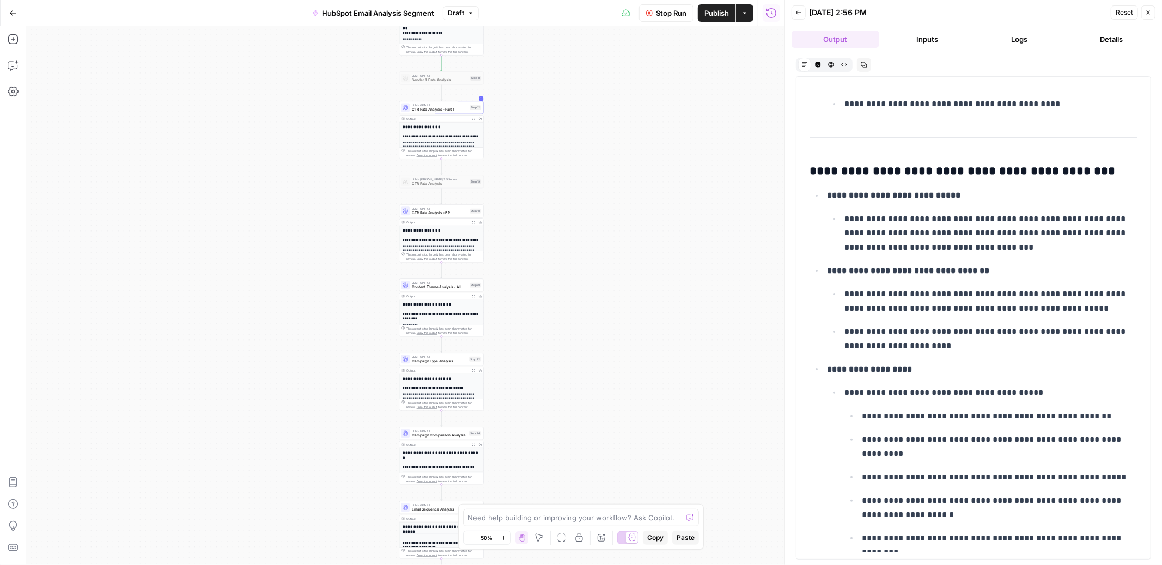
click at [1015, 37] on button "Logs" at bounding box center [1020, 39] width 88 height 17
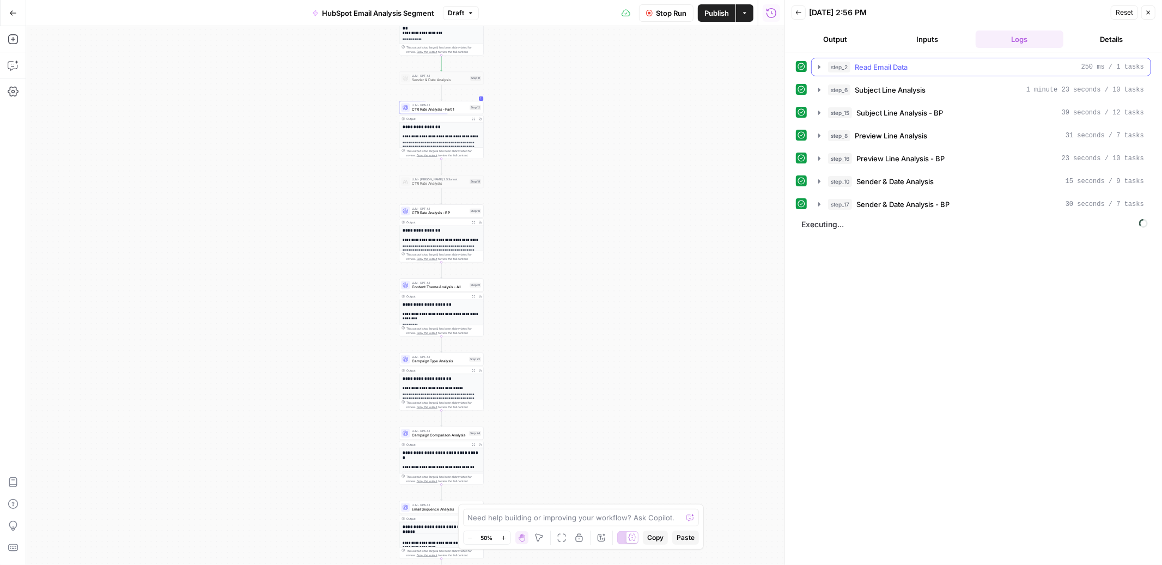
click at [821, 72] on button "step_2 Read Email Data 250 ms / 1 tasks" at bounding box center [981, 66] width 339 height 17
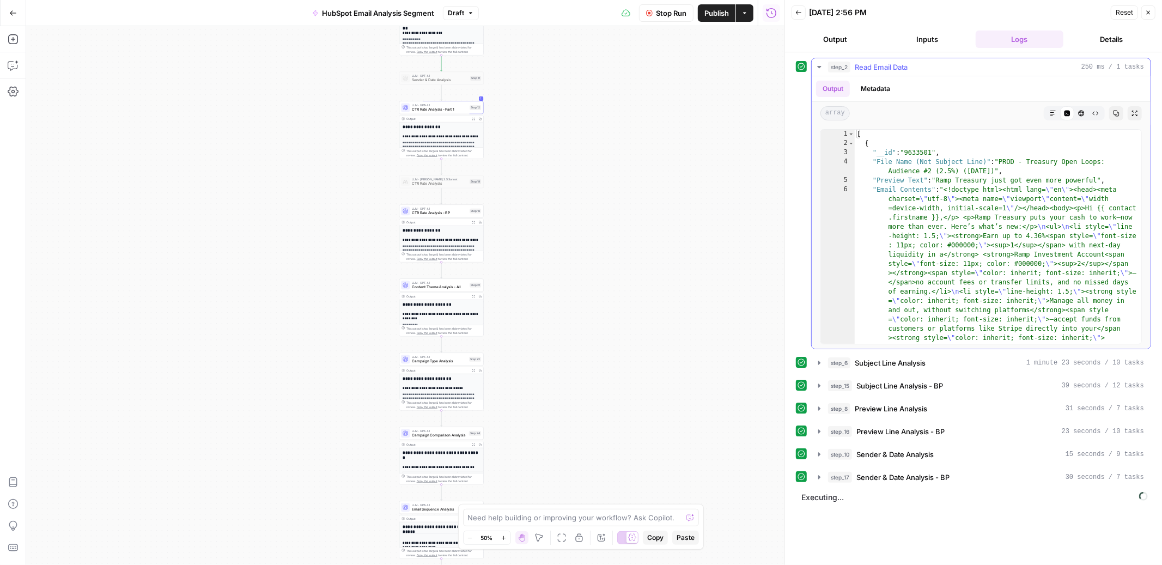
click at [821, 72] on button "step_2 Read Email Data 250 ms / 1 tasks" at bounding box center [981, 66] width 339 height 17
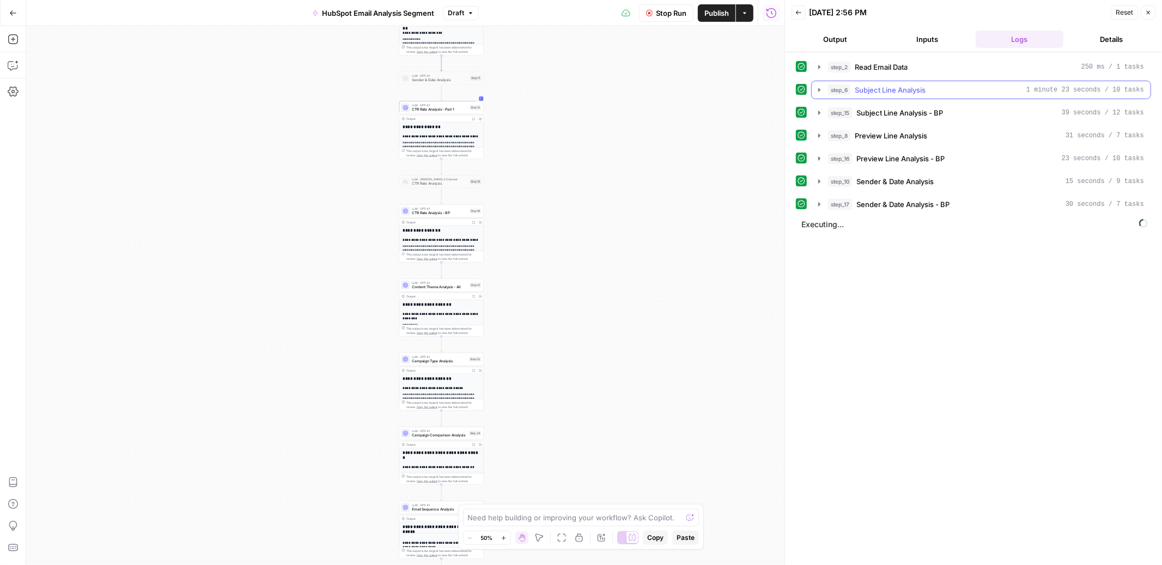
click at [816, 87] on icon "button" at bounding box center [819, 90] width 9 height 9
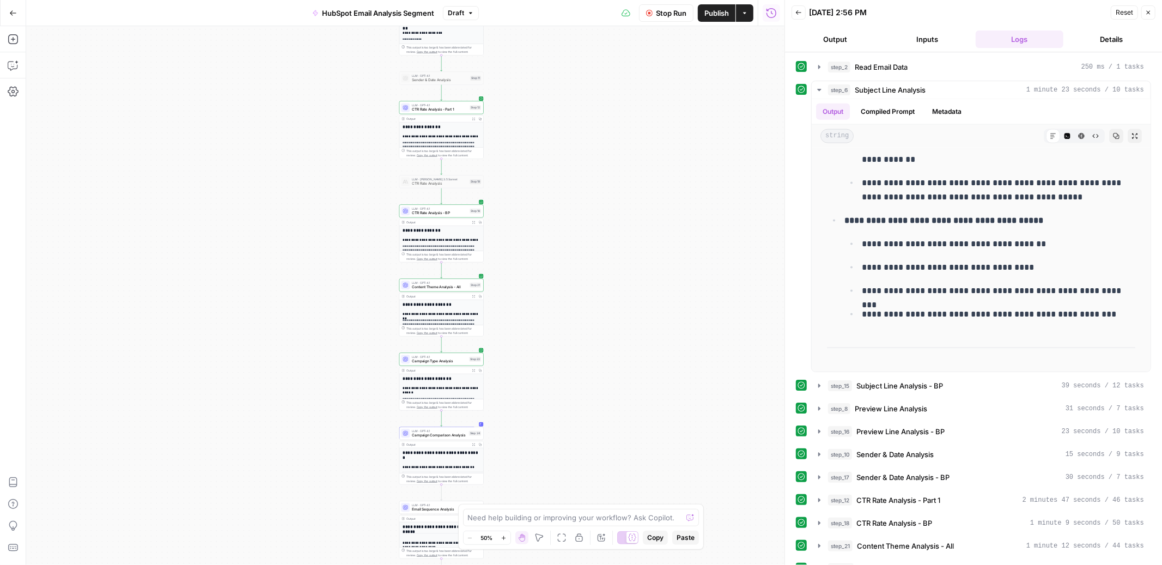
scroll to position [4915, 0]
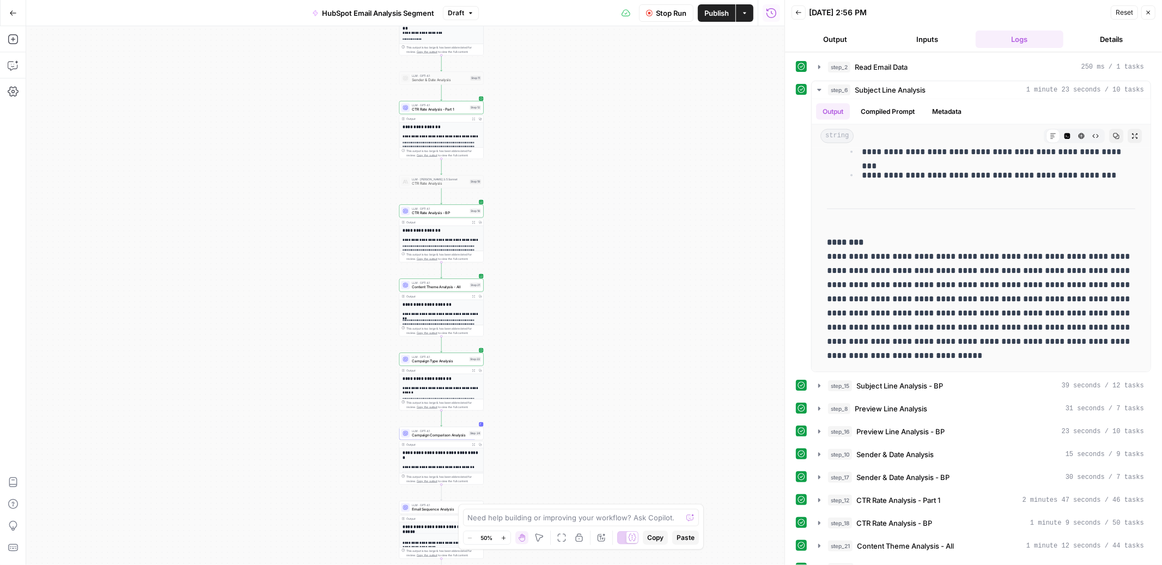
click at [678, 14] on span "Stop Run" at bounding box center [671, 13] width 31 height 11
click at [820, 92] on icon "button" at bounding box center [819, 90] width 9 height 9
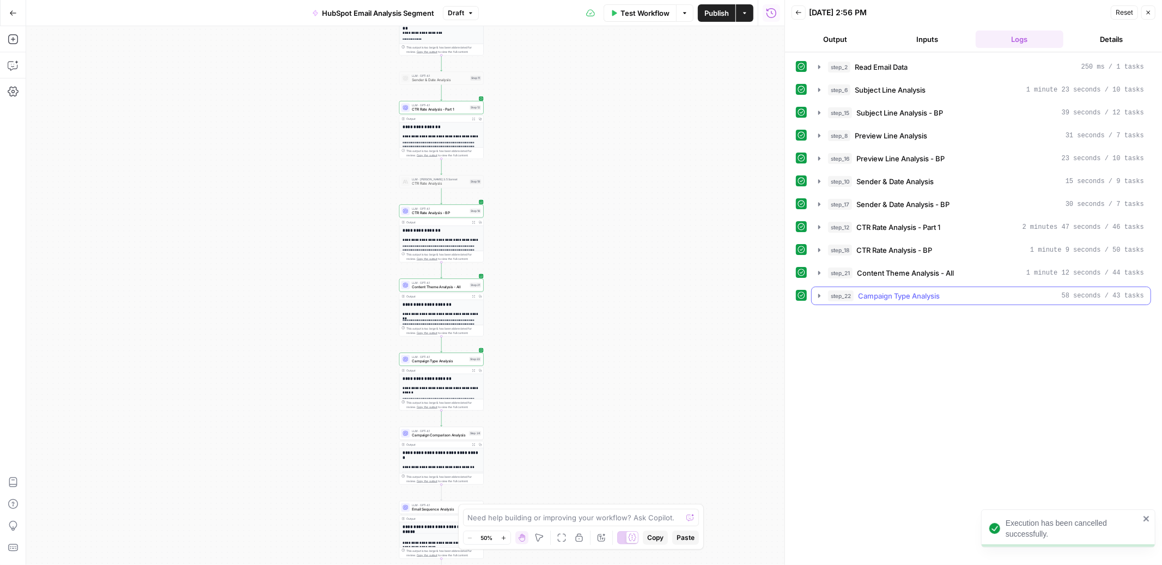
click at [818, 300] on icon "button" at bounding box center [819, 295] width 9 height 9
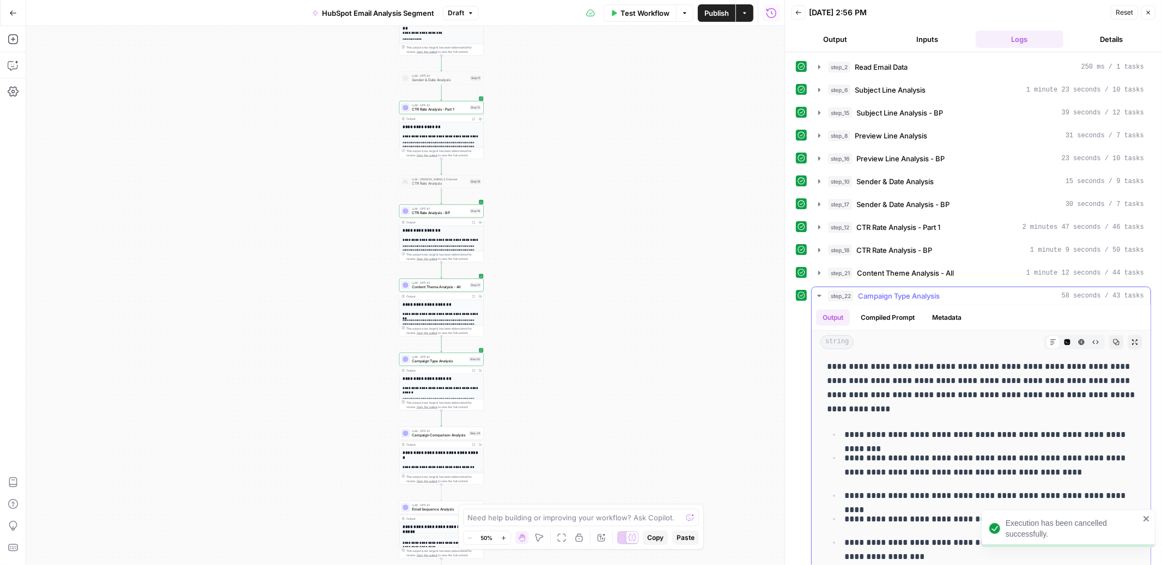
scroll to position [493, 0]
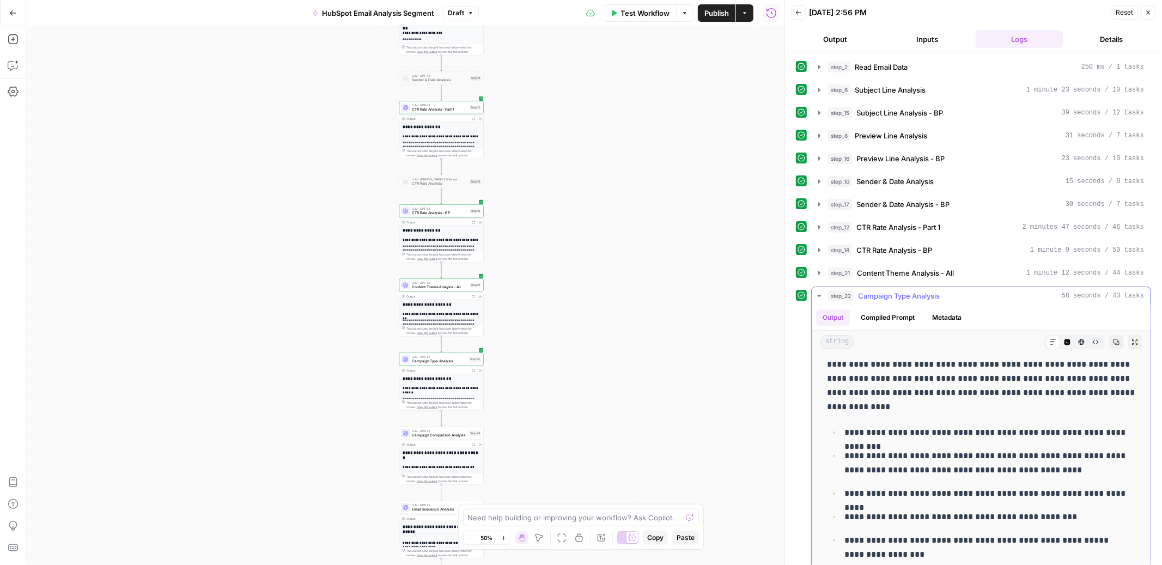
click at [818, 298] on icon "button" at bounding box center [819, 295] width 9 height 9
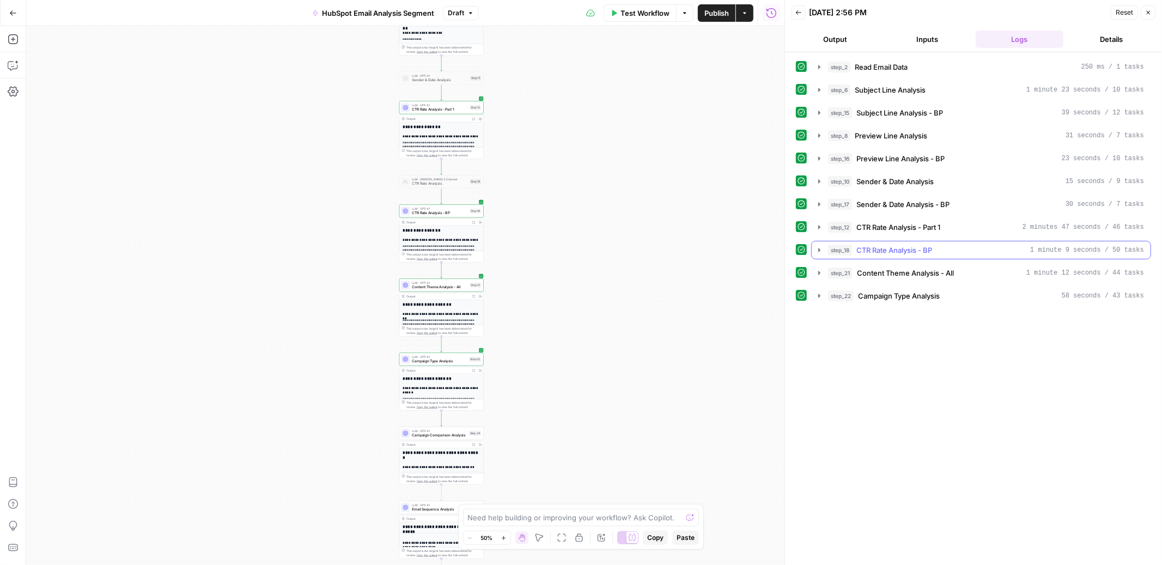
click at [818, 249] on icon "button" at bounding box center [819, 250] width 9 height 9
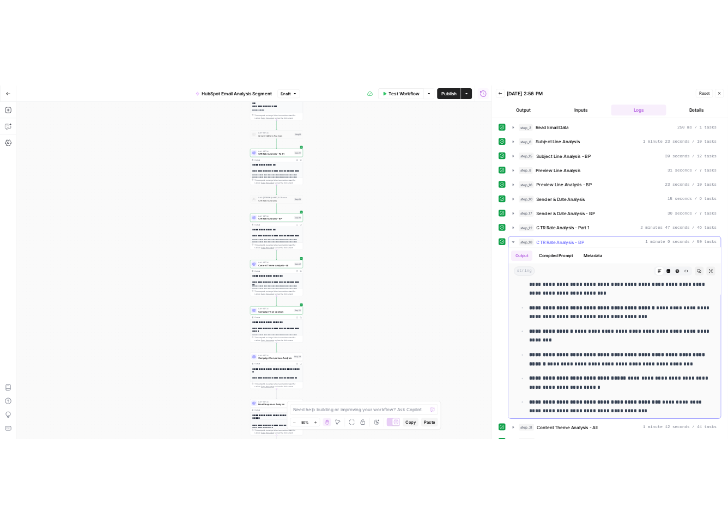
scroll to position [0, 0]
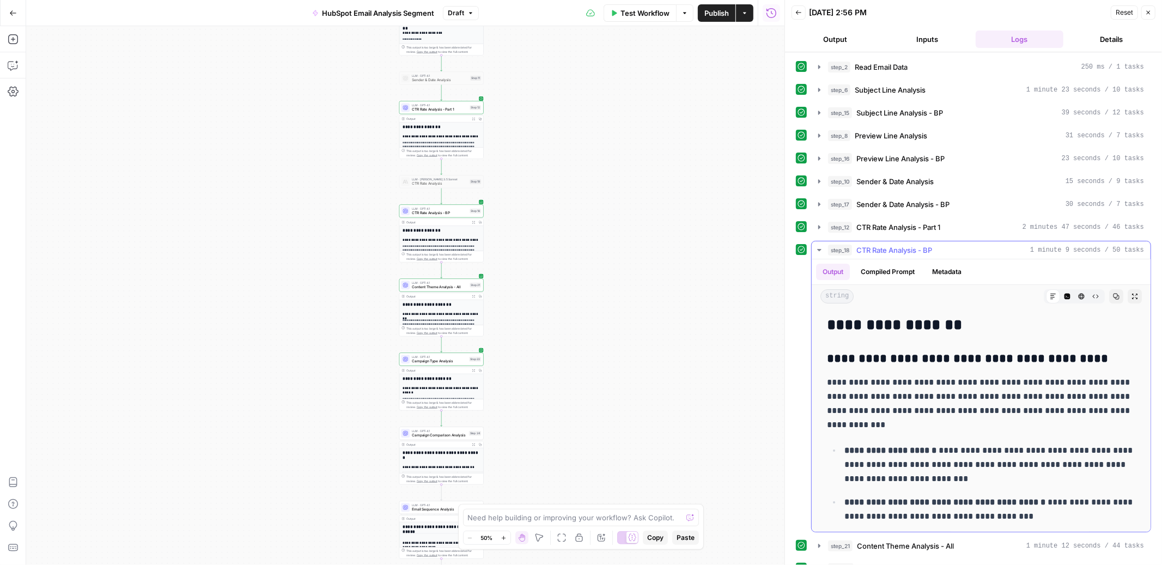
click at [820, 253] on icon "button" at bounding box center [819, 250] width 9 height 9
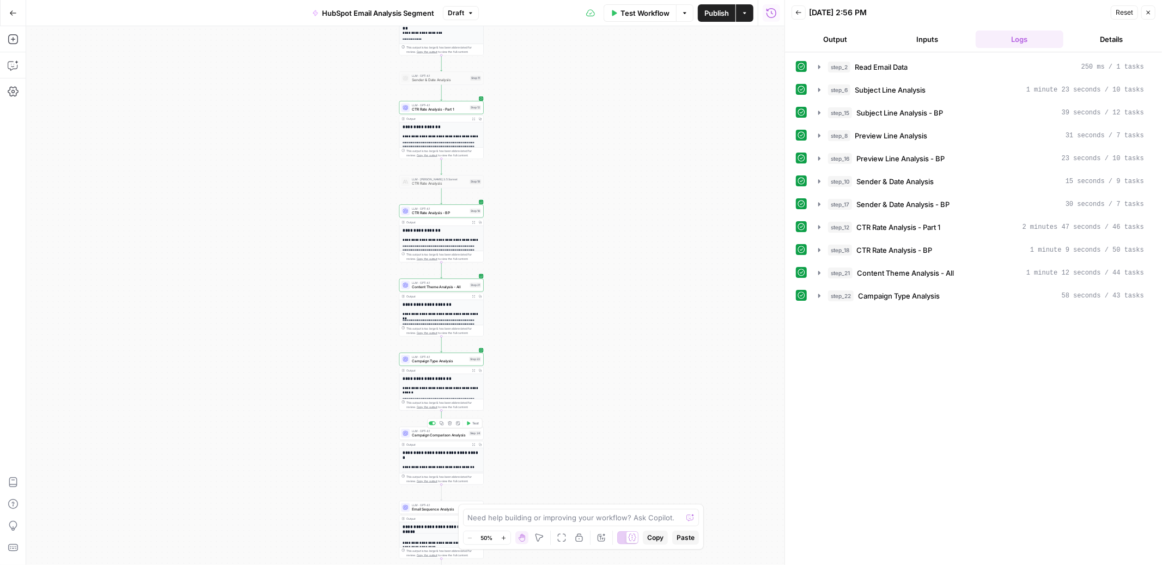
click at [476, 423] on span "Test" at bounding box center [475, 423] width 7 height 5
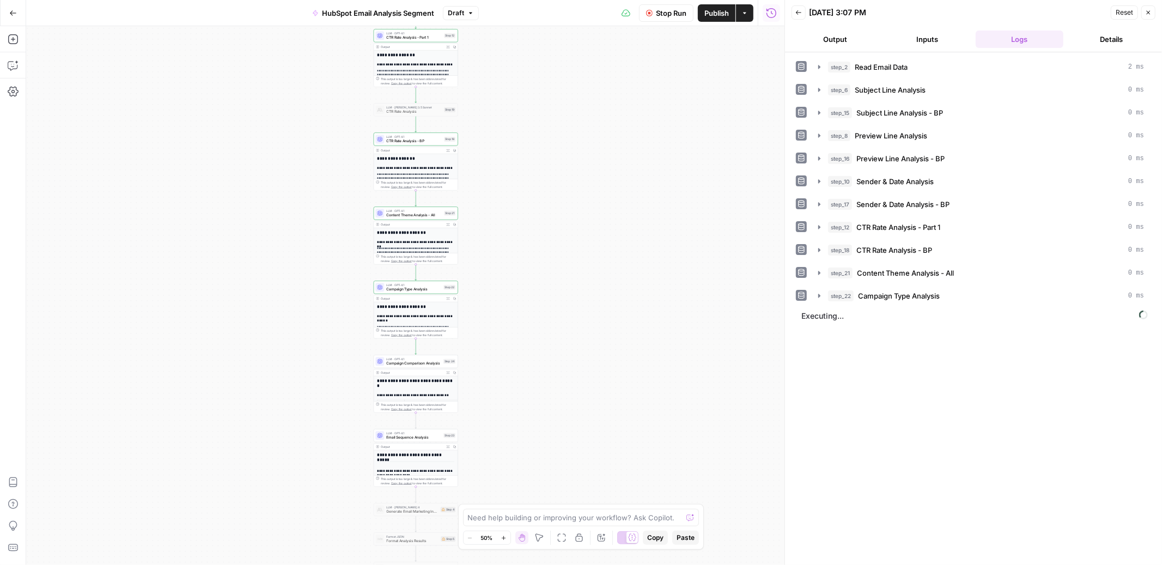
drag, startPoint x: 527, startPoint y: 414, endPoint x: 478, endPoint y: 420, distance: 49.9
click at [478, 420] on div "Workflow Set Inputs Inputs Read from Grid Read Email Data Step 2 Output Expand …" at bounding box center [405, 295] width 758 height 539
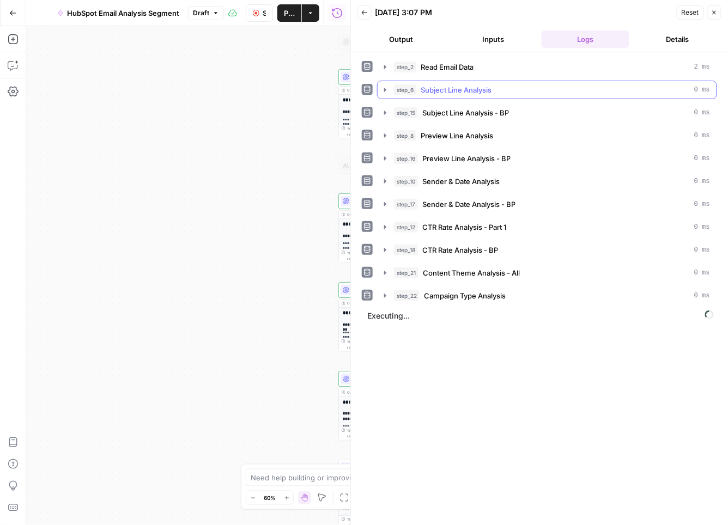
click at [386, 90] on icon "button" at bounding box center [385, 90] width 2 height 4
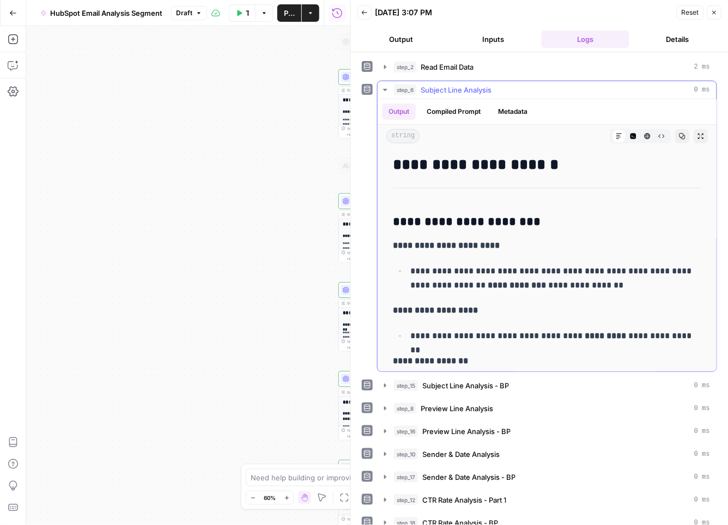
click at [387, 88] on icon "button" at bounding box center [385, 90] width 9 height 9
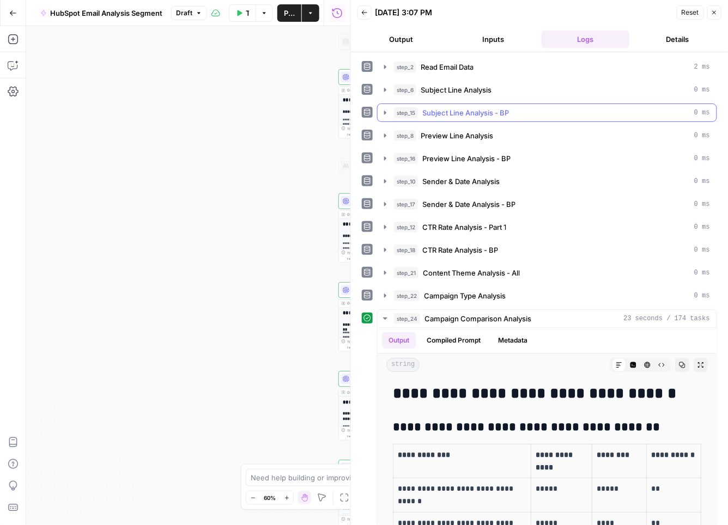
click at [388, 111] on icon "button" at bounding box center [385, 112] width 9 height 9
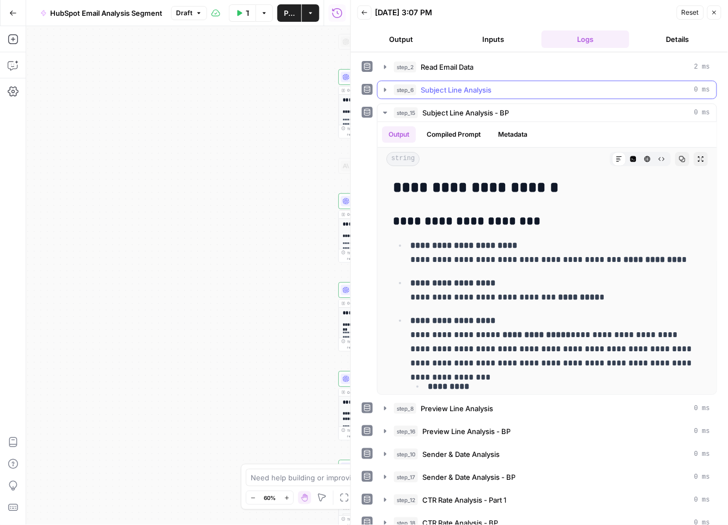
click at [385, 92] on icon "button" at bounding box center [385, 90] width 9 height 9
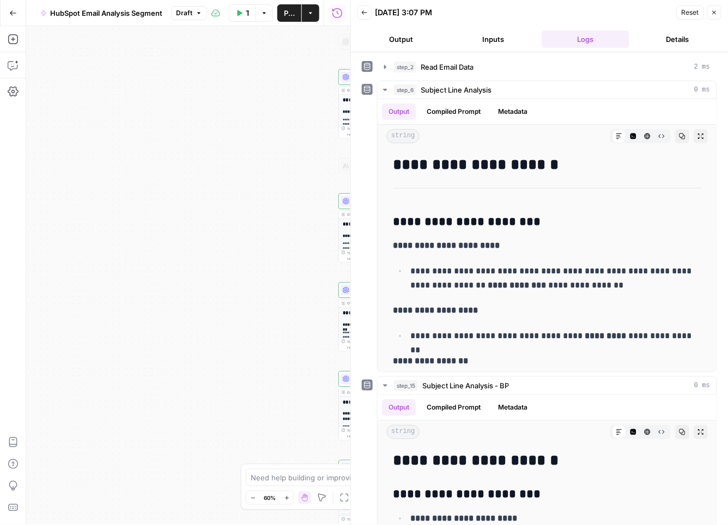
click at [399, 35] on button "Output" at bounding box center [401, 39] width 88 height 17
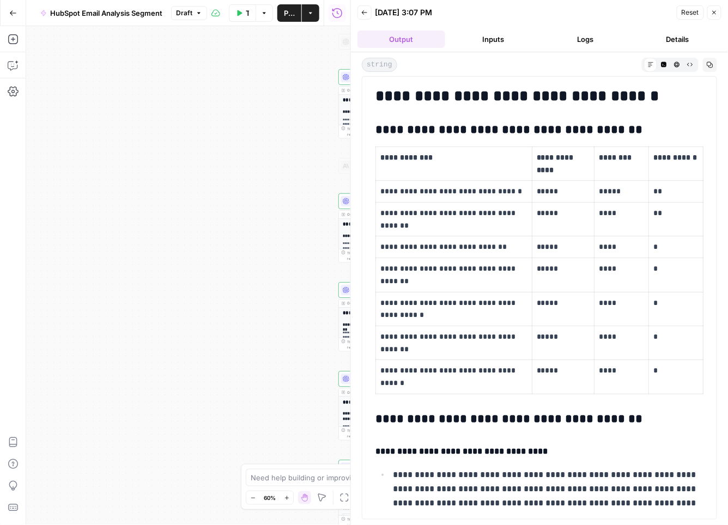
click at [594, 41] on button "Logs" at bounding box center [586, 39] width 88 height 17
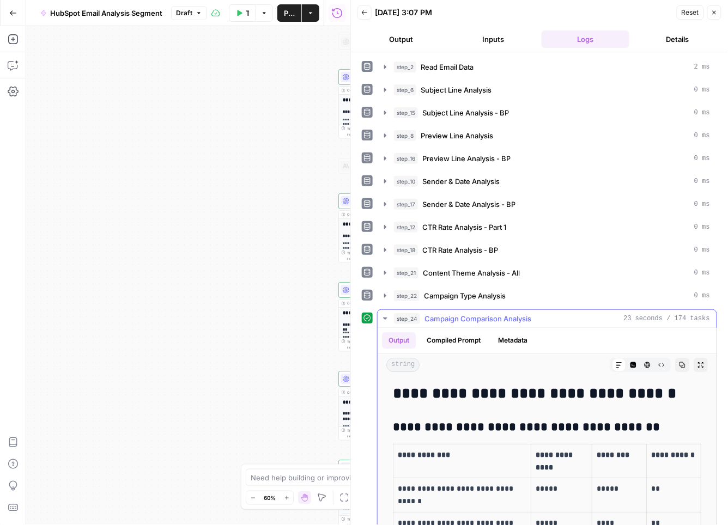
click at [388, 317] on icon "button" at bounding box center [385, 318] width 9 height 9
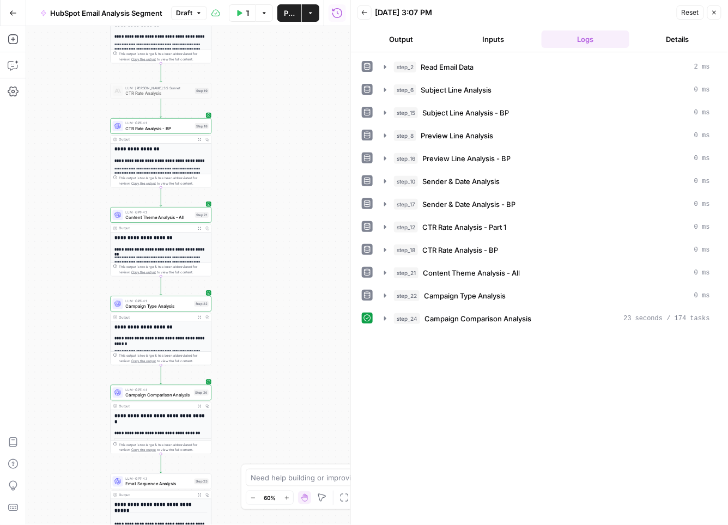
drag, startPoint x: 300, startPoint y: 332, endPoint x: 71, endPoint y: 257, distance: 240.9
click at [71, 257] on div "Workflow Set Inputs Inputs Read from Grid Read Email Data Step 2 Output Expand …" at bounding box center [188, 275] width 324 height 499
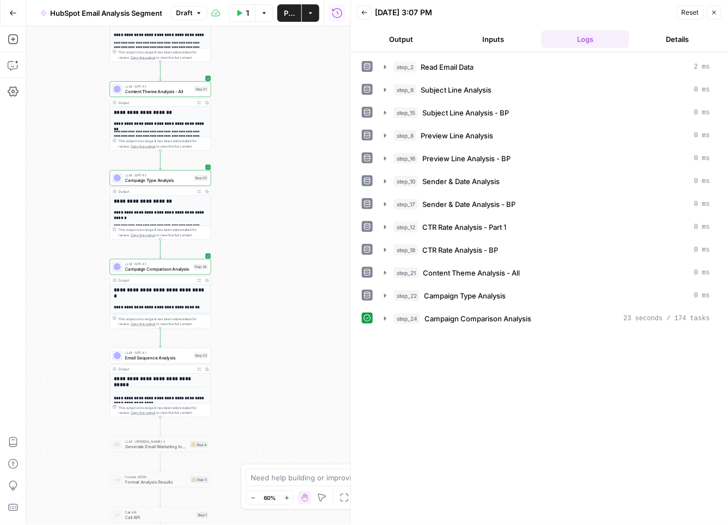
drag, startPoint x: 260, startPoint y: 372, endPoint x: 262, endPoint y: 223, distance: 149.3
click at [262, 223] on div "Workflow Set Inputs Inputs Read from Grid Read Email Data Step 2 Output Expand …" at bounding box center [188, 275] width 324 height 499
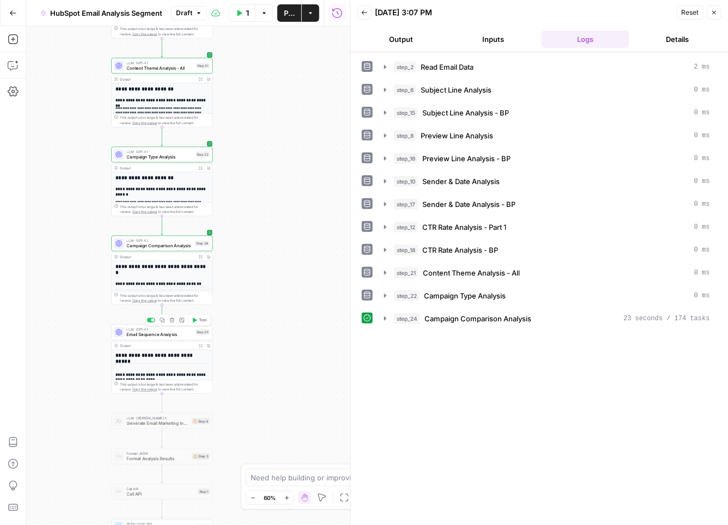
click at [203, 320] on span "Test" at bounding box center [203, 321] width 8 height 6
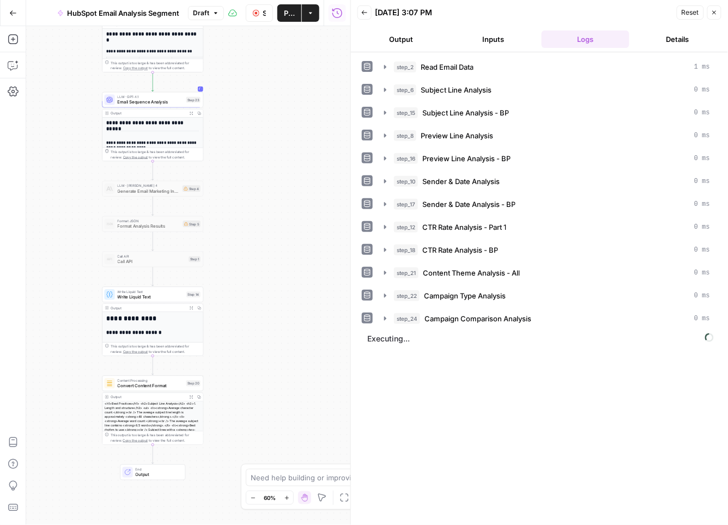
drag, startPoint x: 254, startPoint y: 394, endPoint x: 245, endPoint y: 161, distance: 232.8
click at [245, 161] on div "Workflow Set Inputs Inputs Read from Grid Read Email Data Step 2 Output Expand …" at bounding box center [188, 275] width 324 height 499
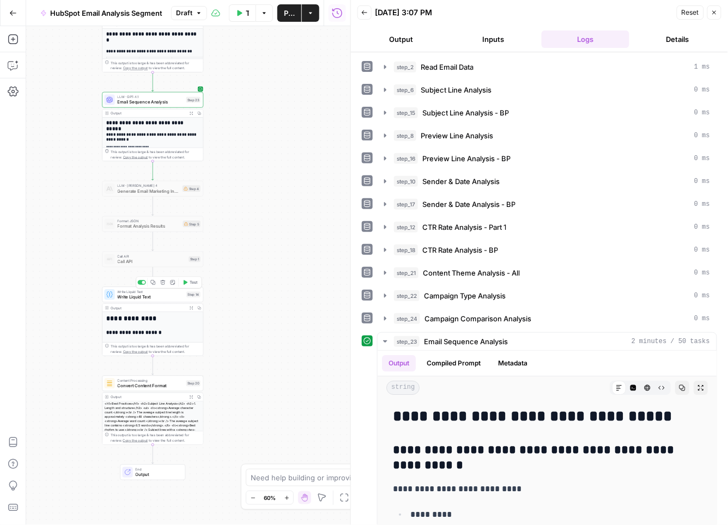
click at [192, 283] on span "Test" at bounding box center [194, 283] width 8 height 6
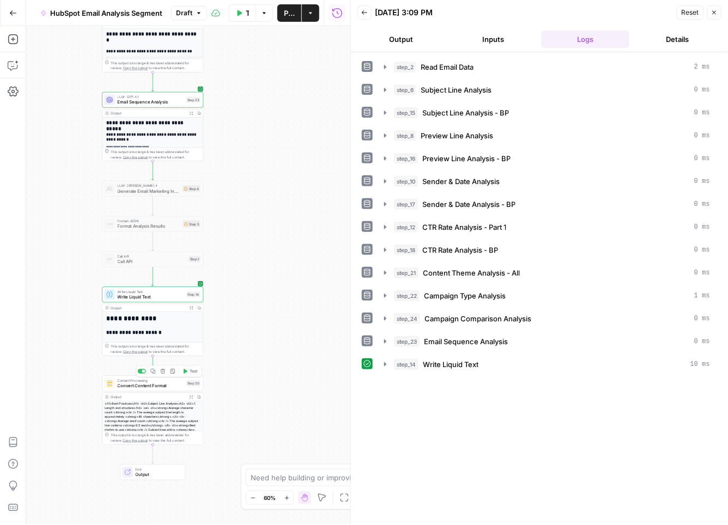
click at [191, 372] on span "Test" at bounding box center [194, 372] width 8 height 6
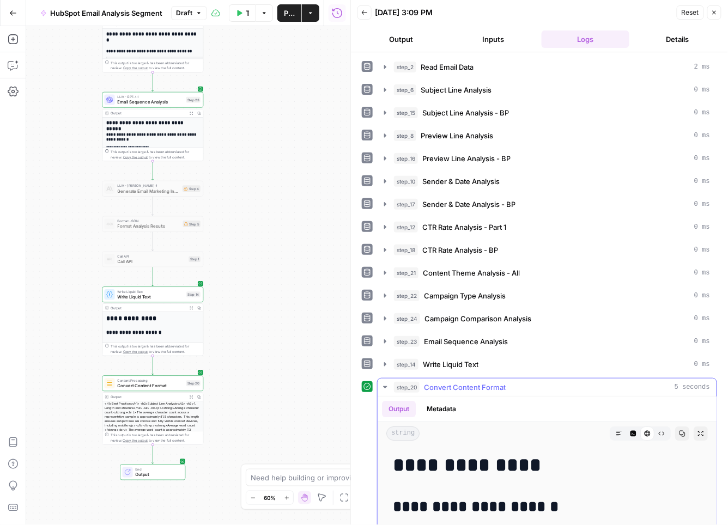
click at [660, 434] on icon "button" at bounding box center [661, 433] width 7 height 7
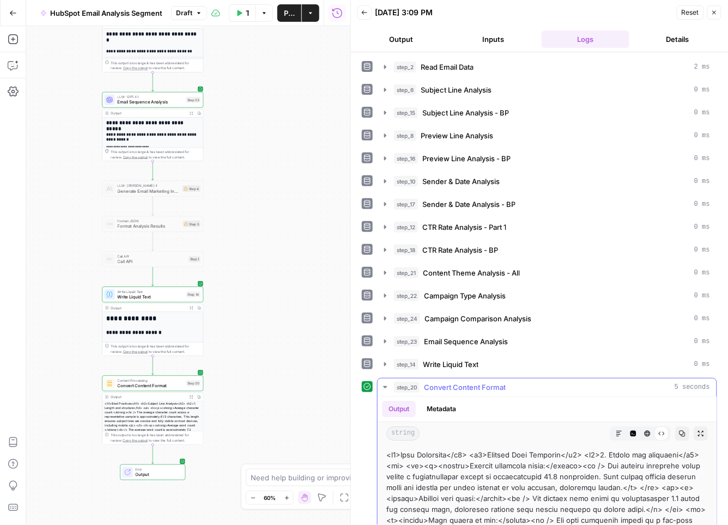
click at [681, 433] on icon "button" at bounding box center [682, 433] width 7 height 7
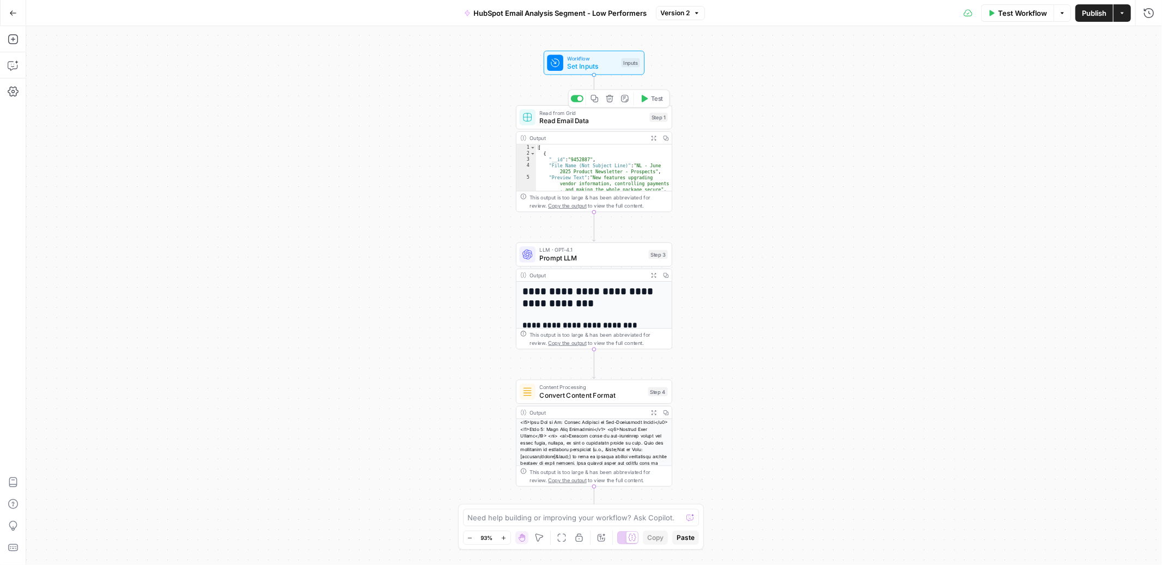
click at [597, 119] on span "Read Email Data" at bounding box center [592, 121] width 106 height 10
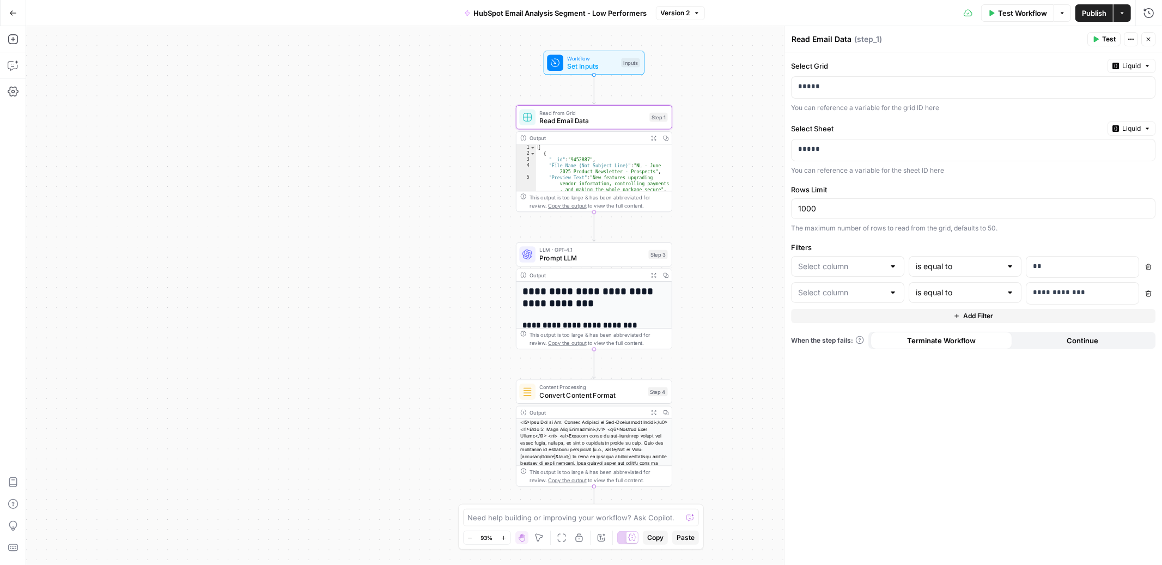
type input "A/B Test"
type input "Performance Tier"
click at [1149, 267] on icon "button" at bounding box center [1149, 267] width 6 height 6
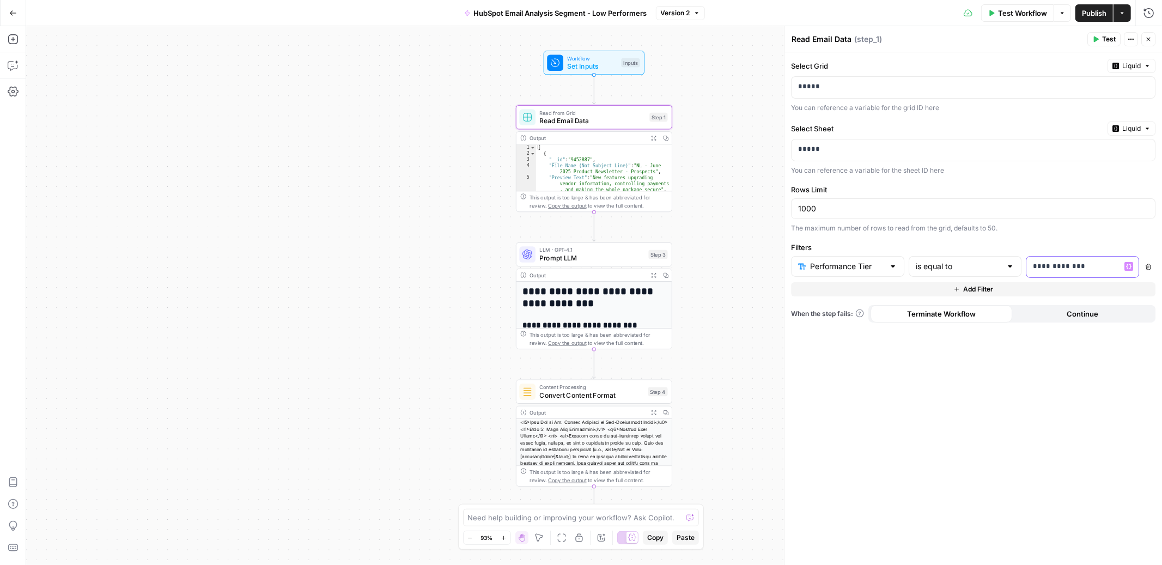
click at [1088, 267] on p "**********" at bounding box center [1074, 266] width 81 height 11
click at [1012, 415] on div "Select Grid Liquid ***** You can reference a variable for the grid ID here Sele…" at bounding box center [974, 308] width 378 height 513
click at [805, 151] on p "*****" at bounding box center [973, 149] width 350 height 11
click at [805, 151] on p "*****" at bounding box center [964, 149] width 333 height 11
click at [858, 179] on div "Select Grid Liquid ***** You can reference a variable for the grid ID here Sele…" at bounding box center [974, 308] width 378 height 513
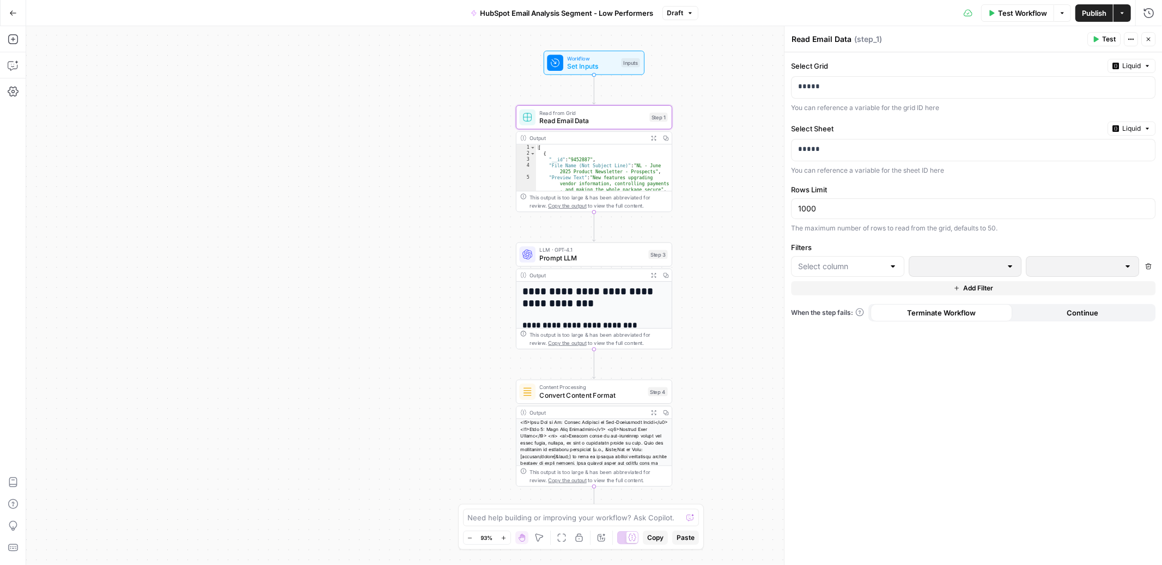
click at [1002, 16] on span "Test Workflow" at bounding box center [1022, 13] width 49 height 11
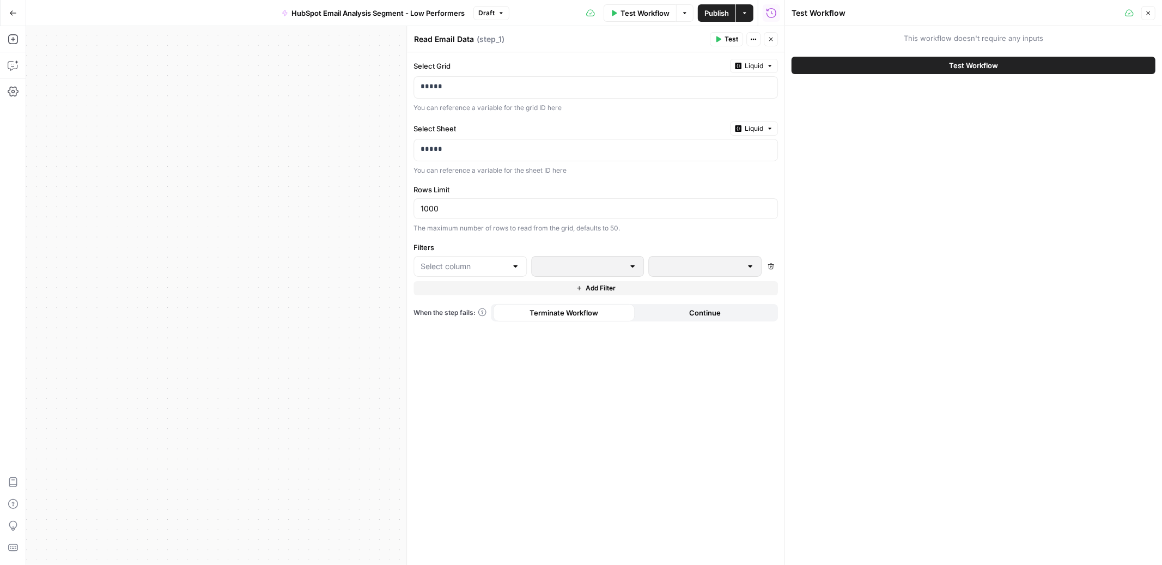
click at [969, 62] on span "Test Workflow" at bounding box center [973, 65] width 49 height 11
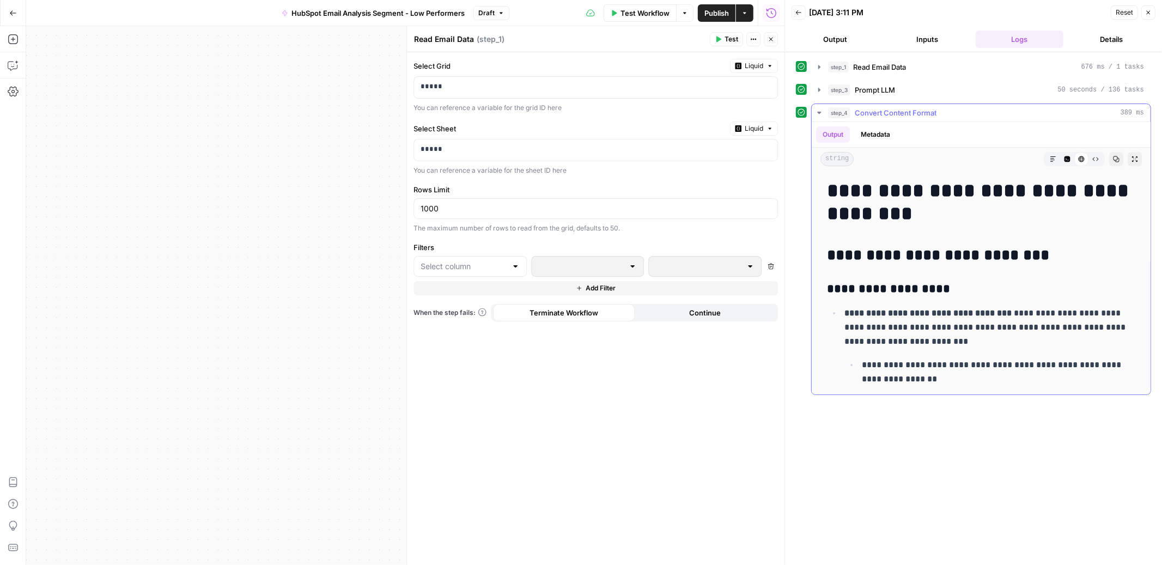
click at [1093, 162] on icon "button" at bounding box center [1095, 159] width 7 height 7
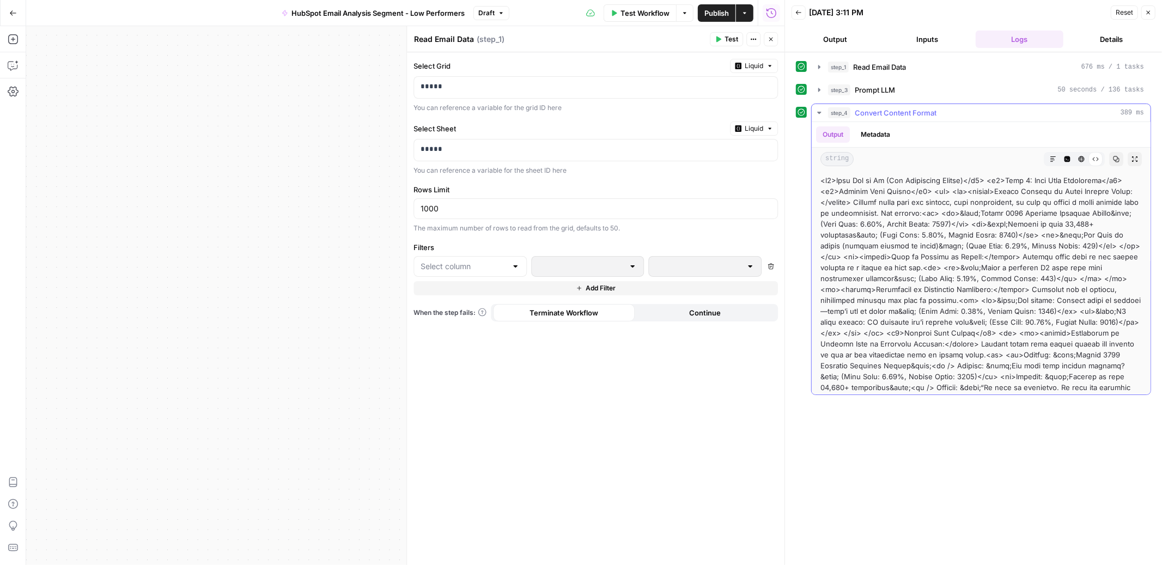
click at [1111, 161] on button "Copy" at bounding box center [1116, 159] width 14 height 14
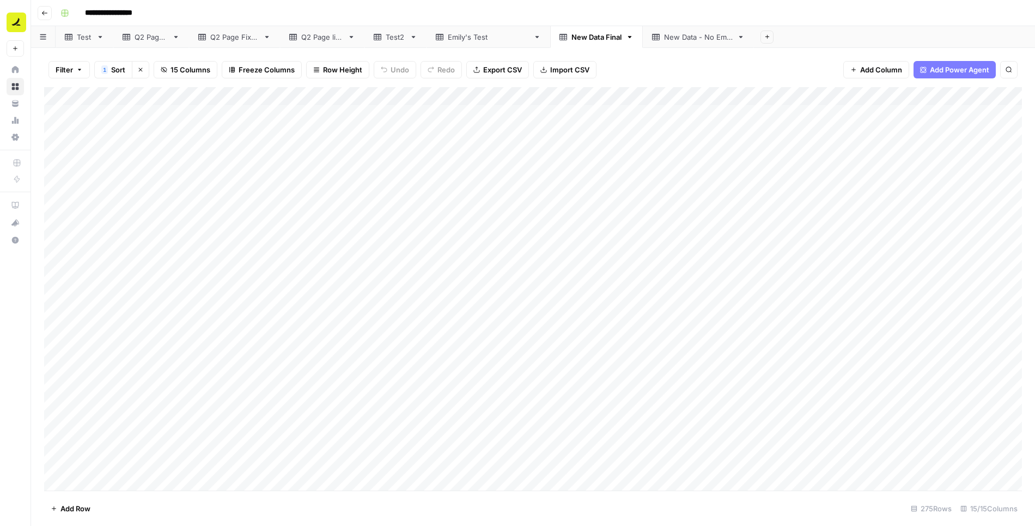
click at [529, 10] on div "**********" at bounding box center [540, 12] width 968 height 17
click at [469, 37] on div "[PERSON_NAME]'s Test" at bounding box center [488, 37] width 81 height 11
click at [572, 37] on div "New Data Final" at bounding box center [597, 37] width 50 height 11
